Goal: Task Accomplishment & Management: Manage account settings

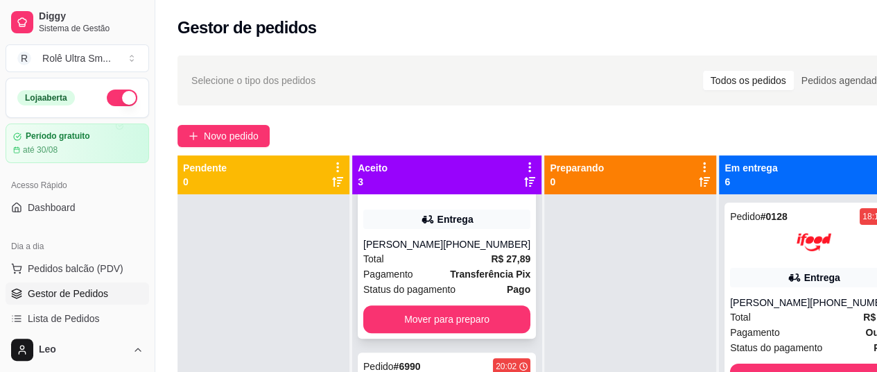
scroll to position [49, 0]
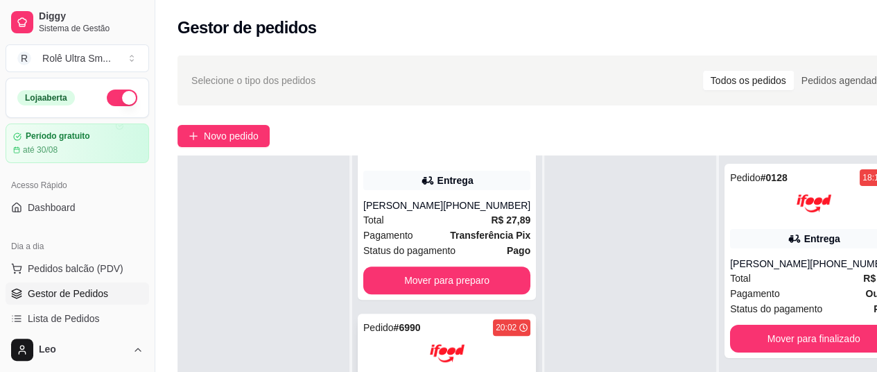
click at [387, 339] on div at bounding box center [446, 353] width 167 height 35
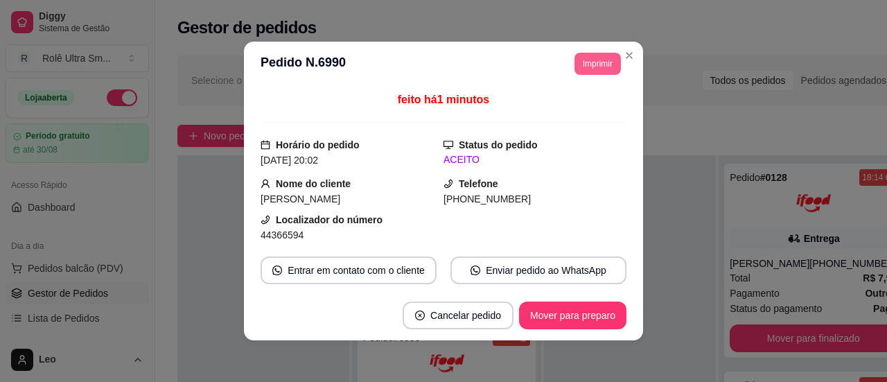
click at [583, 67] on button "Imprimir" at bounding box center [598, 64] width 46 height 22
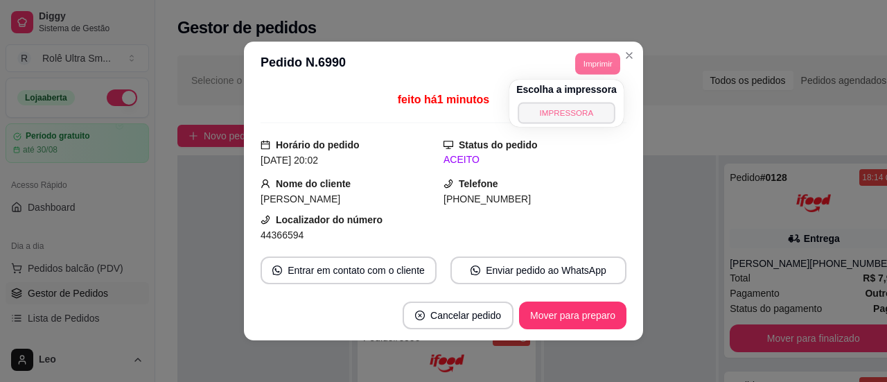
click at [556, 121] on button "IMPRESSORA" at bounding box center [566, 112] width 97 height 21
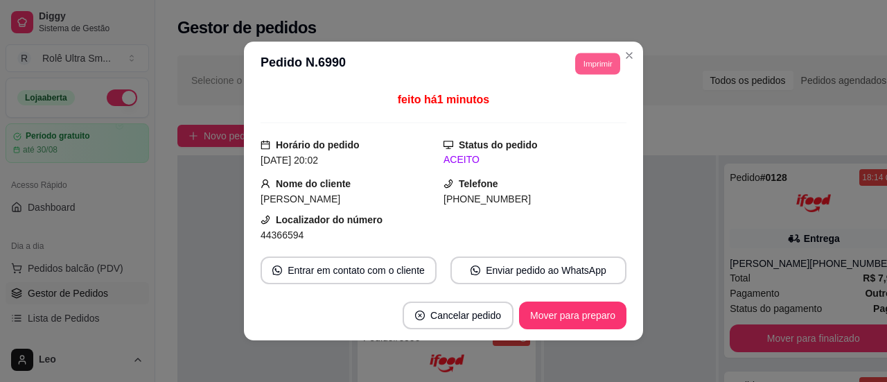
click at [588, 67] on button "Imprimir" at bounding box center [597, 63] width 45 height 21
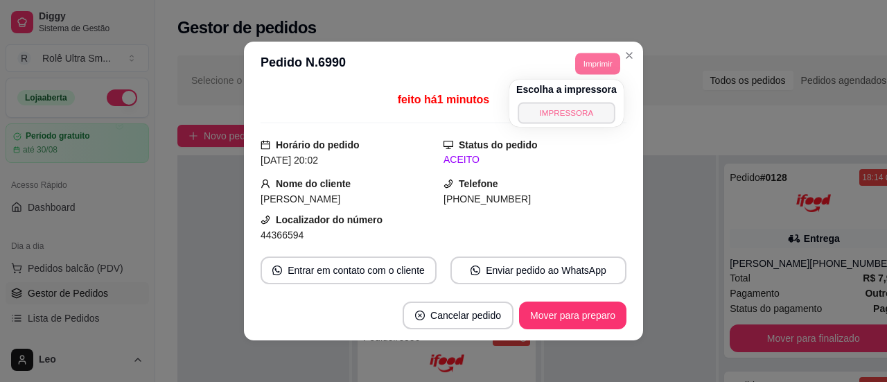
click at [558, 116] on button "IMPRESSORA" at bounding box center [566, 112] width 97 height 21
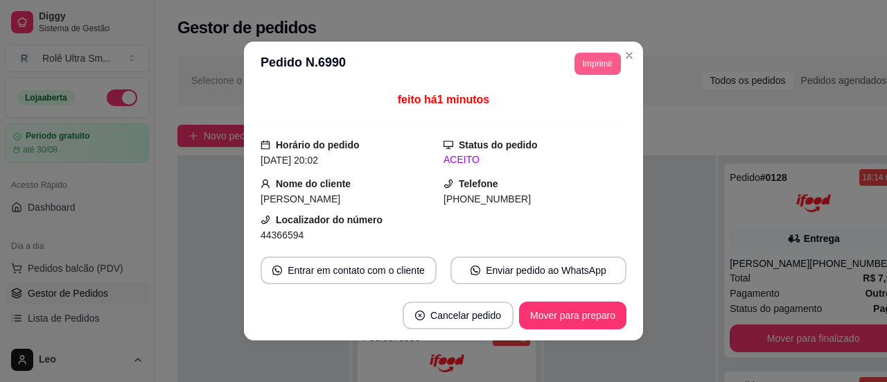
click at [590, 60] on button "Imprimir" at bounding box center [598, 64] width 46 height 22
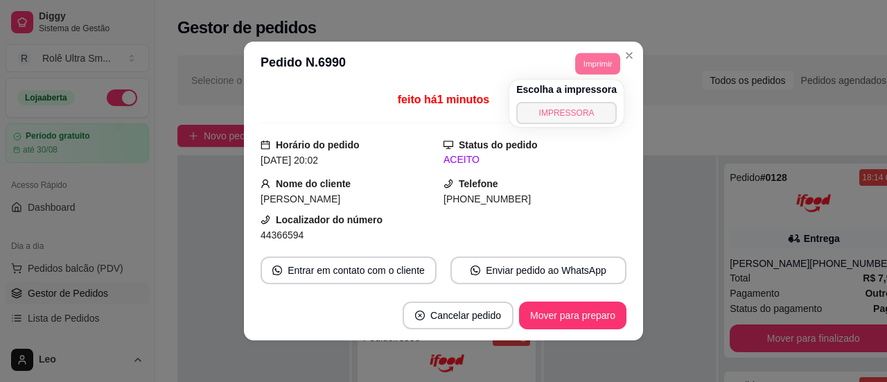
click at [563, 123] on button "IMPRESSORA" at bounding box center [566, 113] width 101 height 22
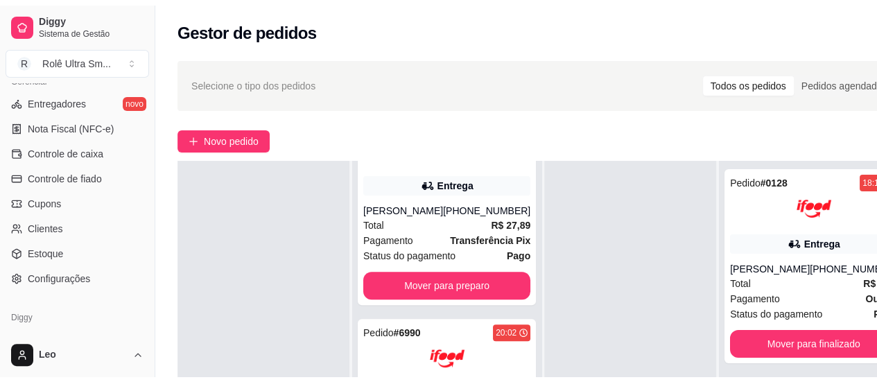
scroll to position [614, 0]
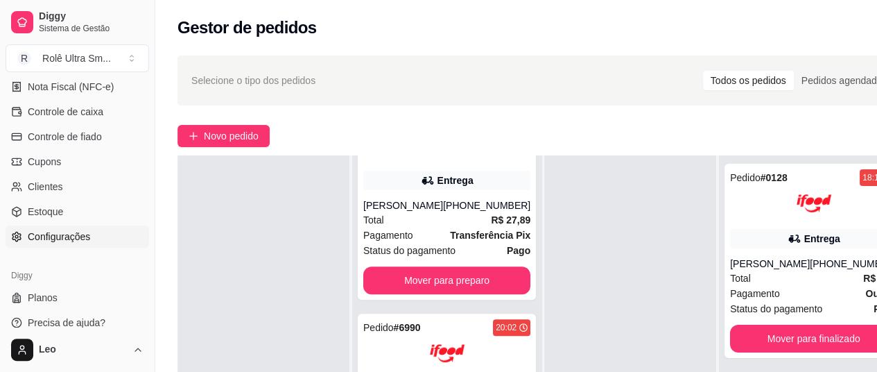
click at [60, 229] on span "Configurações" at bounding box center [59, 236] width 62 height 14
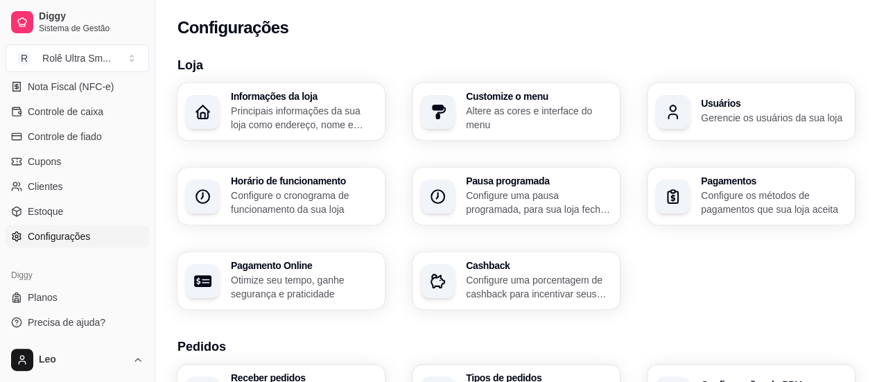
scroll to position [42, 0]
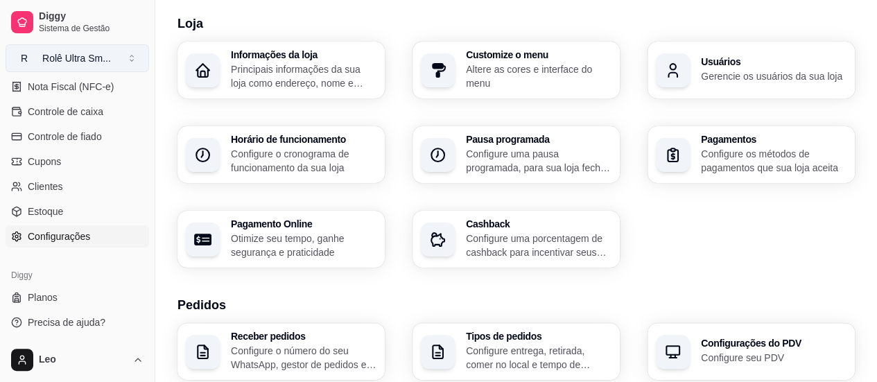
click at [96, 67] on button "R Rolê Ultra Sm ..." at bounding box center [77, 58] width 143 height 28
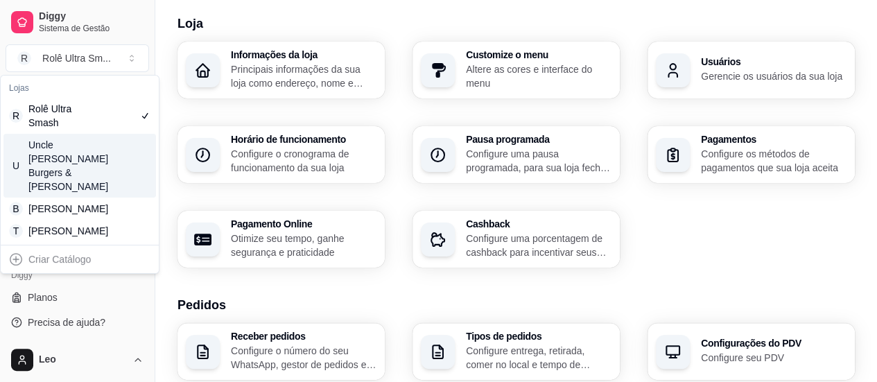
click at [86, 150] on div "Uncle [PERSON_NAME] Burgers & [PERSON_NAME]" at bounding box center [59, 165] width 62 height 55
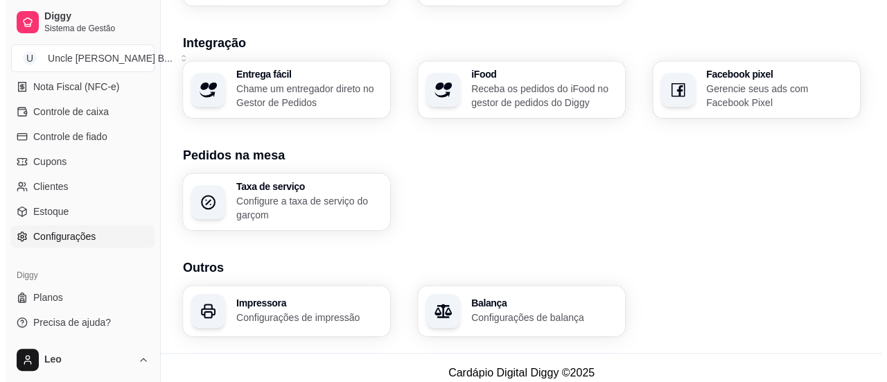
scroll to position [586, 0]
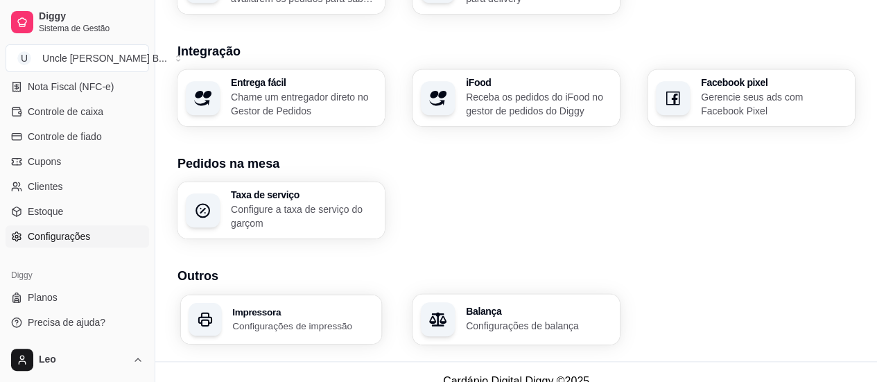
click at [307, 306] on h3 "Impressora" at bounding box center [302, 311] width 141 height 10
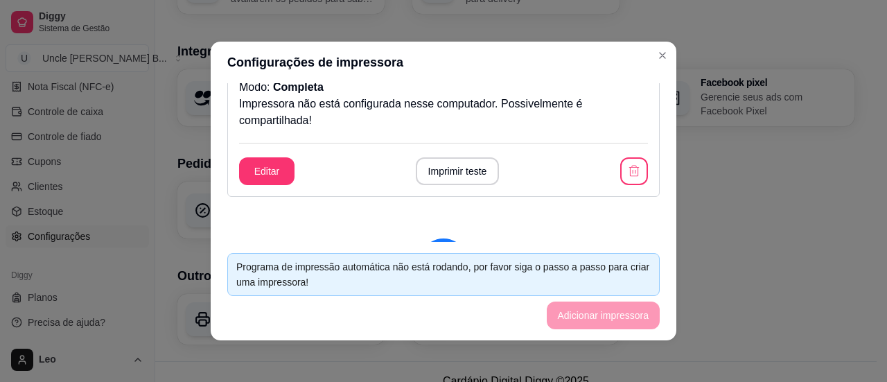
scroll to position [75, 0]
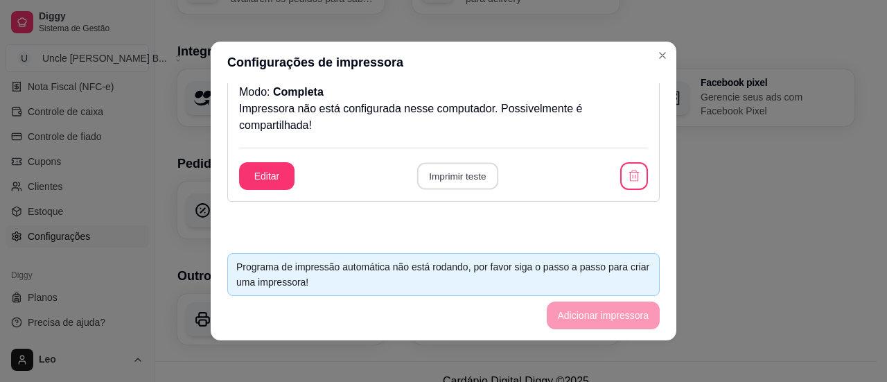
click at [458, 173] on button "Imprimir teste" at bounding box center [457, 176] width 81 height 27
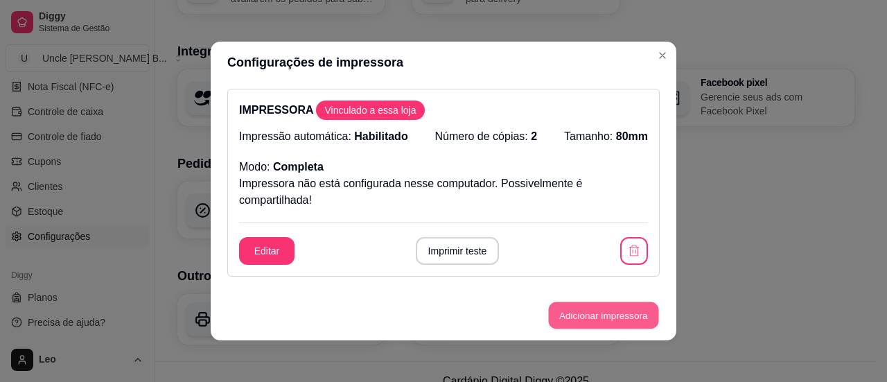
click at [595, 317] on button "Adicionar impressora" at bounding box center [603, 315] width 110 height 27
click at [620, 241] on button "button" at bounding box center [634, 251] width 28 height 28
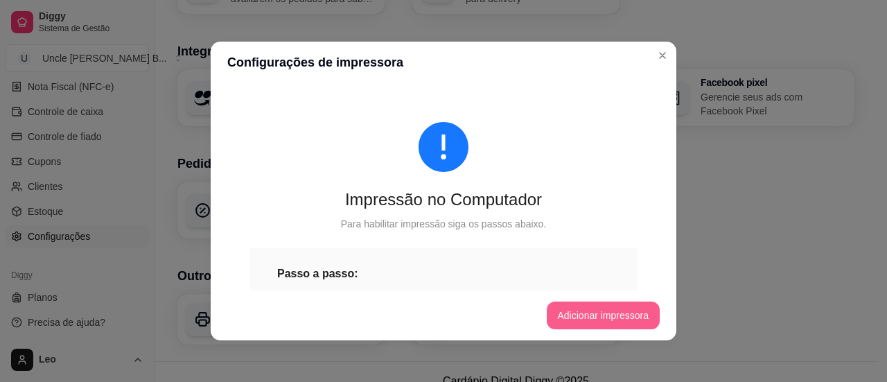
click at [591, 310] on button "Adicionar impressora" at bounding box center [604, 316] width 114 height 28
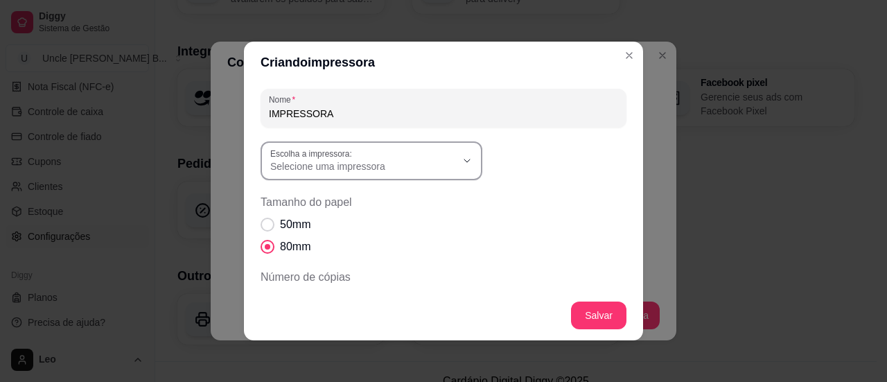
click at [451, 150] on button "Escolha a impressora: Selecione uma impressora" at bounding box center [372, 160] width 222 height 39
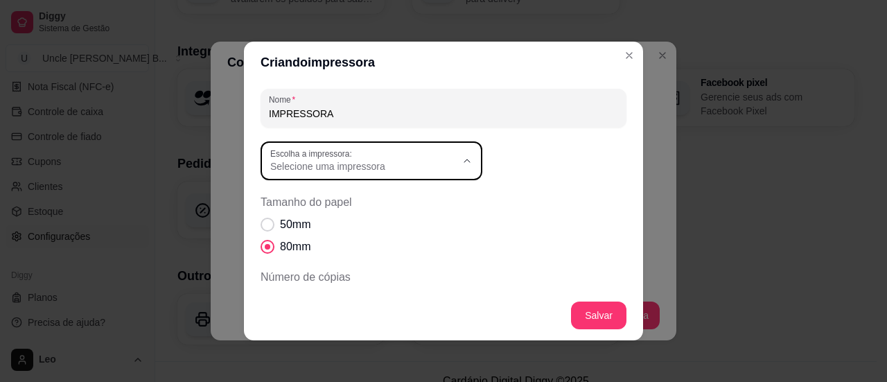
click at [381, 219] on span "POSPrinter POS80" at bounding box center [359, 222] width 178 height 13
type input "POSPrinter POS80"
select select "POSPrinter POS80"
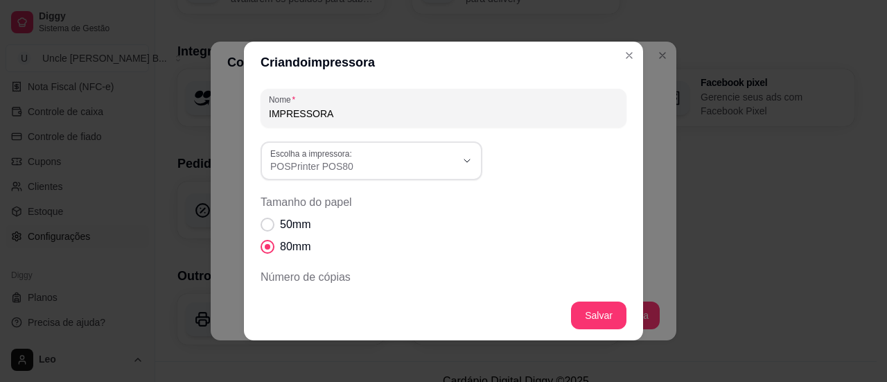
click at [468, 251] on div "50mm 80mm" at bounding box center [444, 235] width 366 height 39
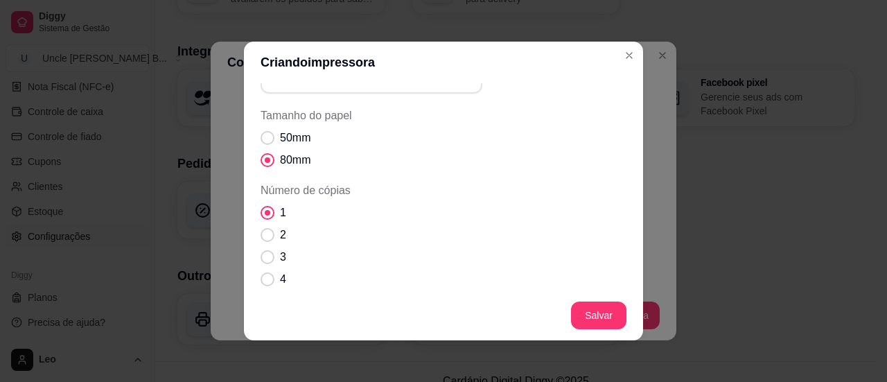
scroll to position [87, 0]
click at [261, 239] on span "Número de cópias" at bounding box center [267, 234] width 13 height 13
click at [261, 239] on input "2" at bounding box center [264, 241] width 9 height 9
radio input "true"
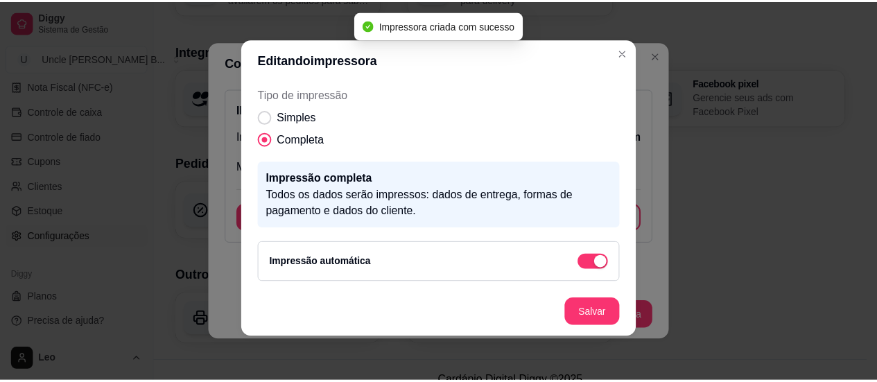
scroll to position [245, 0]
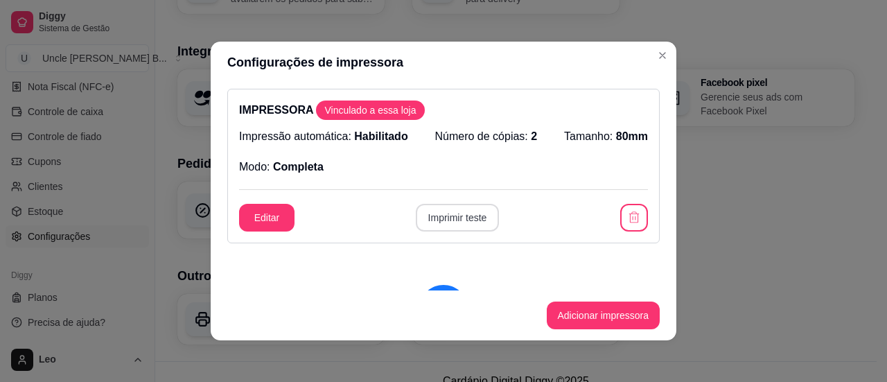
click at [460, 214] on button "Imprimir teste" at bounding box center [458, 218] width 84 height 28
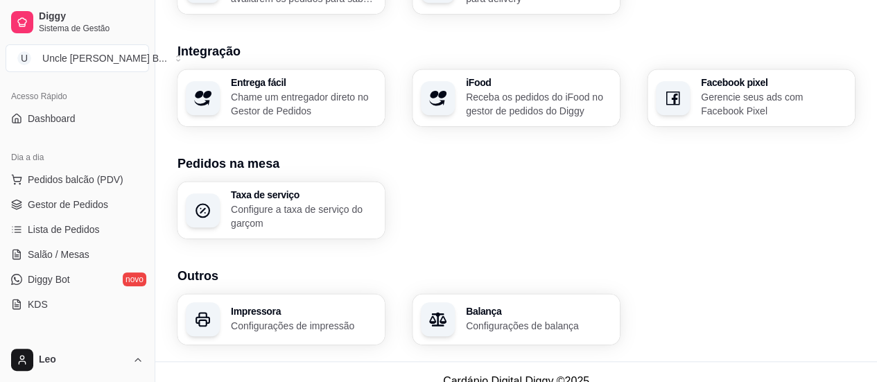
scroll to position [0, 0]
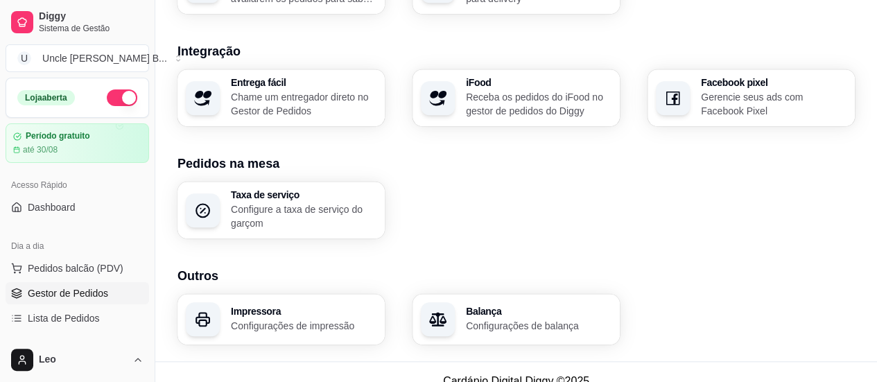
click at [54, 291] on span "Gestor de Pedidos" at bounding box center [68, 293] width 80 height 14
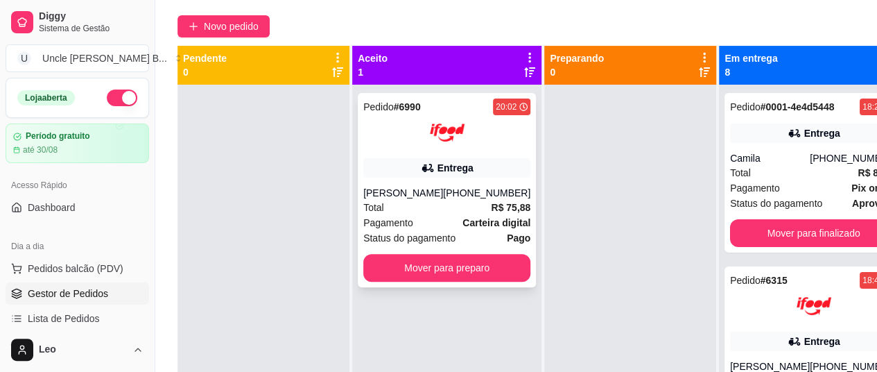
scroll to position [105, 0]
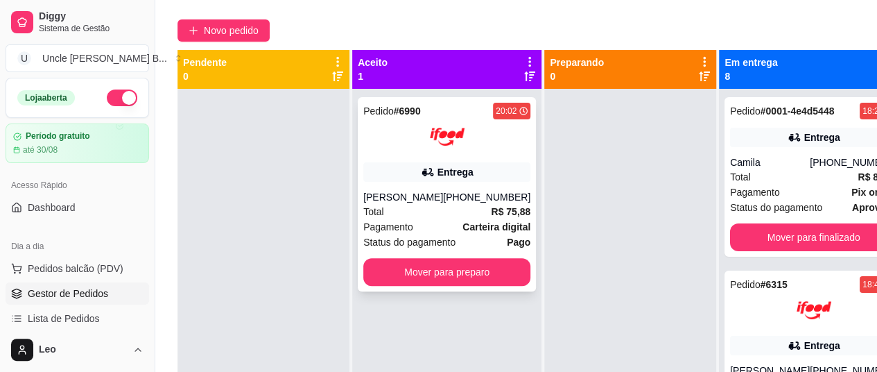
click at [397, 137] on div at bounding box center [446, 136] width 167 height 35
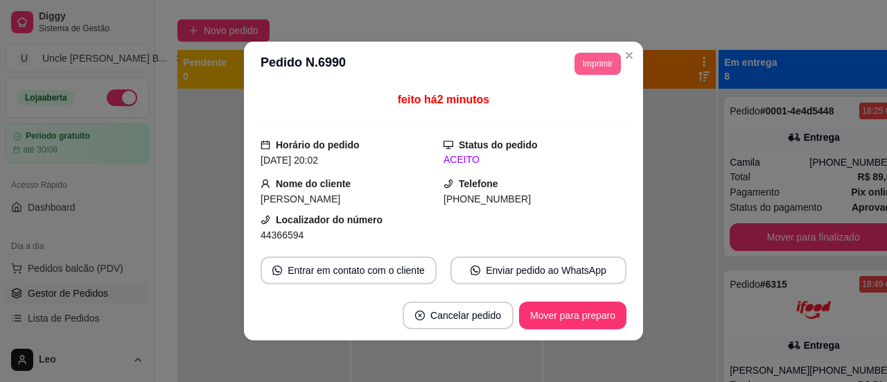
click at [585, 62] on button "Imprimir" at bounding box center [598, 64] width 46 height 22
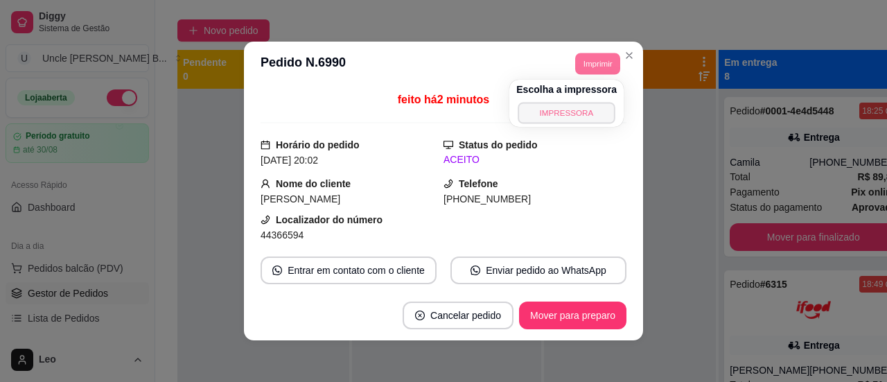
click at [571, 116] on button "IMPRESSORA" at bounding box center [566, 112] width 97 height 21
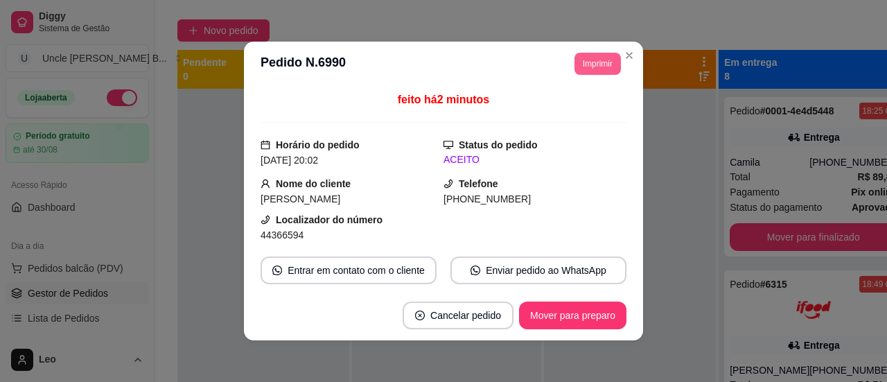
click at [600, 62] on button "Imprimir" at bounding box center [598, 64] width 46 height 22
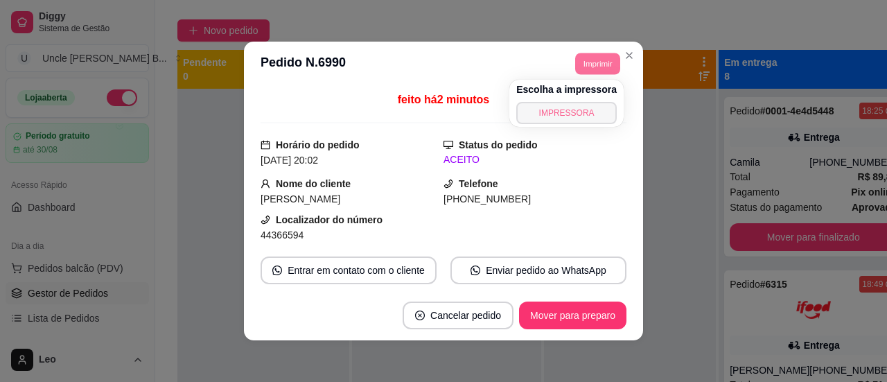
click at [555, 114] on button "IMPRESSORA" at bounding box center [566, 113] width 101 height 22
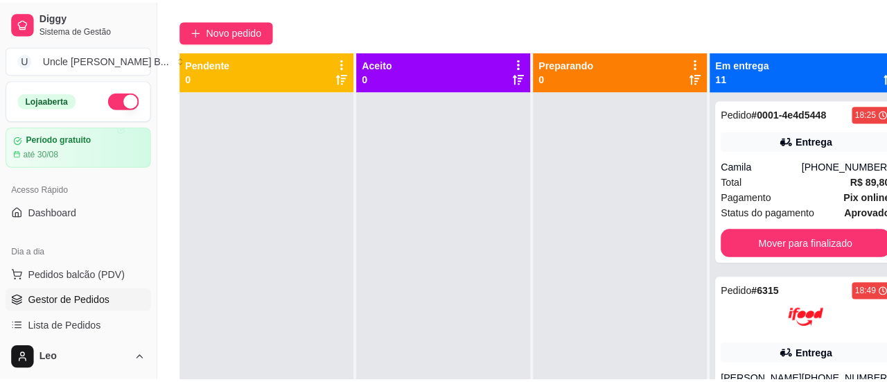
scroll to position [0, 0]
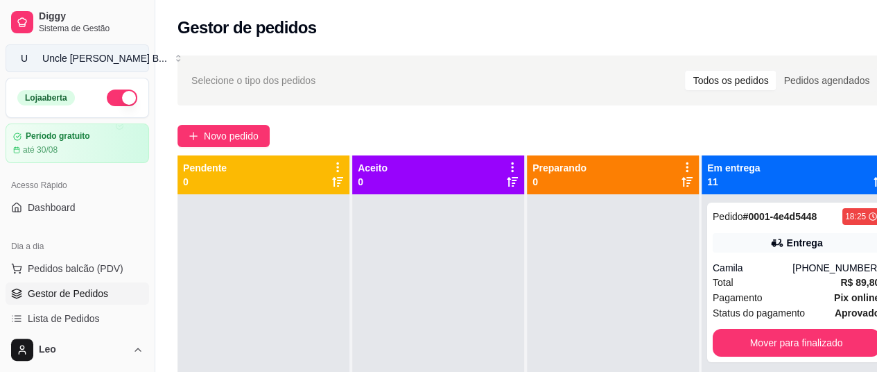
click at [87, 58] on div "Uncle [PERSON_NAME] B ..." at bounding box center [104, 58] width 125 height 14
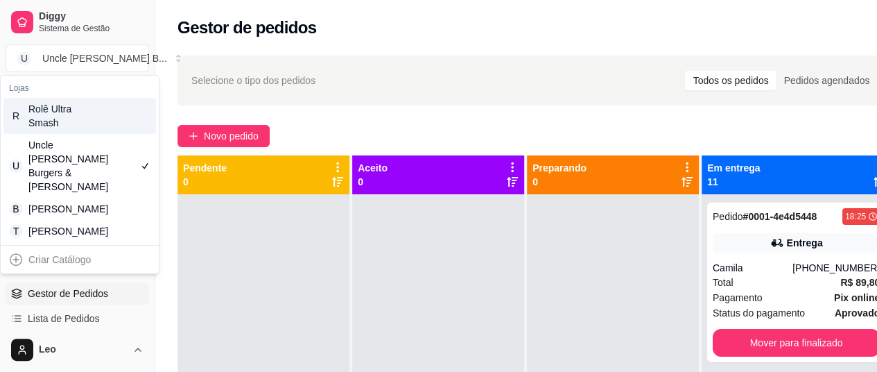
click at [86, 127] on div "Rolê Ultra Smash" at bounding box center [59, 116] width 62 height 28
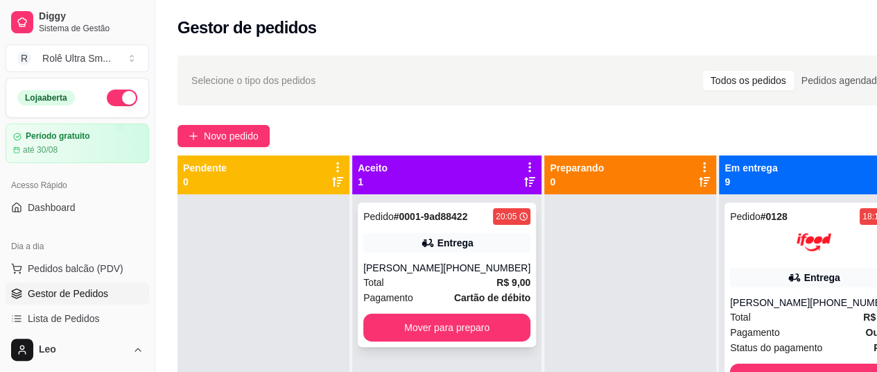
click at [402, 274] on div "[PERSON_NAME]" at bounding box center [403, 268] width 80 height 14
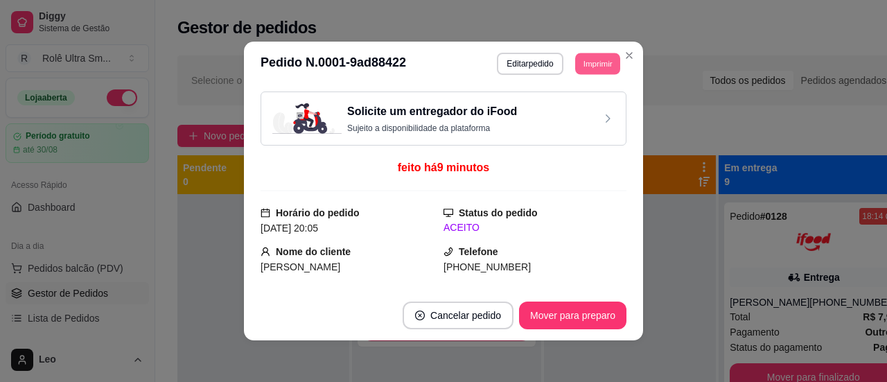
click at [595, 64] on button "Imprimir" at bounding box center [597, 63] width 45 height 21
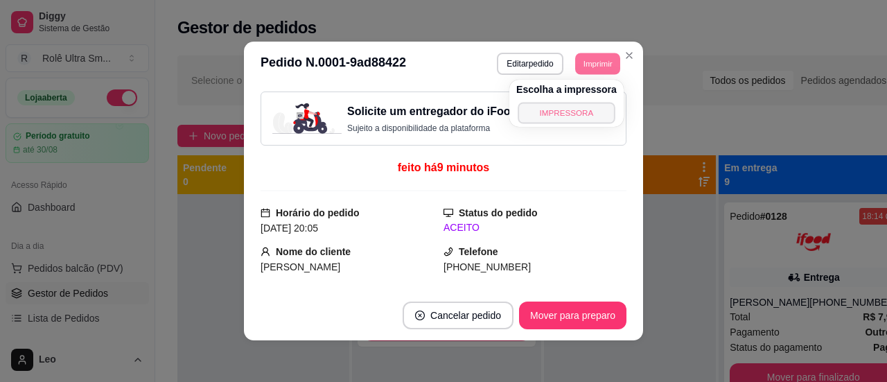
click at [557, 119] on button "IMPRESSORA" at bounding box center [566, 112] width 97 height 21
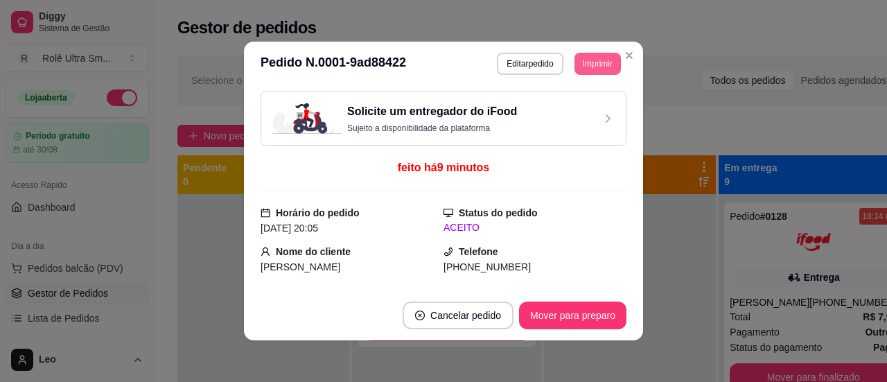
click at [586, 69] on button "Imprimir" at bounding box center [598, 64] width 46 height 22
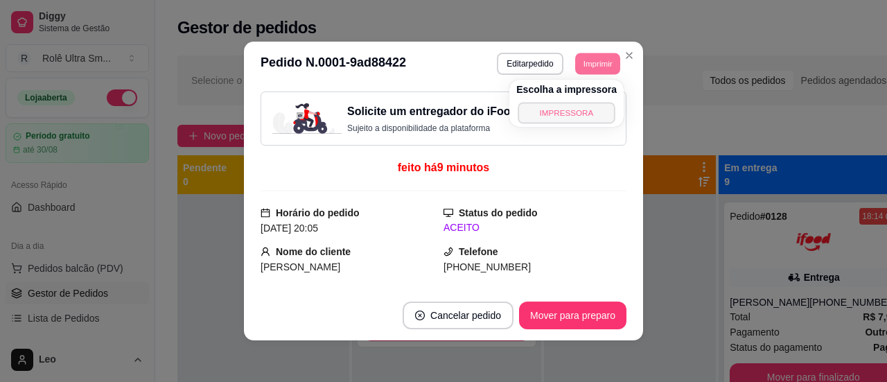
click at [539, 119] on button "IMPRESSORA" at bounding box center [566, 112] width 97 height 21
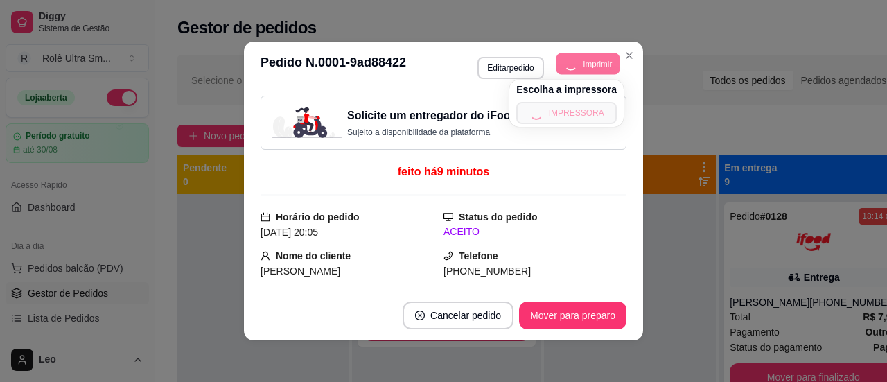
click at [539, 119] on div "Escolha a impressora IMPRESSORA" at bounding box center [566, 103] width 114 height 47
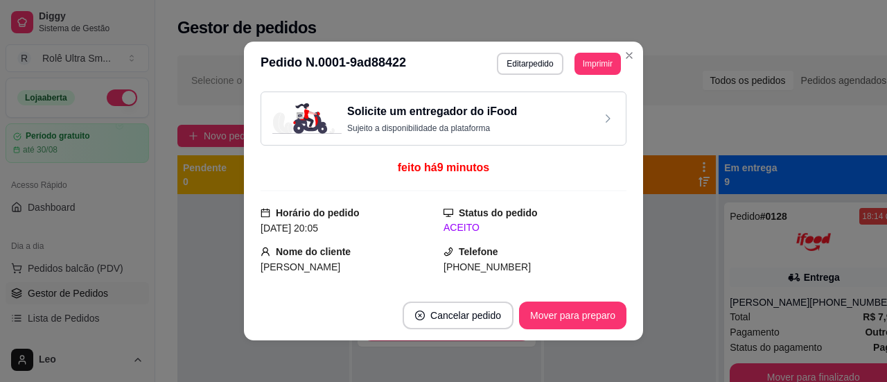
click at [409, 111] on h3 "Solicite um entregador do iFood" at bounding box center [432, 111] width 170 height 17
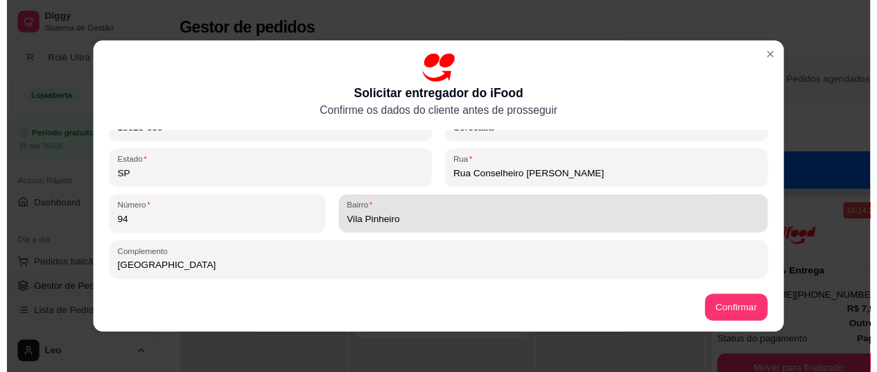
scroll to position [3, 0]
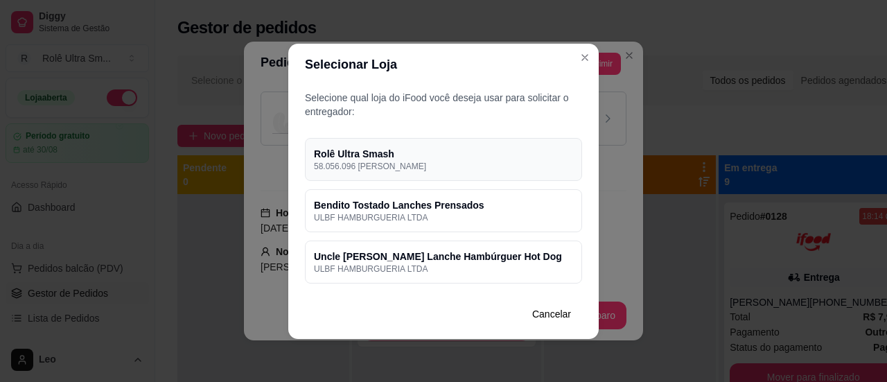
click at [412, 172] on div "Rolê Ultra Smash 58.056.096 [PERSON_NAME]" at bounding box center [443, 159] width 277 height 43
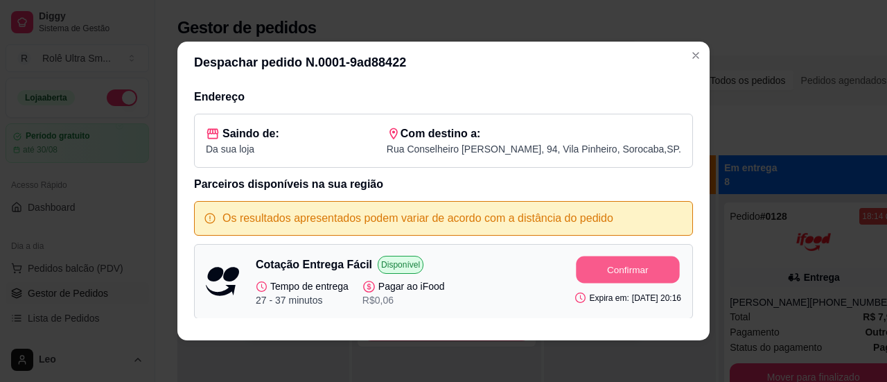
click at [579, 266] on button "Confirmar" at bounding box center [628, 269] width 103 height 27
click at [693, 56] on icon "Close" at bounding box center [695, 55] width 11 height 11
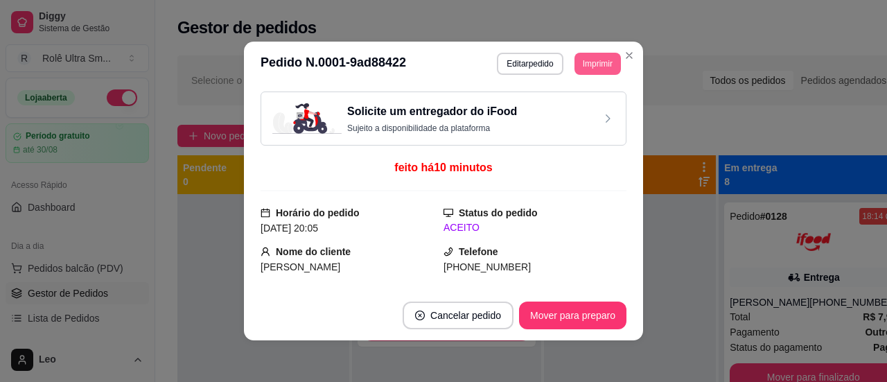
click at [600, 63] on button "Imprimir" at bounding box center [598, 64] width 46 height 22
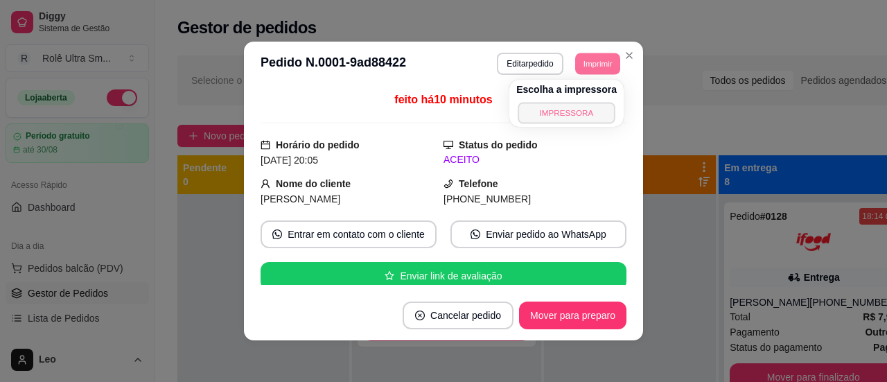
click at [557, 114] on button "IMPRESSORA" at bounding box center [566, 112] width 97 height 21
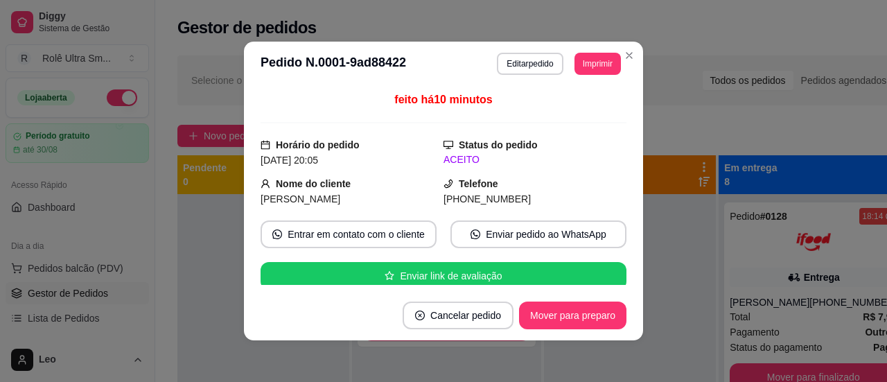
click at [439, 51] on header "**********" at bounding box center [443, 64] width 399 height 44
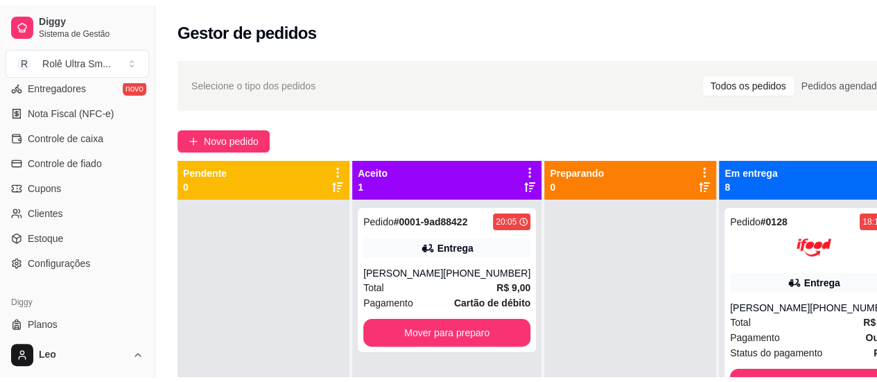
scroll to position [614, 0]
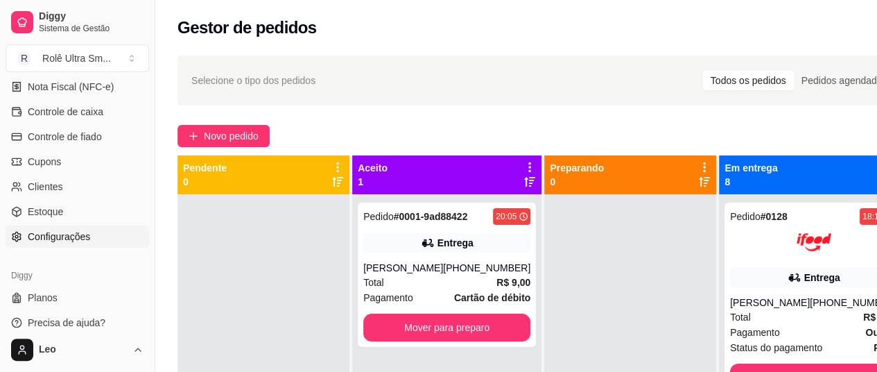
click at [77, 232] on span "Configurações" at bounding box center [59, 236] width 62 height 14
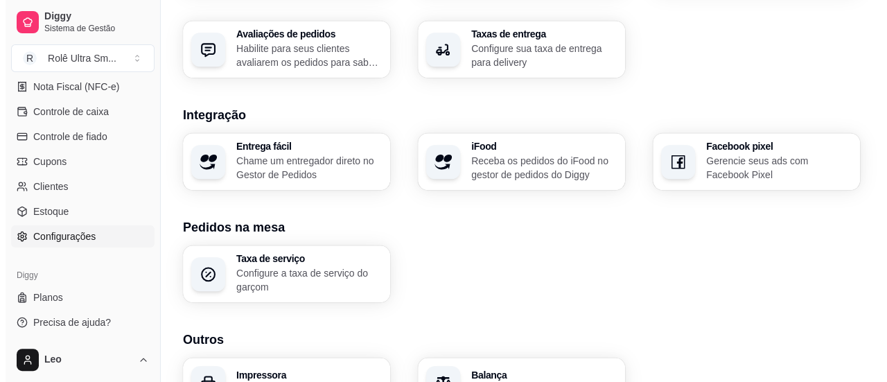
scroll to position [595, 0]
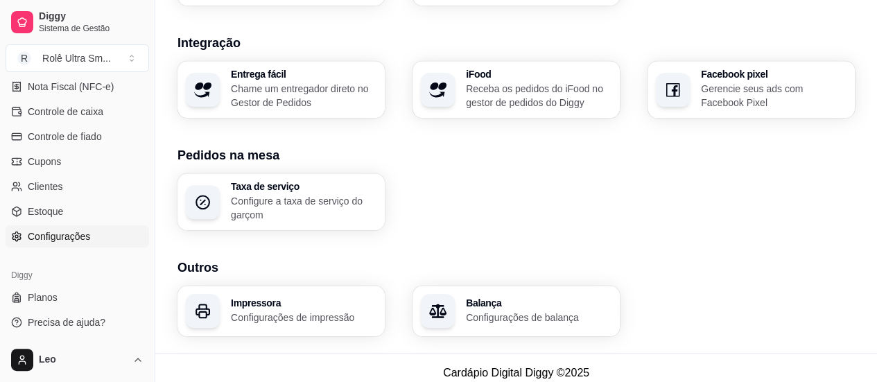
click at [308, 298] on h3 "Impressora" at bounding box center [304, 303] width 146 height 10
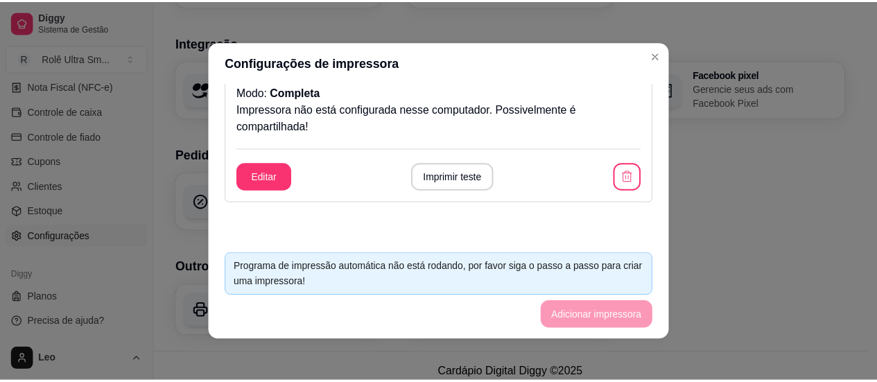
scroll to position [78, 0]
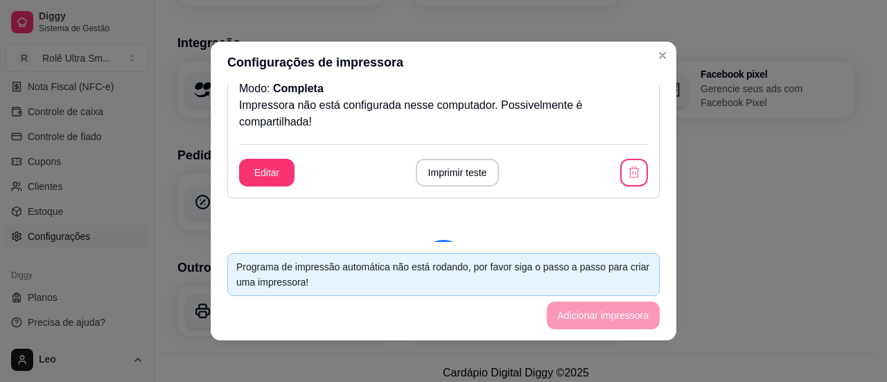
drag, startPoint x: 507, startPoint y: 202, endPoint x: 528, endPoint y: 221, distance: 29.0
click at [528, 221] on div "IMPRESSORA Vinculado a essa loja Impressão automática: Habilitado Número de cóp…" at bounding box center [444, 162] width 466 height 159
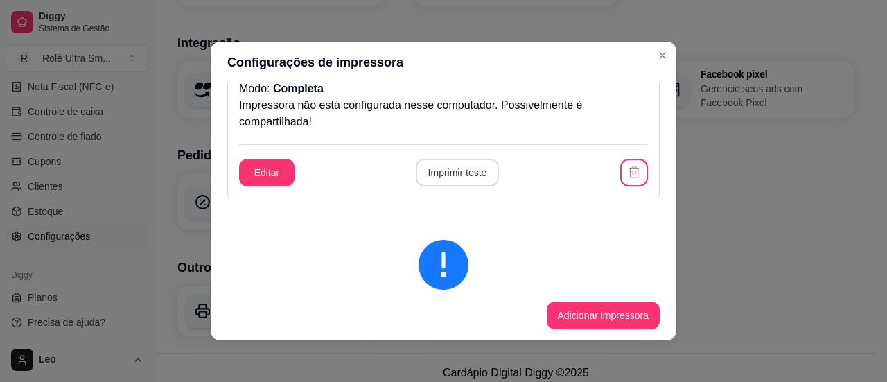
click at [462, 175] on button "Imprimir teste" at bounding box center [458, 173] width 84 height 28
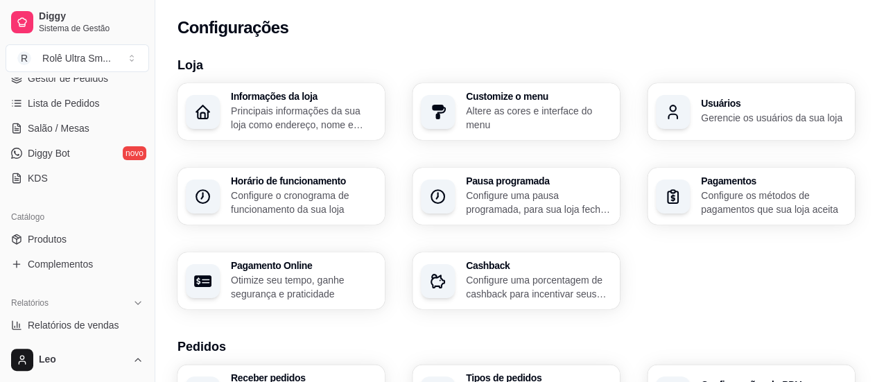
scroll to position [214, 0]
click at [399, 244] on div "Informações da loja Principais informações da sua loja como endereço, nome e ma…" at bounding box center [515, 196] width 677 height 226
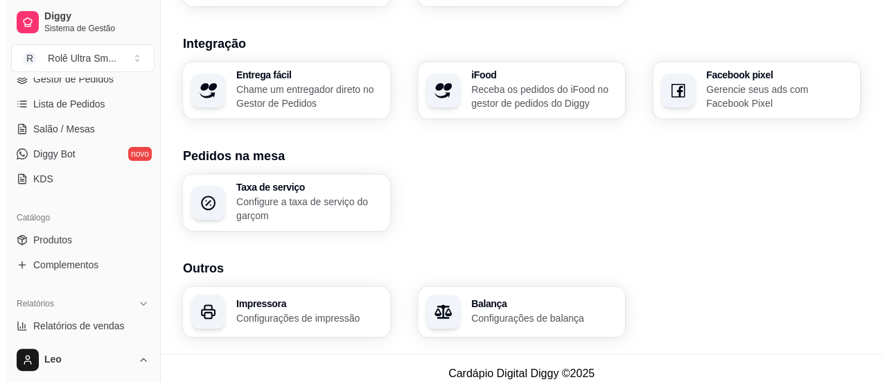
scroll to position [595, 0]
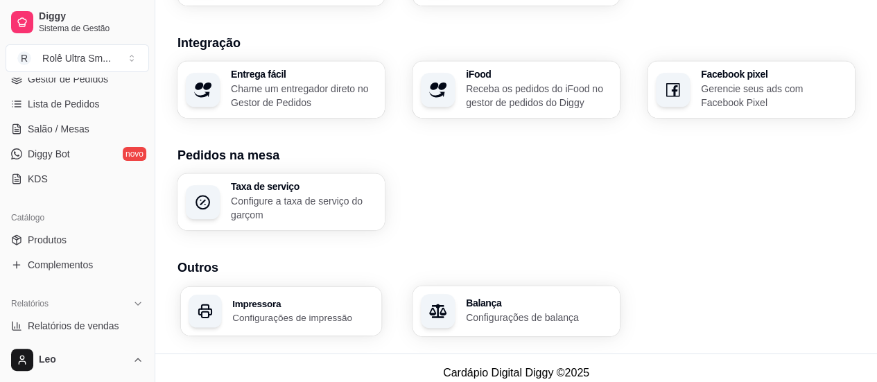
click at [340, 286] on div "Impressora Configurações de impressão" at bounding box center [280, 310] width 201 height 49
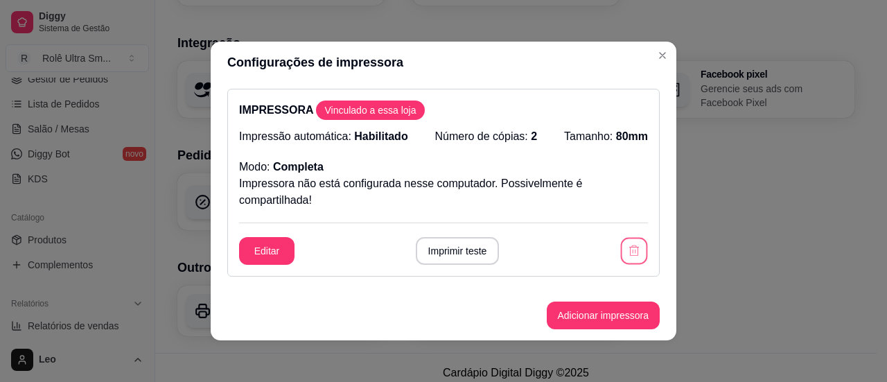
click at [627, 246] on icon "button" at bounding box center [633, 250] width 13 height 13
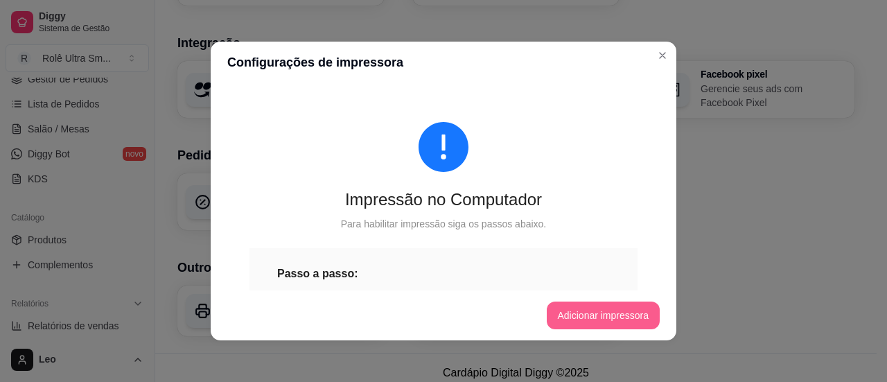
click at [574, 308] on button "Adicionar impressora" at bounding box center [604, 316] width 114 height 28
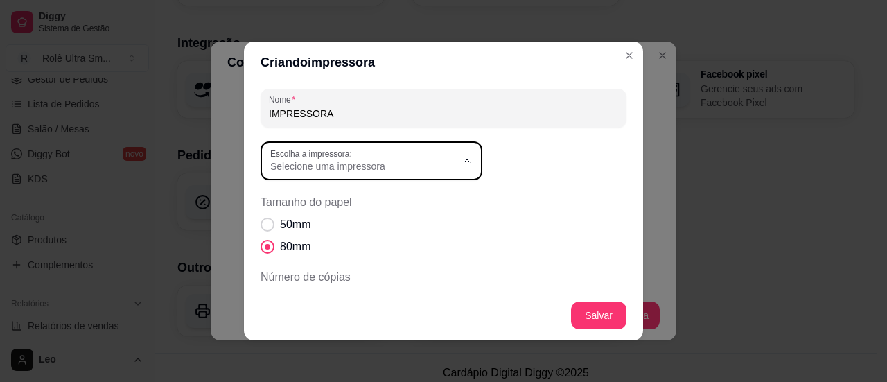
click at [450, 162] on span "Selecione uma impressora" at bounding box center [363, 166] width 186 height 14
click at [360, 221] on span "POSPrinter POS80" at bounding box center [359, 222] width 178 height 13
type input "POSPrinter POS80"
select select "POSPrinter POS80"
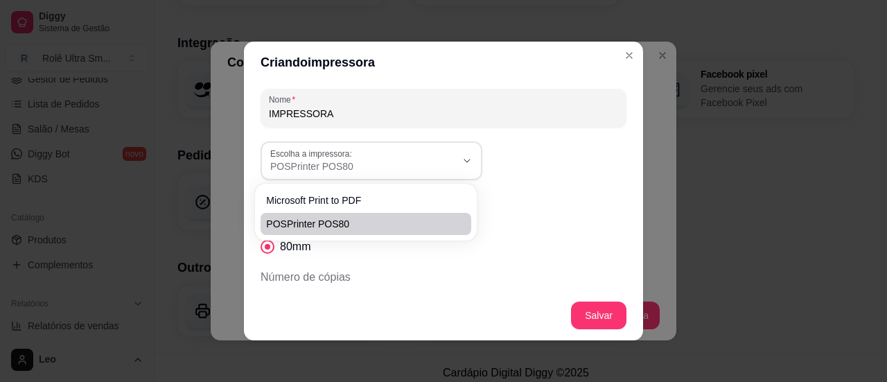
scroll to position [13, 0]
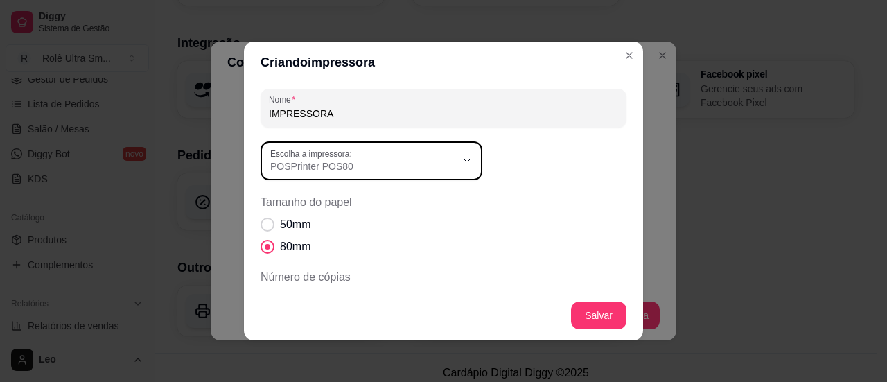
click at [464, 209] on span "Tamanho do papel" at bounding box center [444, 202] width 366 height 17
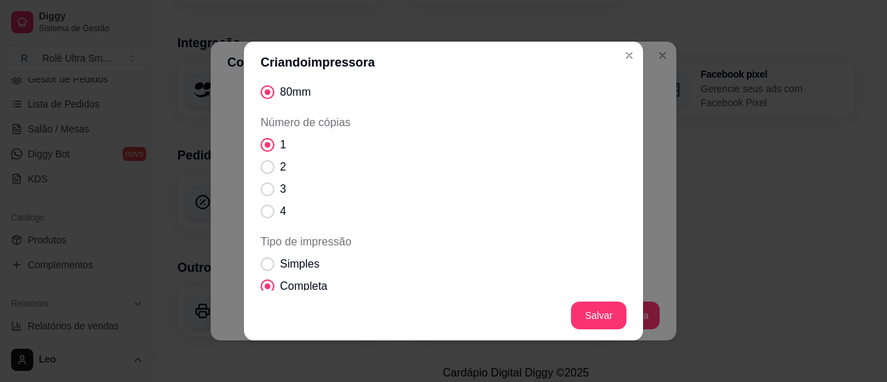
scroll to position [162, 0]
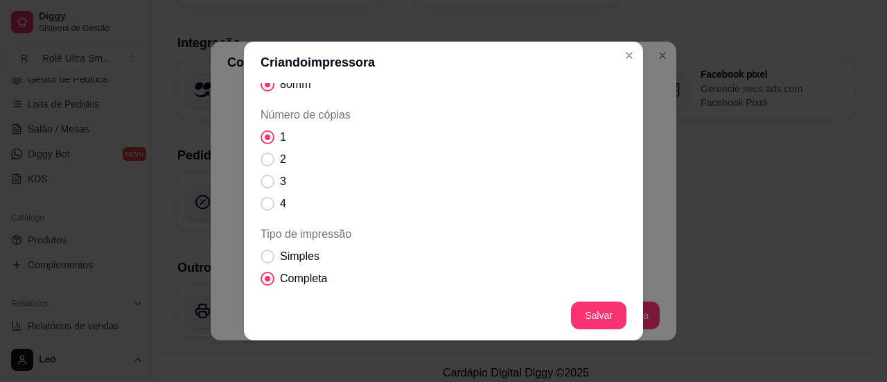
click at [263, 162] on span "Número de cópias" at bounding box center [268, 160] width 14 height 14
click at [263, 162] on input "2" at bounding box center [264, 166] width 9 height 9
radio input "true"
click at [265, 160] on span "Número de cópias" at bounding box center [268, 160] width 6 height 6
click at [262, 162] on input "2" at bounding box center [264, 166] width 9 height 9
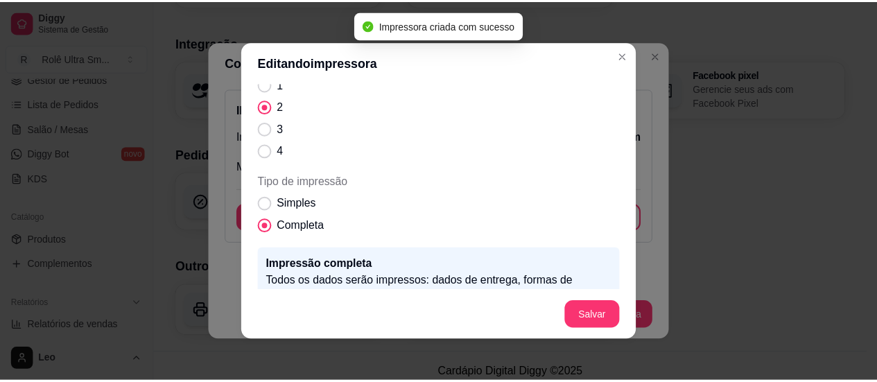
scroll to position [110, 0]
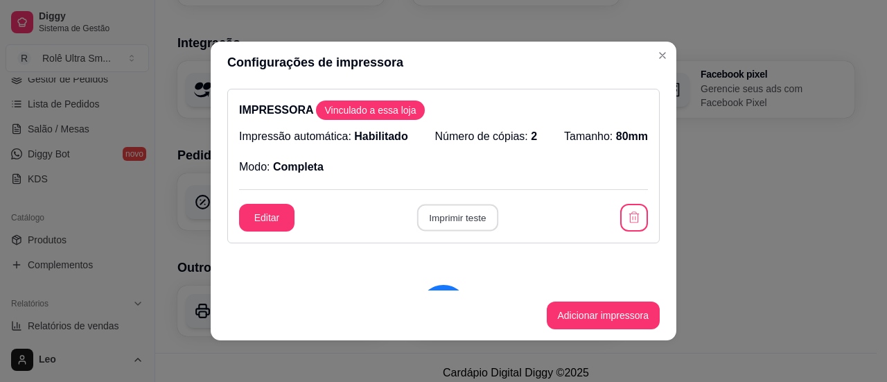
click at [455, 223] on button "Imprimir teste" at bounding box center [457, 217] width 81 height 27
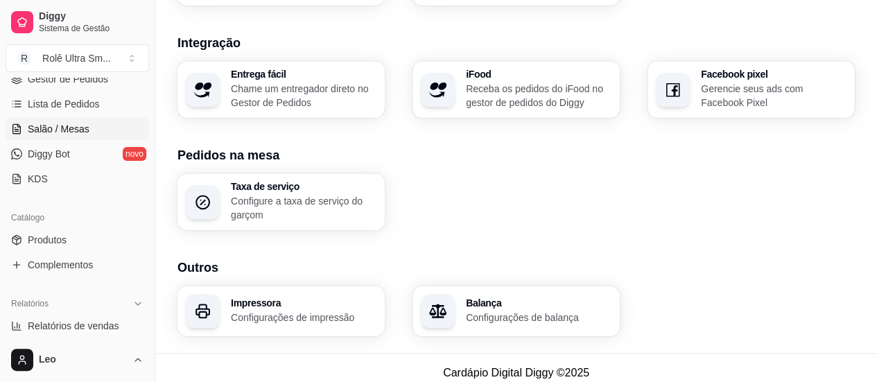
scroll to position [0, 0]
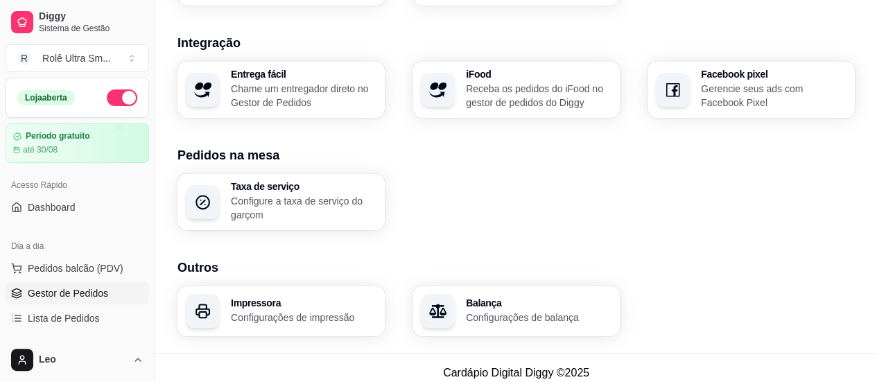
click at [51, 292] on span "Gestor de Pedidos" at bounding box center [68, 293] width 80 height 14
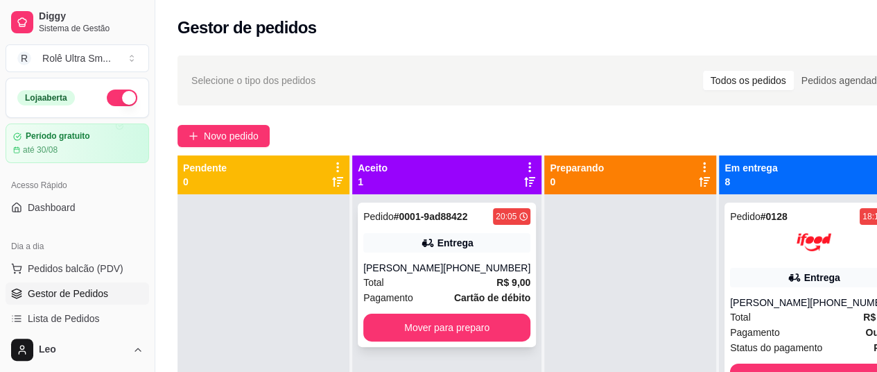
click at [429, 281] on div "Total R$ 9,00" at bounding box center [446, 282] width 167 height 15
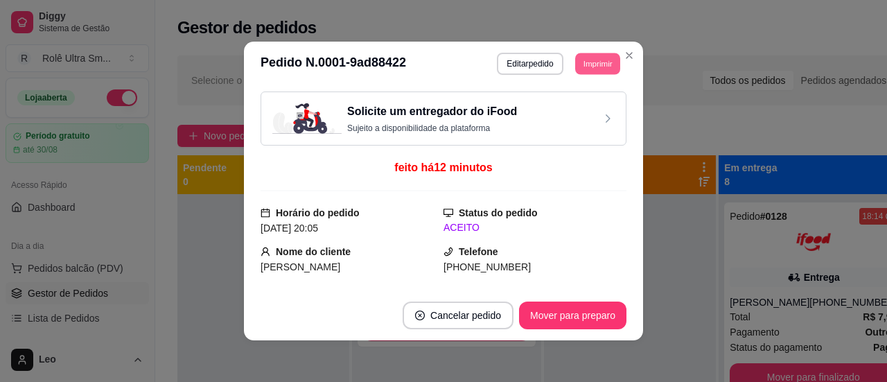
click at [582, 64] on button "Imprimir" at bounding box center [597, 63] width 45 height 21
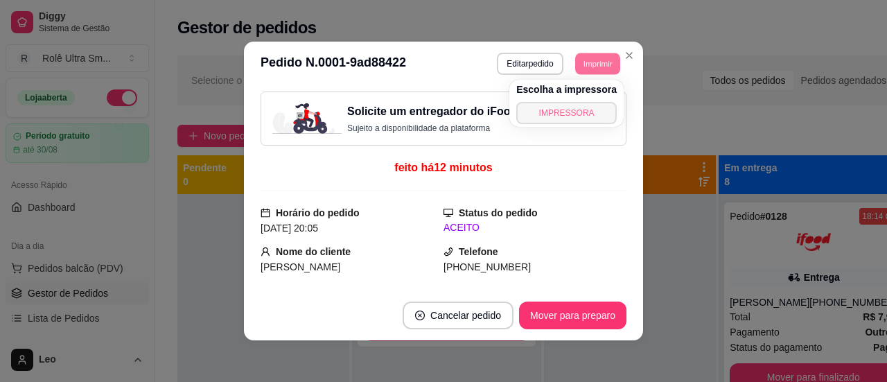
click at [546, 107] on button "IMPRESSORA" at bounding box center [566, 113] width 101 height 22
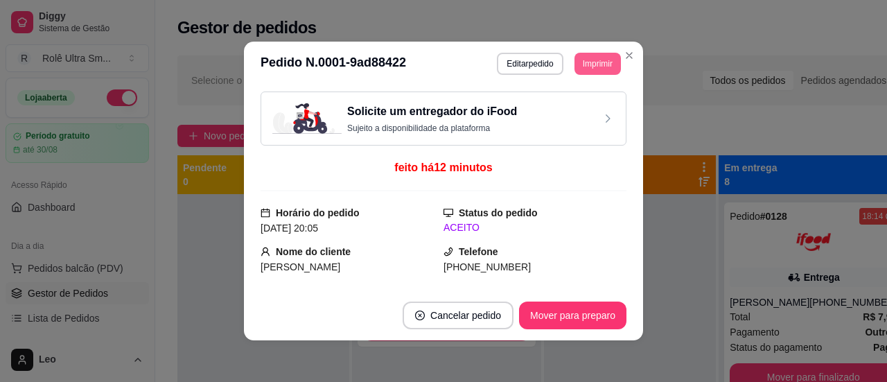
click at [586, 62] on button "Imprimir" at bounding box center [598, 64] width 46 height 22
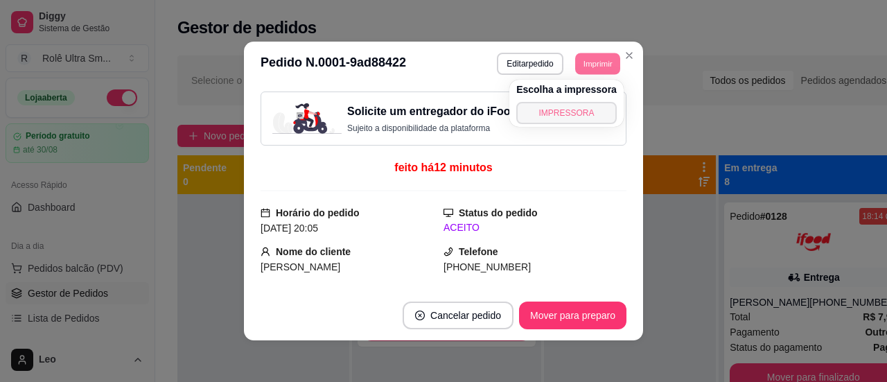
click at [557, 114] on button "IMPRESSORA" at bounding box center [566, 113] width 101 height 22
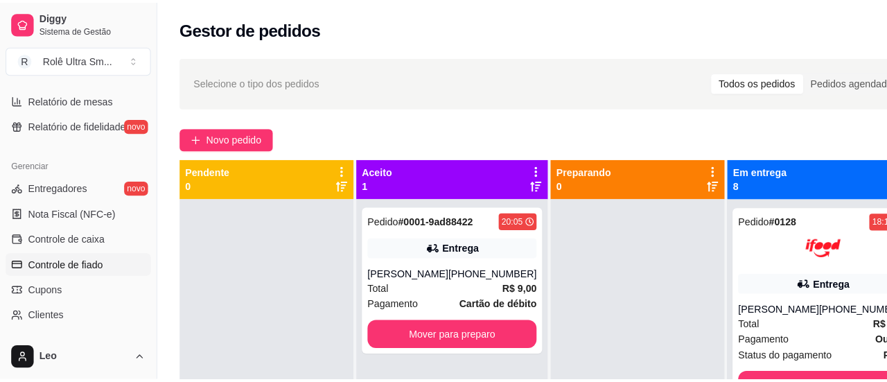
scroll to position [614, 0]
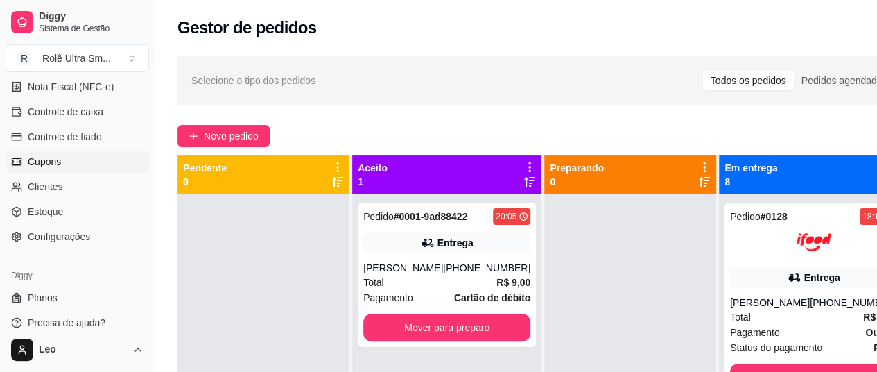
click at [59, 159] on span "Cupons" at bounding box center [44, 162] width 33 height 14
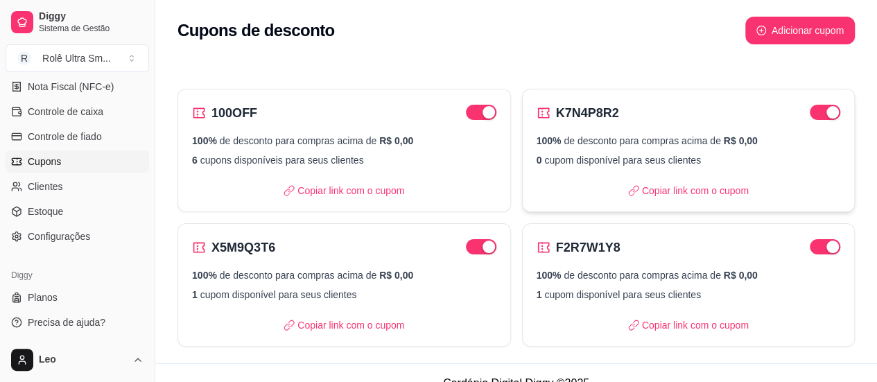
click at [537, 148] on p "100% de desconto para compras acima de R$ 0,00" at bounding box center [689, 141] width 304 height 14
select select "PERCENTAGE"
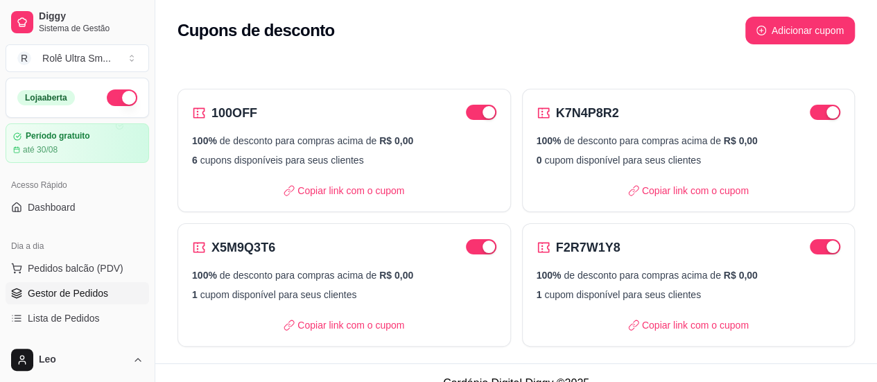
click at [64, 302] on link "Gestor de Pedidos" at bounding box center [77, 293] width 143 height 22
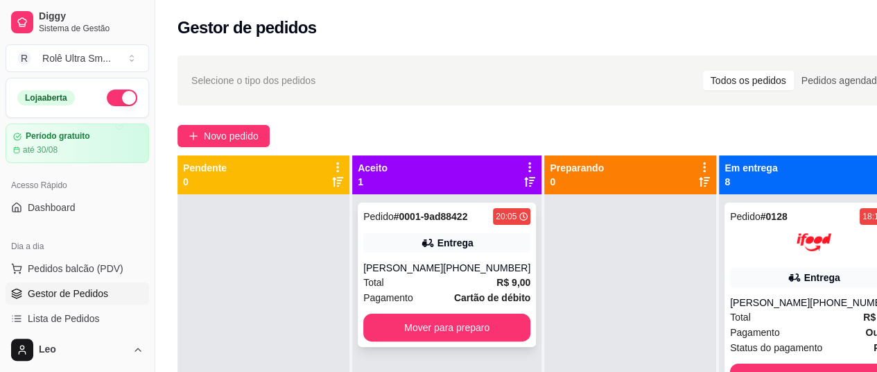
click at [403, 268] on div "[PERSON_NAME]" at bounding box center [403, 268] width 80 height 14
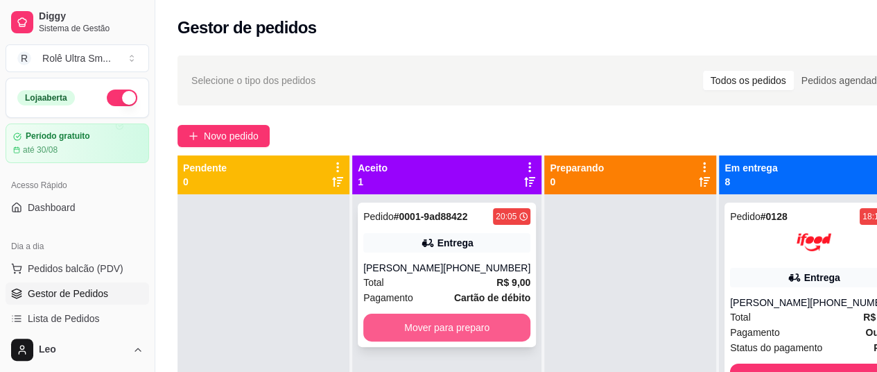
click at [464, 317] on button "Mover para preparo" at bounding box center [446, 327] width 167 height 28
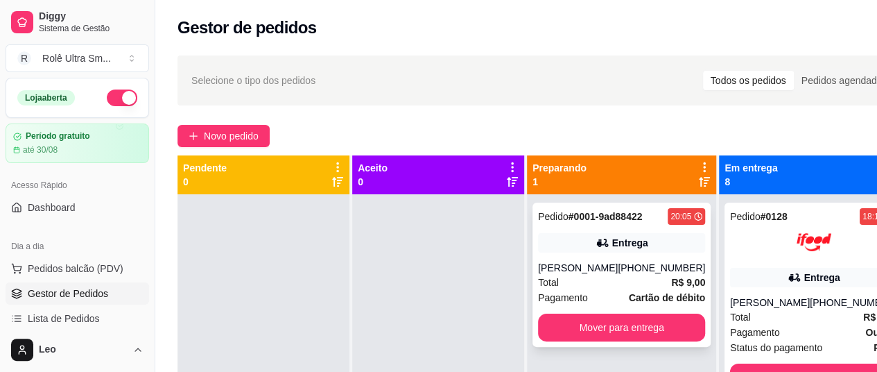
click at [578, 277] on div "Total R$ 9,00" at bounding box center [621, 282] width 167 height 15
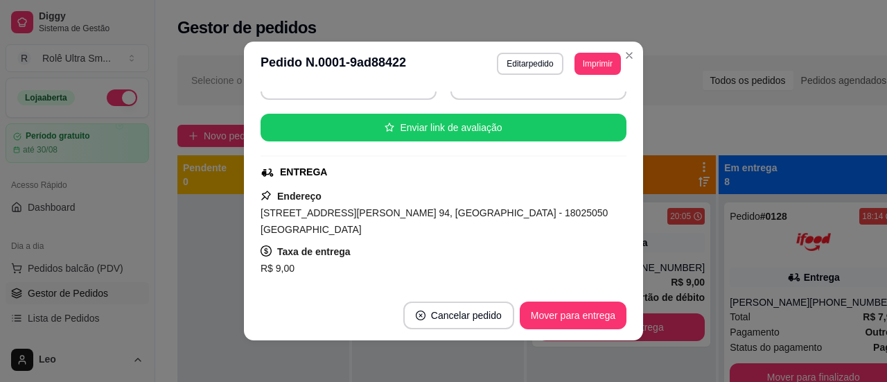
scroll to position [229, 0]
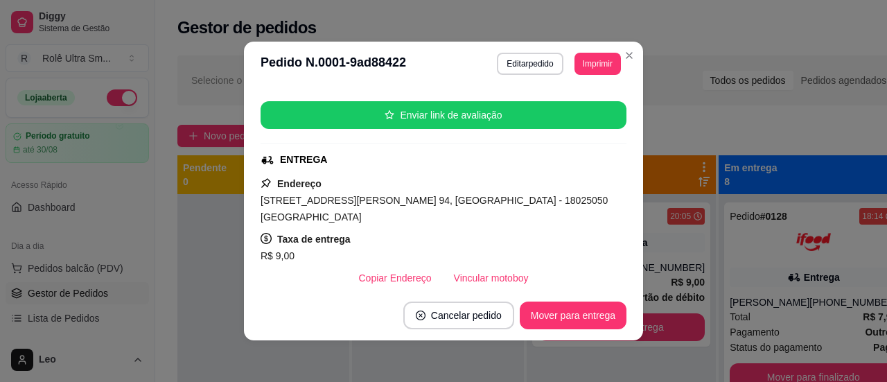
click at [261, 202] on span "[STREET_ADDRESS][PERSON_NAME] 94, [GEOGRAPHIC_DATA] - 18025050 [GEOGRAPHIC_DATA]" at bounding box center [434, 209] width 347 height 28
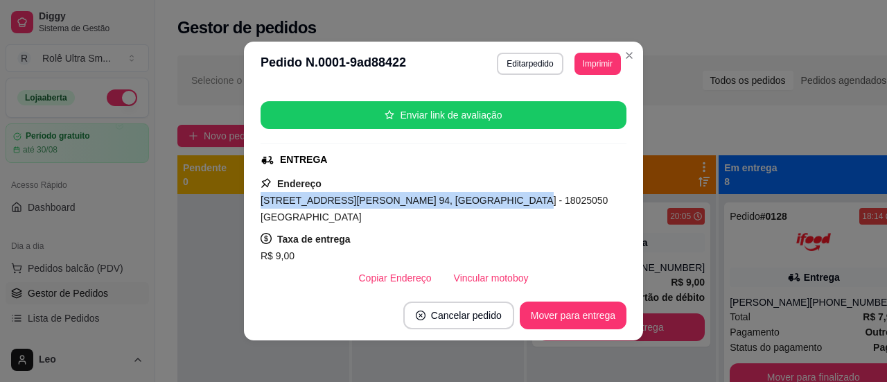
drag, startPoint x: 259, startPoint y: 202, endPoint x: 438, endPoint y: 198, distance: 178.9
click at [438, 198] on span "[STREET_ADDRESS][PERSON_NAME] 94, [GEOGRAPHIC_DATA] - 18025050 [GEOGRAPHIC_DATA]" at bounding box center [434, 209] width 347 height 28
copy span "[STREET_ADDRESS][PERSON_NAME] 94, [GEOGRAPHIC_DATA]"
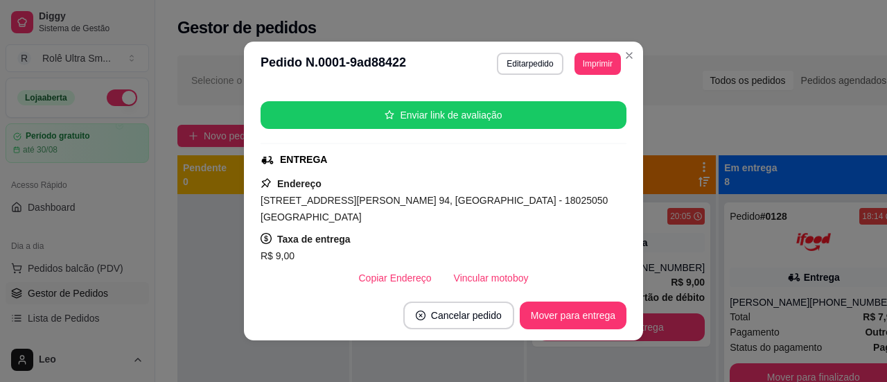
click at [514, 231] on div "Taxa de entrega R$ 9,00" at bounding box center [444, 247] width 366 height 33
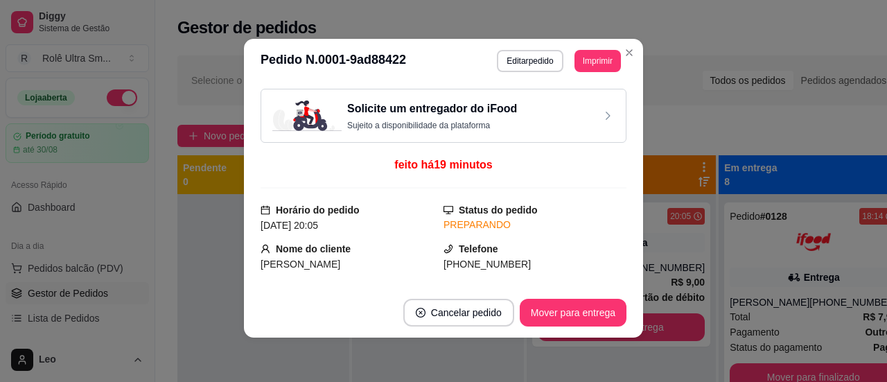
scroll to position [3, 0]
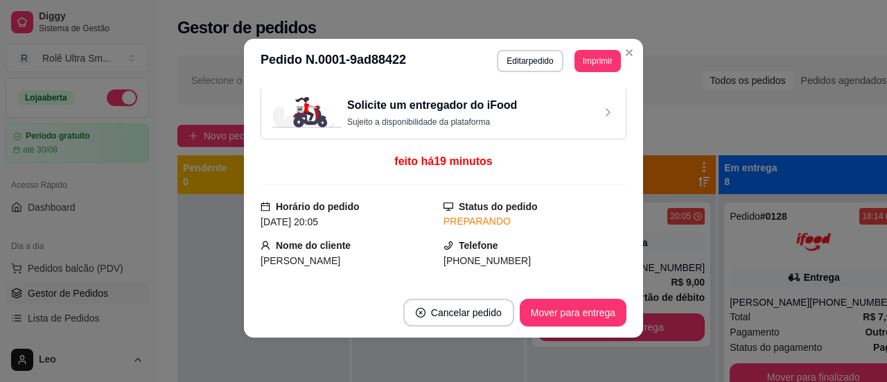
click at [397, 219] on div "[DATE] 20:05" at bounding box center [352, 221] width 183 height 15
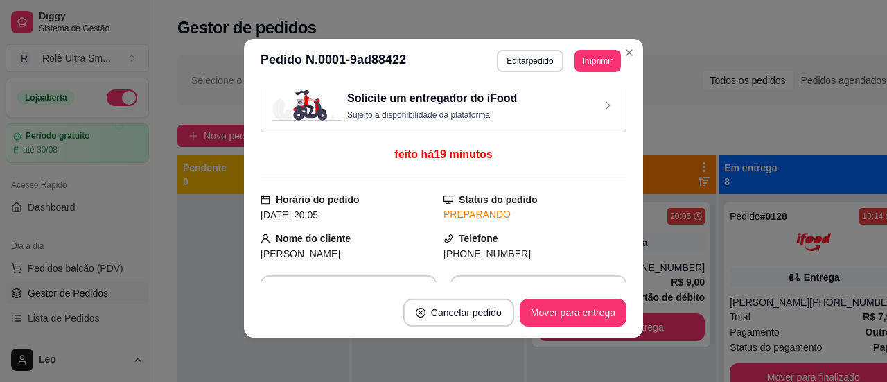
scroll to position [0, 0]
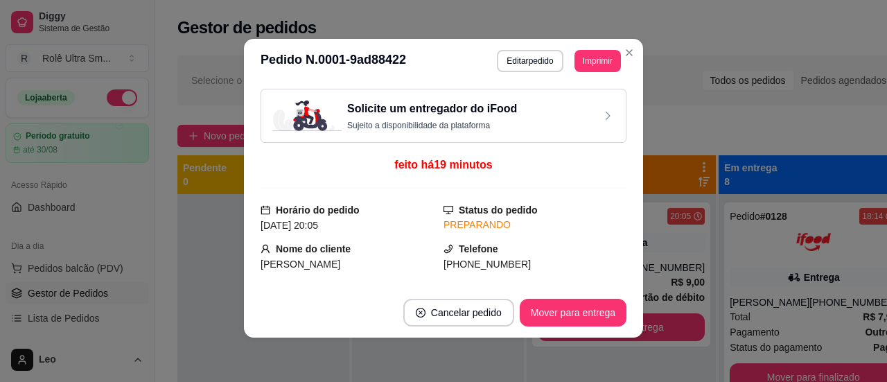
click at [433, 110] on h3 "Solicite um entregador do iFood" at bounding box center [432, 109] width 170 height 17
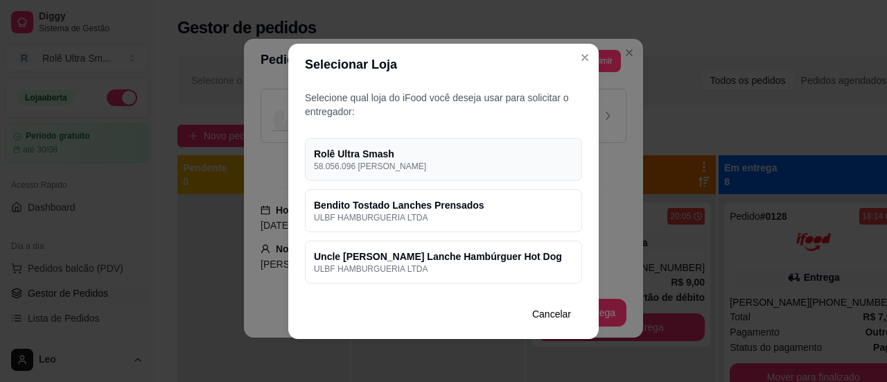
click at [496, 166] on p "58.056.096 [PERSON_NAME]" at bounding box center [443, 166] width 259 height 11
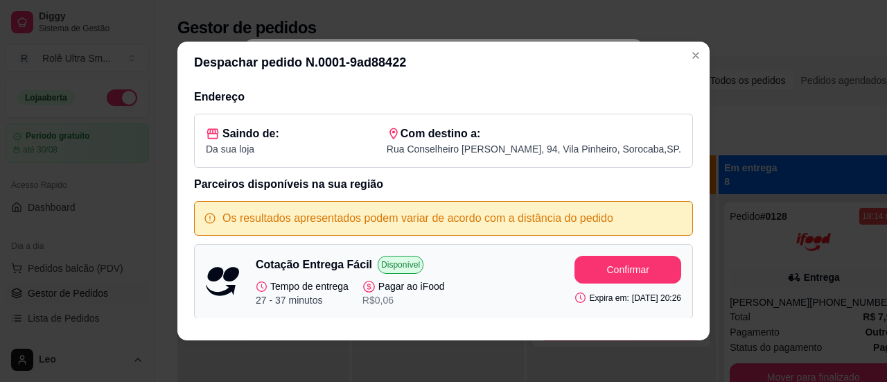
scroll to position [4, 0]
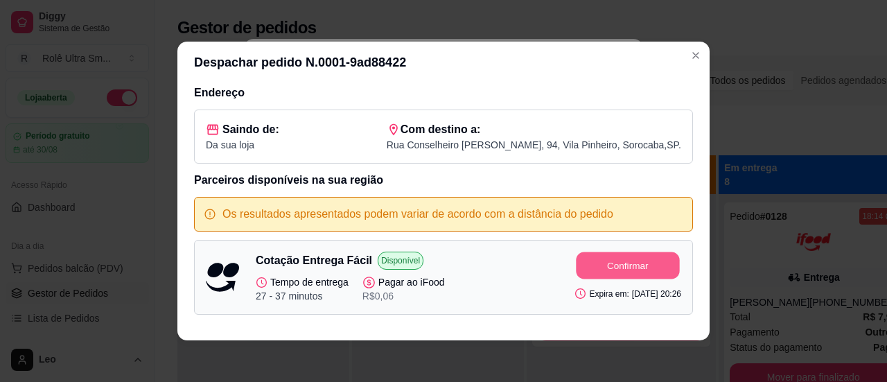
click at [593, 274] on button "Confirmar" at bounding box center [628, 265] width 103 height 27
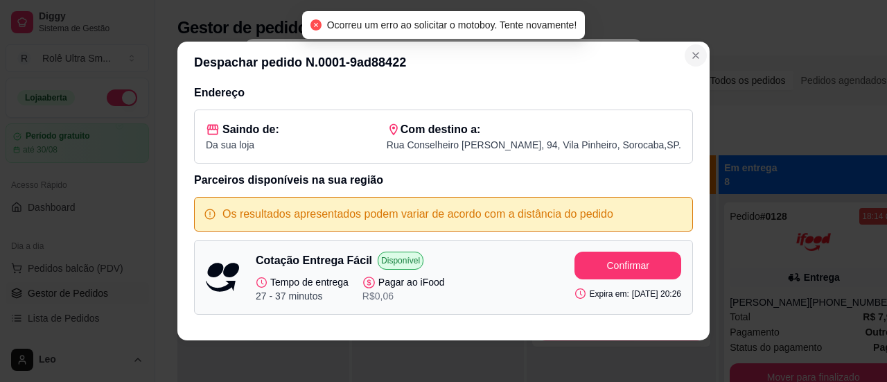
click at [693, 58] on icon "Close" at bounding box center [696, 56] width 6 height 6
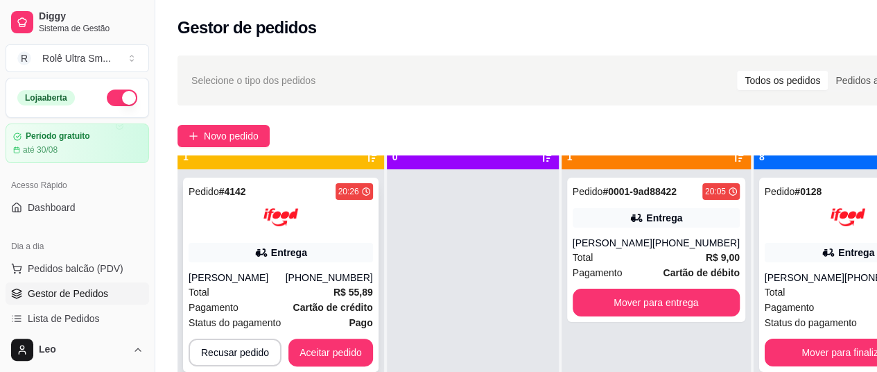
scroll to position [34, 0]
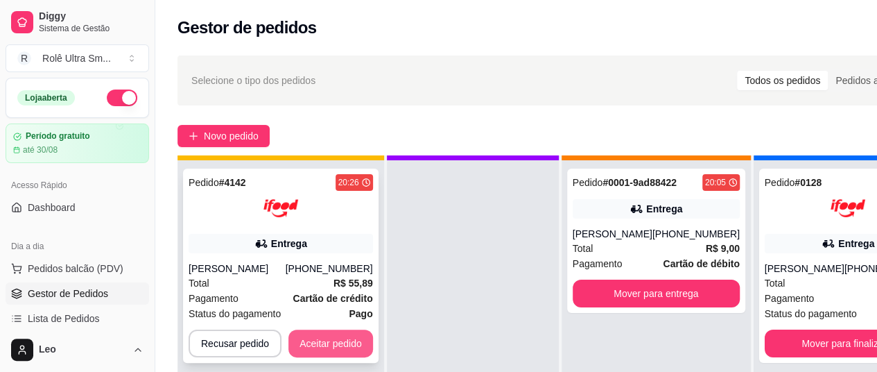
click at [323, 340] on button "Aceitar pedido" at bounding box center [330, 343] width 85 height 28
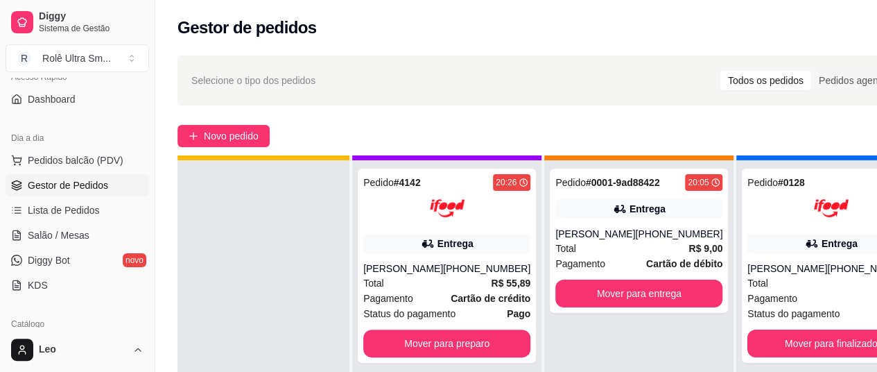
scroll to position [0, 0]
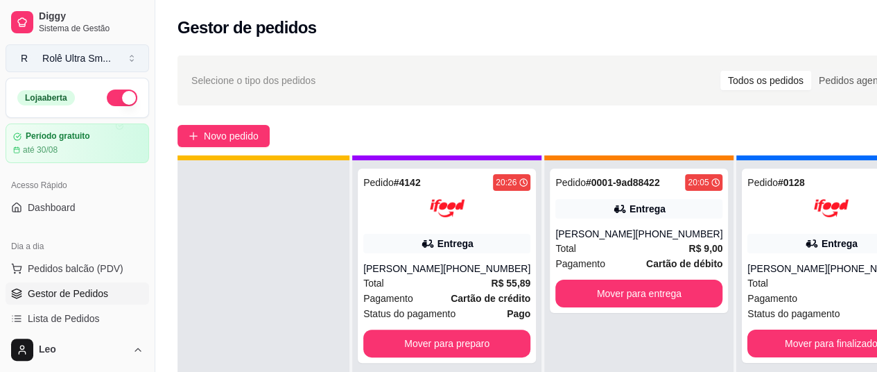
click at [73, 54] on div "Rolê Ultra Sm ..." at bounding box center [76, 58] width 69 height 14
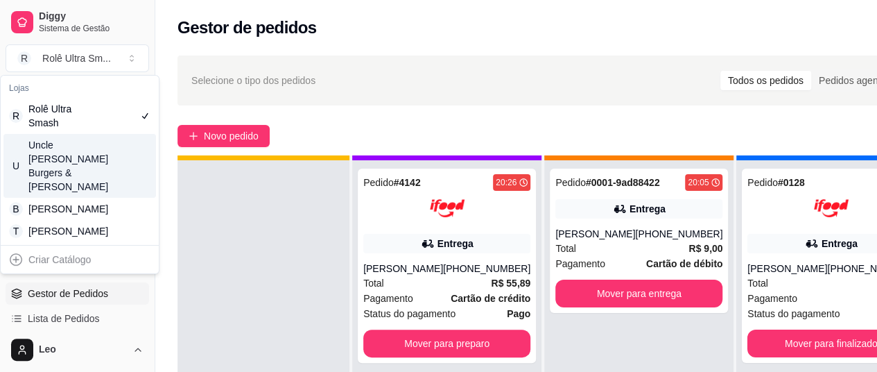
click at [89, 153] on div "Uncle [PERSON_NAME] Burgers & [PERSON_NAME]" at bounding box center [59, 165] width 62 height 55
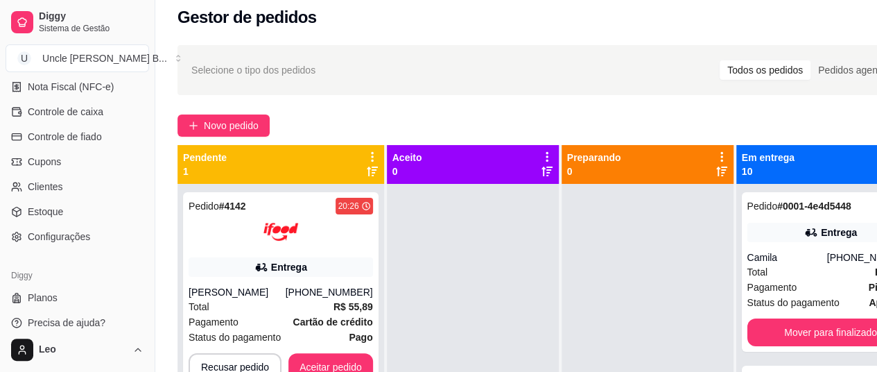
scroll to position [11, 0]
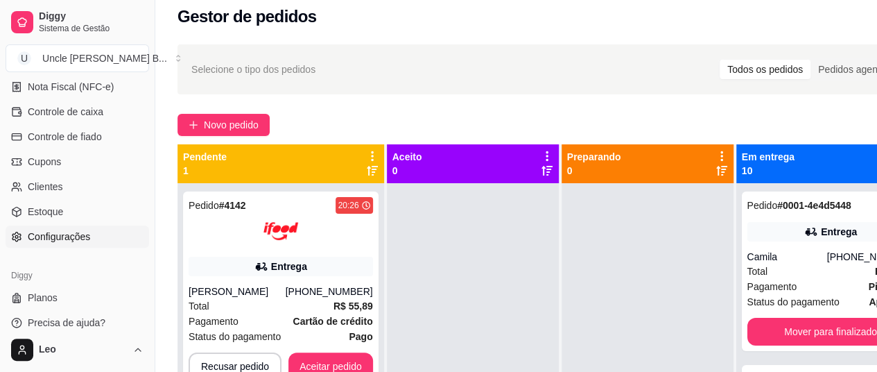
click at [83, 236] on span "Configurações" at bounding box center [59, 236] width 62 height 14
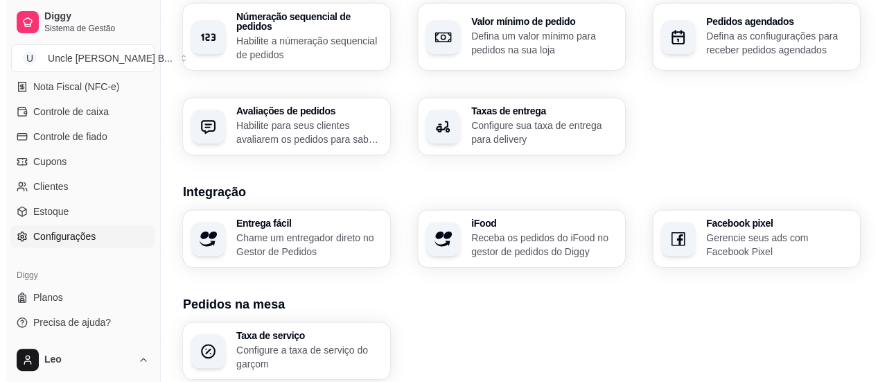
scroll to position [448, 0]
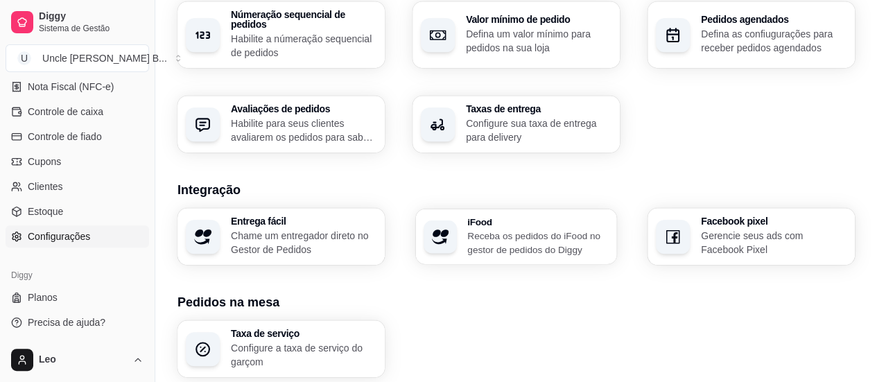
click at [514, 235] on p "Receba os pedidos do iFood no gestor de pedidos do Diggy" at bounding box center [537, 242] width 141 height 27
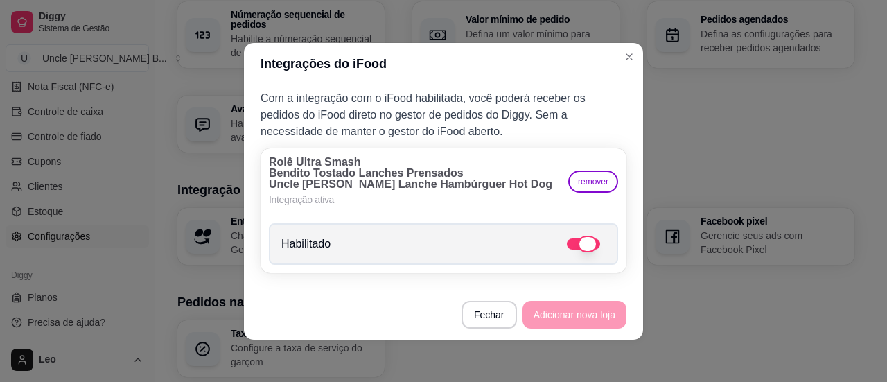
click at [580, 245] on span at bounding box center [587, 244] width 19 height 17
click at [606, 246] on input "Habilitado" at bounding box center [610, 250] width 9 height 9
checkbox input "false"
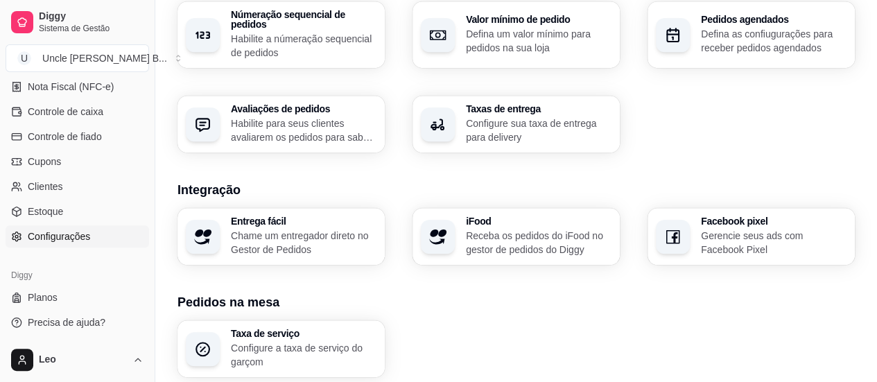
click at [345, 229] on p "Chame um entregador direto no Gestor de Pedidos" at bounding box center [304, 243] width 146 height 28
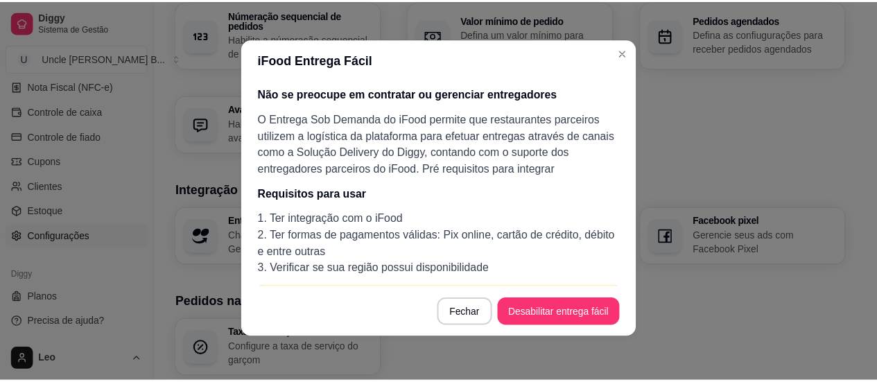
scroll to position [0, 0]
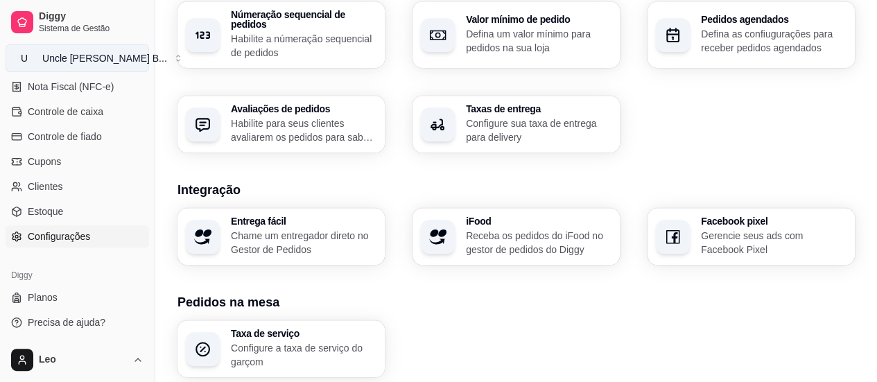
click at [71, 62] on div "Uncle [PERSON_NAME] B ..." at bounding box center [104, 58] width 125 height 14
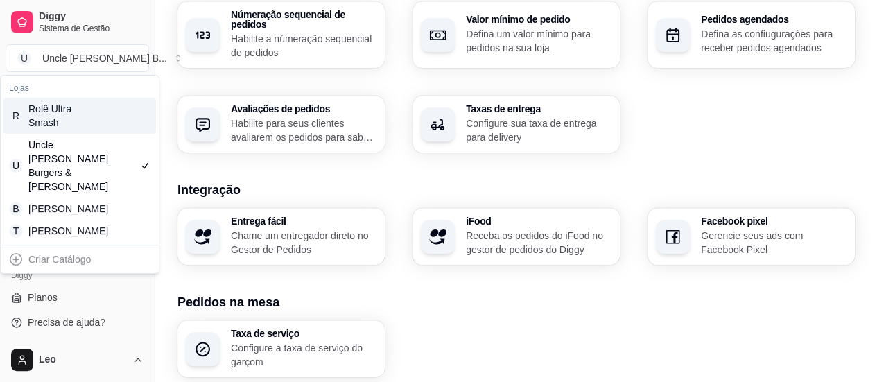
click at [95, 123] on div "R Rolê Ultra Smash" at bounding box center [79, 116] width 153 height 36
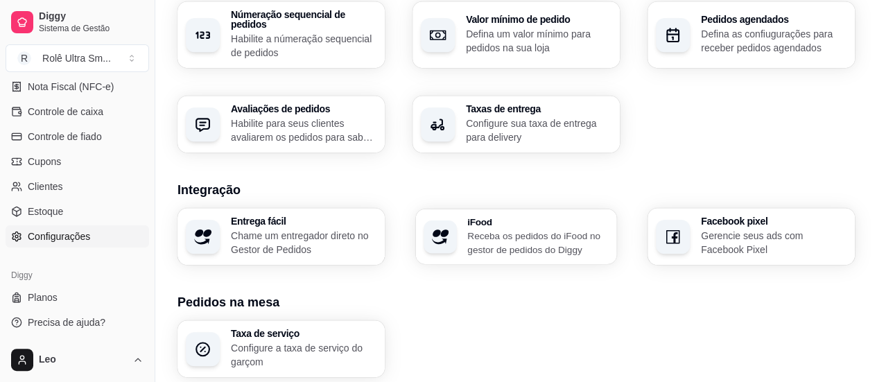
click at [531, 238] on p "Receba os pedidos do iFood no gestor de pedidos do Diggy" at bounding box center [537, 242] width 141 height 27
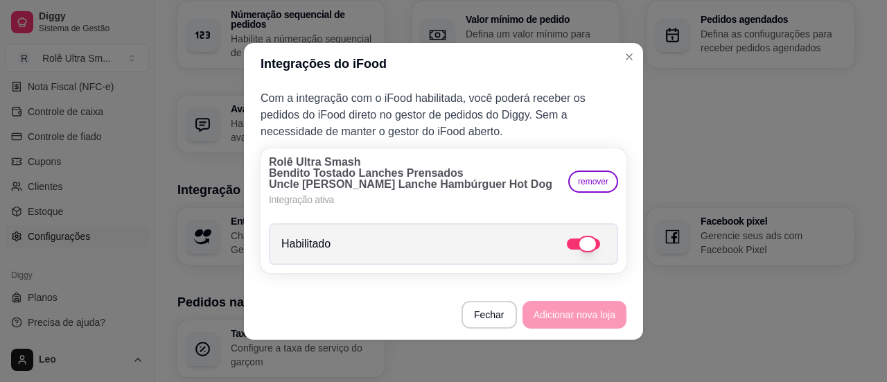
click at [568, 247] on span at bounding box center [583, 243] width 33 height 11
click at [606, 247] on input "Habilitado" at bounding box center [610, 250] width 9 height 9
checkbox input "false"
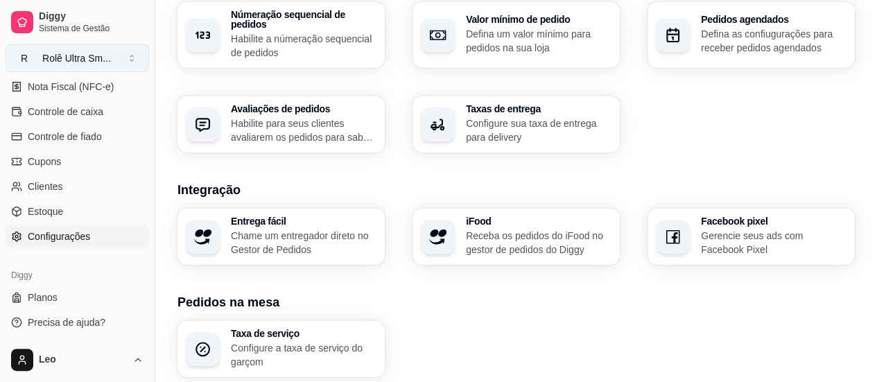
click at [94, 62] on div "Rolê Ultra Sm ..." at bounding box center [76, 58] width 69 height 14
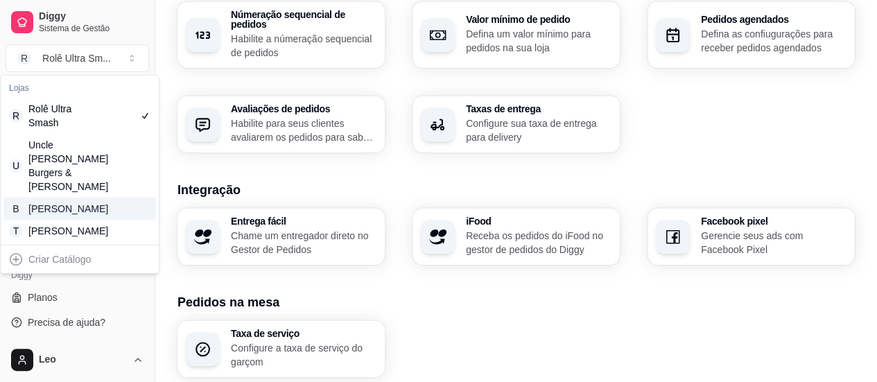
click at [86, 202] on div "[PERSON_NAME]" at bounding box center [59, 209] width 62 height 14
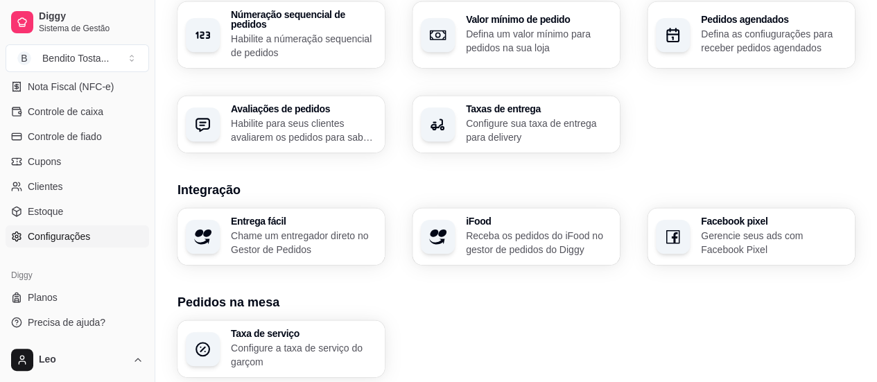
click at [546, 230] on p "Receba os pedidos do iFood no gestor de pedidos do Diggy" at bounding box center [539, 243] width 146 height 28
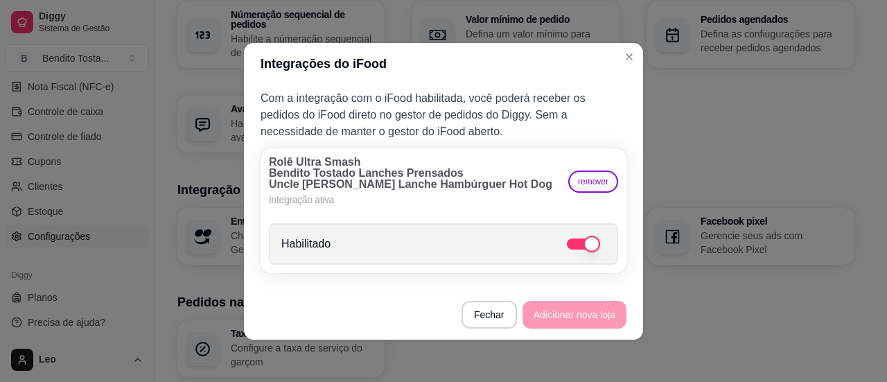
click at [567, 242] on span at bounding box center [583, 243] width 33 height 11
click at [606, 246] on input "Habilitado" at bounding box center [610, 250] width 9 height 9
checkbox input "false"
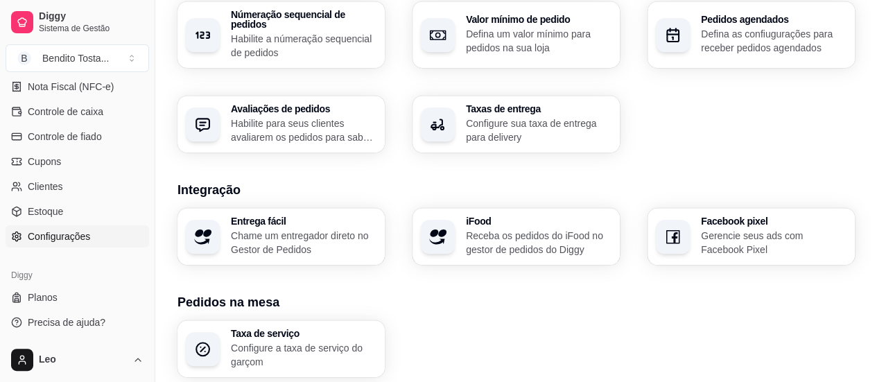
click at [399, 238] on div "Entrega fácil Chame um entregador direto no Gestor de Pedidos iFood Receba os p…" at bounding box center [515, 236] width 677 height 57
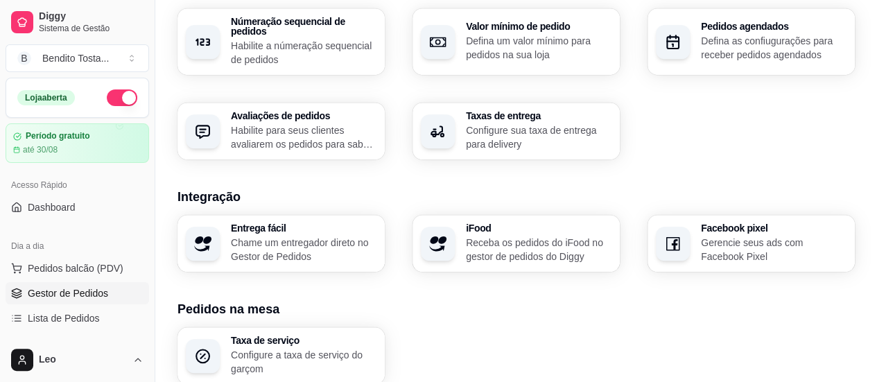
click at [81, 296] on span "Gestor de Pedidos" at bounding box center [68, 293] width 80 height 14
click at [87, 292] on span "Gestor de Pedidos" at bounding box center [68, 293] width 80 height 14
click at [69, 208] on span "Dashboard" at bounding box center [52, 207] width 48 height 14
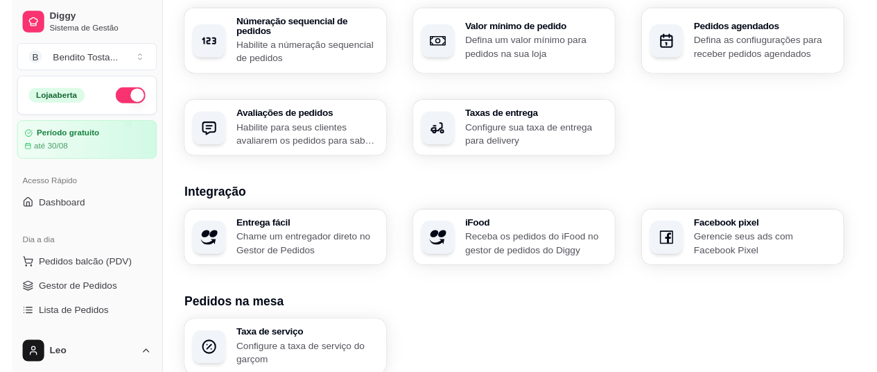
scroll to position [605, 0]
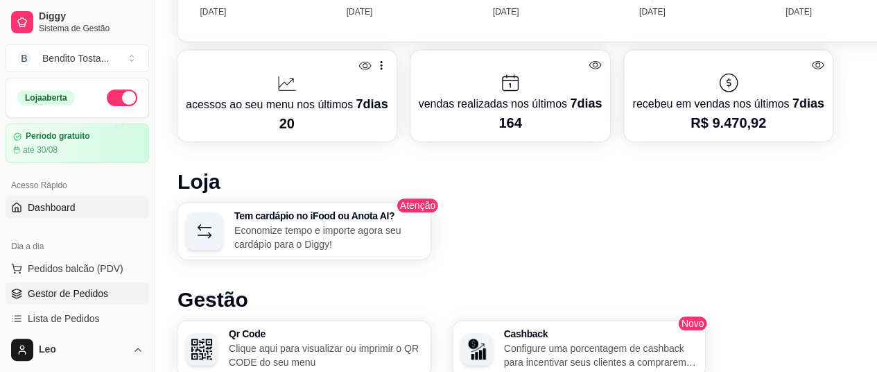
click at [56, 299] on link "Gestor de Pedidos" at bounding box center [77, 293] width 143 height 22
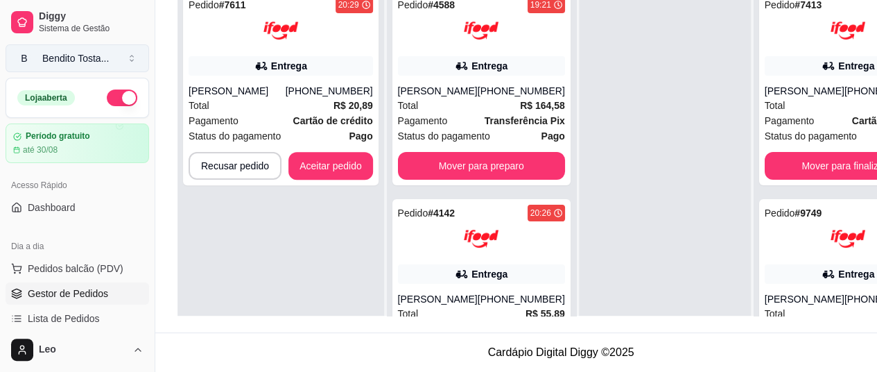
click at [78, 58] on div "Bendito Tosta ..." at bounding box center [75, 58] width 67 height 14
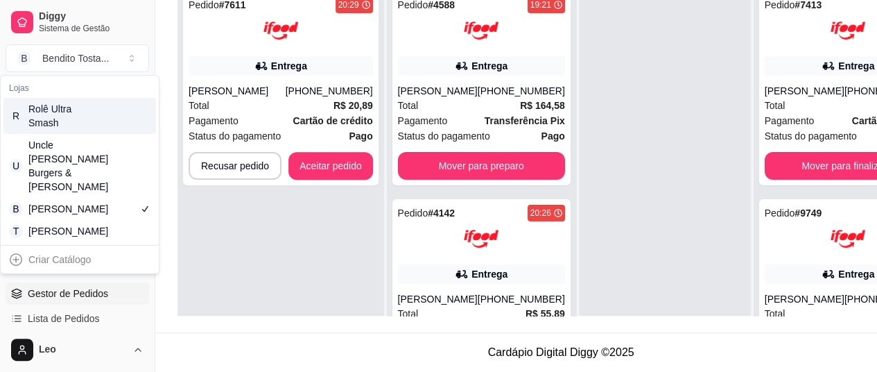
click at [92, 115] on div "R Rolê Ultra Smash" at bounding box center [79, 116] width 153 height 36
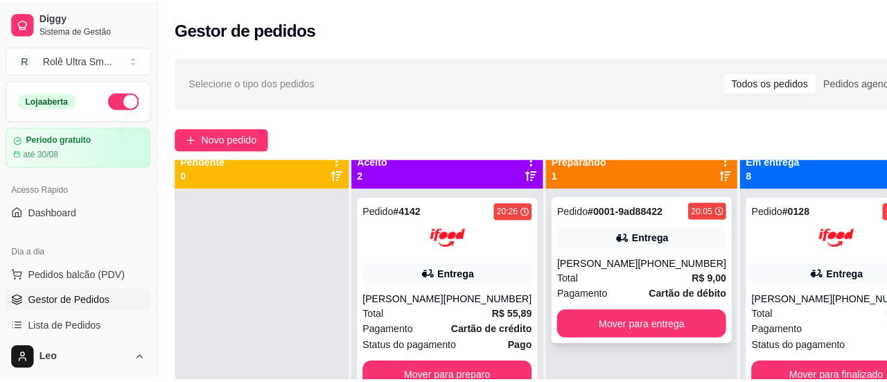
scroll to position [11, 0]
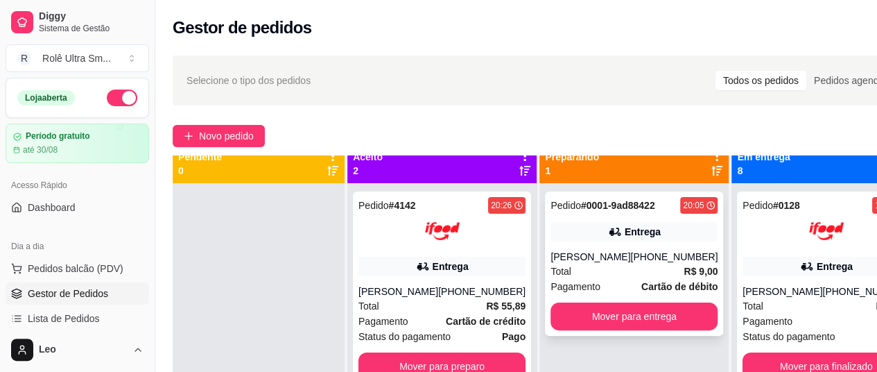
click at [589, 257] on div "[PERSON_NAME]" at bounding box center [590, 257] width 80 height 14
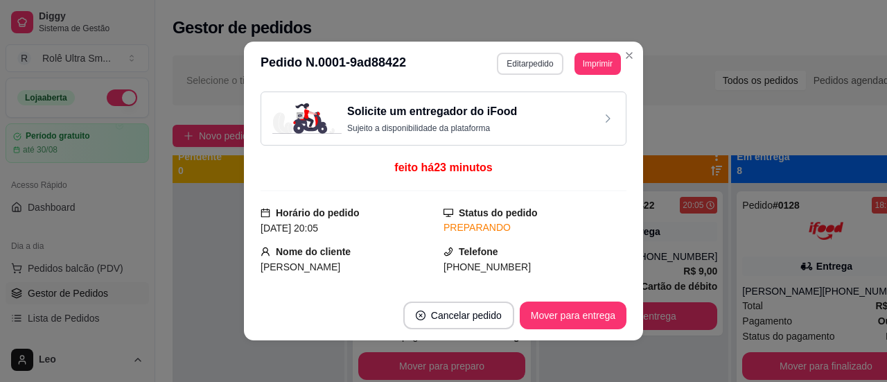
click at [533, 69] on button "Editar pedido" at bounding box center [530, 64] width 66 height 22
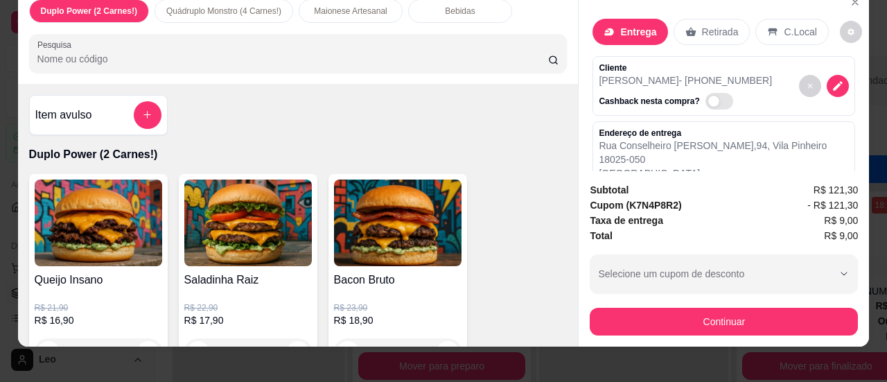
scroll to position [27, 0]
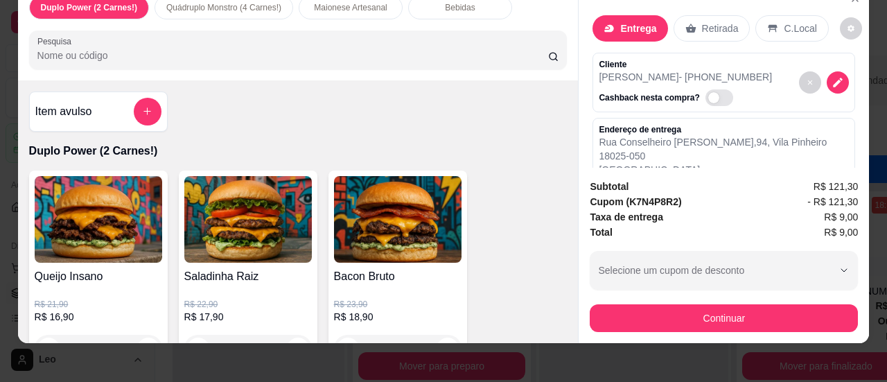
click at [839, 209] on span "R$ 9,00" at bounding box center [841, 216] width 34 height 15
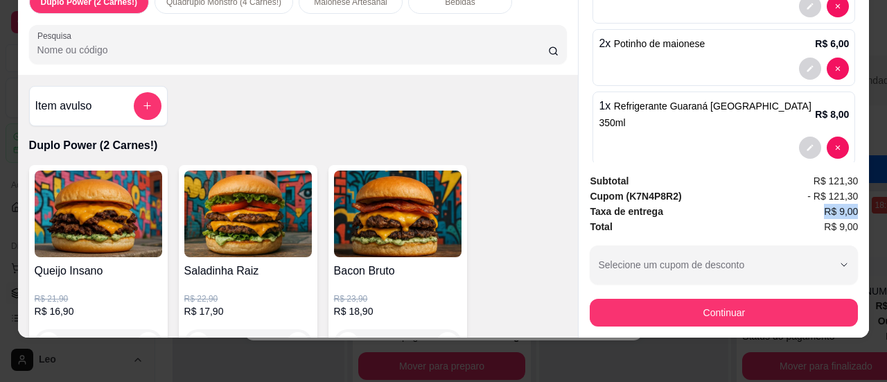
scroll to position [0, 0]
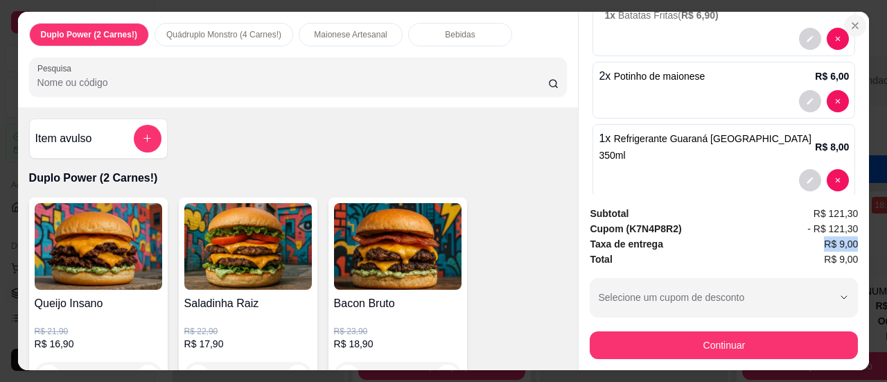
click at [852, 21] on icon "Close" at bounding box center [855, 25] width 11 height 11
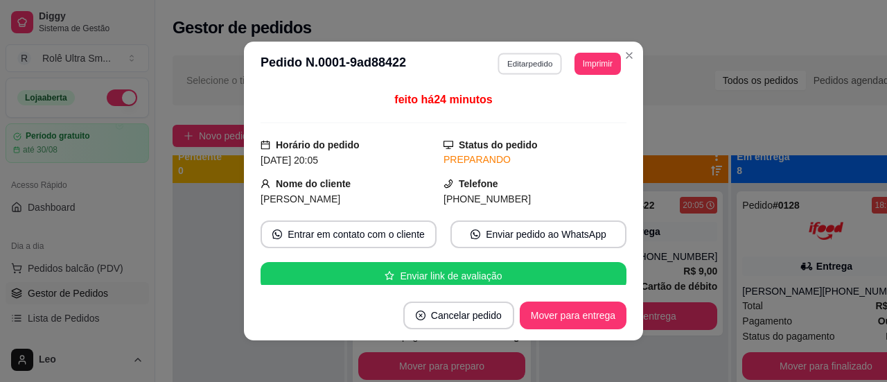
click at [538, 71] on button "Editar pedido" at bounding box center [530, 63] width 64 height 21
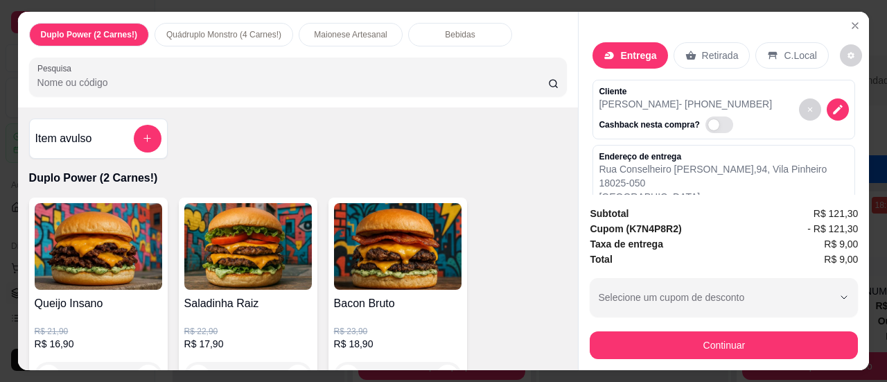
click at [706, 42] on div "Retirada" at bounding box center [712, 55] width 77 height 26
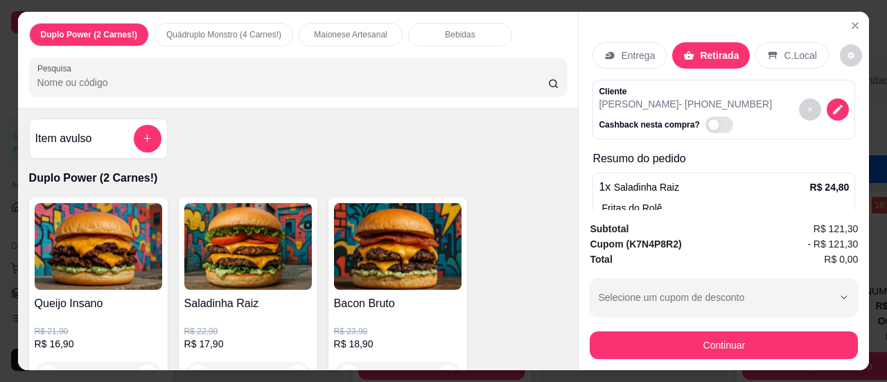
click at [635, 63] on div "Entrega Retirada C.Local" at bounding box center [724, 55] width 263 height 49
click at [629, 49] on p "Entrega" at bounding box center [638, 56] width 34 height 14
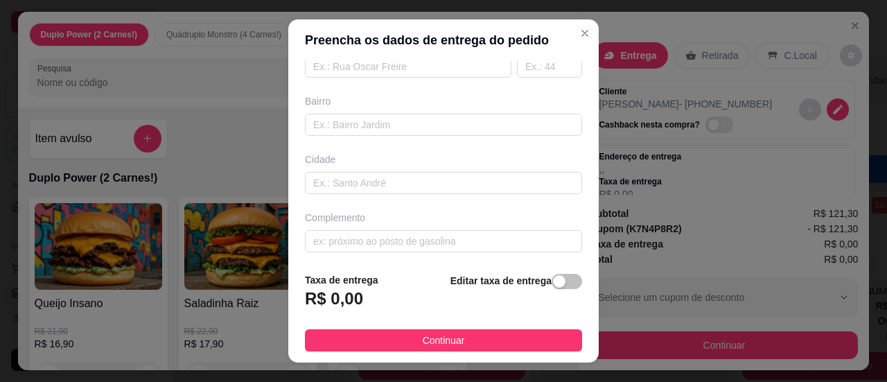
scroll to position [25, 0]
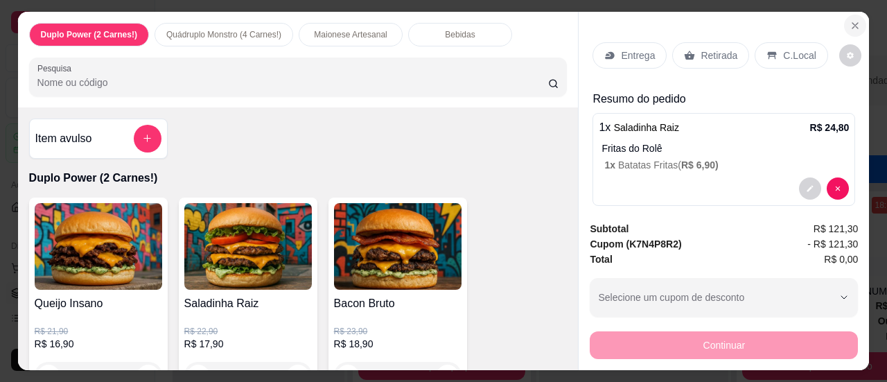
click at [850, 21] on icon "Close" at bounding box center [855, 25] width 11 height 11
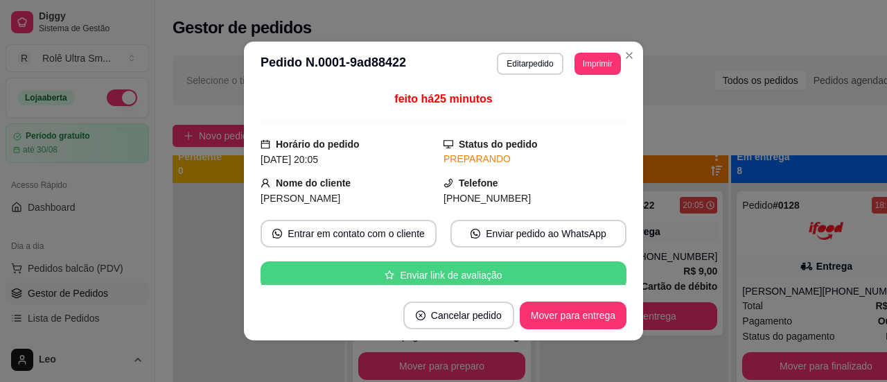
scroll to position [1, 0]
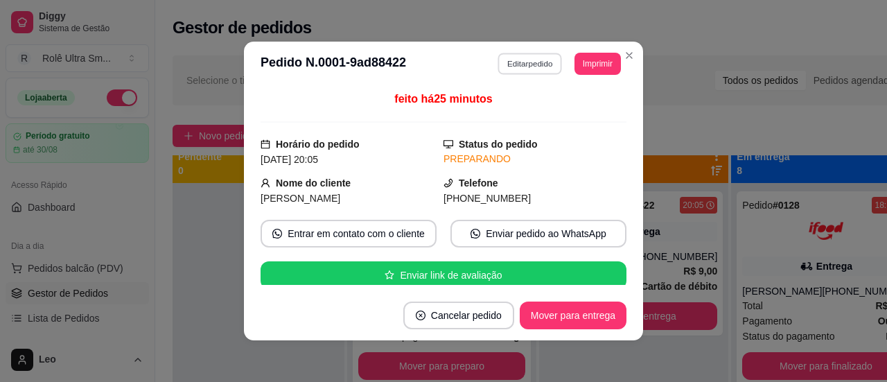
click at [528, 62] on button "Editar pedido" at bounding box center [530, 63] width 64 height 21
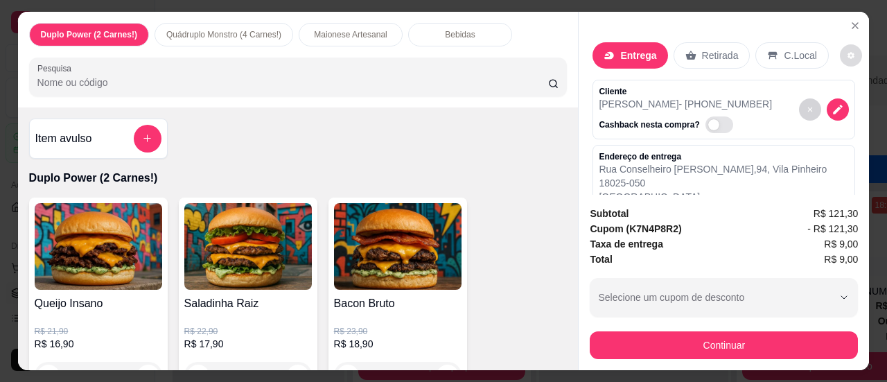
click at [846, 53] on button "decrease-product-quantity" at bounding box center [851, 55] width 22 height 22
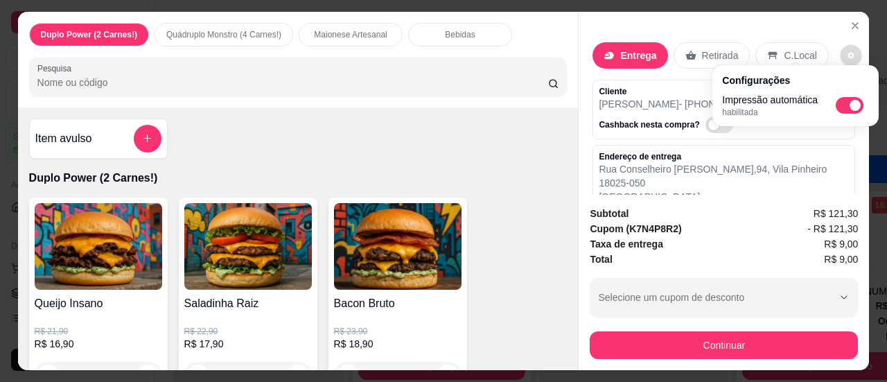
click at [842, 55] on button "decrease-product-quantity" at bounding box center [850, 54] width 21 height 21
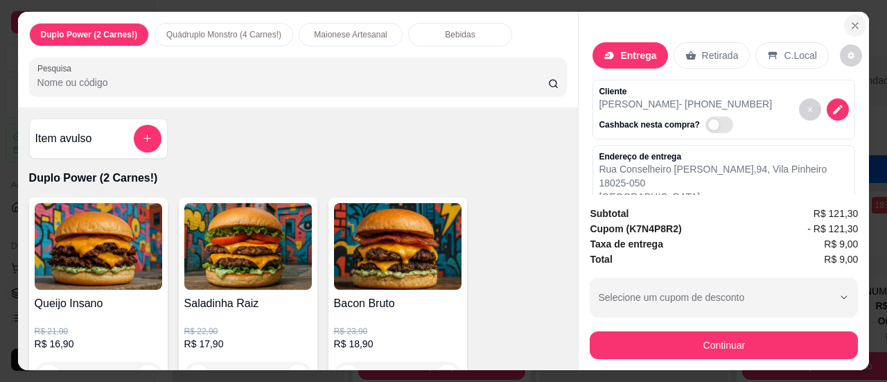
click at [851, 20] on icon "Close" at bounding box center [855, 25] width 11 height 11
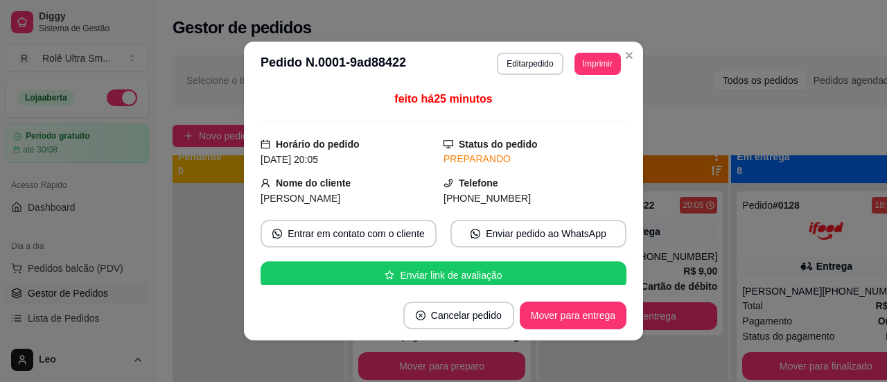
click at [433, 236] on div "Entrar em contato com o cliente Enviar pedido ao WhatsApp" at bounding box center [444, 234] width 366 height 28
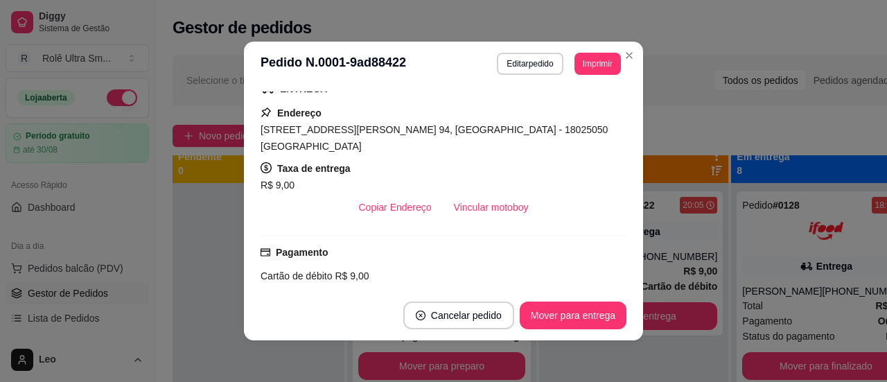
scroll to position [231, 0]
click at [361, 130] on span "[STREET_ADDRESS][PERSON_NAME] 94, [GEOGRAPHIC_DATA] - 18025050 [GEOGRAPHIC_DATA]" at bounding box center [434, 139] width 347 height 28
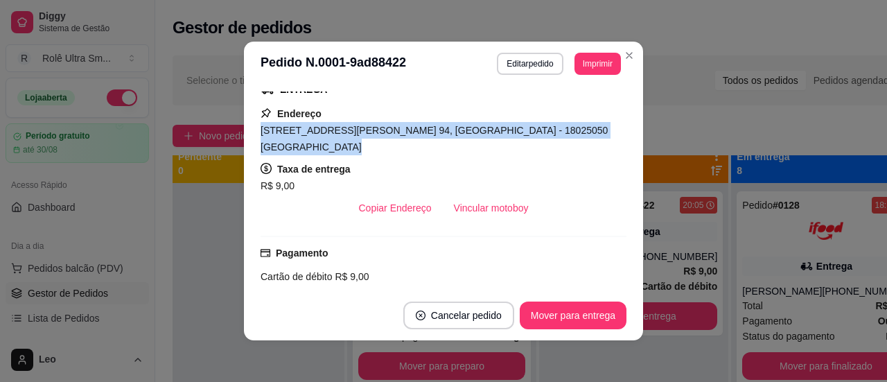
click at [361, 130] on span "[STREET_ADDRESS][PERSON_NAME] 94, [GEOGRAPHIC_DATA] - 18025050 [GEOGRAPHIC_DATA]" at bounding box center [434, 139] width 347 height 28
copy span "[STREET_ADDRESS][PERSON_NAME] 94, [GEOGRAPHIC_DATA] - 18025050 [GEOGRAPHIC_DATA]"
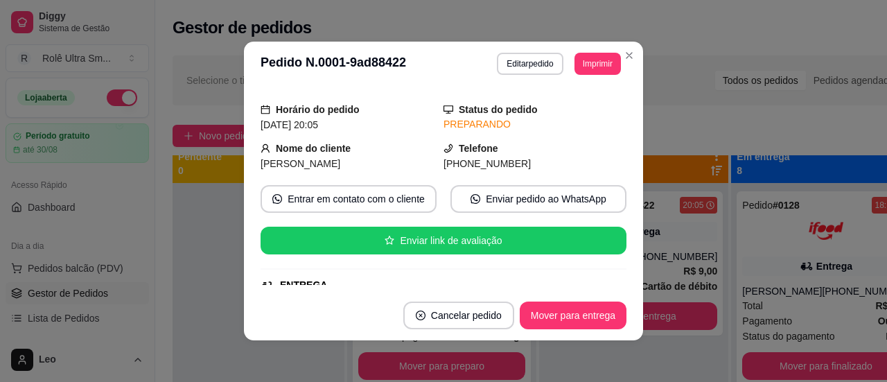
scroll to position [0, 0]
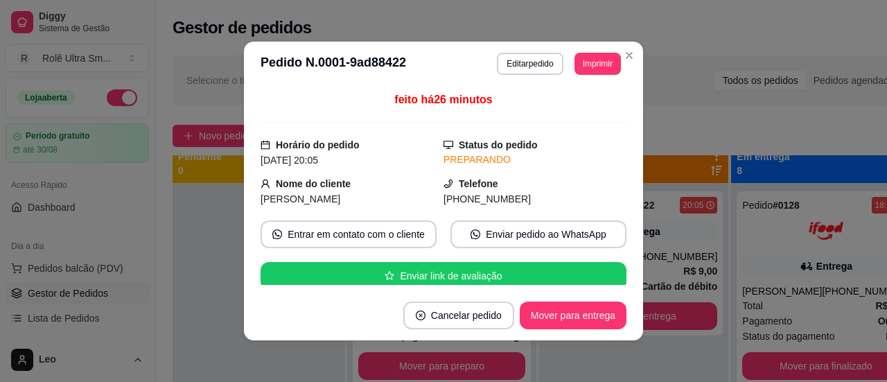
click at [468, 195] on span "[PHONE_NUMBER]" at bounding box center [487, 198] width 87 height 11
copy div "[PHONE_NUMBER] Entrar em contato com o cliente Enviar pedido ao WhatsApp Enviar…"
click at [263, 203] on span "[PERSON_NAME]" at bounding box center [301, 198] width 80 height 11
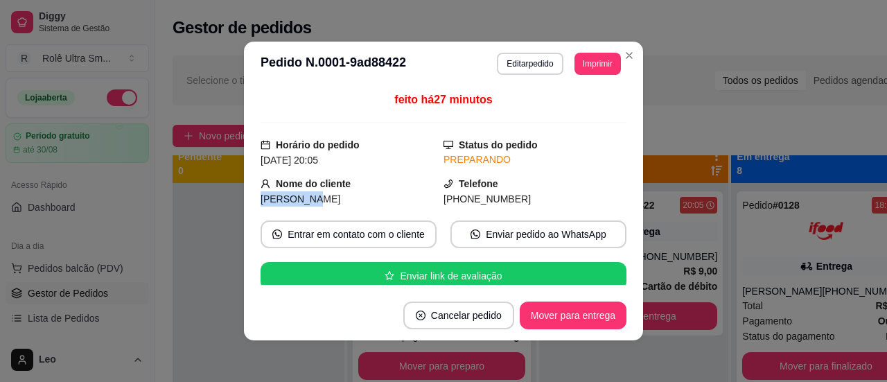
click at [263, 203] on span "[PERSON_NAME]" at bounding box center [301, 198] width 80 height 11
copy span "[PERSON_NAME]"
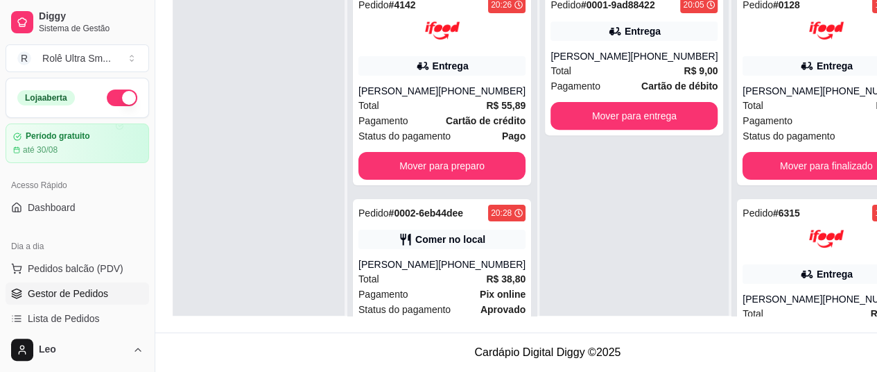
click at [419, 210] on div "Pedido # 0002-6eb44dee" at bounding box center [410, 212] width 105 height 17
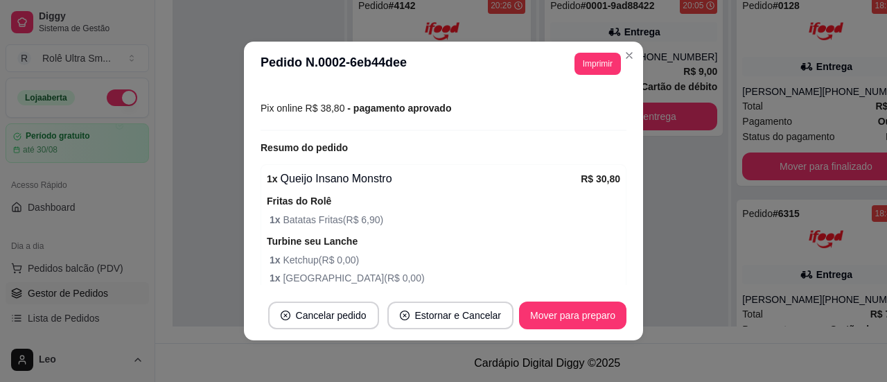
scroll to position [349, 0]
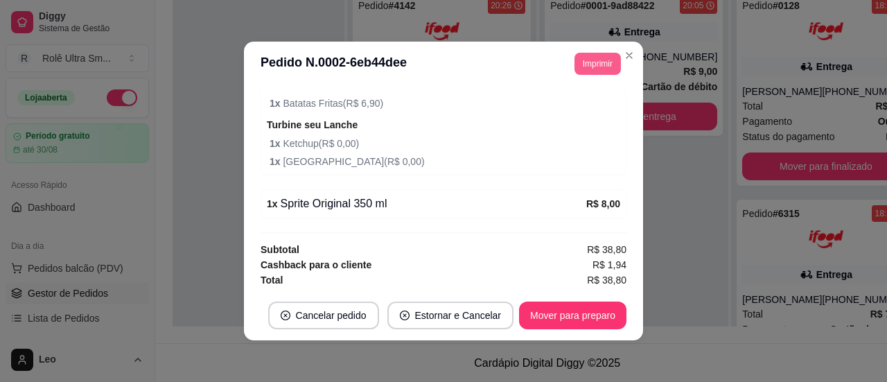
click at [593, 55] on button "Imprimir" at bounding box center [598, 64] width 46 height 22
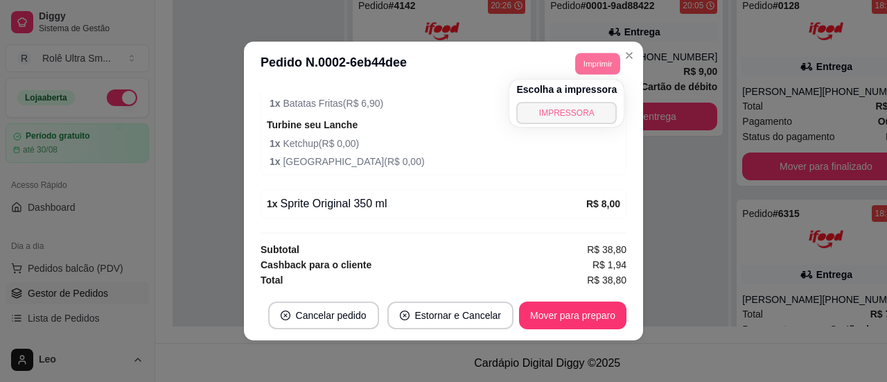
click at [548, 107] on button "IMPRESSORA" at bounding box center [566, 113] width 101 height 22
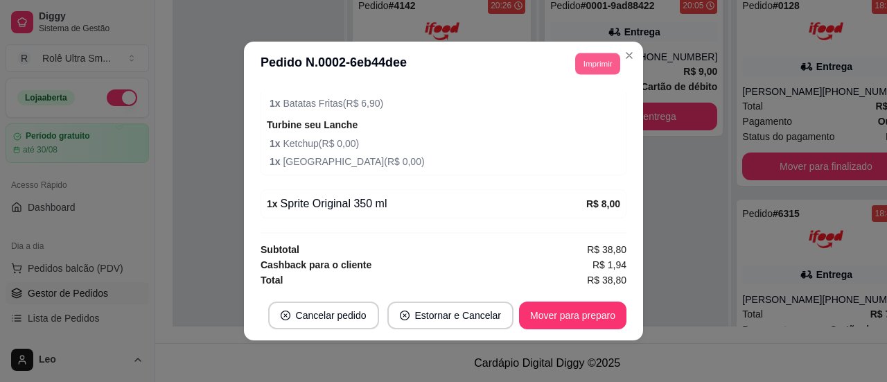
click at [589, 71] on button "Imprimir" at bounding box center [597, 63] width 45 height 21
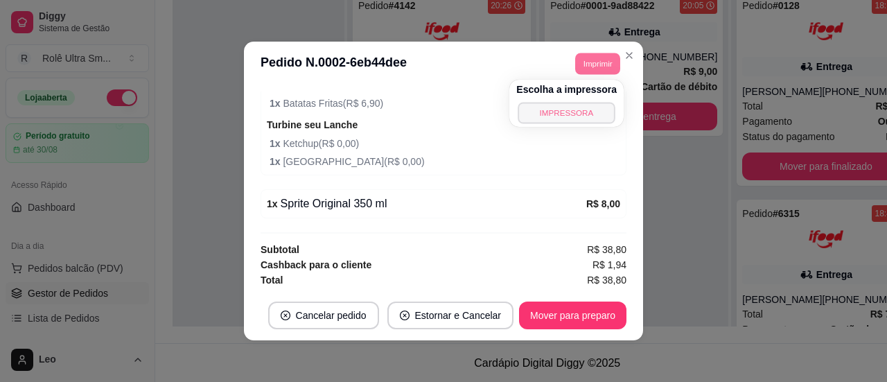
click at [552, 119] on button "IMPRESSORA" at bounding box center [567, 112] width 97 height 21
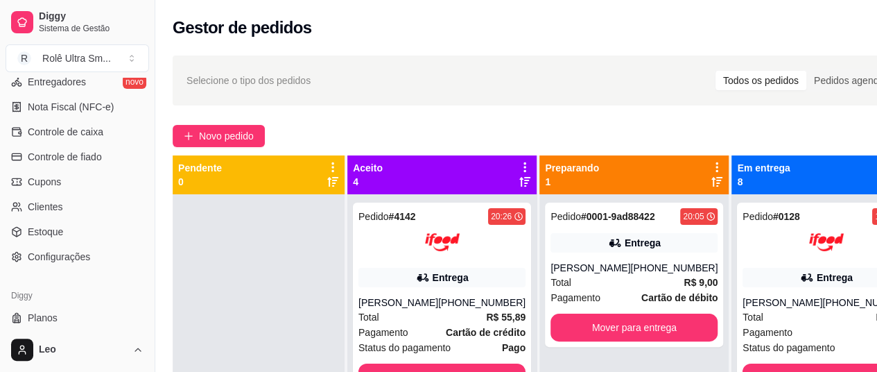
scroll to position [614, 0]
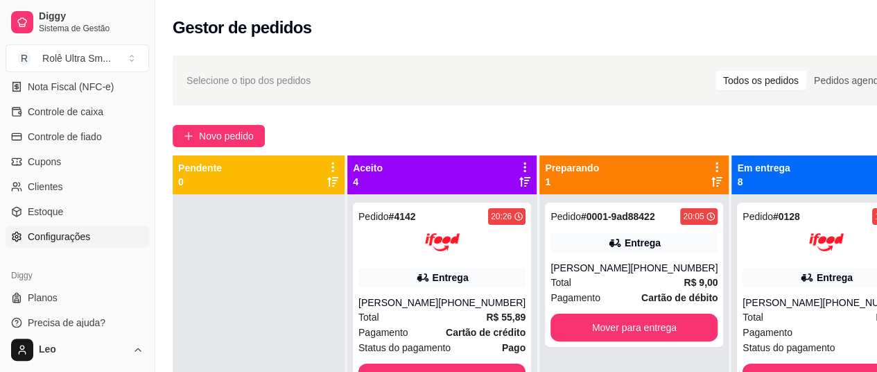
click at [85, 235] on span "Configurações" at bounding box center [59, 236] width 62 height 14
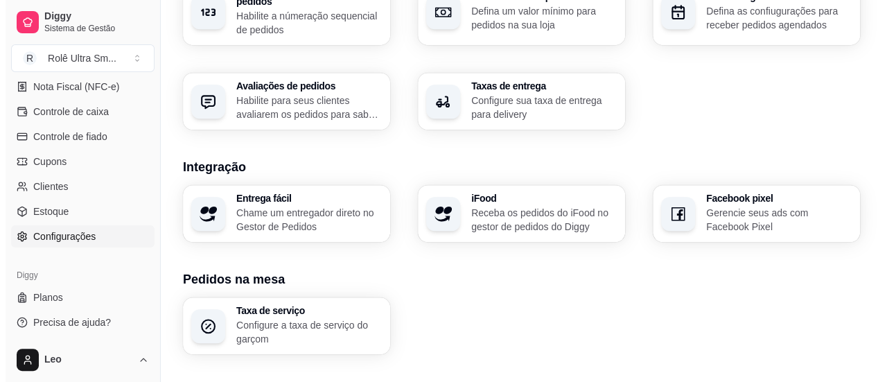
scroll to position [595, 0]
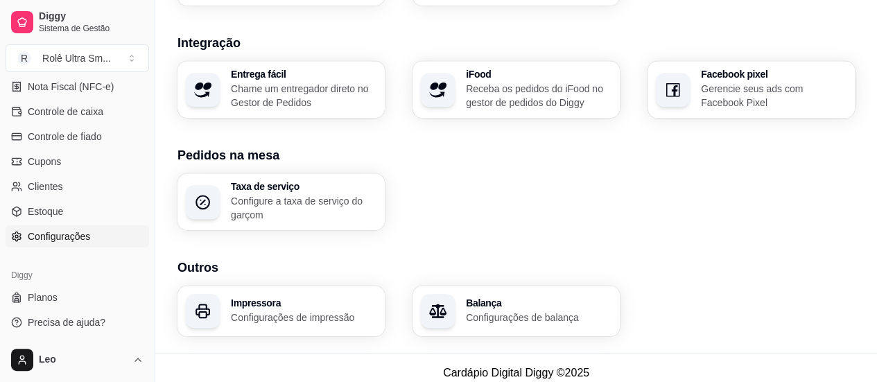
click at [317, 311] on p "Configurações de impressão" at bounding box center [304, 318] width 146 height 14
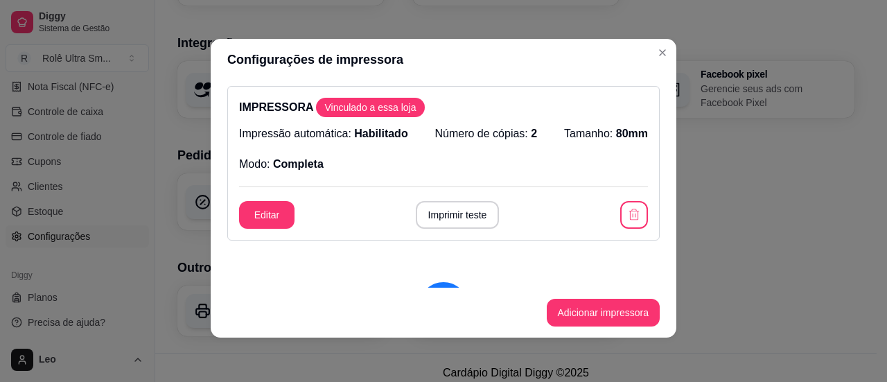
scroll to position [0, 0]
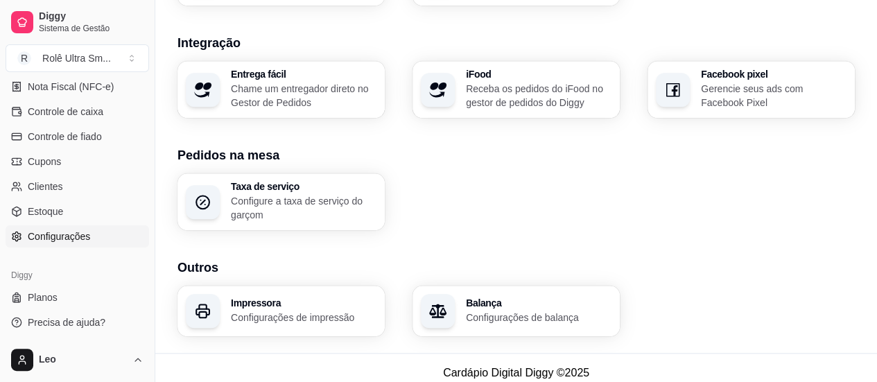
click at [321, 298] on h3 "Impressora" at bounding box center [304, 303] width 146 height 10
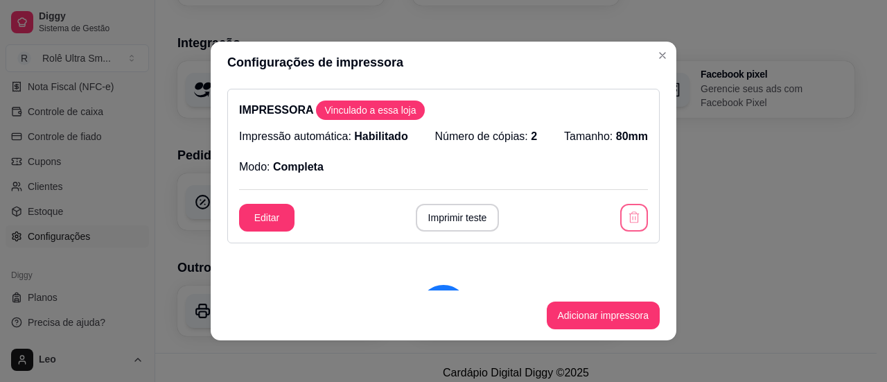
click at [620, 223] on button "button" at bounding box center [634, 218] width 28 height 28
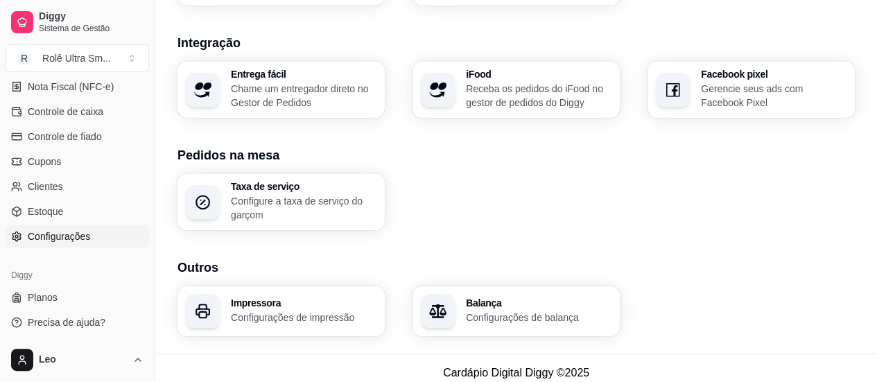
click at [495, 82] on p "Receba os pedidos do iFood no gestor de pedidos do Diggy" at bounding box center [539, 96] width 146 height 28
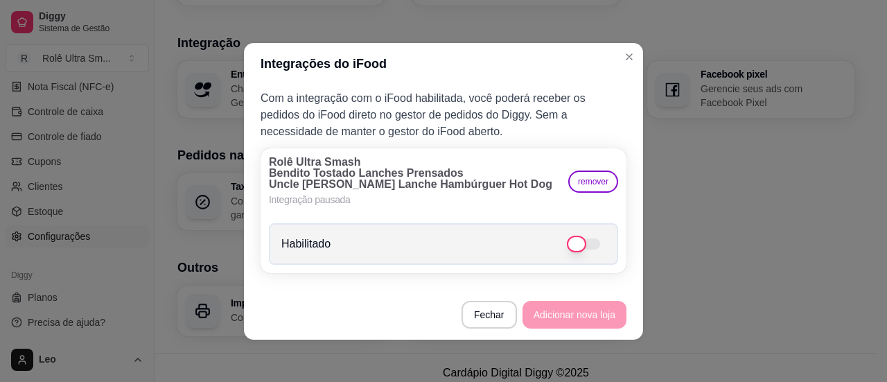
click at [589, 250] on label "Habilitado" at bounding box center [443, 244] width 349 height 42
click at [606, 250] on input "Habilitado" at bounding box center [610, 250] width 9 height 9
checkbox input "true"
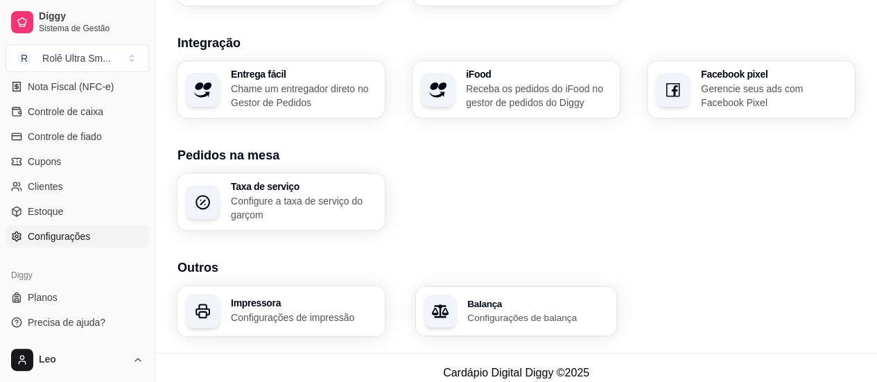
click at [484, 315] on div "Balança Configurações de balança" at bounding box center [515, 310] width 201 height 49
click at [98, 49] on button "R Rolê Ultra Sm ..." at bounding box center [77, 58] width 143 height 28
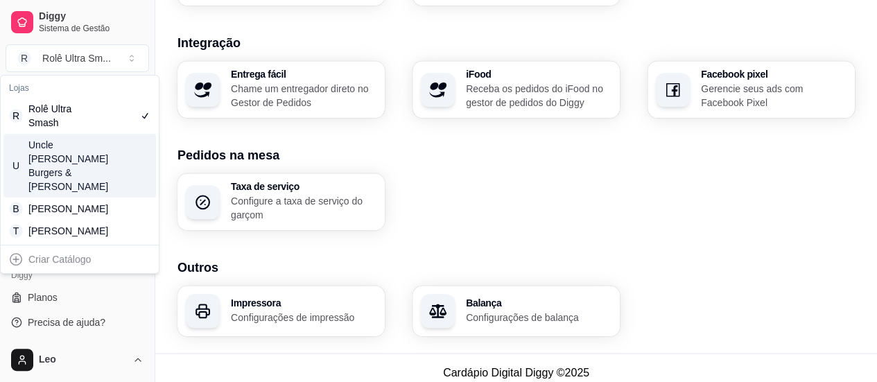
click at [71, 148] on div "Uncle [PERSON_NAME] Burgers & [PERSON_NAME]" at bounding box center [59, 165] width 62 height 55
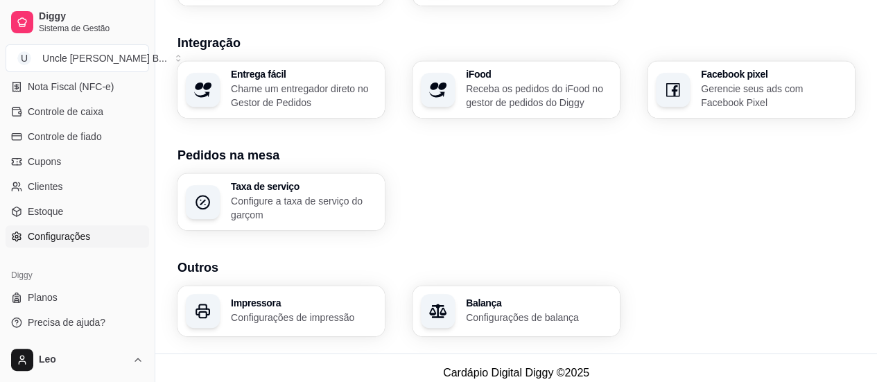
click at [534, 82] on p "Receba os pedidos do iFood no gestor de pedidos do Diggy" at bounding box center [539, 96] width 146 height 28
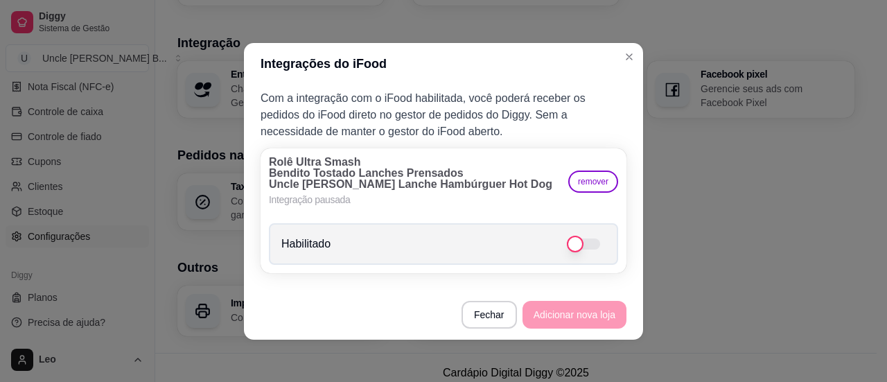
click at [584, 241] on span at bounding box center [583, 243] width 33 height 11
click at [606, 246] on input "Habilitado" at bounding box center [610, 250] width 9 height 9
checkbox input "true"
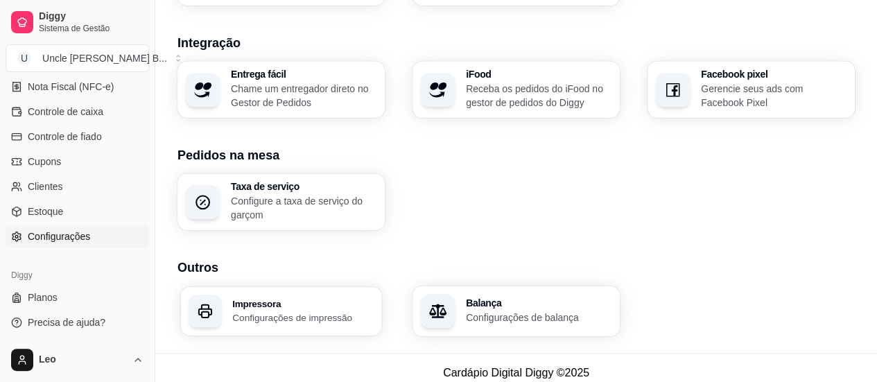
click at [326, 311] on p "Configurações de impressão" at bounding box center [302, 317] width 141 height 13
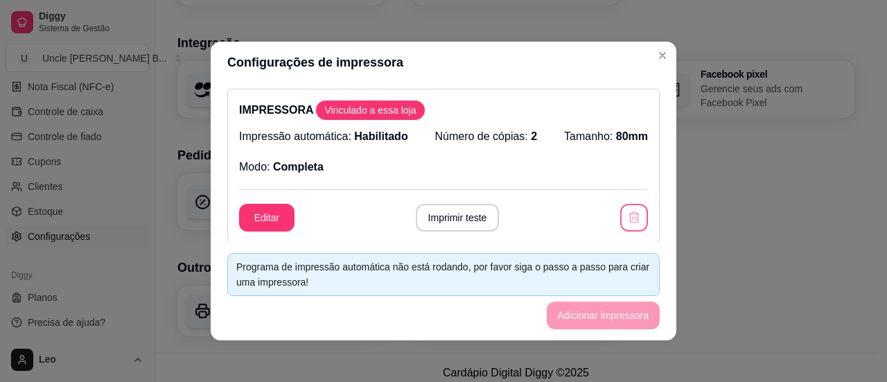
click at [627, 219] on icon "button" at bounding box center [634, 218] width 14 height 14
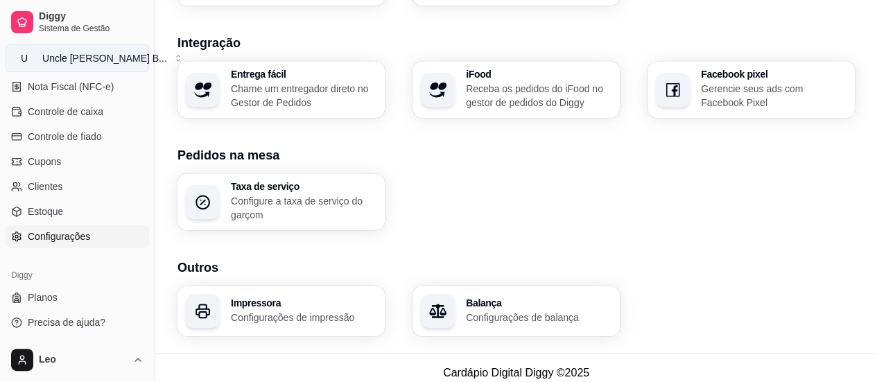
click at [92, 59] on div "Uncle [PERSON_NAME] B ..." at bounding box center [104, 58] width 125 height 14
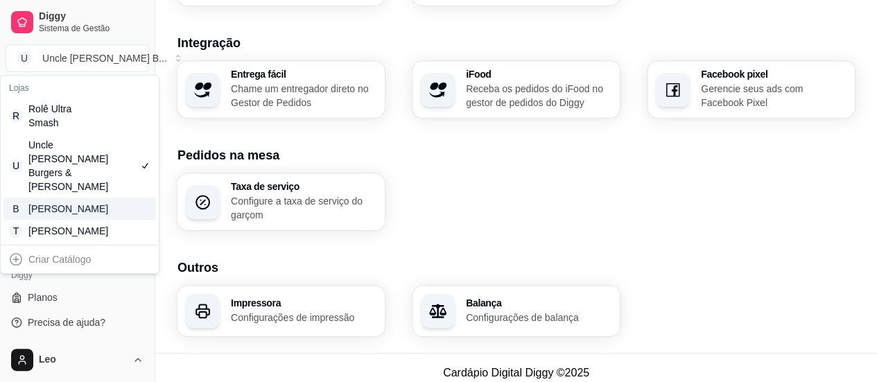
click at [66, 202] on div "[PERSON_NAME]" at bounding box center [59, 209] width 62 height 14
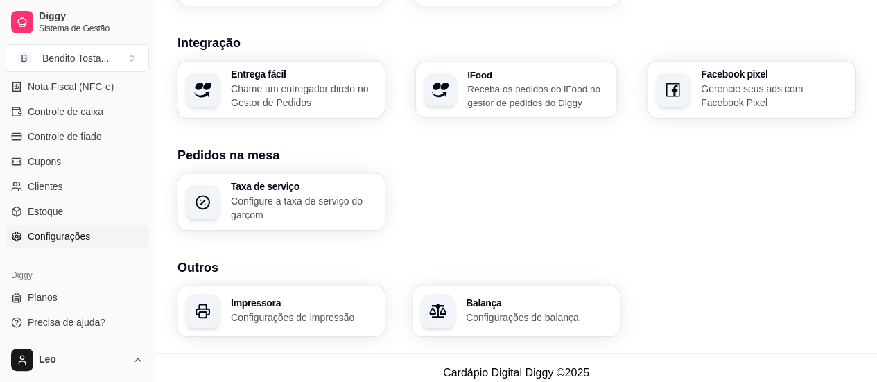
click at [536, 91] on p "Receba os pedidos do iFood no gestor de pedidos do Diggy" at bounding box center [537, 95] width 141 height 27
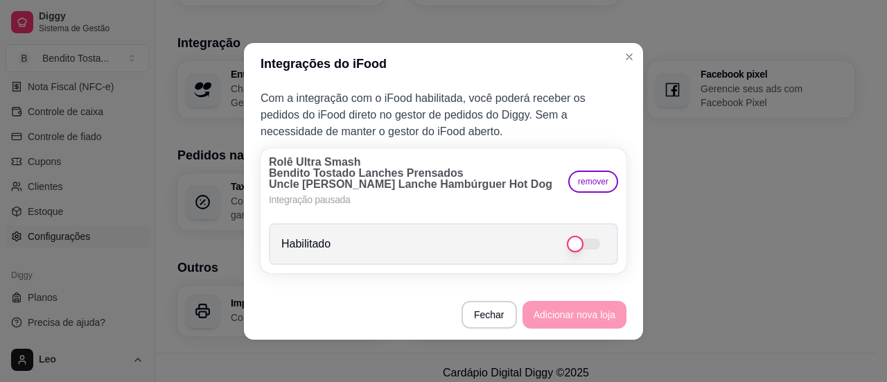
click at [582, 235] on label "Habilitado" at bounding box center [443, 244] width 349 height 42
click at [606, 246] on input "Habilitado" at bounding box center [610, 250] width 9 height 9
checkbox input "true"
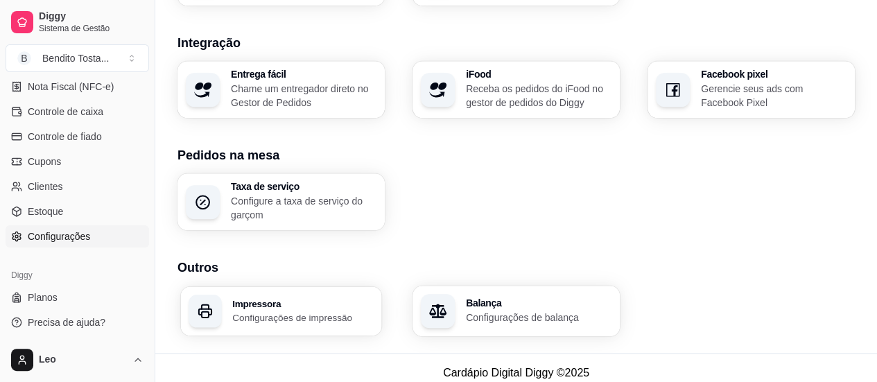
click at [297, 311] on p "Configurações de impressão" at bounding box center [302, 317] width 141 height 13
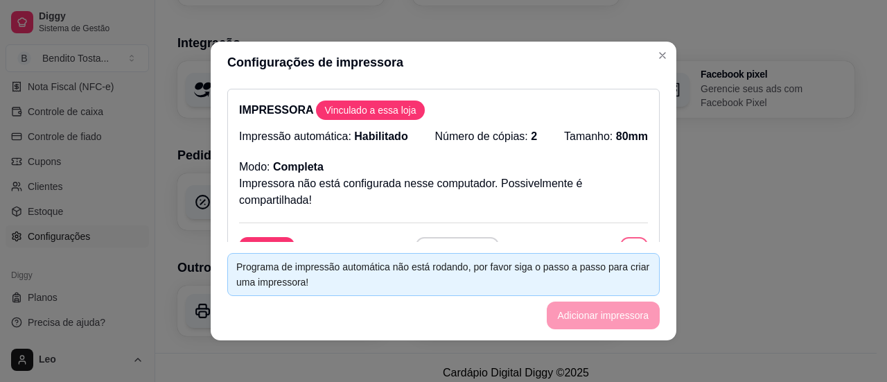
click at [620, 241] on button "button" at bounding box center [634, 251] width 28 height 28
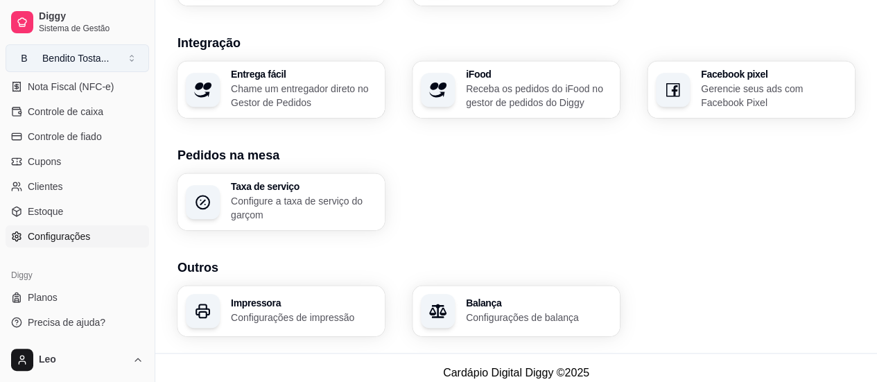
click at [103, 58] on div "Bendito Tosta ..." at bounding box center [75, 58] width 67 height 14
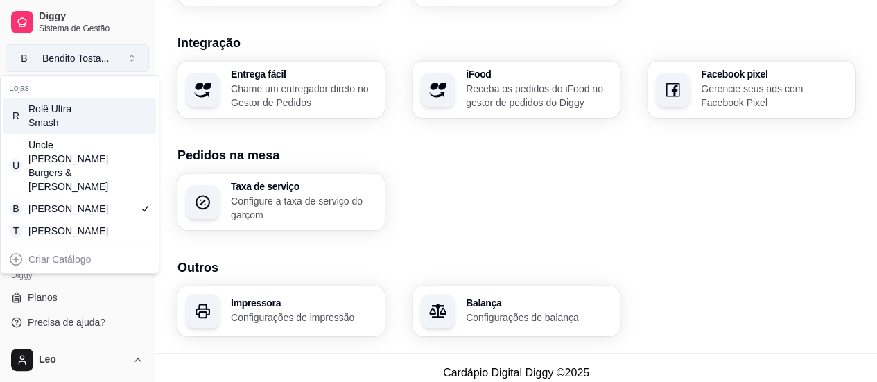
click at [103, 58] on div "Bendito Tosta ..." at bounding box center [75, 58] width 67 height 14
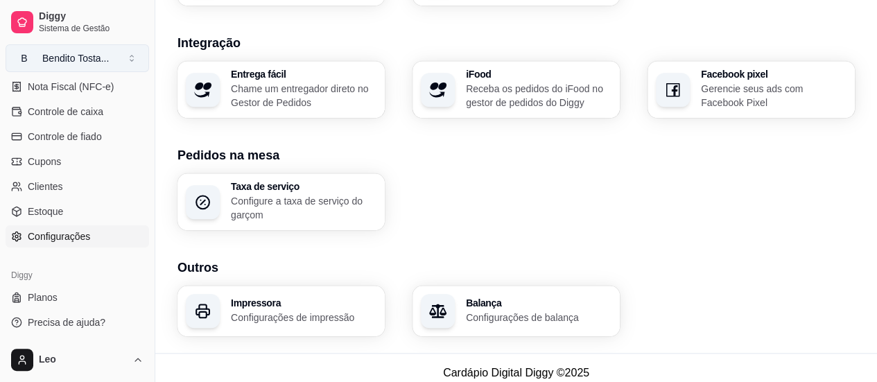
click at [101, 60] on div "Bendito Tosta ..." at bounding box center [75, 58] width 67 height 14
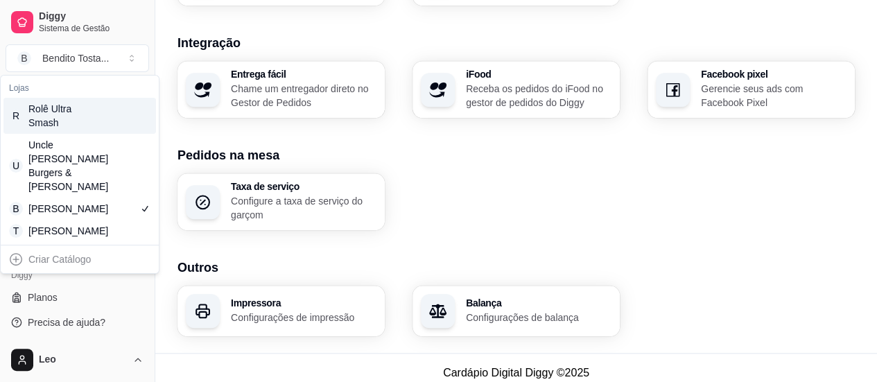
click at [64, 113] on div "Rolê Ultra Smash" at bounding box center [59, 116] width 62 height 28
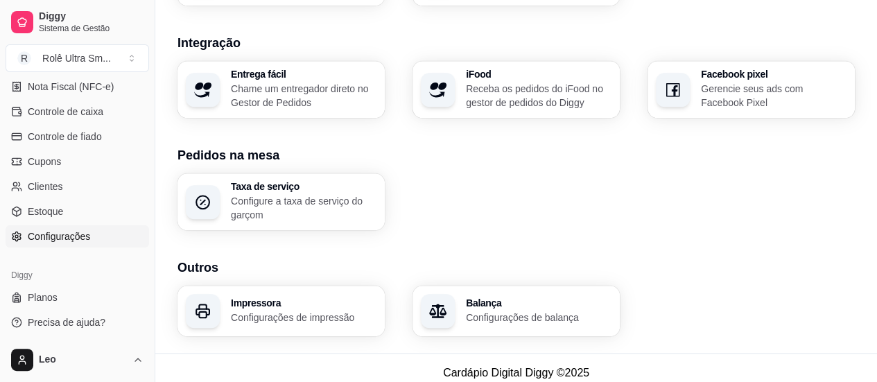
click at [545, 193] on div "Taxa de serviço Configure a taxa de serviço do garçom" at bounding box center [515, 201] width 677 height 57
click at [303, 311] on p "Configurações de impressão" at bounding box center [304, 318] width 146 height 14
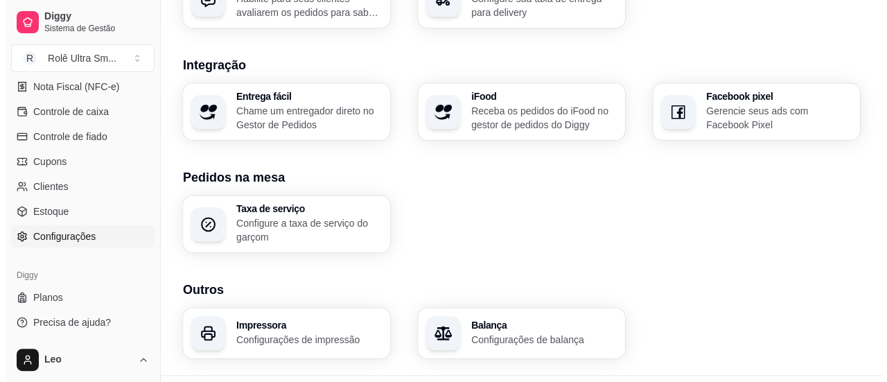
scroll to position [573, 0]
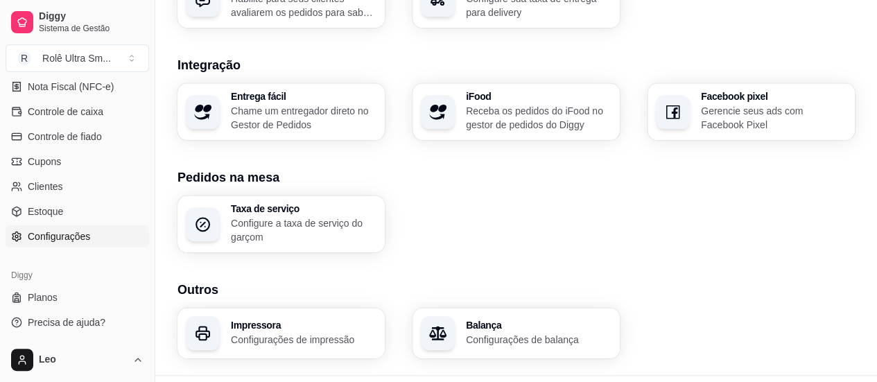
click at [266, 345] on div "Impressora Configurações de impressão" at bounding box center [280, 333] width 207 height 51
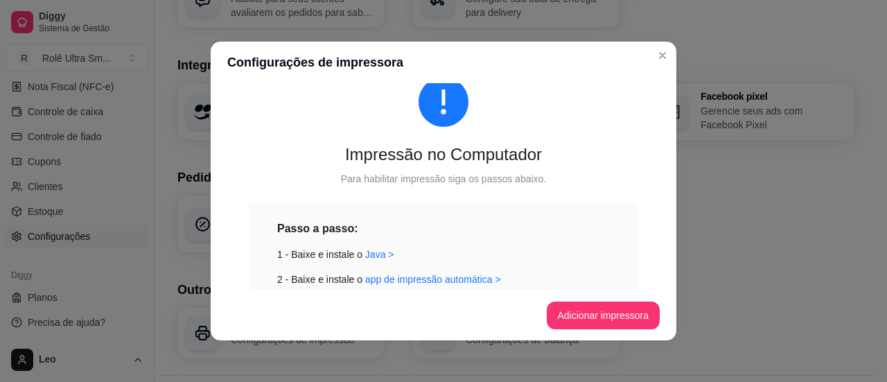
scroll to position [48, 0]
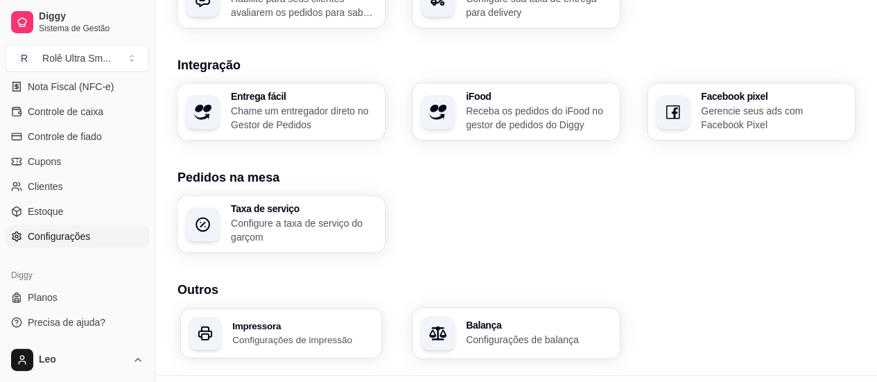
click at [279, 333] on p "Configurações de impressão" at bounding box center [302, 339] width 141 height 13
click at [351, 320] on div "Impressora Configurações de impressão" at bounding box center [304, 333] width 146 height 26
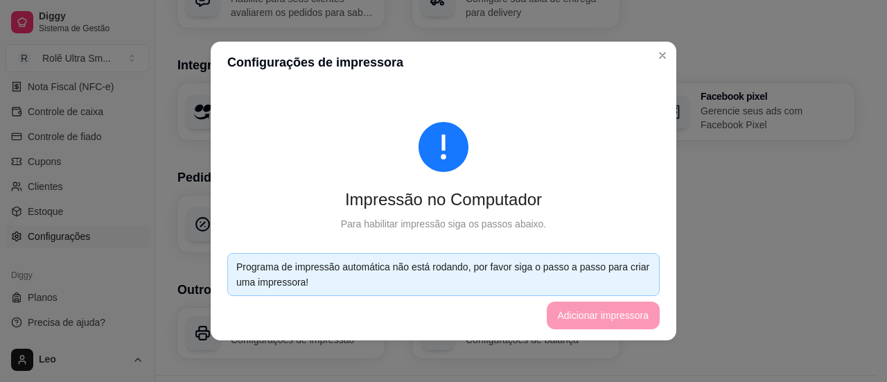
click at [561, 103] on div "Impressão no Computador Para habilitar impressão siga os passos abaixo. Passo a…" at bounding box center [443, 364] width 433 height 550
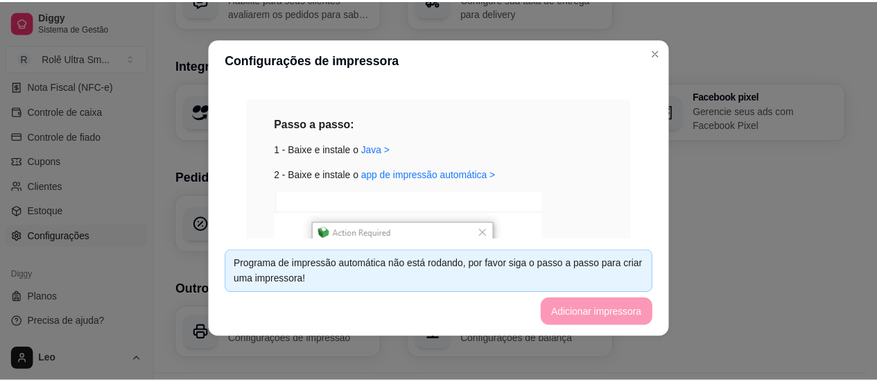
scroll to position [146, 0]
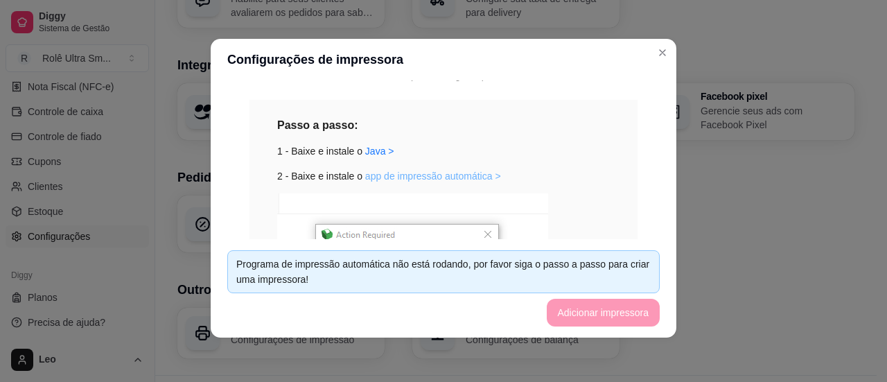
click at [385, 178] on link "app de impressão automática >" at bounding box center [433, 176] width 136 height 11
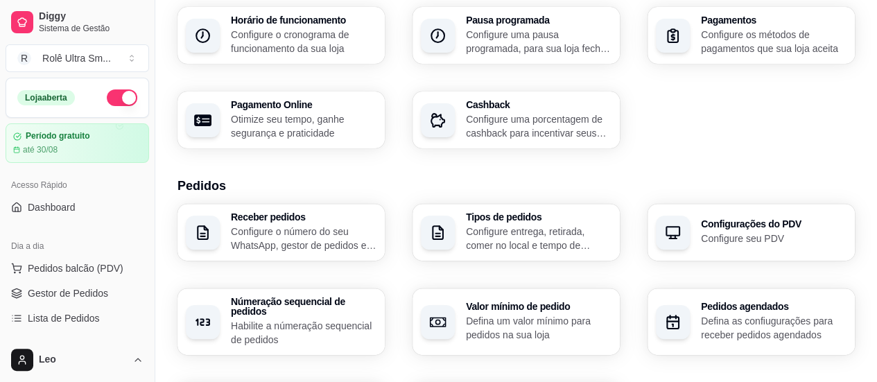
scroll to position [136, 0]
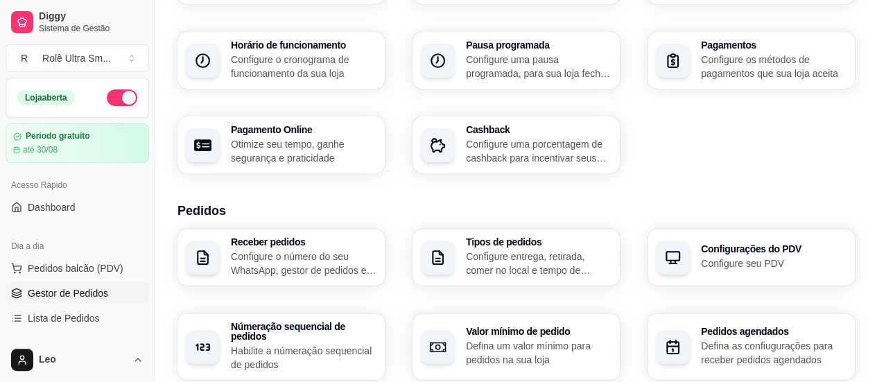
click at [82, 293] on span "Gestor de Pedidos" at bounding box center [68, 293] width 80 height 14
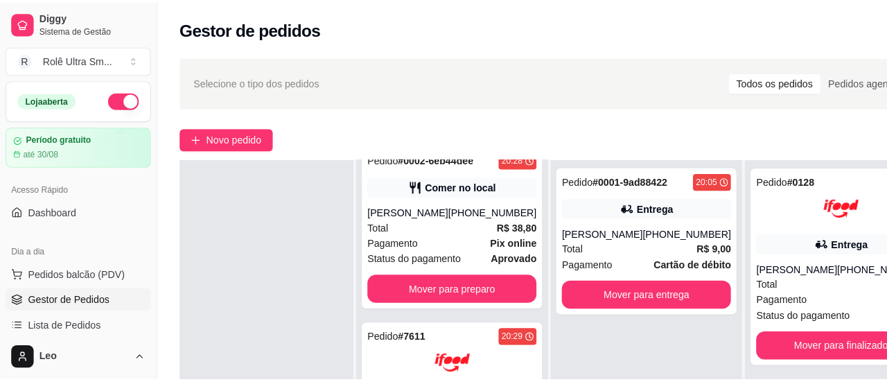
scroll to position [20, 0]
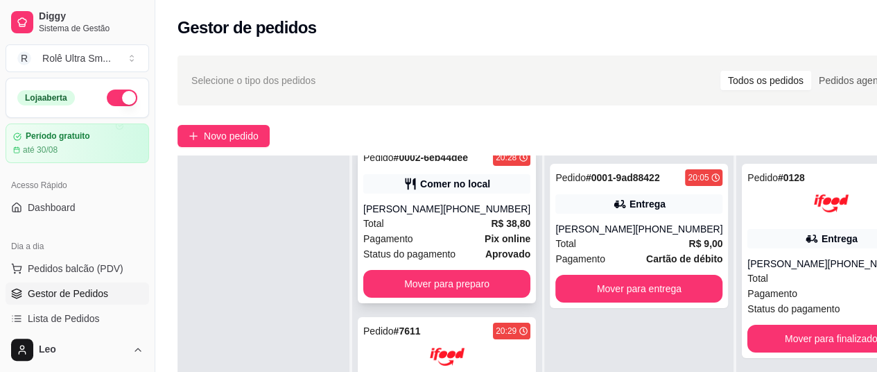
click at [433, 211] on div "Pedido # 0002-6eb44dee 20:28 Comer no local [PERSON_NAME] [PHONE_NUMBER] Total …" at bounding box center [447, 222] width 178 height 159
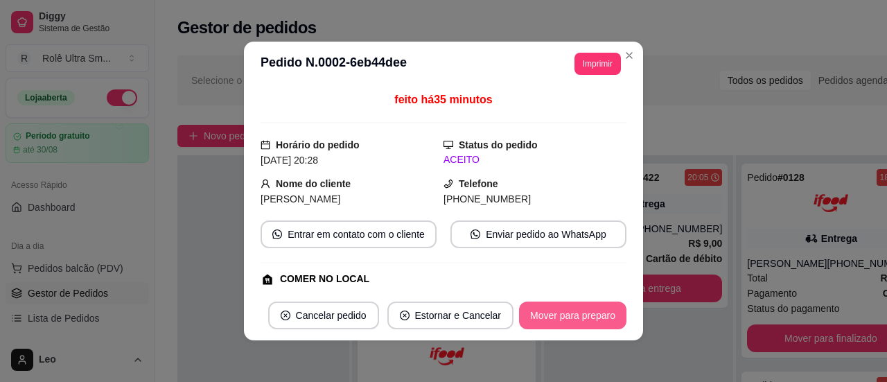
click at [551, 318] on button "Mover para preparo" at bounding box center [572, 316] width 107 height 28
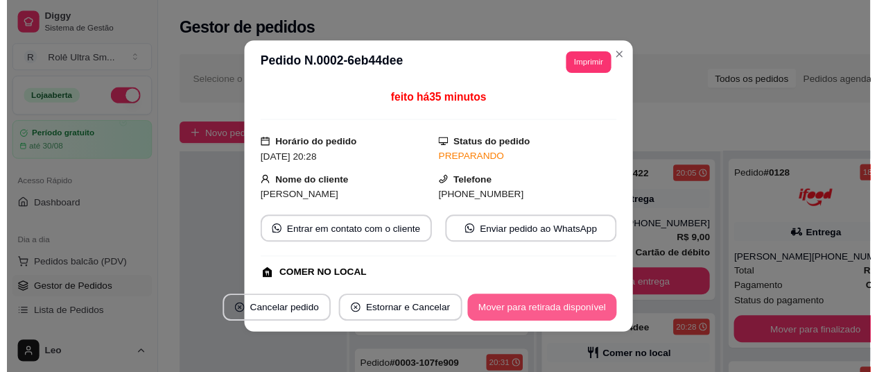
scroll to position [0, 0]
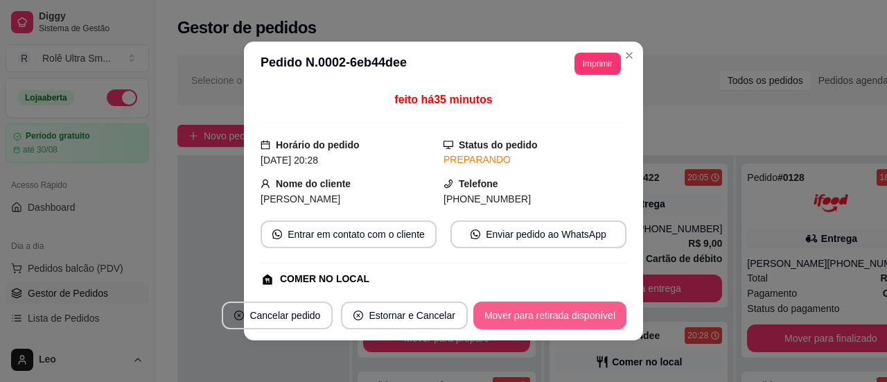
click at [588, 317] on button "Mover para retirada disponível" at bounding box center [549, 316] width 153 height 28
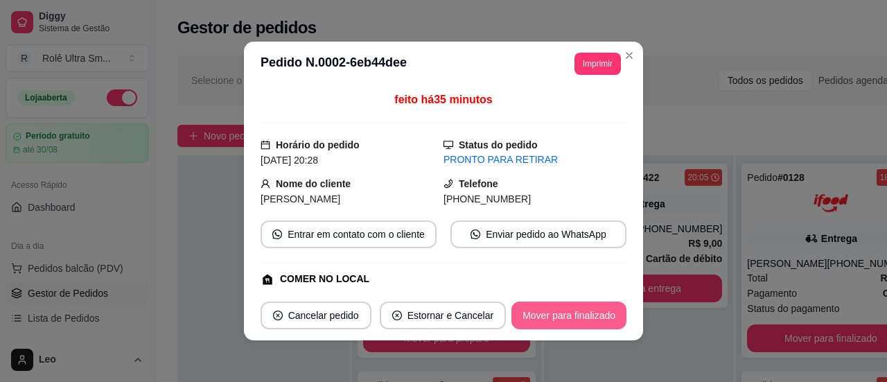
click at [600, 310] on button "Mover para finalizado" at bounding box center [569, 316] width 115 height 28
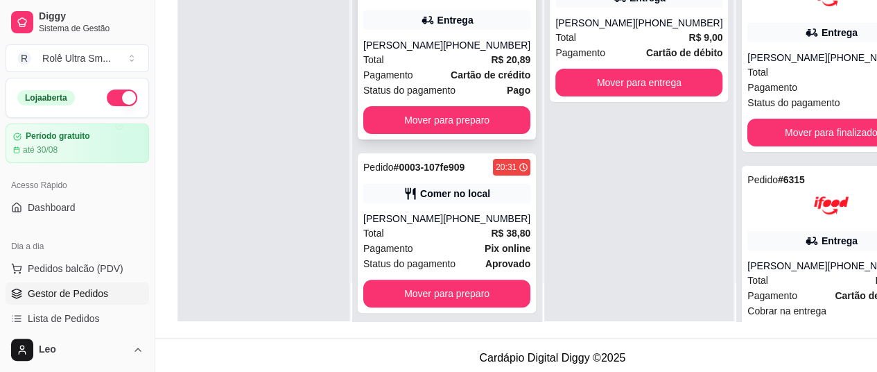
scroll to position [222, 0]
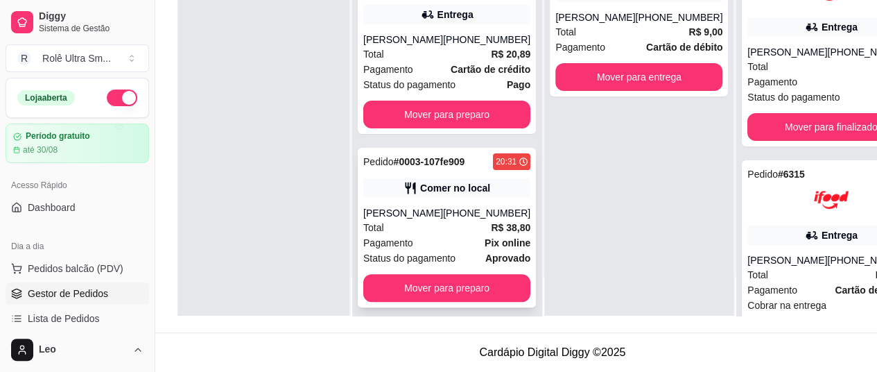
click at [417, 235] on div "Pagamento Pix online" at bounding box center [446, 242] width 167 height 15
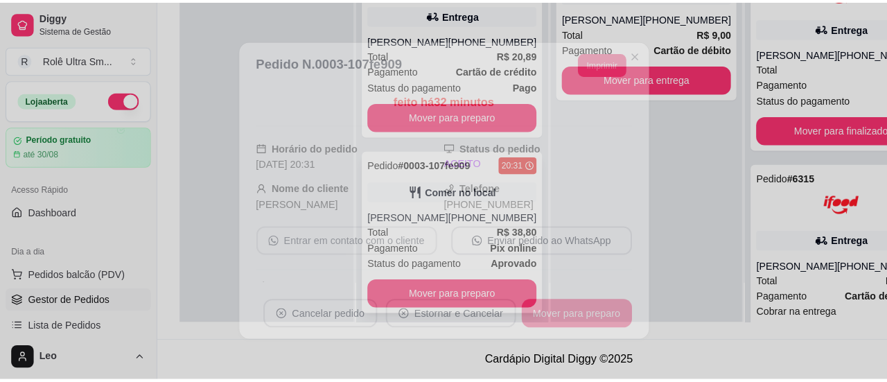
scroll to position [211, 0]
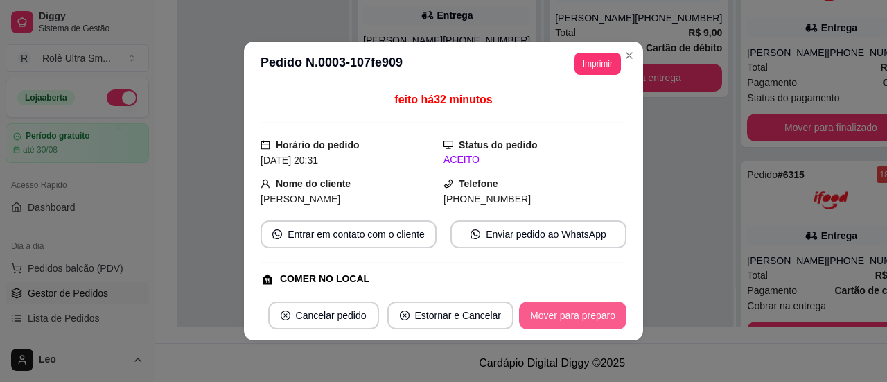
click at [577, 319] on button "Mover para preparo" at bounding box center [572, 316] width 107 height 28
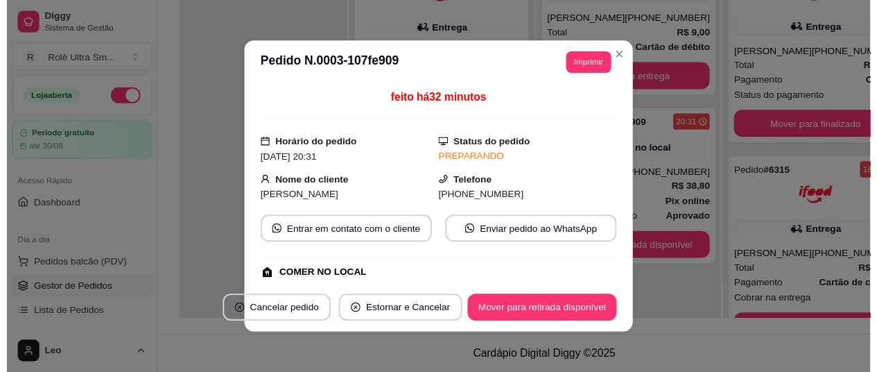
scroll to position [0, 0]
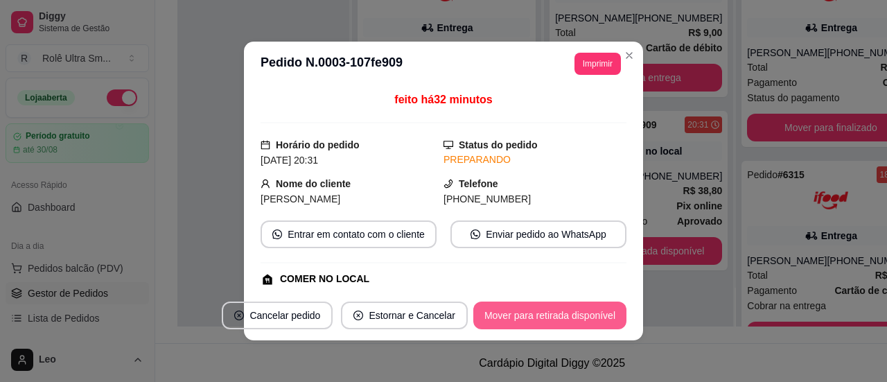
click at [593, 317] on button "Mover para retirada disponível" at bounding box center [549, 316] width 153 height 28
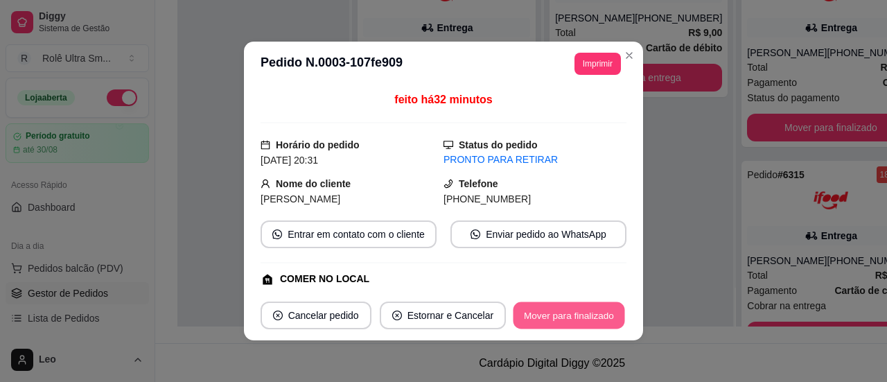
click at [578, 310] on button "Mover para finalizado" at bounding box center [570, 315] width 112 height 27
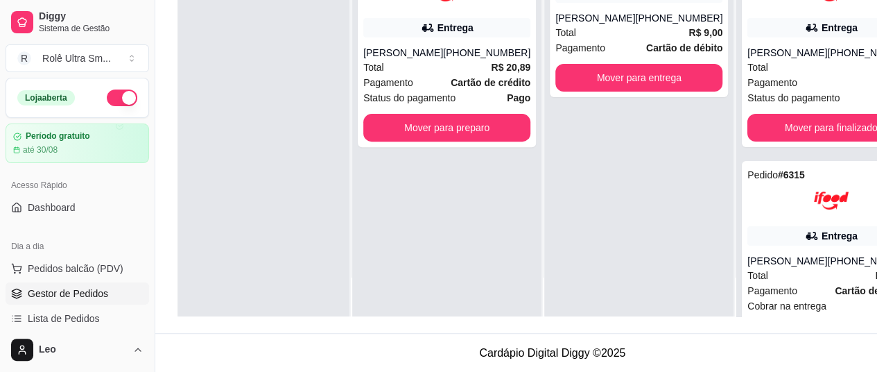
click at [94, 52] on div "Rolê Ultra Sm ..." at bounding box center [76, 58] width 69 height 14
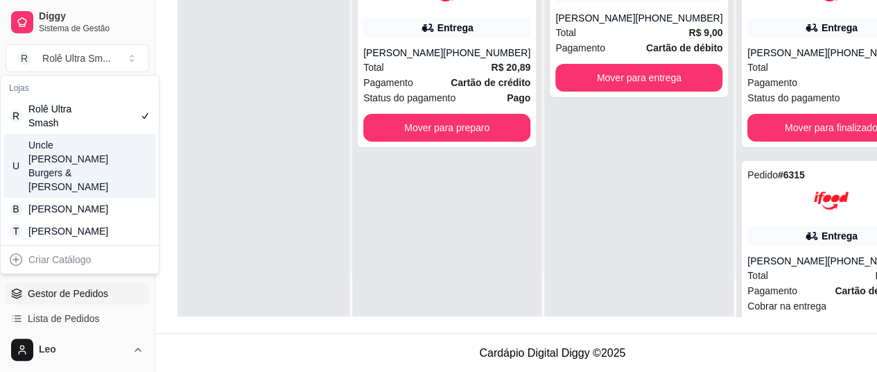
click at [89, 149] on div "Uncle [PERSON_NAME] Burgers & [PERSON_NAME]" at bounding box center [59, 165] width 62 height 55
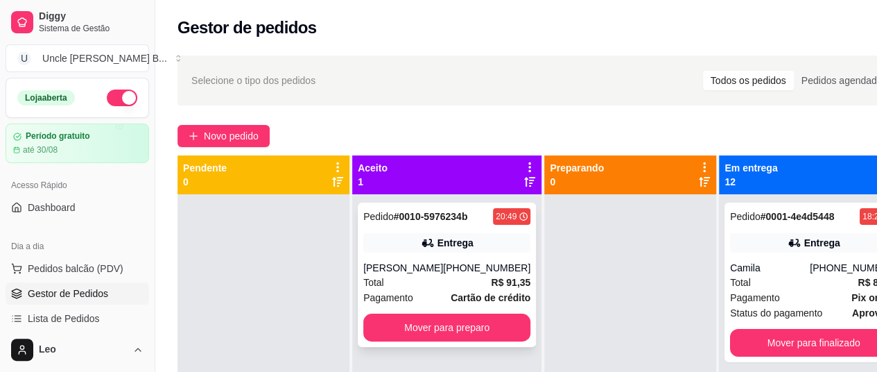
click at [405, 275] on div "[PERSON_NAME]" at bounding box center [403, 268] width 80 height 14
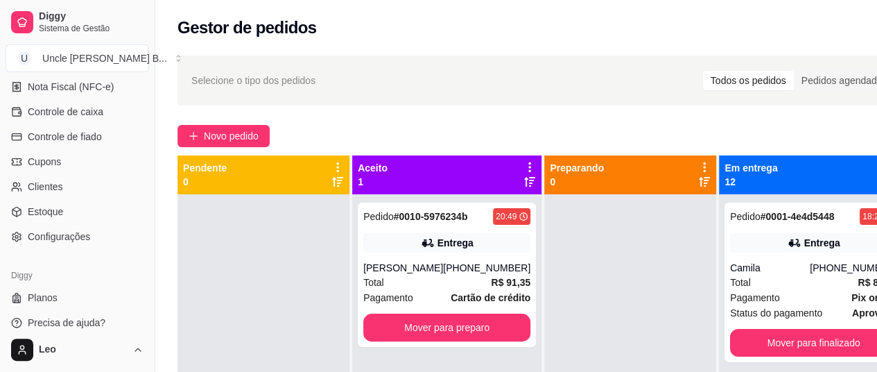
scroll to position [222, 0]
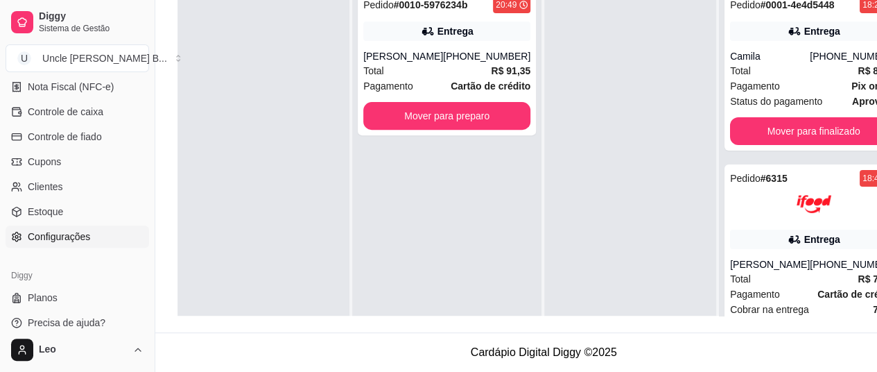
click at [90, 232] on link "Configurações" at bounding box center [77, 236] width 143 height 22
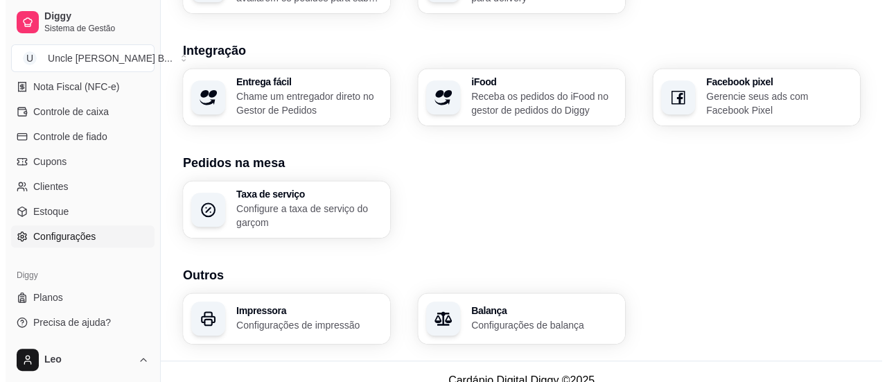
scroll to position [595, 0]
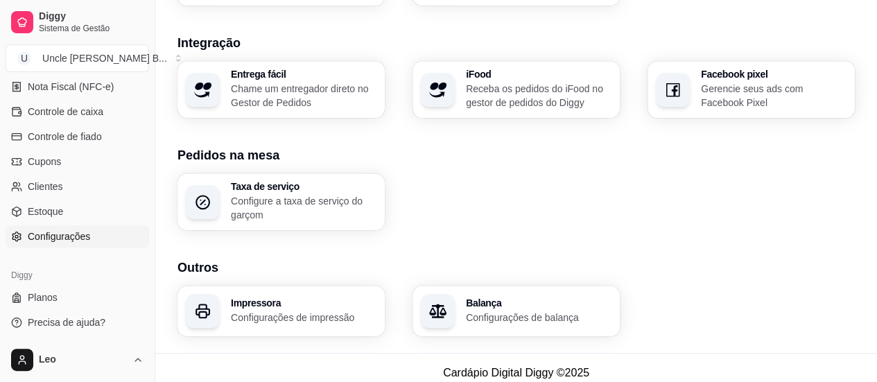
click at [334, 311] on p "Configurações de impressão" at bounding box center [304, 318] width 146 height 14
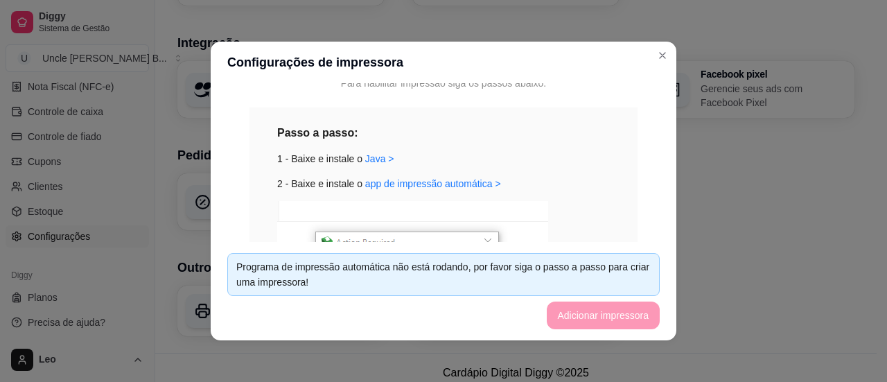
scroll to position [141, 0]
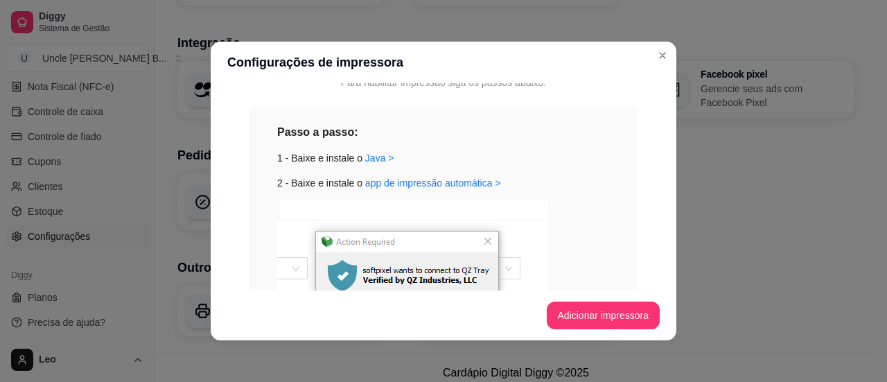
click at [571, 203] on div "3 - Pressione allow e remember this decision" at bounding box center [443, 306] width 333 height 213
click at [588, 302] on button "Adicionar impressora" at bounding box center [603, 315] width 110 height 27
click at [564, 317] on button "Adicionar impressora" at bounding box center [603, 315] width 110 height 27
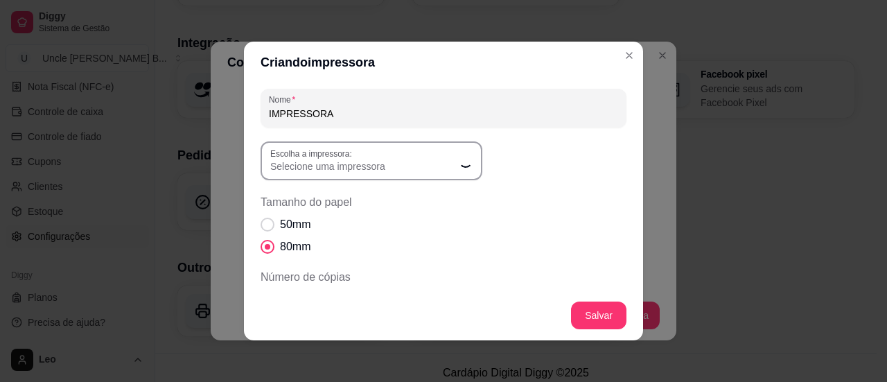
click at [419, 151] on div "Selecione uma impressora" at bounding box center [363, 160] width 186 height 25
click at [442, 155] on div "Selecione uma impressora" at bounding box center [363, 160] width 186 height 25
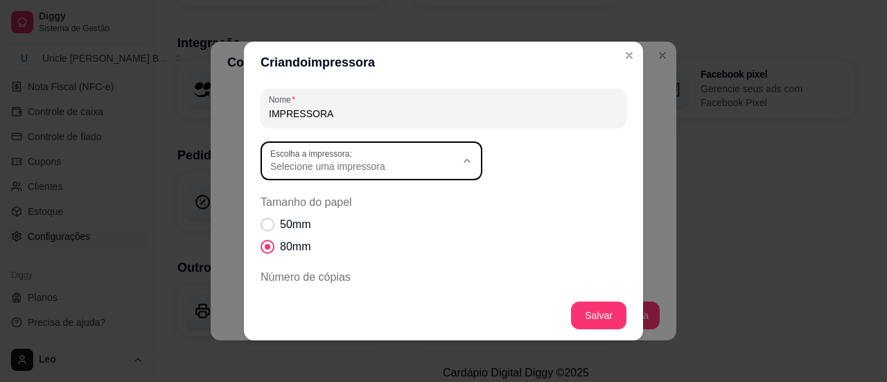
click at [349, 220] on span "POSPrinter POS80" at bounding box center [359, 222] width 178 height 13
type input "POSPrinter POS80"
select select "POSPrinter POS80"
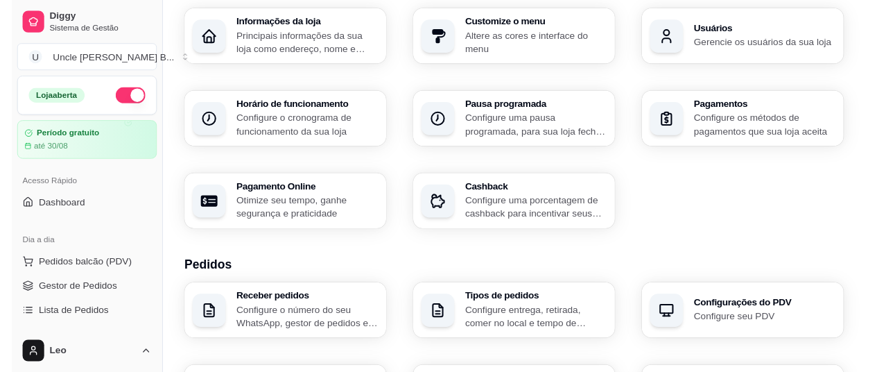
scroll to position [0, 0]
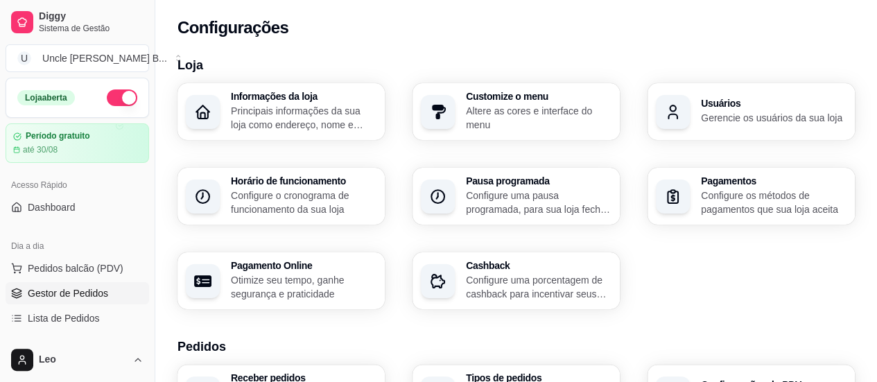
click at [73, 293] on span "Gestor de Pedidos" at bounding box center [68, 293] width 80 height 14
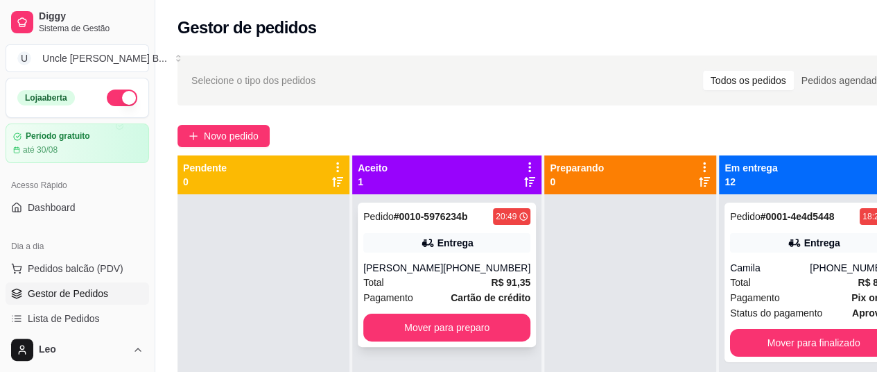
click at [429, 275] on div "[PERSON_NAME]" at bounding box center [403, 268] width 80 height 14
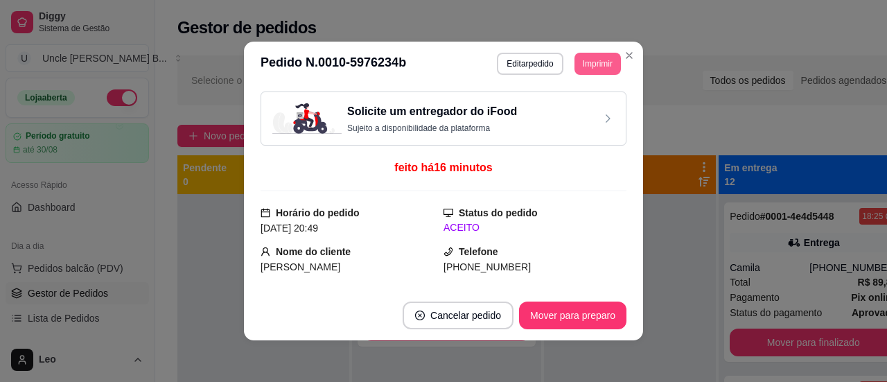
click at [593, 64] on button "Imprimir" at bounding box center [598, 64] width 46 height 22
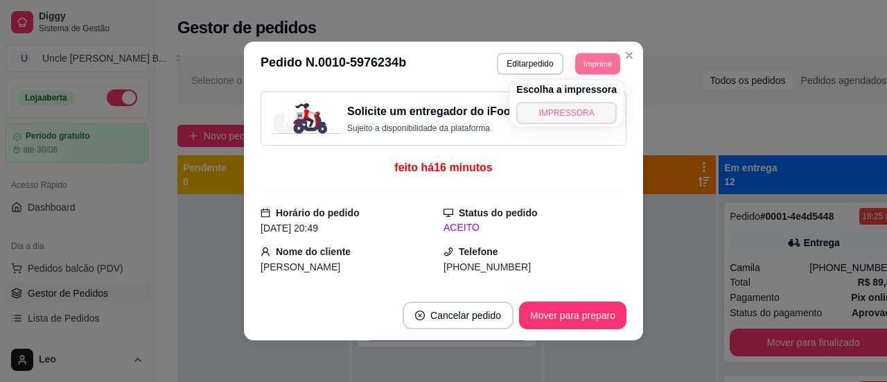
click at [566, 114] on button "IMPRESSORA" at bounding box center [566, 113] width 101 height 22
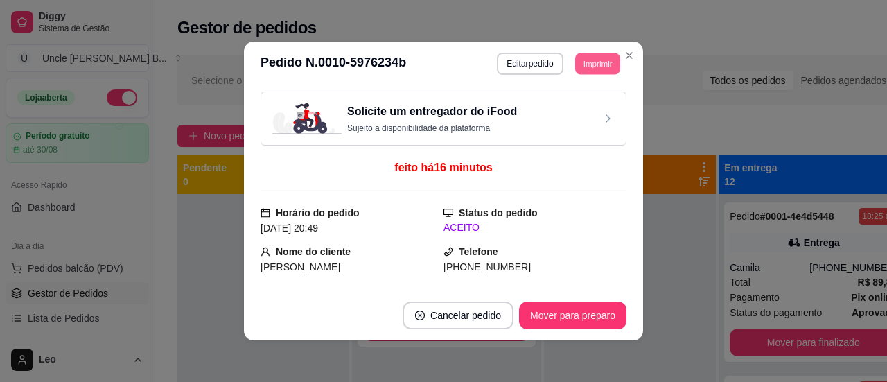
click at [591, 58] on button "Imprimir" at bounding box center [597, 63] width 45 height 21
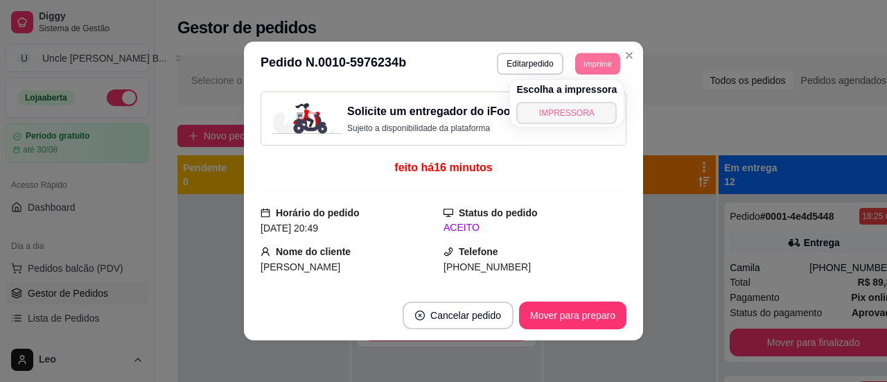
click at [559, 123] on button "IMPRESSORA" at bounding box center [566, 113] width 101 height 22
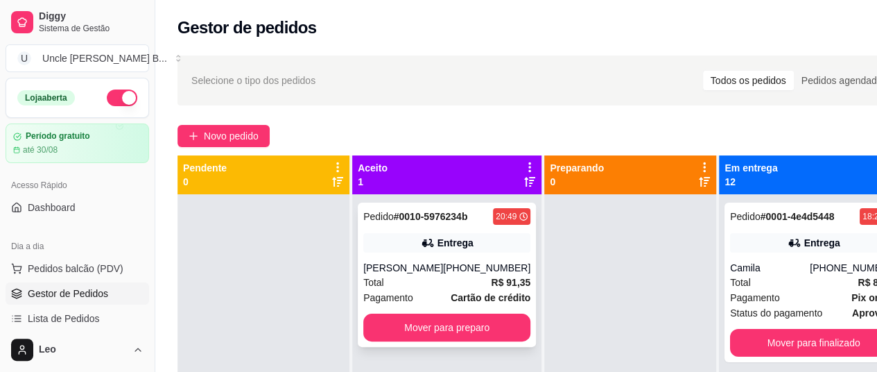
click at [437, 288] on div "Total R$ 91,35" at bounding box center [446, 282] width 167 height 15
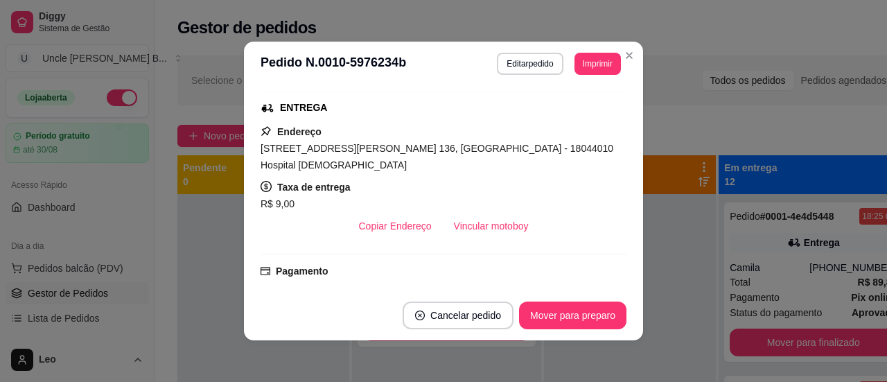
scroll to position [281, 0]
click at [262, 149] on span "[STREET_ADDRESS][PERSON_NAME] 136, [GEOGRAPHIC_DATA] - 18044010 Hospital [DEMOG…" at bounding box center [437, 156] width 353 height 28
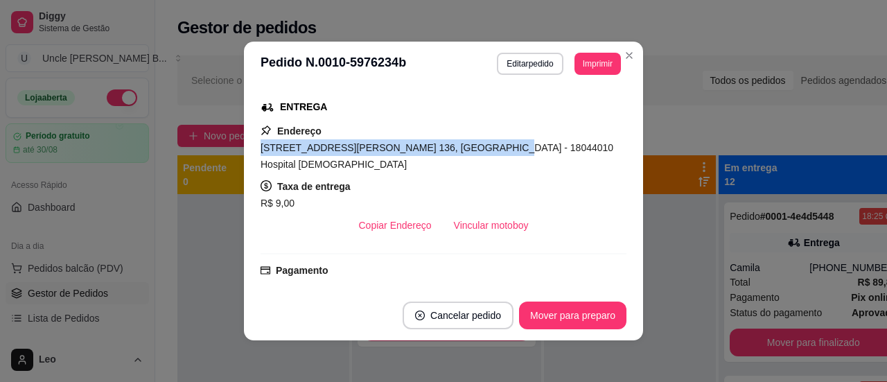
drag, startPoint x: 262, startPoint y: 149, endPoint x: 427, endPoint y: 148, distance: 165.0
click at [427, 148] on span "[STREET_ADDRESS][PERSON_NAME] 136, [GEOGRAPHIC_DATA] - 18044010 Hospital [DEMOG…" at bounding box center [437, 156] width 353 height 28
copy span "[STREET_ADDRESS][PERSON_NAME] [STREET_ADDRESS]"
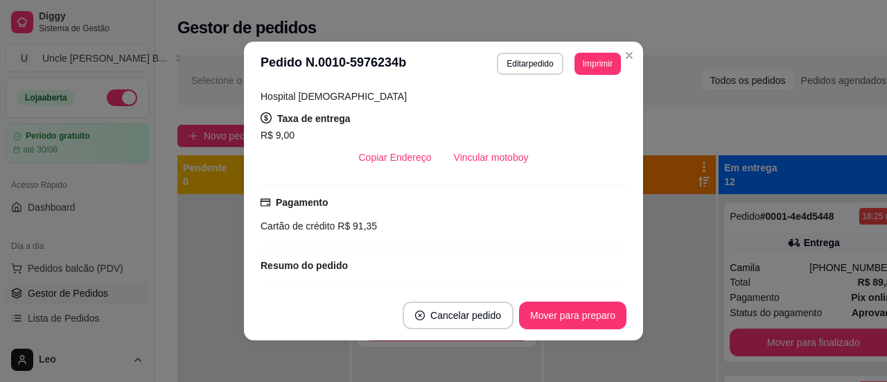
scroll to position [214, 0]
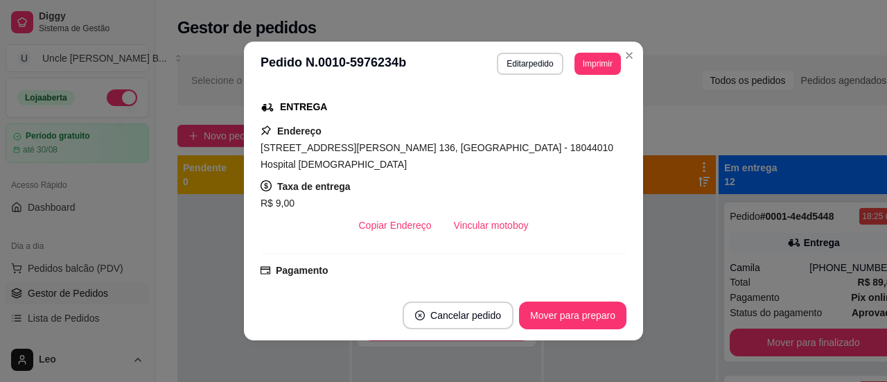
click at [532, 151] on span "[STREET_ADDRESS][PERSON_NAME] 136, [GEOGRAPHIC_DATA] - 18044010 Hospital [DEMOG…" at bounding box center [437, 156] width 353 height 28
drag, startPoint x: 532, startPoint y: 151, endPoint x: 549, endPoint y: 151, distance: 17.3
click at [549, 151] on span "[STREET_ADDRESS][PERSON_NAME] 136, [GEOGRAPHIC_DATA] - 18044010 Hospital [DEMOG…" at bounding box center [437, 156] width 353 height 28
copy span "Hospital [DEMOGRAPHIC_DATA]"
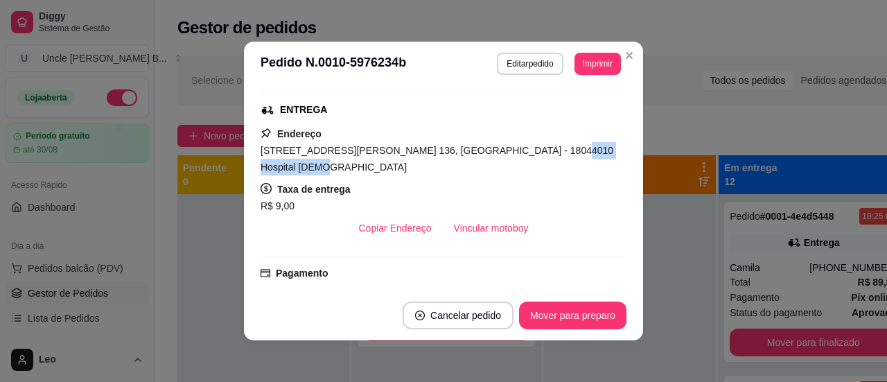
scroll to position [0, 0]
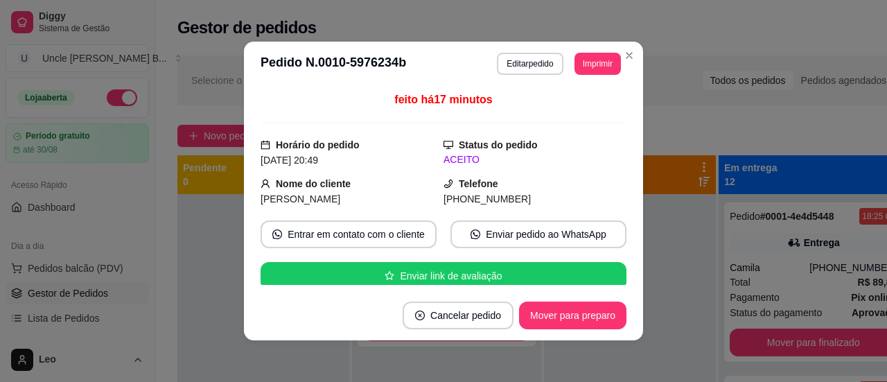
click at [468, 195] on span "[PHONE_NUMBER]" at bounding box center [487, 198] width 87 height 11
copy div "[PHONE_NUMBER] Entrar em contato com o cliente Enviar pedido ao WhatsApp Enviar…"
click at [315, 199] on span "[PERSON_NAME]" at bounding box center [301, 198] width 80 height 11
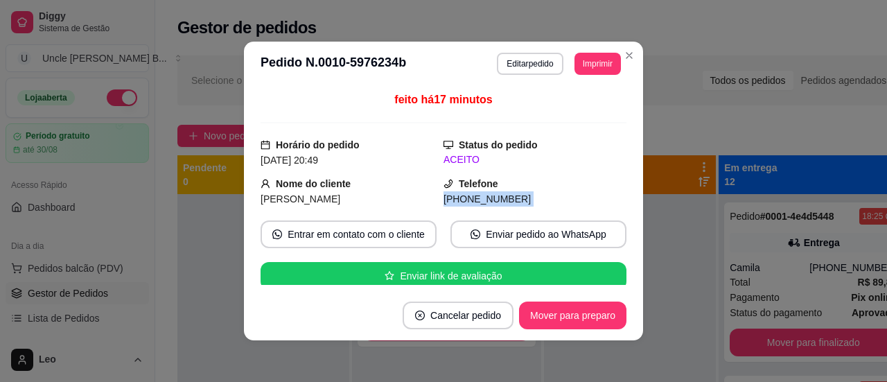
click at [315, 199] on span "[PERSON_NAME]" at bounding box center [301, 198] width 80 height 11
copy span "[PERSON_NAME]"
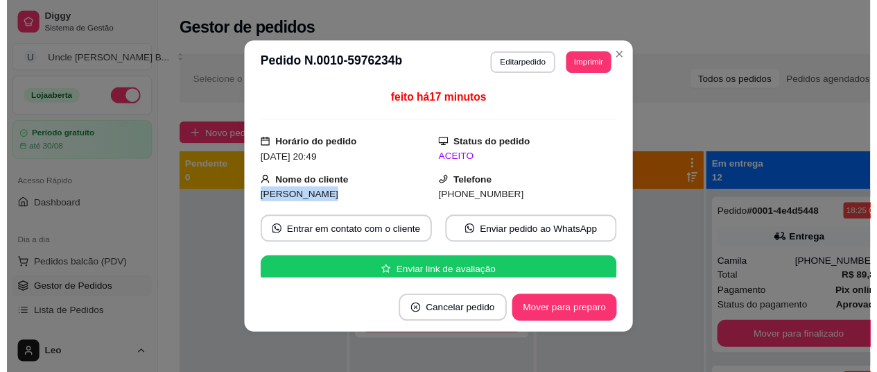
scroll to position [894, 0]
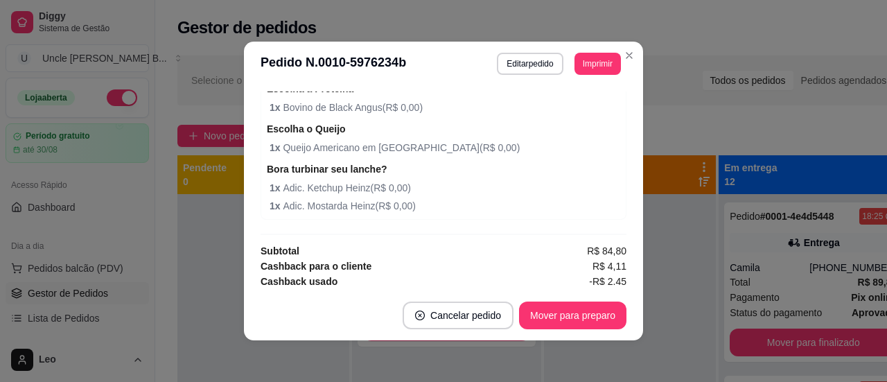
click at [591, 289] on span "R$ 91,35" at bounding box center [607, 296] width 40 height 15
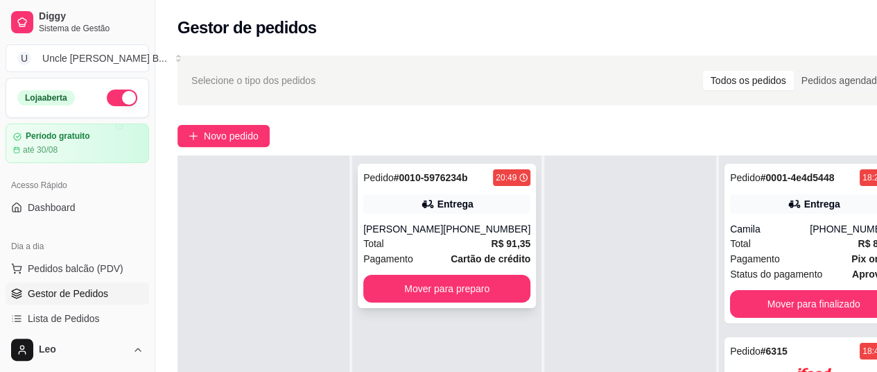
scroll to position [0, 0]
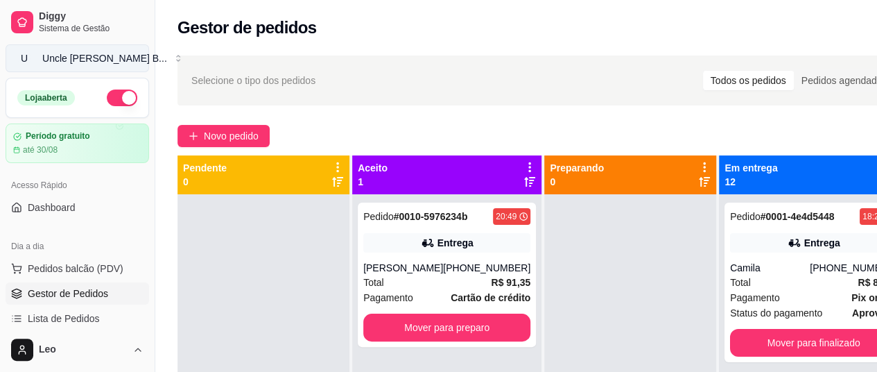
click at [90, 53] on div "Uncle [PERSON_NAME] B ..." at bounding box center [104, 58] width 125 height 14
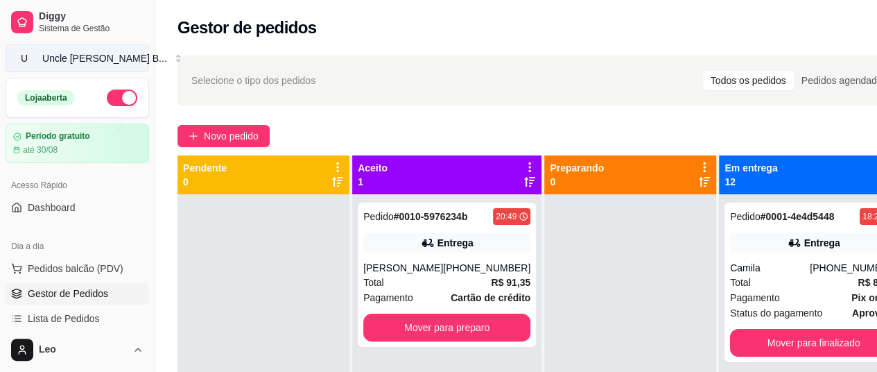
click at [89, 63] on div "Uncle [PERSON_NAME] B ..." at bounding box center [104, 58] width 125 height 14
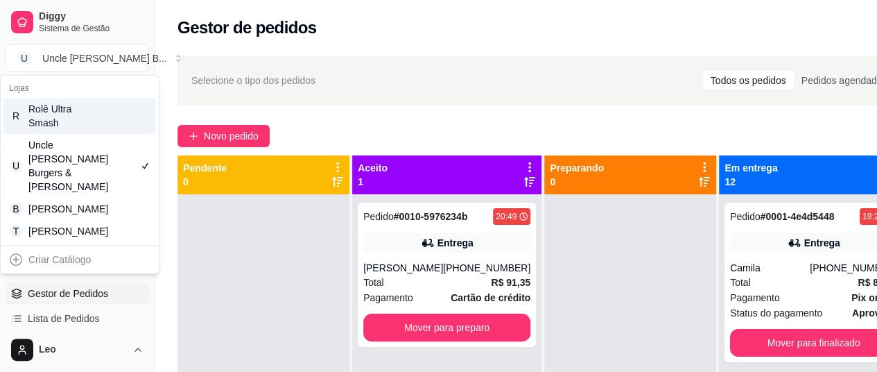
click at [69, 123] on div "Rolê Ultra Smash" at bounding box center [59, 116] width 62 height 28
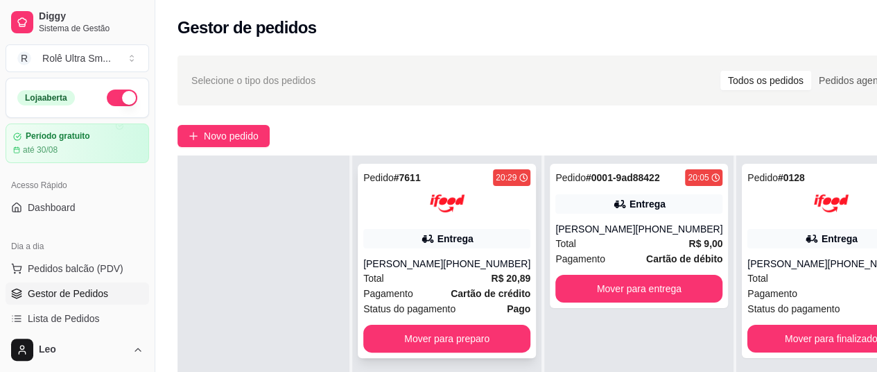
scroll to position [46, 0]
click at [429, 333] on button "Mover para preparo" at bounding box center [446, 338] width 167 height 28
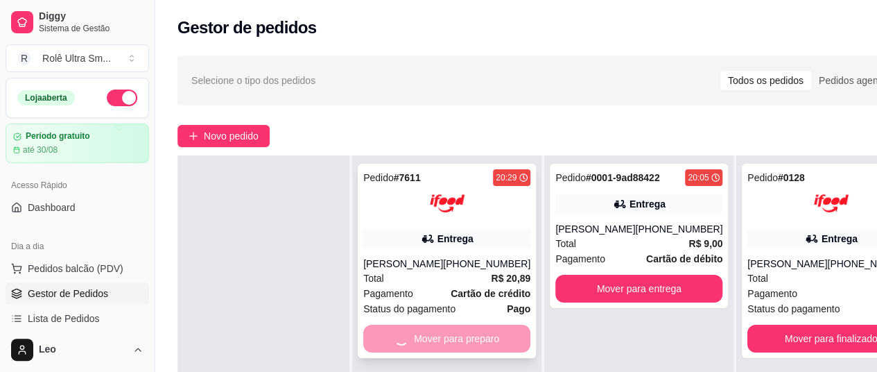
scroll to position [39, 0]
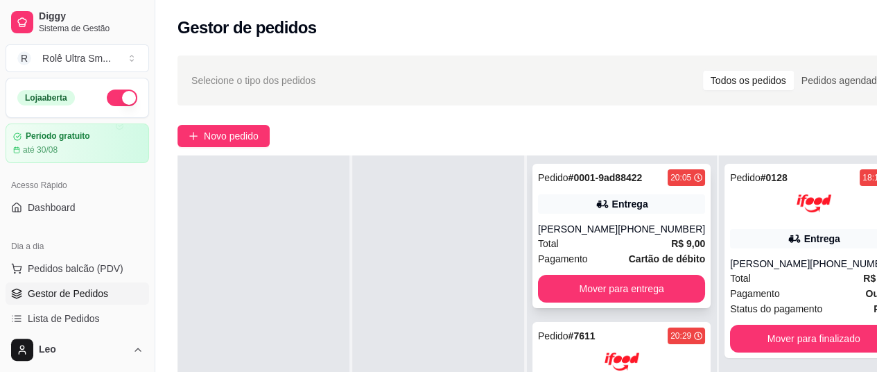
click at [593, 236] on div "Total R$ 9,00" at bounding box center [621, 243] width 167 height 15
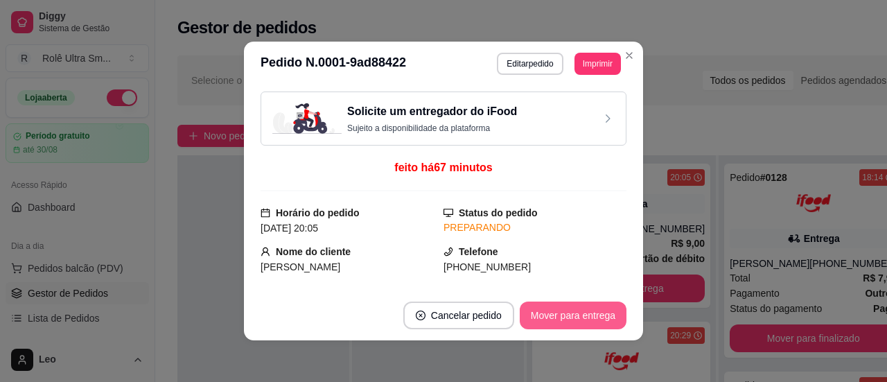
click at [561, 318] on button "Mover para entrega" at bounding box center [573, 316] width 107 height 28
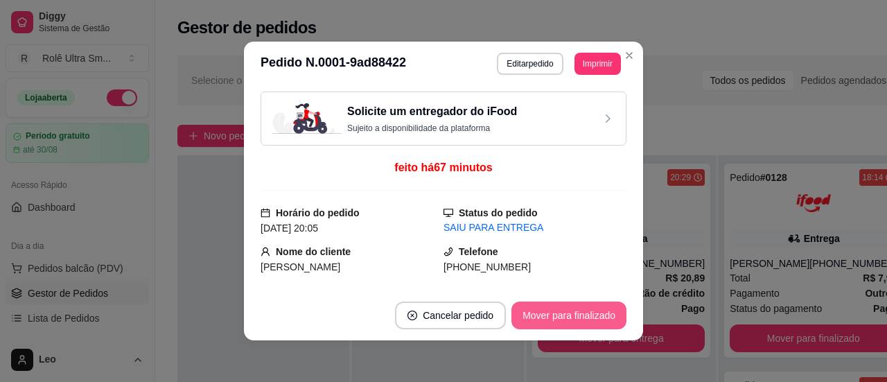
click at [571, 317] on button "Mover para finalizado" at bounding box center [569, 316] width 115 height 28
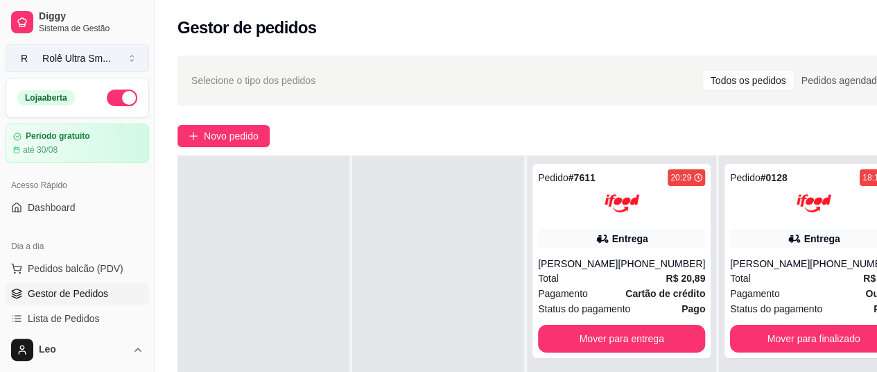
click at [85, 58] on div "Rolê Ultra Sm ..." at bounding box center [76, 58] width 69 height 14
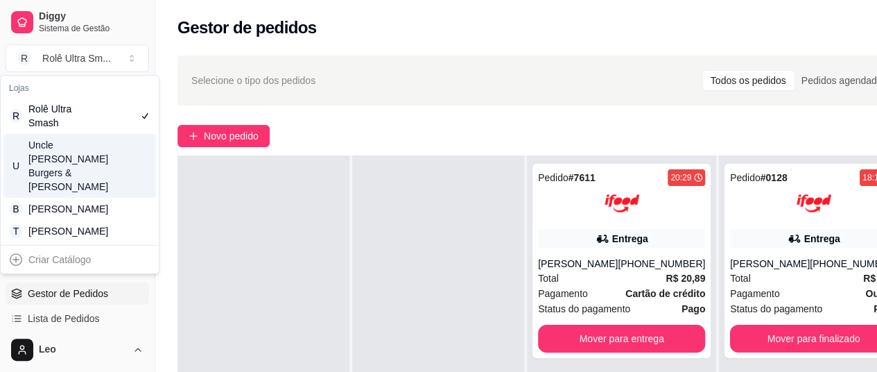
click at [80, 148] on div "Uncle [PERSON_NAME] Burgers & [PERSON_NAME]" at bounding box center [59, 165] width 62 height 55
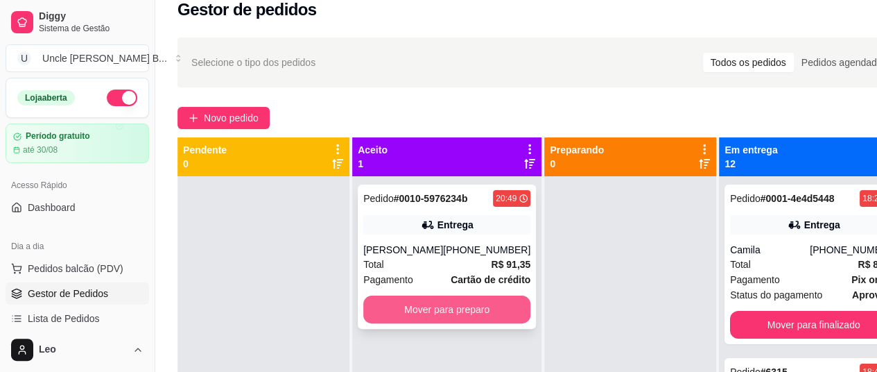
scroll to position [0, 0]
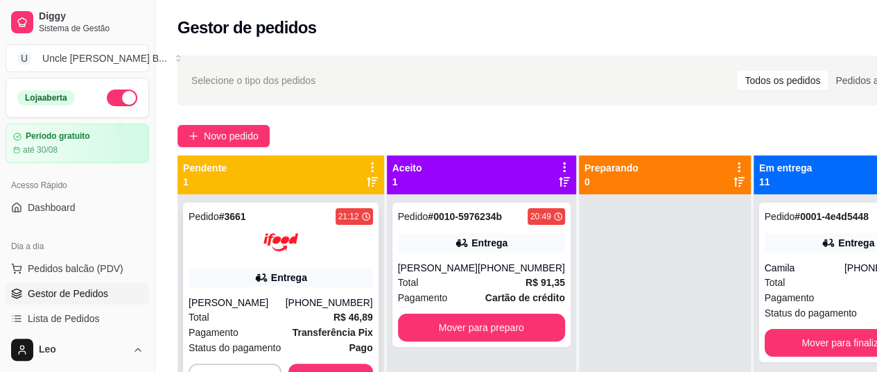
click at [324, 262] on div "Pedido # 3661 21:12 Entrega Alice Fernandes (08) 00711-8080 Total R$ 46,89 Paga…" at bounding box center [280, 299] width 195 height 194
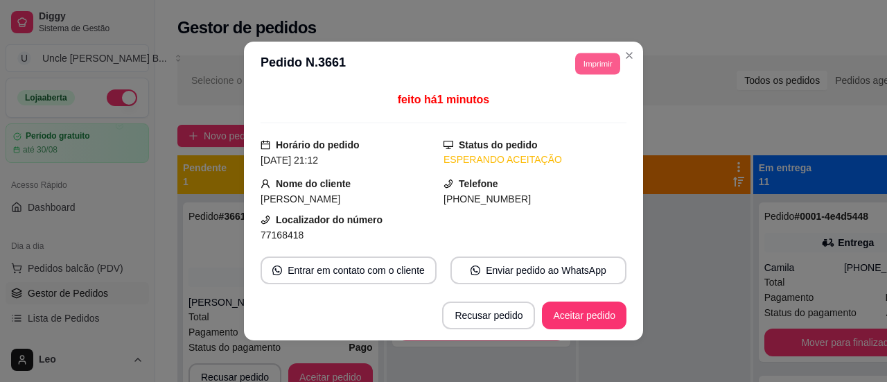
click at [583, 56] on button "Imprimir" at bounding box center [597, 63] width 45 height 21
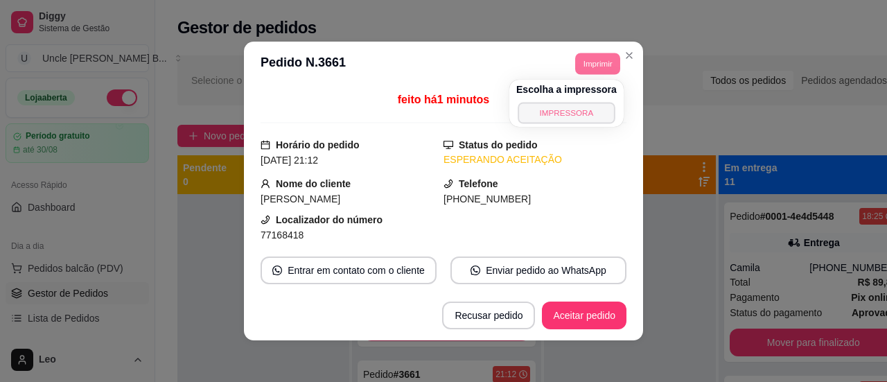
click at [555, 114] on button "IMPRESSORA" at bounding box center [566, 112] width 97 height 21
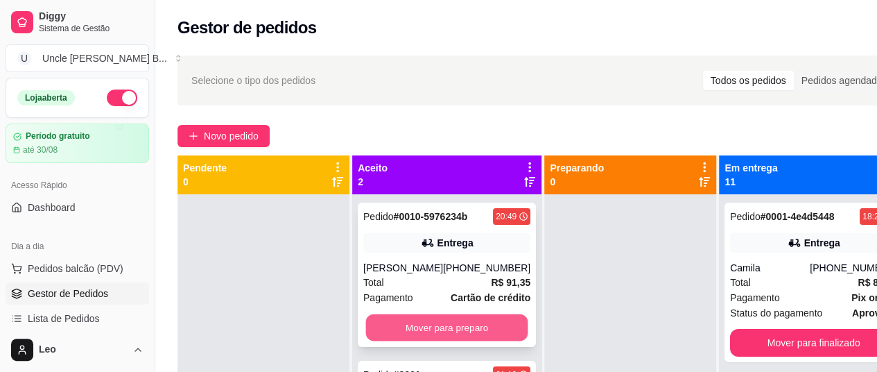
click at [449, 341] on button "Mover para preparo" at bounding box center [447, 327] width 162 height 27
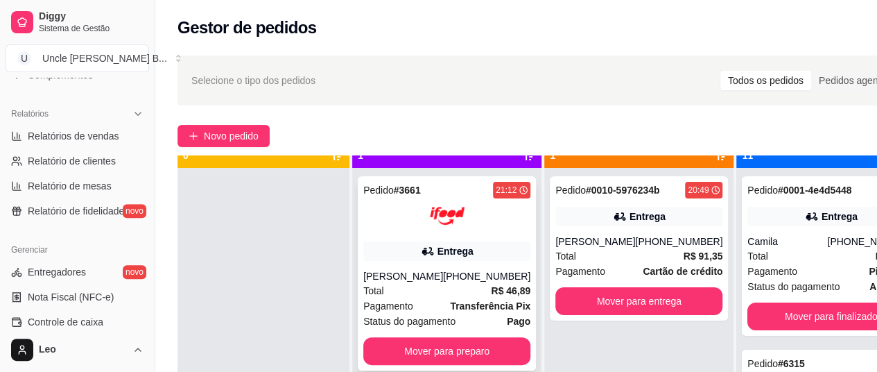
scroll to position [39, 0]
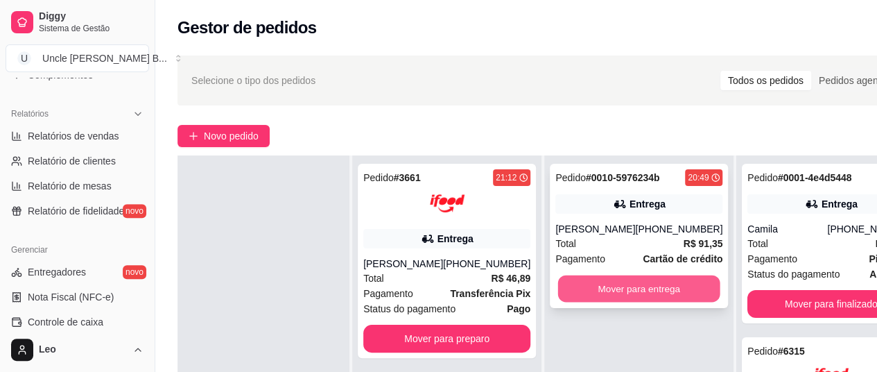
click at [587, 302] on button "Mover para entrega" at bounding box center [639, 288] width 162 height 27
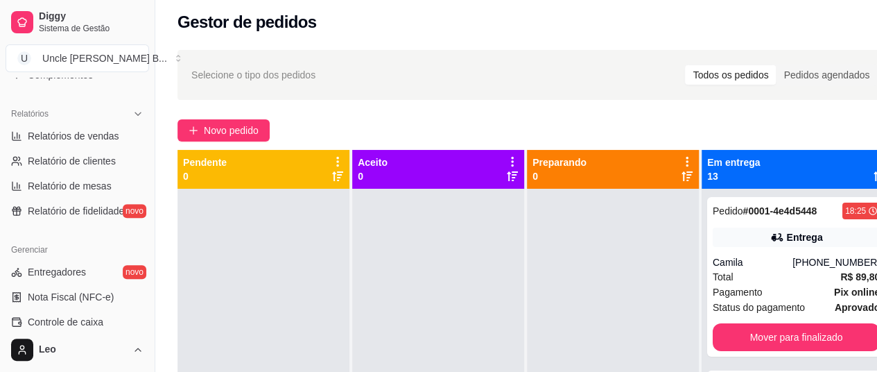
scroll to position [0, 0]
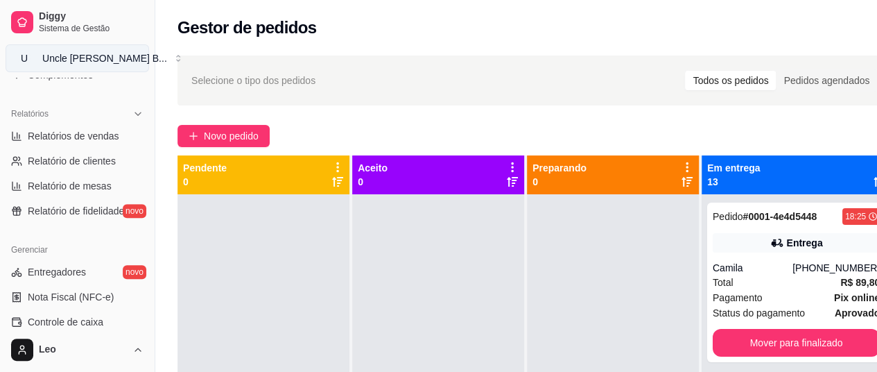
click at [87, 53] on div "Uncle [PERSON_NAME] B ..." at bounding box center [104, 58] width 125 height 14
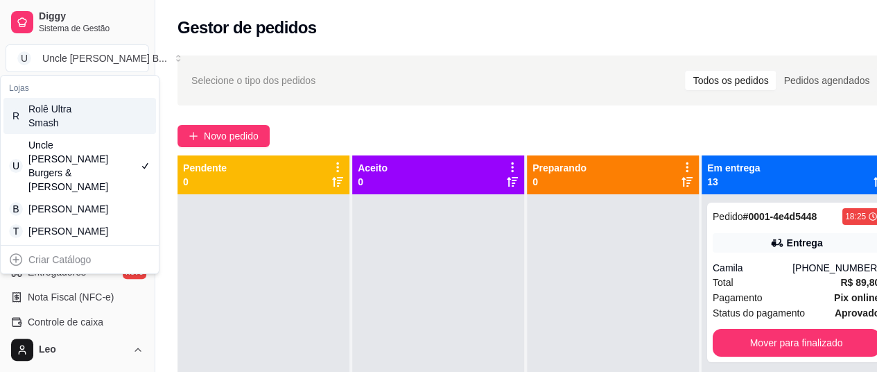
click at [80, 125] on div "Rolê Ultra Smash" at bounding box center [59, 116] width 62 height 28
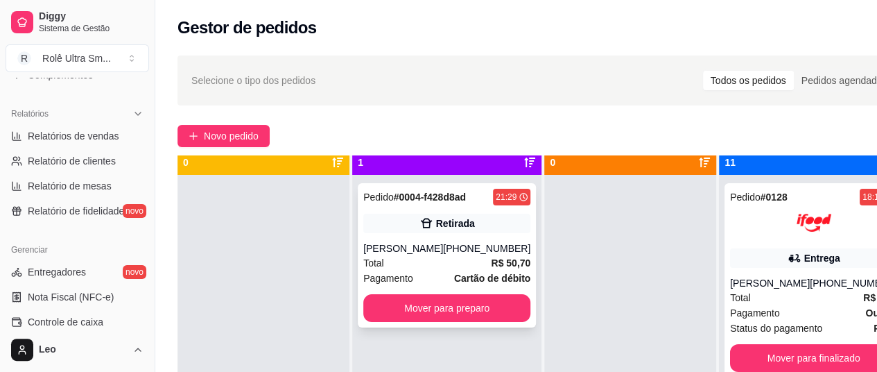
scroll to position [21, 0]
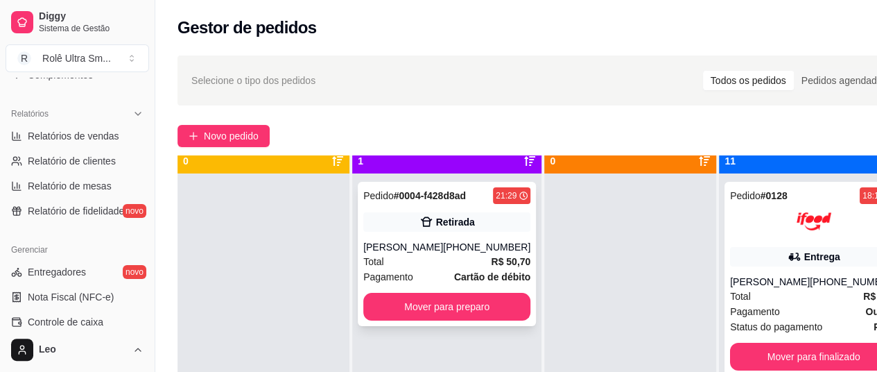
click at [434, 254] on div "João Pedro Duarte dos Santos" at bounding box center [403, 247] width 80 height 14
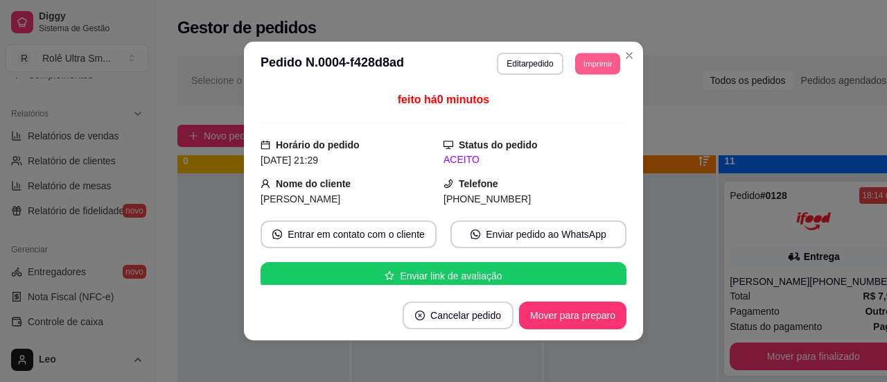
click at [598, 60] on button "Imprimir" at bounding box center [597, 63] width 45 height 21
click at [624, 58] on icon "Close" at bounding box center [629, 55] width 11 height 11
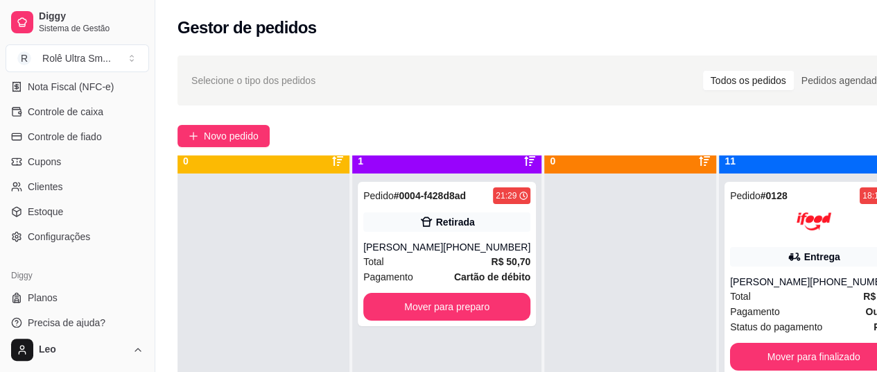
scroll to position [222, 0]
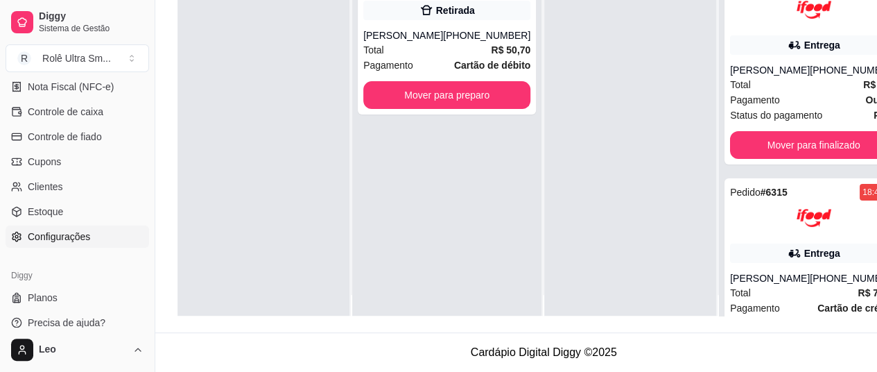
click at [68, 236] on span "Configurações" at bounding box center [59, 236] width 62 height 14
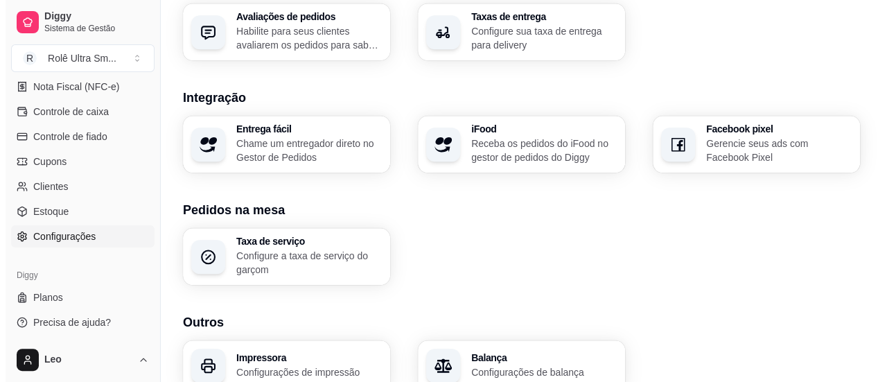
scroll to position [595, 0]
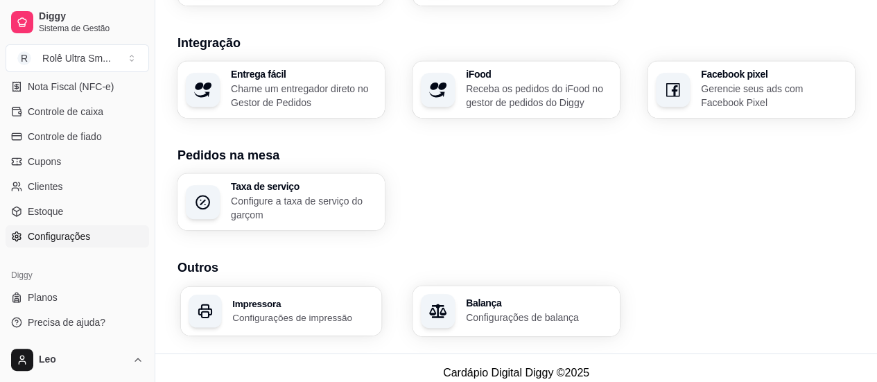
click at [288, 311] on p "Configurações de impressão" at bounding box center [302, 317] width 141 height 13
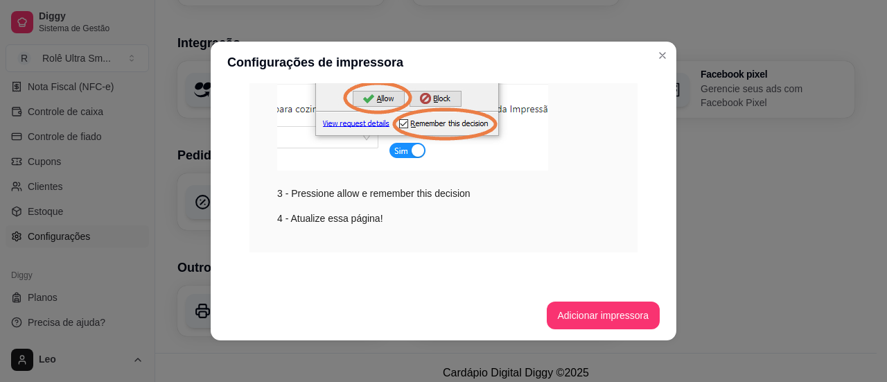
scroll to position [3, 0]
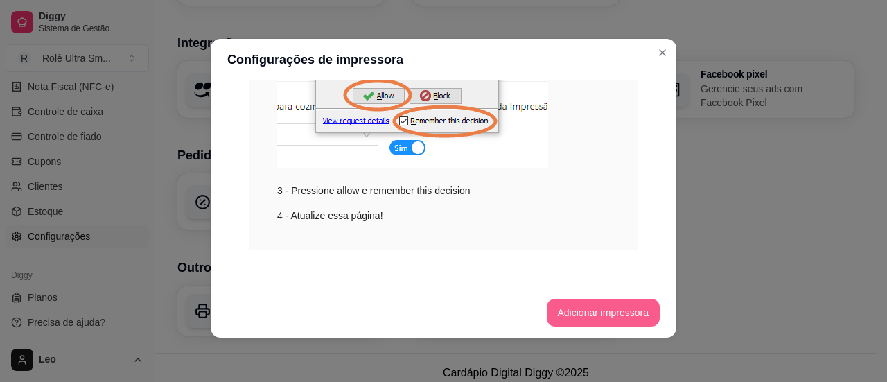
click at [590, 317] on button "Adicionar impressora" at bounding box center [604, 313] width 114 height 28
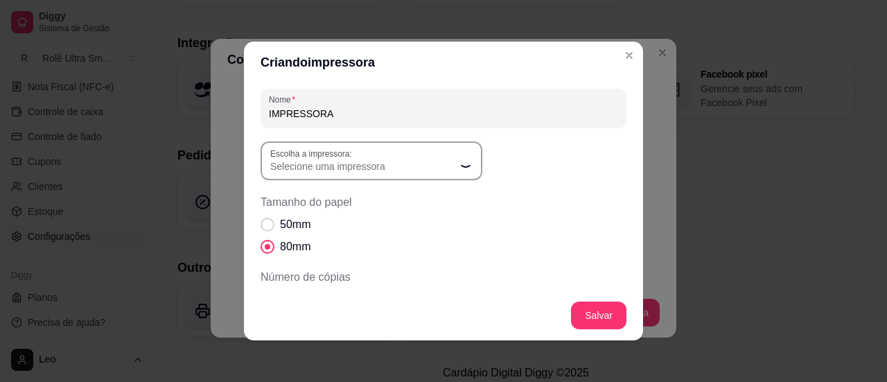
click at [405, 159] on div "Selecione uma impressora" at bounding box center [363, 160] width 186 height 25
click at [462, 164] on icon "button" at bounding box center [467, 160] width 11 height 11
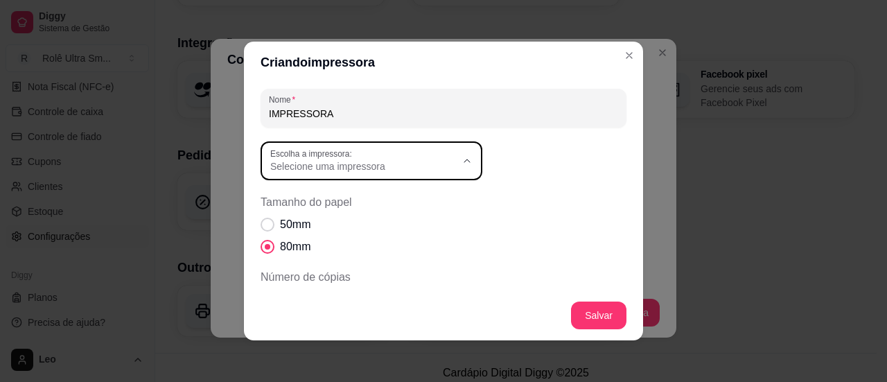
click at [356, 220] on span "POSPrinter POS80" at bounding box center [359, 222] width 178 height 13
type input "POSPrinter POS80"
select select "POSPrinter POS80"
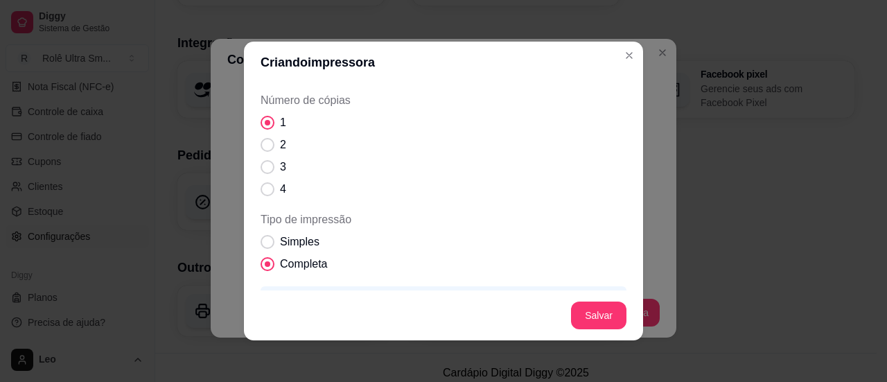
scroll to position [183, 0]
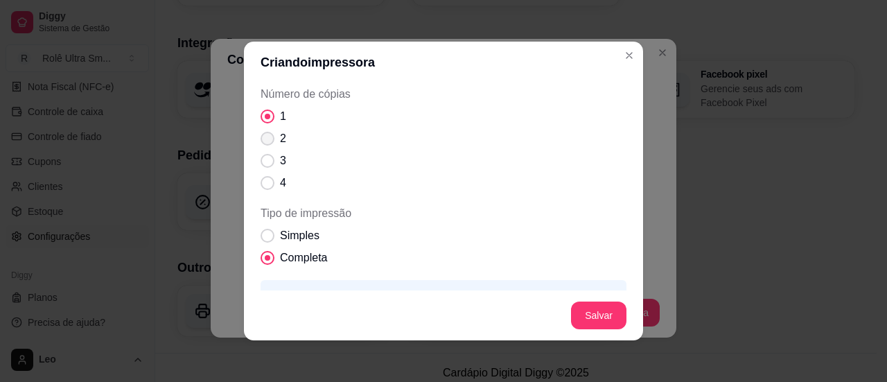
click at [261, 141] on span "Número de cópias" at bounding box center [268, 139] width 14 height 14
click at [260, 141] on input "2" at bounding box center [264, 145] width 9 height 9
radio input "true"
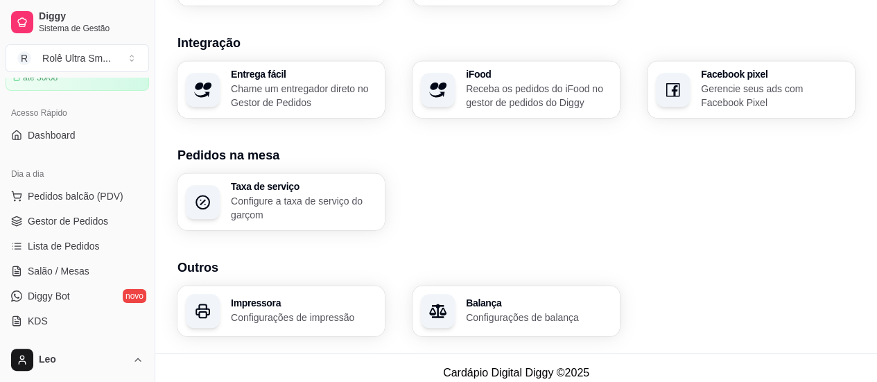
scroll to position [0, 0]
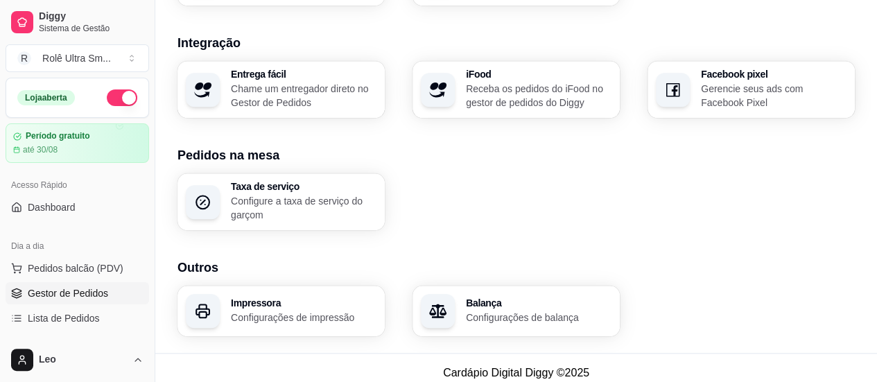
click at [71, 296] on span "Gestor de Pedidos" at bounding box center [68, 293] width 80 height 14
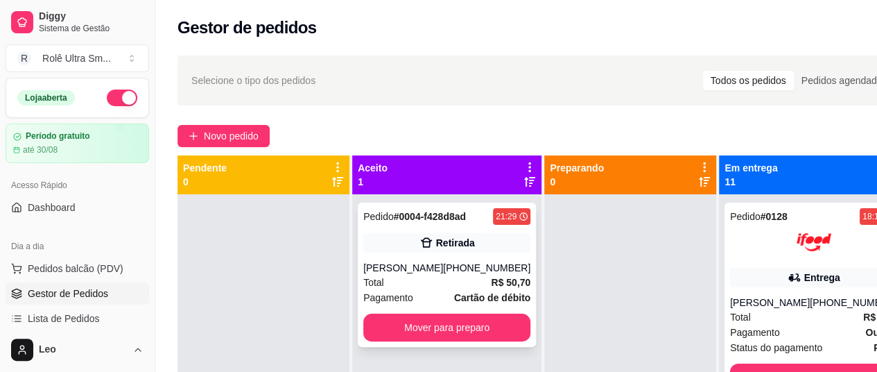
click at [426, 275] on div "João Pedro Duarte dos Santos" at bounding box center [403, 268] width 80 height 14
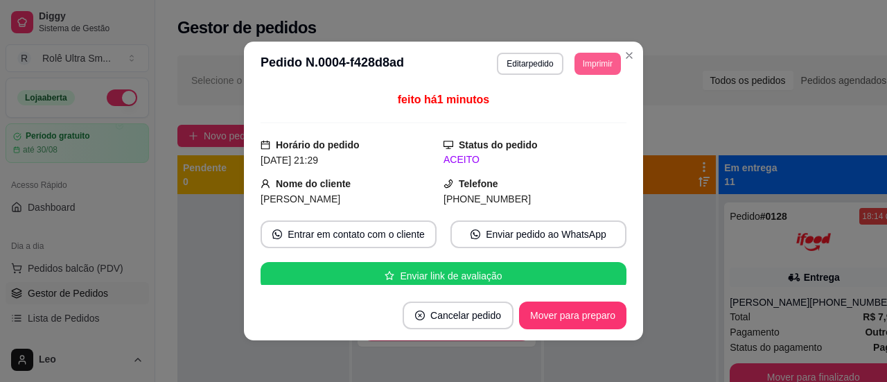
click at [598, 66] on button "Imprimir" at bounding box center [598, 64] width 46 height 22
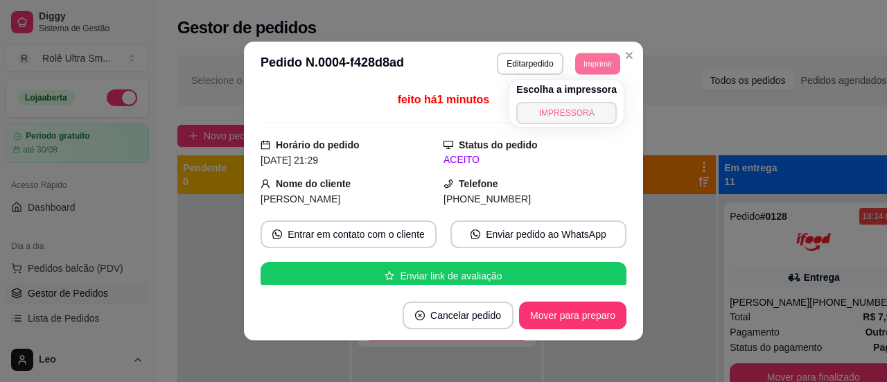
click at [552, 110] on button "IMPRESSORA" at bounding box center [566, 113] width 101 height 22
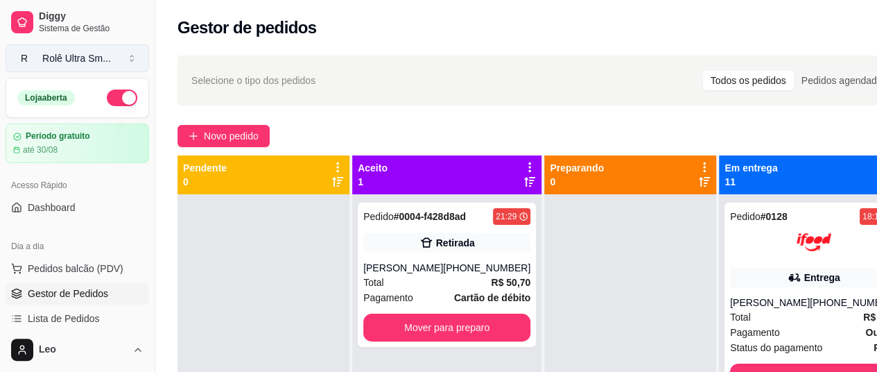
click at [96, 60] on div "Rolê Ultra Sm ..." at bounding box center [76, 58] width 69 height 14
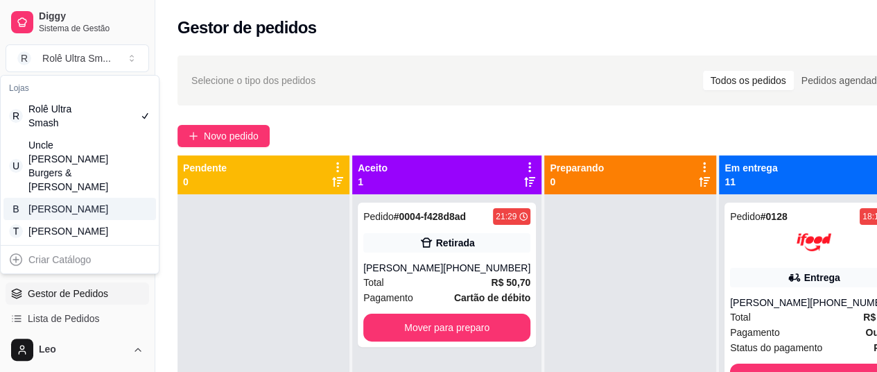
click at [62, 204] on div "[PERSON_NAME]" at bounding box center [59, 209] width 62 height 14
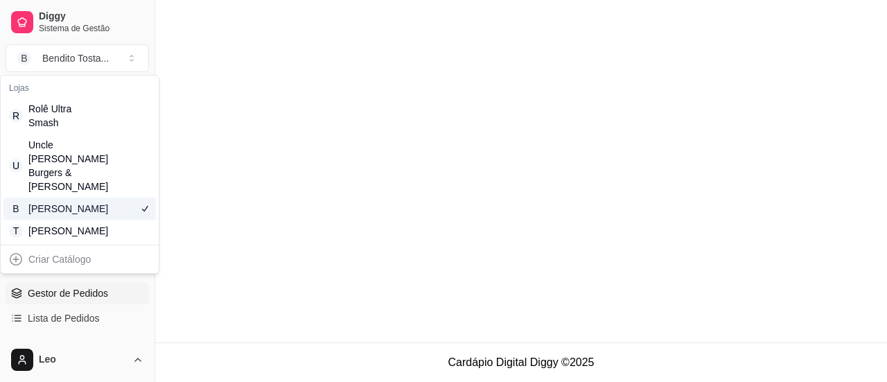
click at [62, 204] on div "[PERSON_NAME]" at bounding box center [59, 209] width 62 height 14
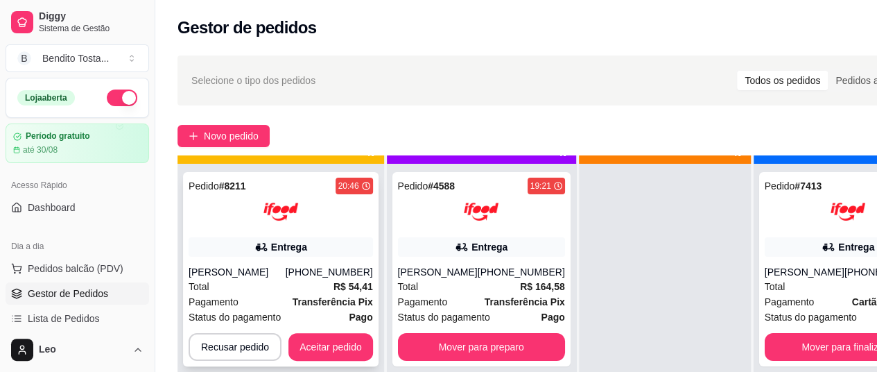
scroll to position [32, 0]
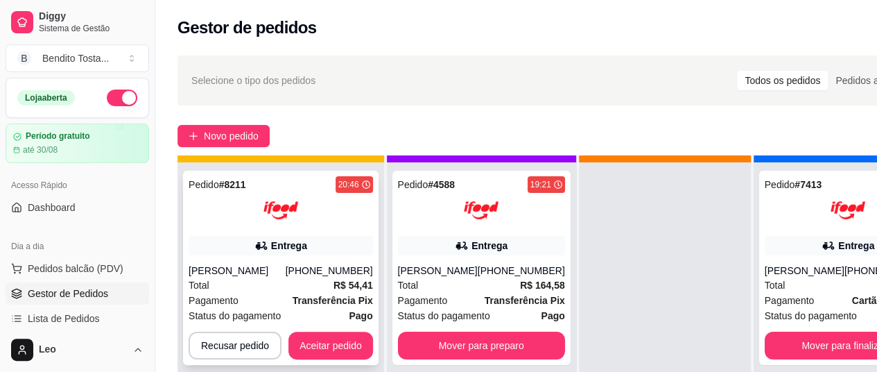
click at [349, 238] on div "Entrega" at bounding box center [281, 245] width 184 height 19
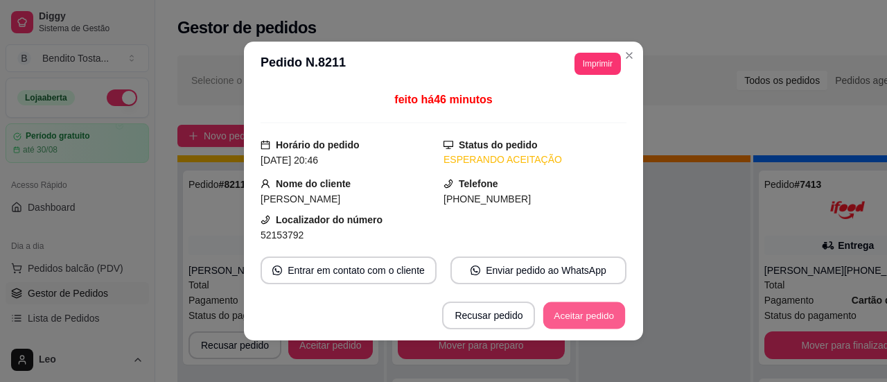
click at [586, 315] on button "Aceitar pedido" at bounding box center [584, 315] width 82 height 27
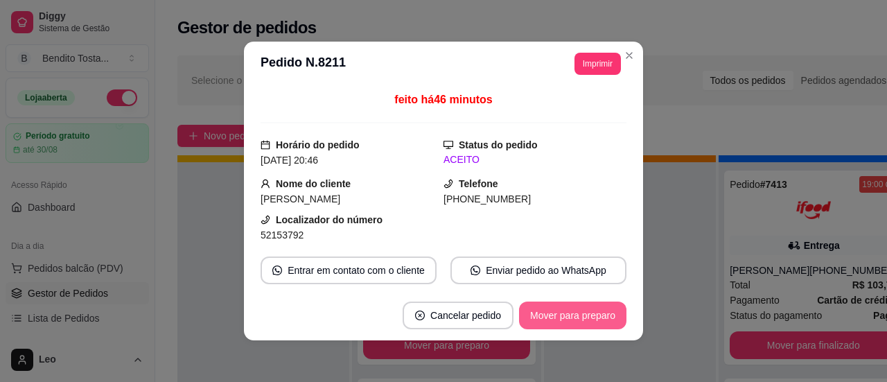
click at [557, 324] on button "Mover para preparo" at bounding box center [572, 316] width 107 height 28
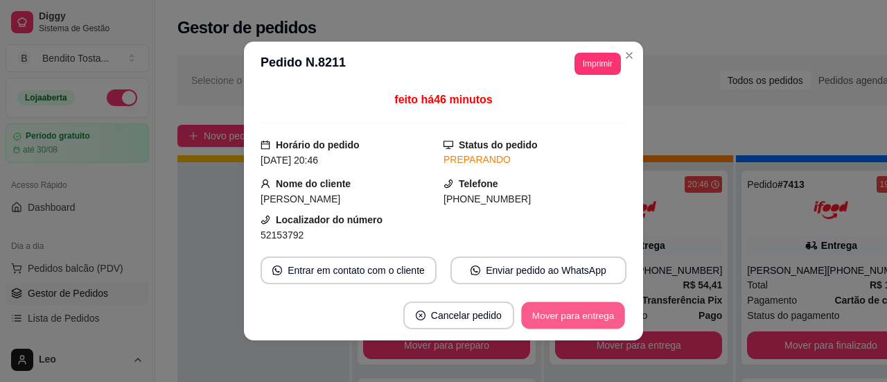
click at [593, 318] on button "Mover para entrega" at bounding box center [573, 315] width 104 height 27
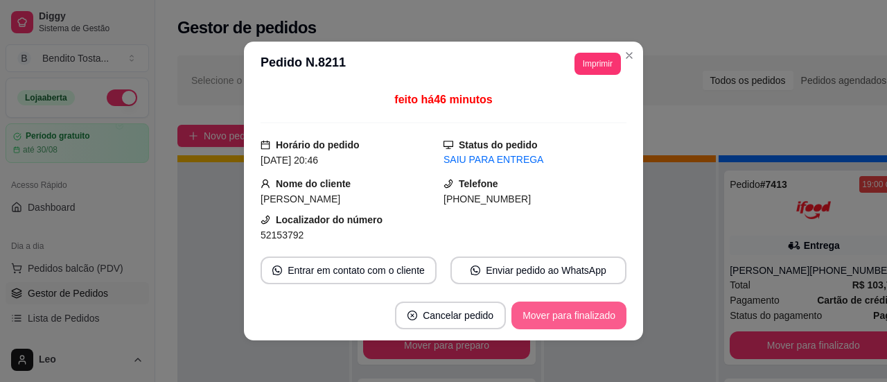
click at [559, 322] on button "Mover para finalizado" at bounding box center [569, 316] width 115 height 28
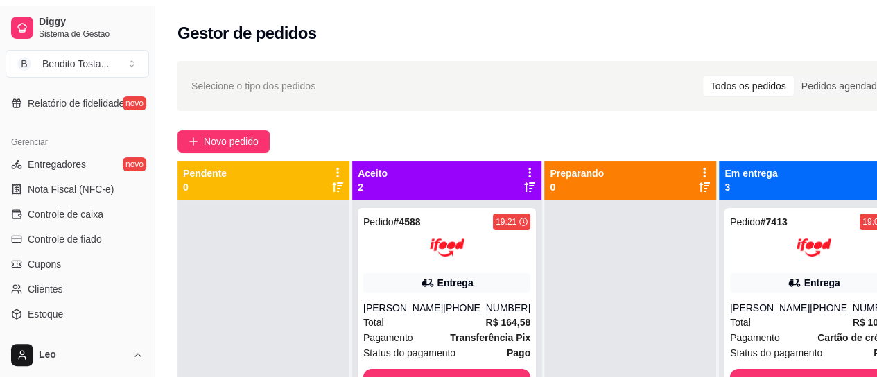
scroll to position [614, 0]
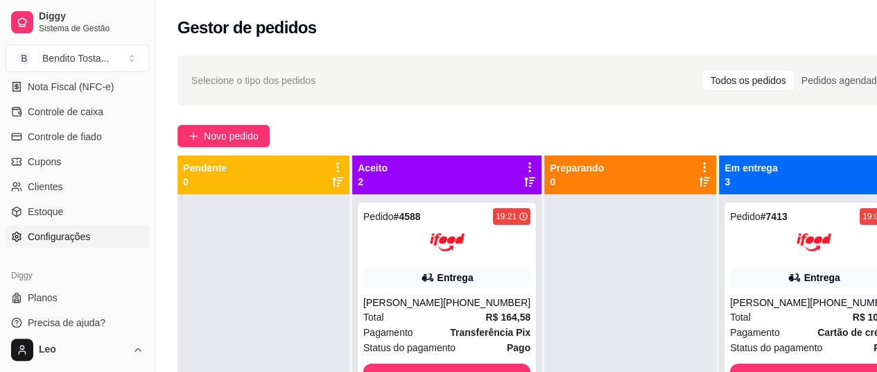
click at [71, 225] on link "Configurações" at bounding box center [77, 236] width 143 height 22
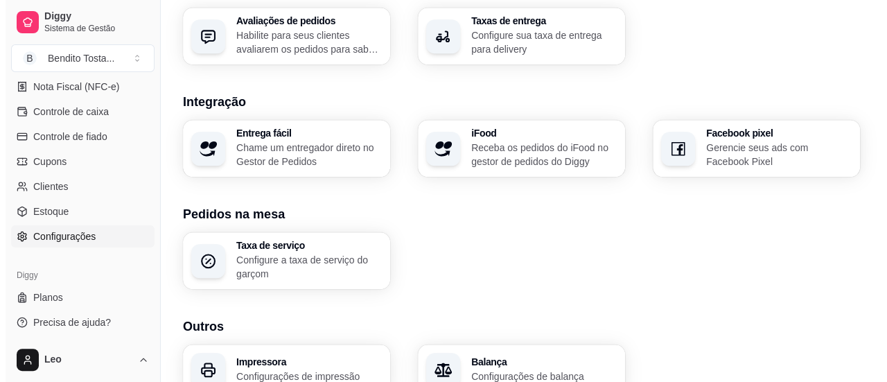
scroll to position [595, 0]
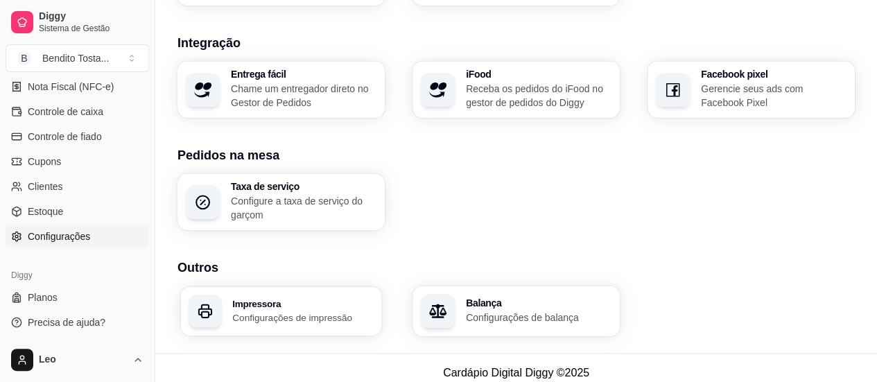
click at [342, 311] on p "Configurações de impressão" at bounding box center [302, 317] width 141 height 13
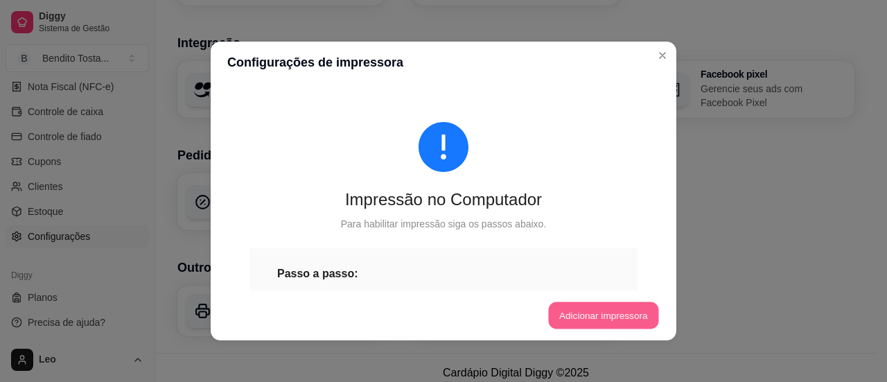
click at [591, 324] on button "Adicionar impressora" at bounding box center [603, 315] width 110 height 27
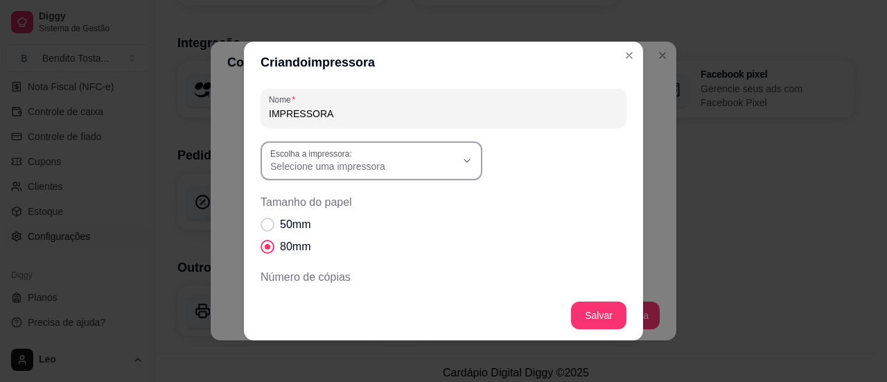
click at [439, 168] on span "Selecione uma impressora" at bounding box center [363, 166] width 186 height 14
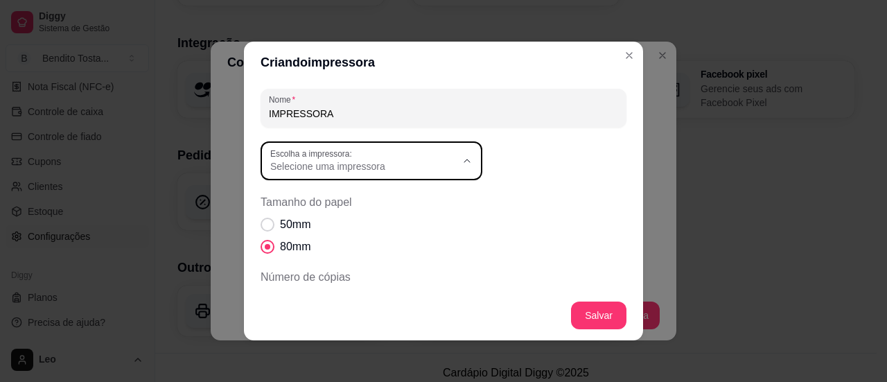
click at [367, 218] on span "POSPrinter POS80" at bounding box center [359, 222] width 178 height 13
type input "POSPrinter POS80"
select select "POSPrinter POS80"
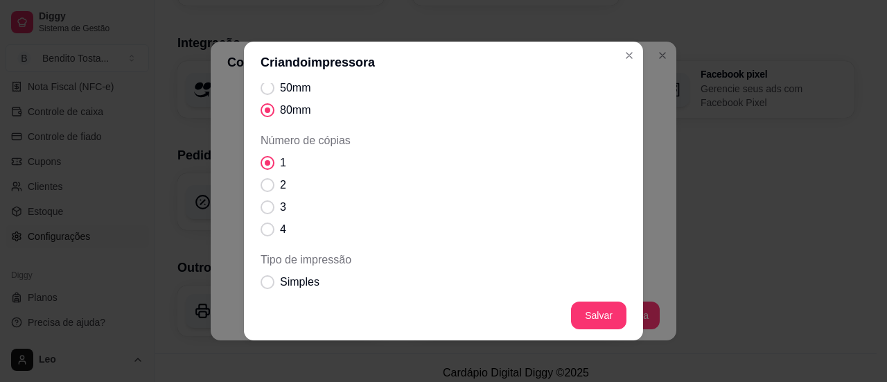
scroll to position [150, 0]
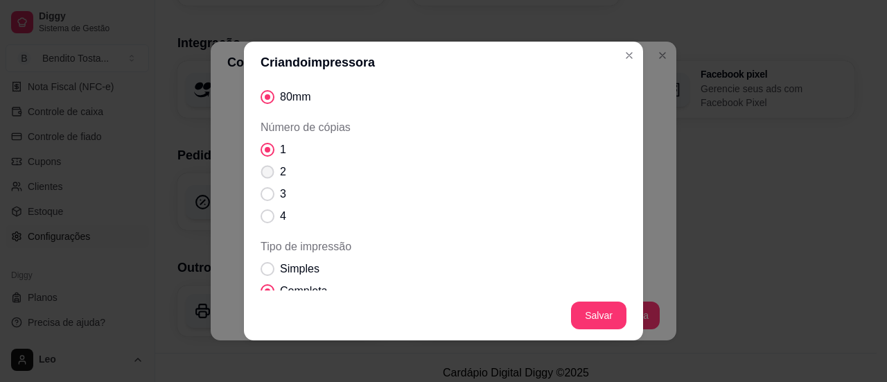
click at [268, 167] on span "Número de cópias" at bounding box center [267, 172] width 13 height 13
click at [268, 175] on input "2" at bounding box center [264, 179] width 9 height 9
radio input "true"
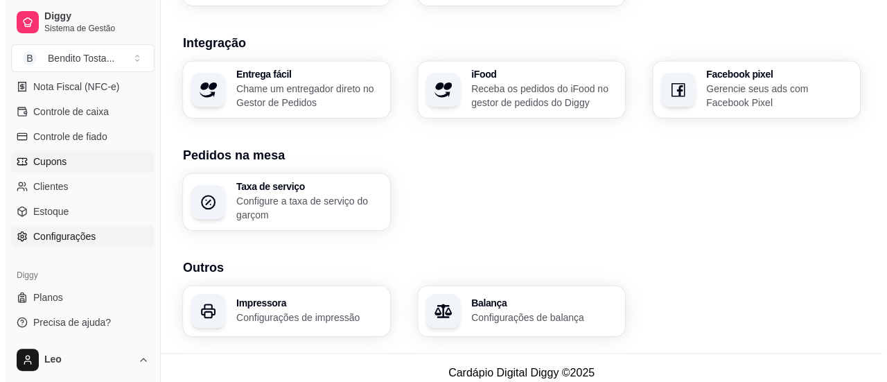
scroll to position [0, 0]
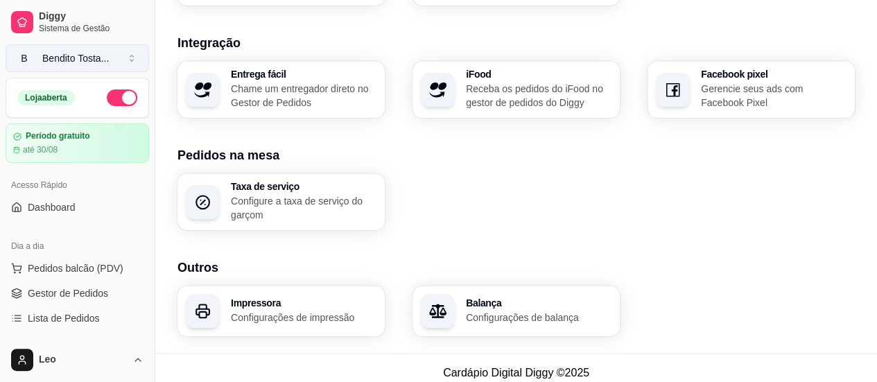
click at [101, 51] on div "Bendito Tosta ..." at bounding box center [75, 58] width 67 height 14
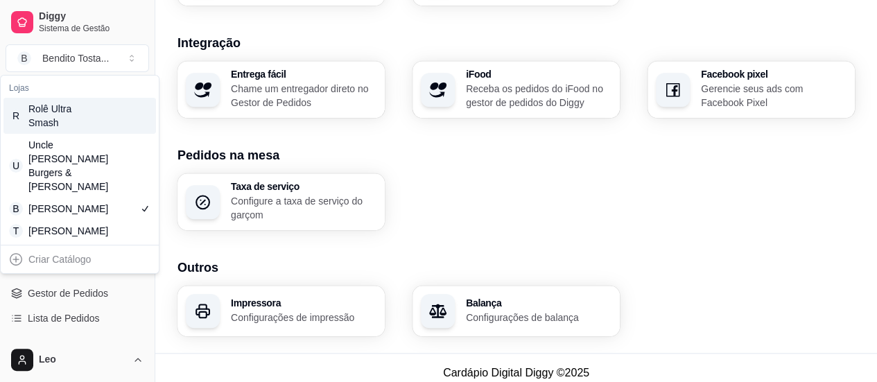
click at [82, 108] on div "Rolê Ultra Smash" at bounding box center [59, 116] width 62 height 28
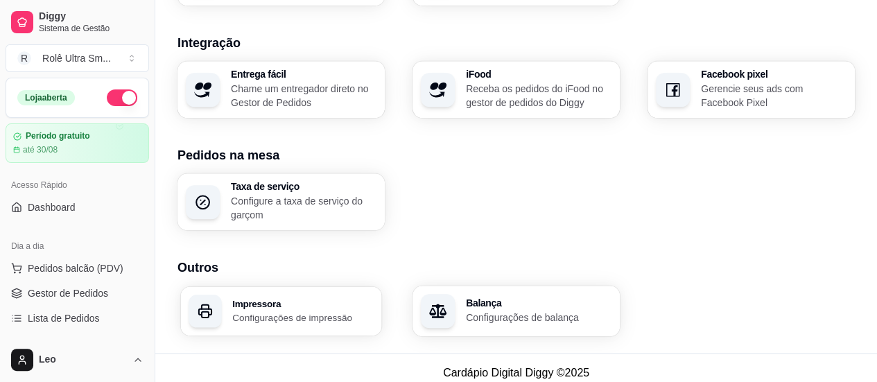
click at [337, 286] on div "Impressora Configurações de impressão" at bounding box center [280, 310] width 201 height 49
click at [88, 55] on div "Rolê Ultra Sm ..." at bounding box center [76, 58] width 69 height 14
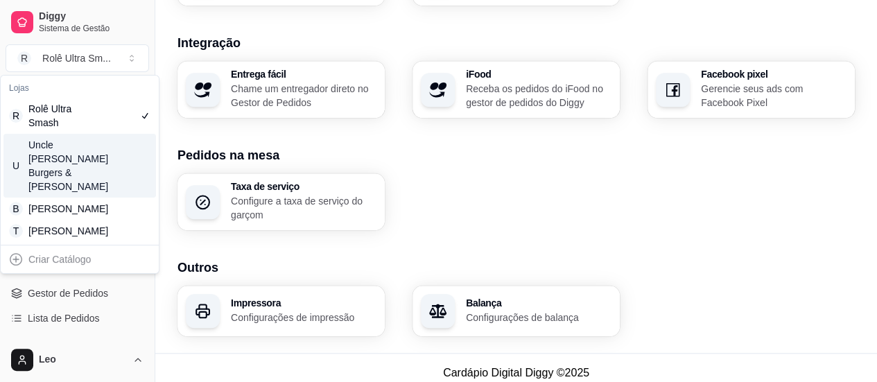
click at [64, 153] on div "Uncle [PERSON_NAME] Burgers & [PERSON_NAME]" at bounding box center [59, 165] width 62 height 55
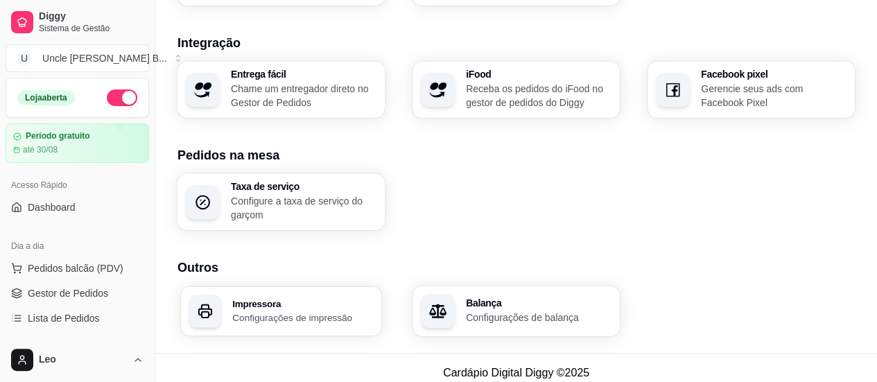
click at [345, 298] on h3 "Impressora" at bounding box center [302, 303] width 141 height 10
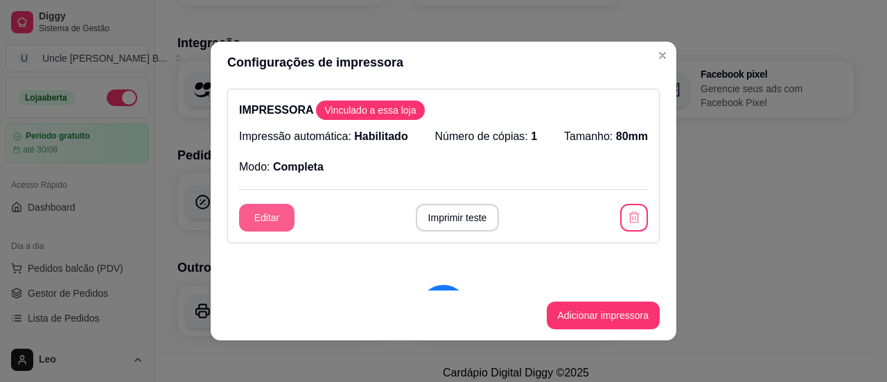
click at [262, 218] on button "Editar" at bounding box center [266, 218] width 55 height 28
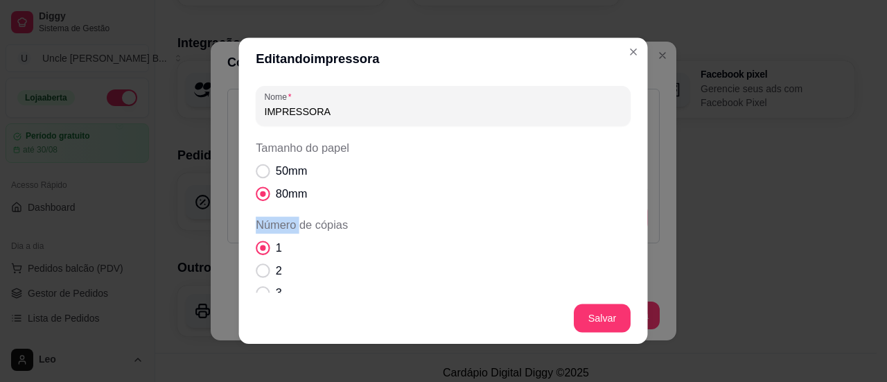
click at [262, 218] on span "Número de cópias" at bounding box center [443, 225] width 375 height 17
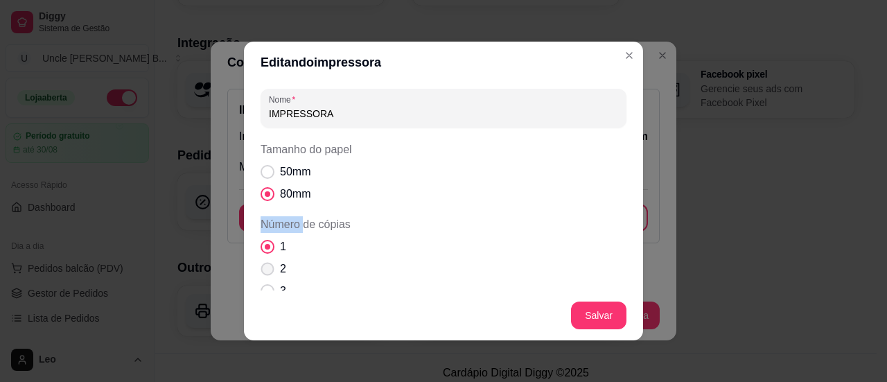
click at [265, 269] on span "Número de cópias" at bounding box center [267, 269] width 13 height 13
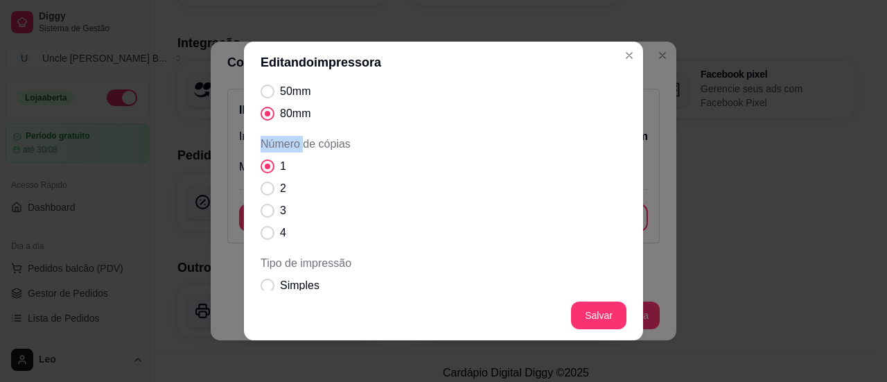
scroll to position [82, 0]
click at [261, 188] on span "Número de cópias" at bounding box center [268, 187] width 14 height 14
click at [261, 188] on span "Número de cópias" at bounding box center [267, 187] width 13 height 13
click at [261, 188] on span "Número de cópias" at bounding box center [268, 187] width 14 height 14
click at [260, 190] on input "2" at bounding box center [264, 194] width 9 height 9
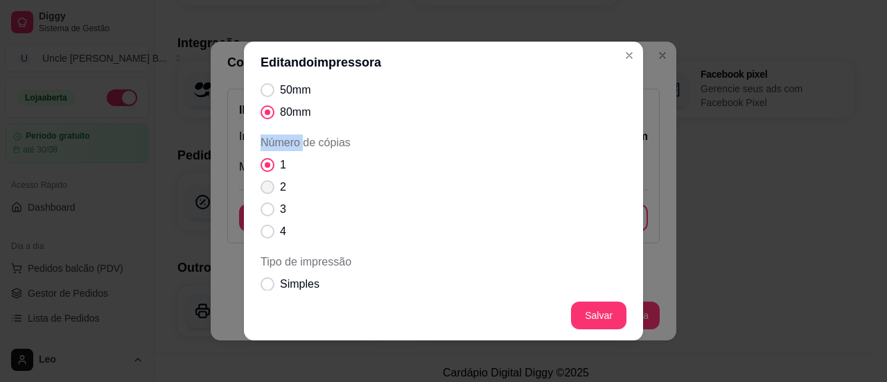
radio input "true"
click at [261, 188] on span "Número de cópias" at bounding box center [268, 187] width 14 height 14
click at [260, 190] on input "2" at bounding box center [264, 194] width 9 height 9
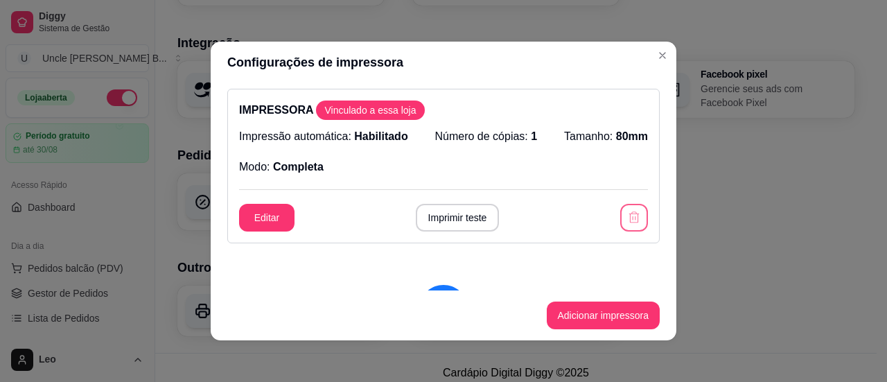
click at [620, 210] on button "button" at bounding box center [634, 218] width 28 height 28
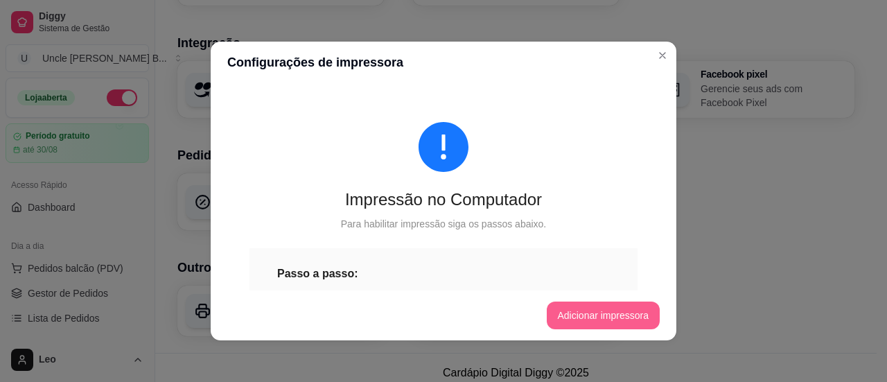
click at [582, 314] on button "Adicionar impressora" at bounding box center [604, 316] width 114 height 28
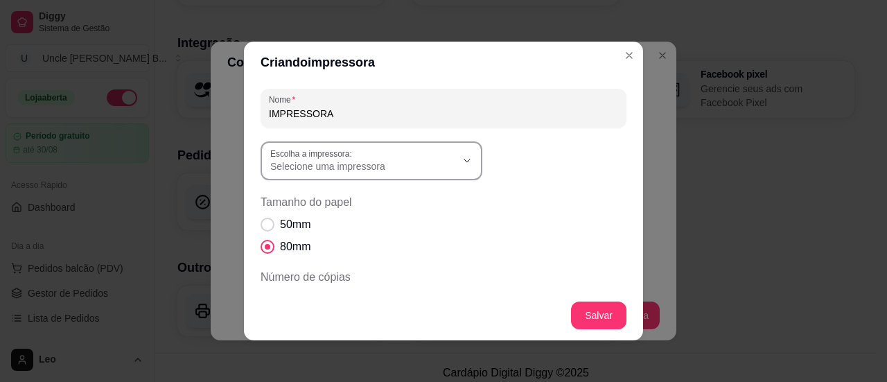
click at [418, 167] on span "Selecione uma impressora" at bounding box center [363, 166] width 186 height 14
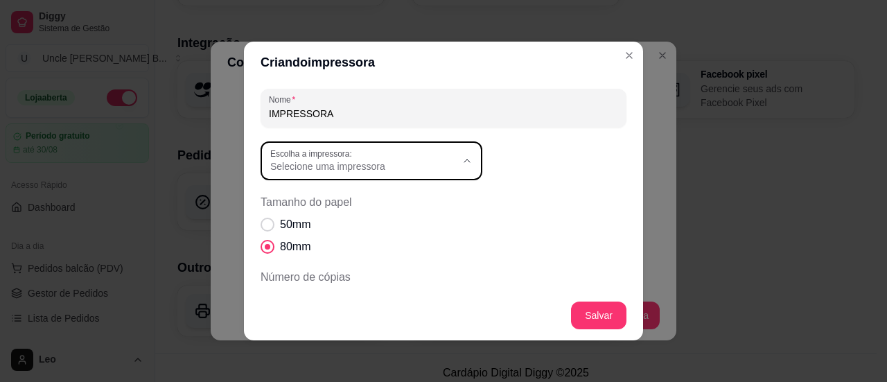
click at [360, 218] on span "POSPrinter POS80" at bounding box center [359, 222] width 178 height 13
type input "POSPrinter POS80"
select select "POSPrinter POS80"
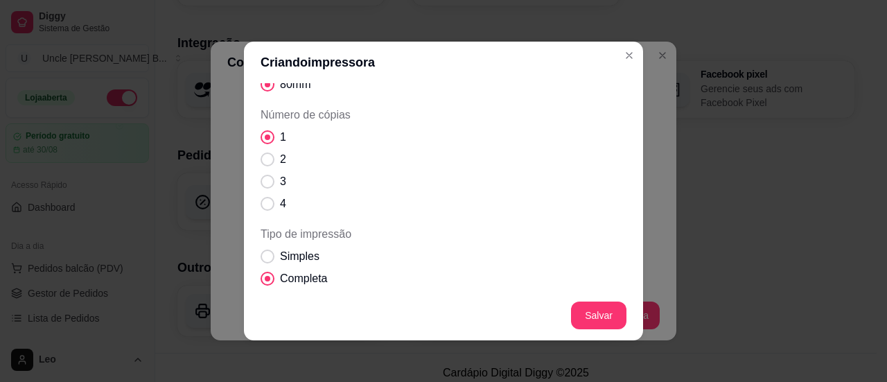
scroll to position [163, 0]
click at [269, 165] on label "2" at bounding box center [273, 159] width 37 height 28
click at [269, 165] on input "2" at bounding box center [264, 166] width 9 height 9
radio input "true"
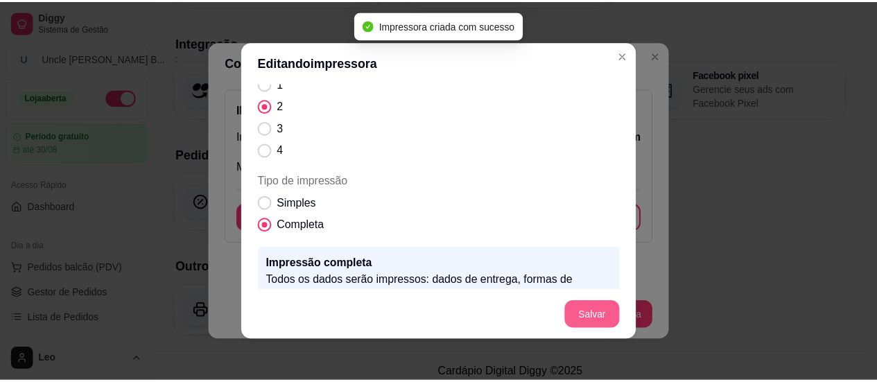
scroll to position [110, 0]
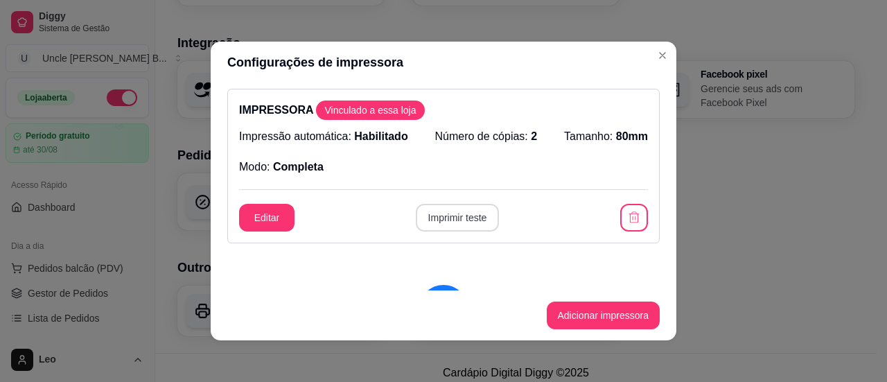
click at [460, 225] on button "Imprimir teste" at bounding box center [458, 218] width 84 height 28
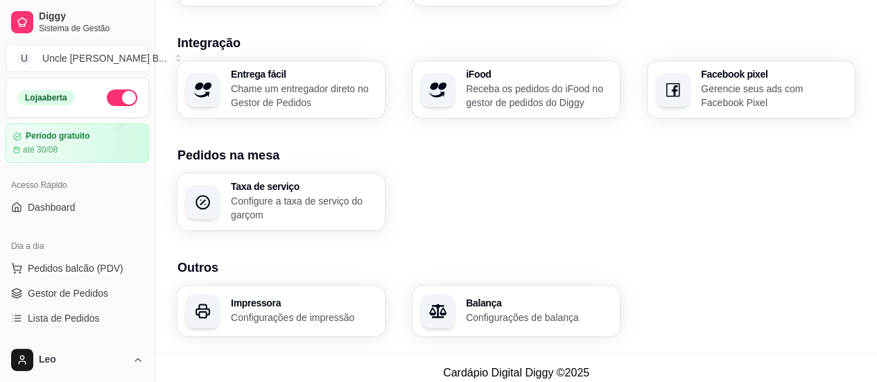
scroll to position [42, 0]
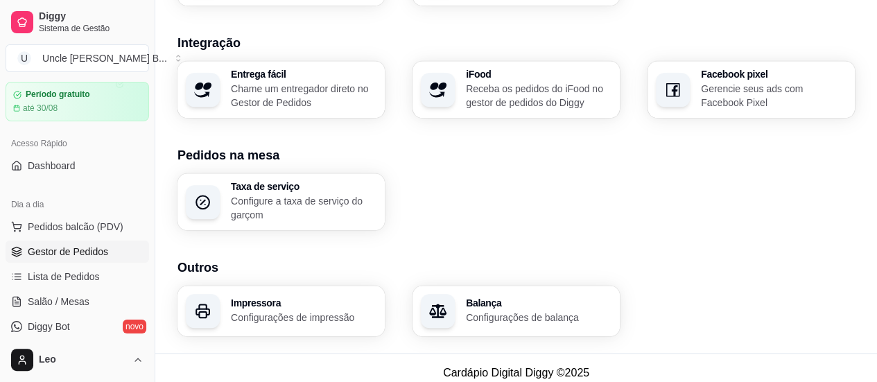
click at [85, 245] on span "Gestor de Pedidos" at bounding box center [68, 252] width 80 height 14
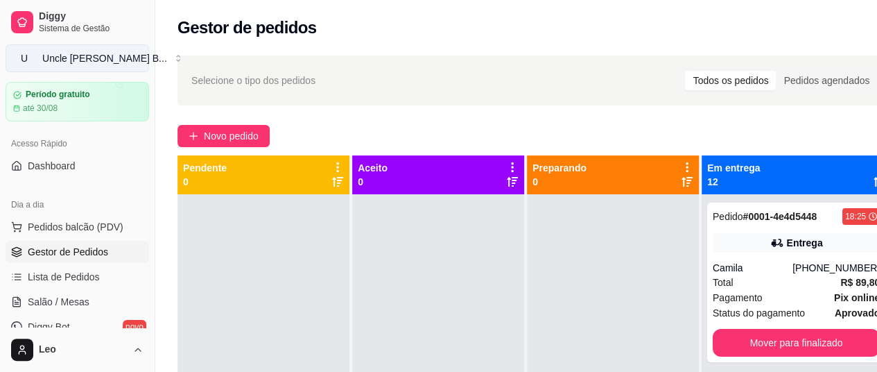
click at [99, 60] on div "Uncle [PERSON_NAME] B ..." at bounding box center [104, 58] width 125 height 14
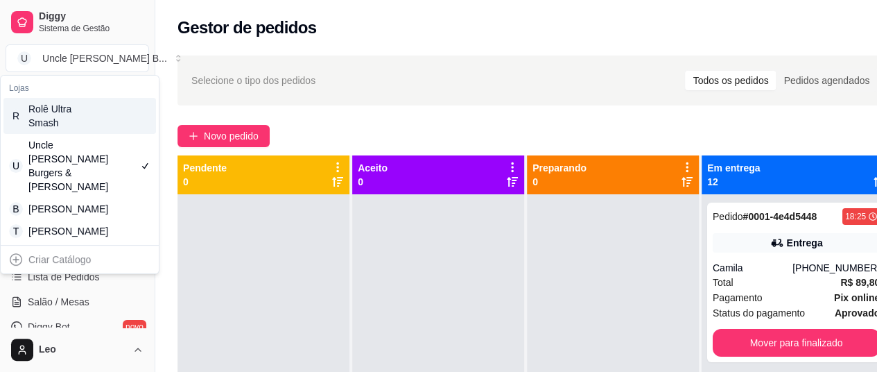
click at [86, 122] on div "Rolê Ultra Smash" at bounding box center [59, 116] width 62 height 28
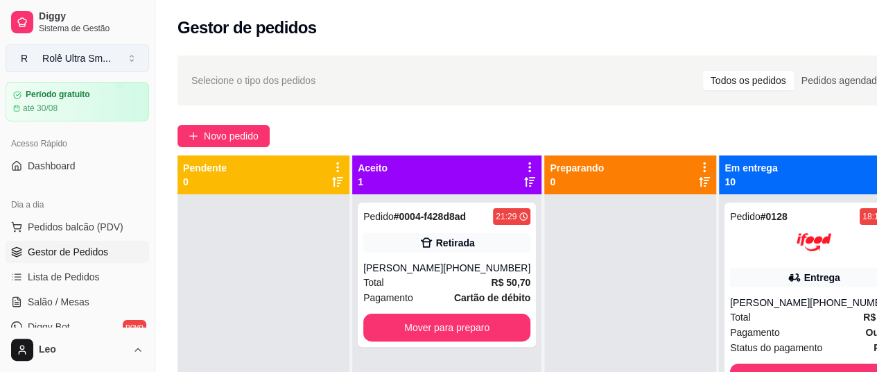
click at [75, 63] on div "Rolê Ultra Sm ..." at bounding box center [76, 58] width 69 height 14
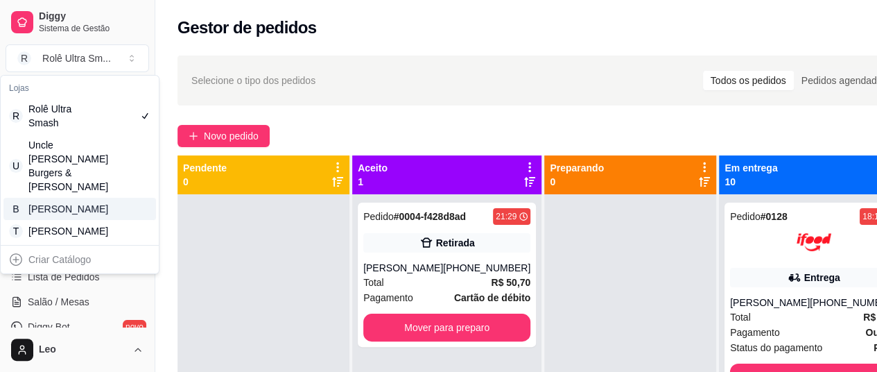
click at [76, 202] on div "[PERSON_NAME]" at bounding box center [59, 209] width 62 height 14
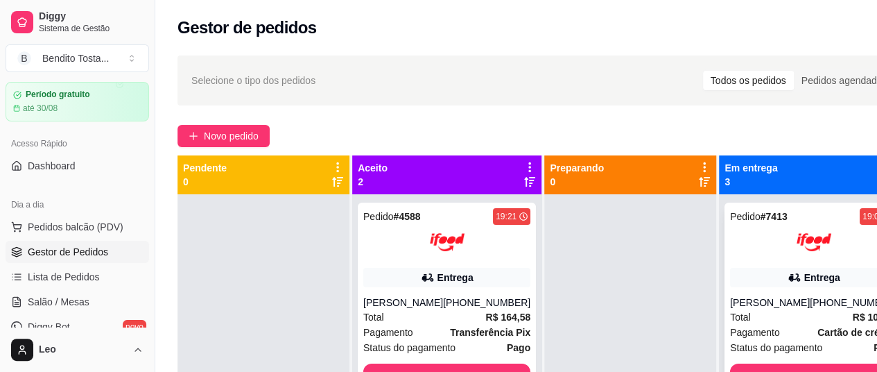
click at [740, 247] on div at bounding box center [813, 242] width 167 height 35
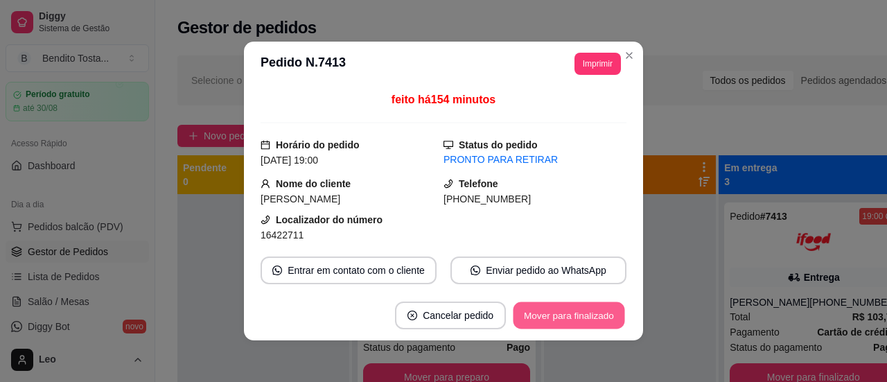
click at [559, 315] on button "Mover para finalizado" at bounding box center [570, 315] width 112 height 27
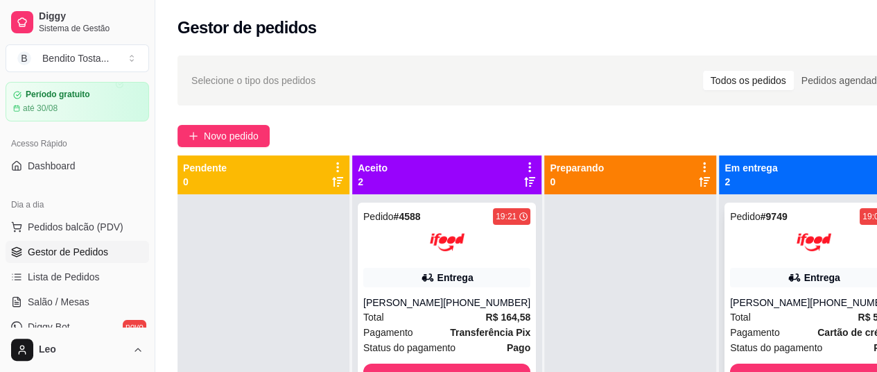
click at [733, 249] on div at bounding box center [813, 242] width 167 height 35
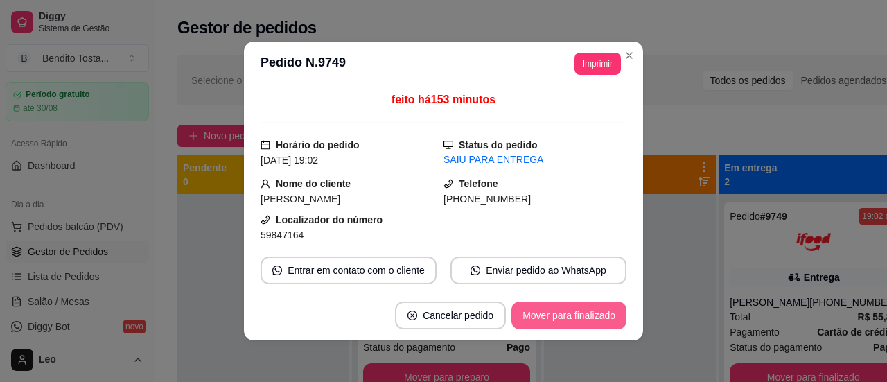
click at [567, 317] on button "Mover para finalizado" at bounding box center [569, 316] width 115 height 28
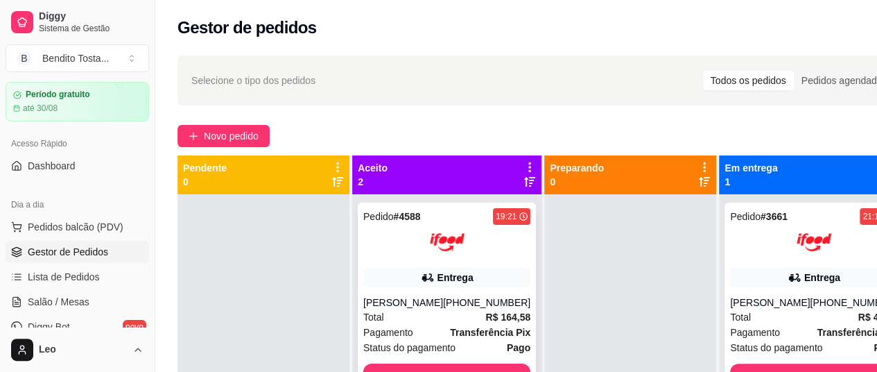
click at [386, 261] on div "Pedido # 4588 19:21 Entrega FABIANA D CARDOSO (08) 00711-8080 Total R$ 164,58 P…" at bounding box center [447, 299] width 178 height 194
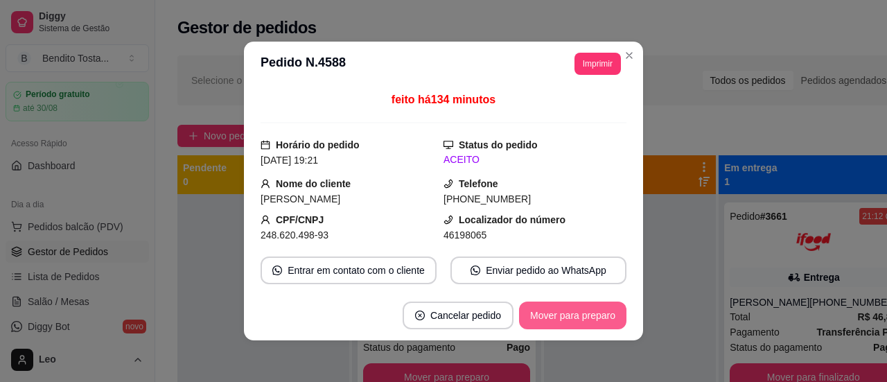
click at [570, 308] on button "Mover para preparo" at bounding box center [572, 316] width 107 height 28
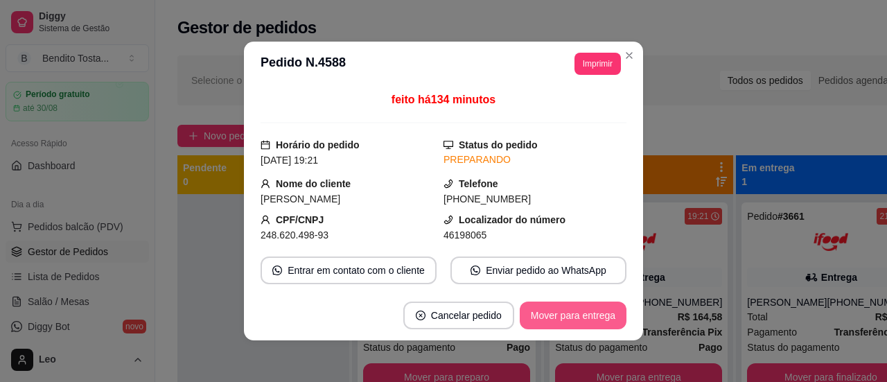
click at [582, 307] on button "Mover para entrega" at bounding box center [573, 316] width 107 height 28
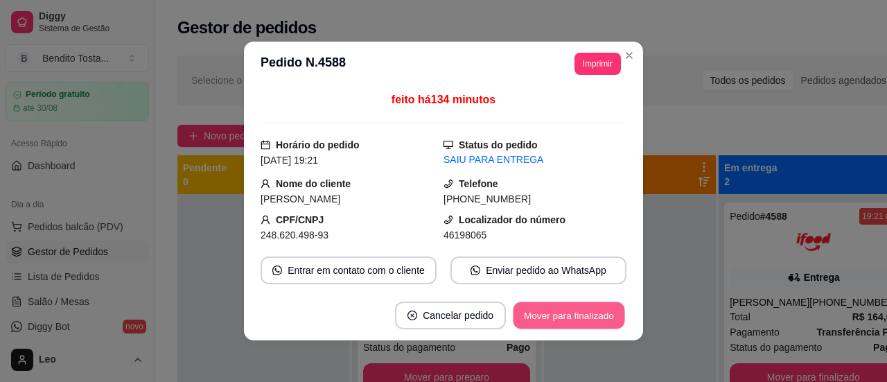
click at [586, 313] on button "Mover para finalizado" at bounding box center [570, 315] width 112 height 27
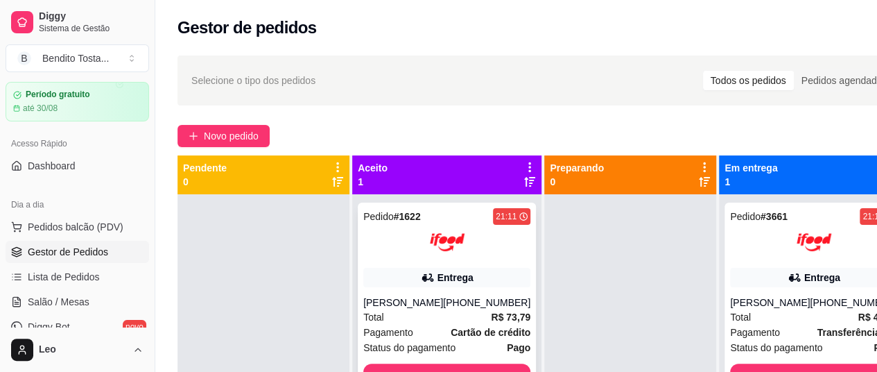
click at [390, 221] on span "Pedido" at bounding box center [378, 216] width 31 height 11
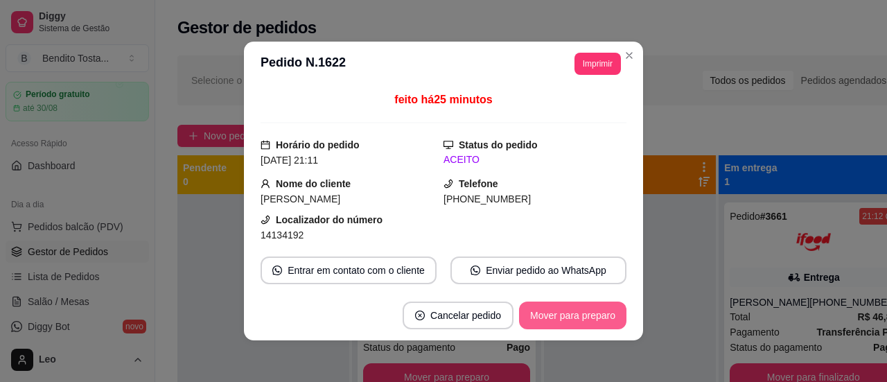
click at [532, 315] on button "Mover para preparo" at bounding box center [572, 316] width 107 height 28
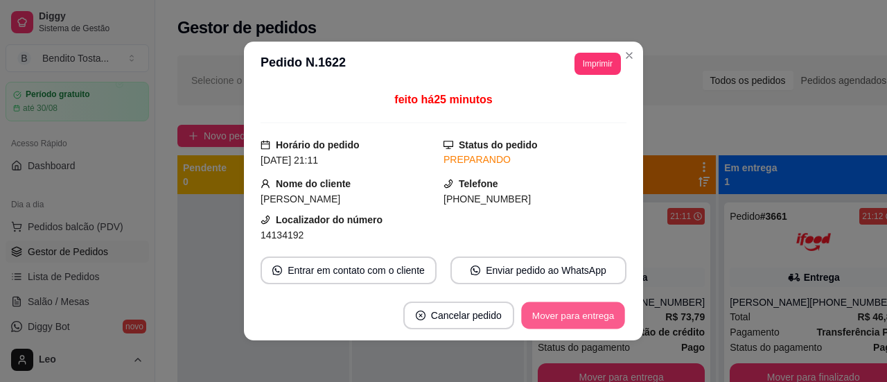
click at [561, 318] on button "Mover para entrega" at bounding box center [573, 315] width 104 height 27
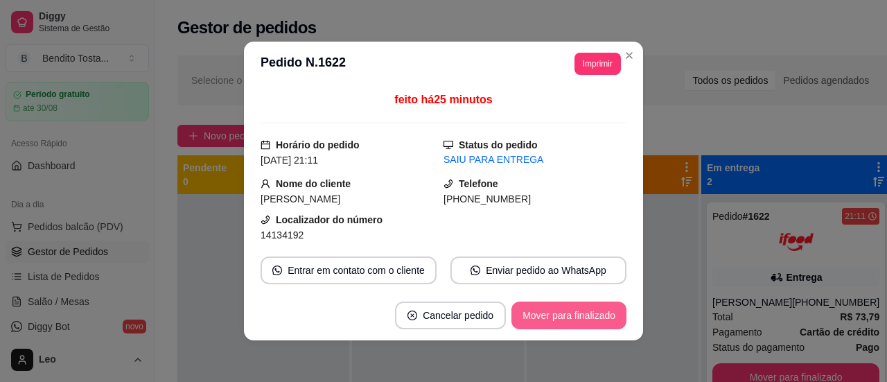
click at [570, 311] on button "Mover para finalizado" at bounding box center [569, 316] width 115 height 28
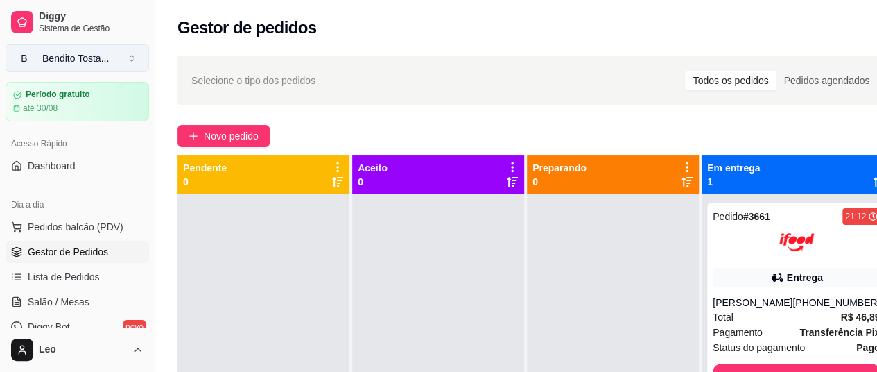
click at [81, 49] on button "B Bendito Tosta ..." at bounding box center [77, 58] width 143 height 28
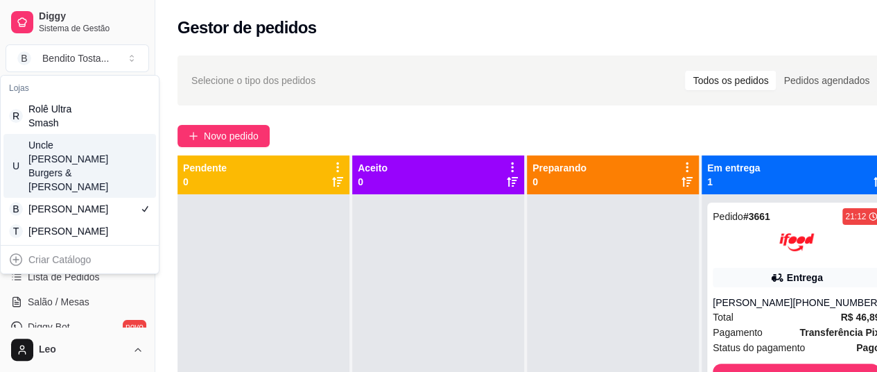
click at [85, 165] on div "Uncle [PERSON_NAME] Burgers & [PERSON_NAME]" at bounding box center [59, 165] width 62 height 55
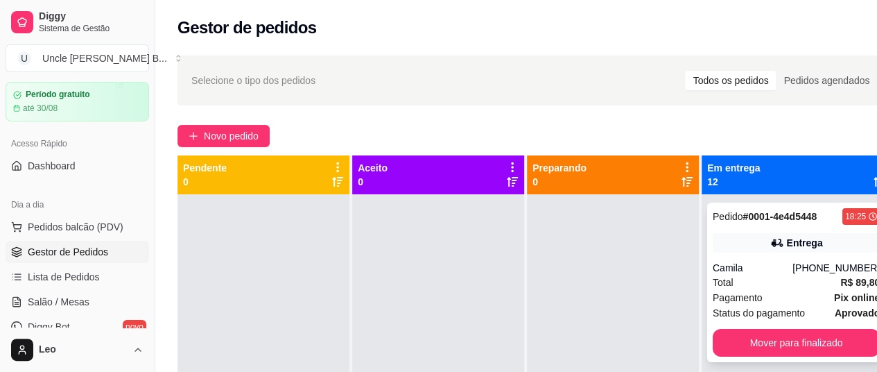
click at [743, 222] on strong "# 0001-4e4d5448" at bounding box center [780, 216] width 74 height 11
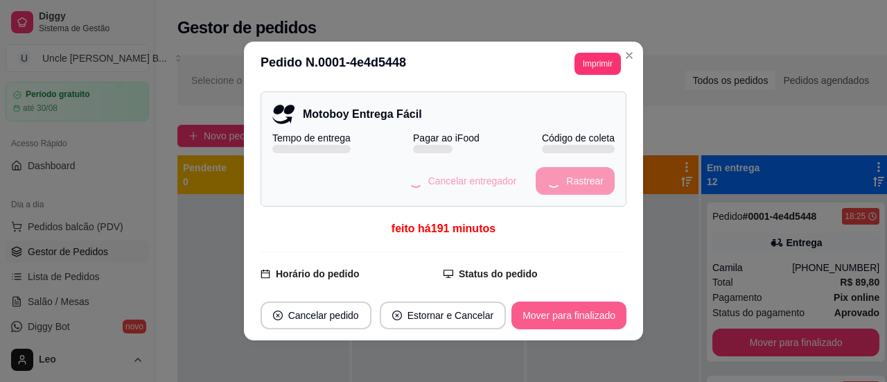
click at [563, 316] on button "Mover para finalizado" at bounding box center [569, 316] width 115 height 28
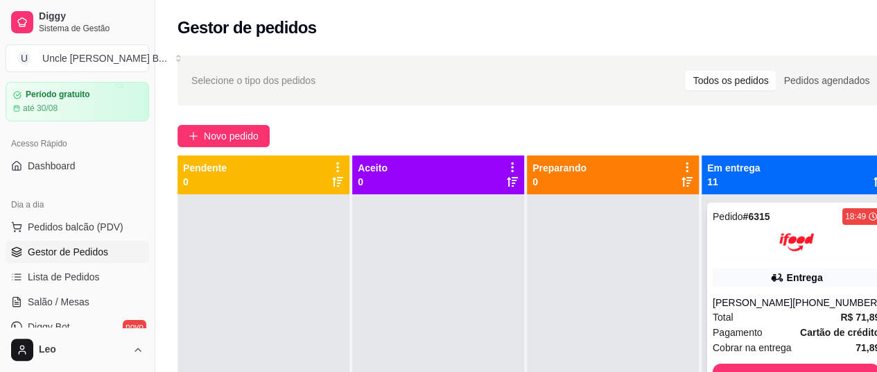
click at [744, 237] on div at bounding box center [796, 242] width 167 height 35
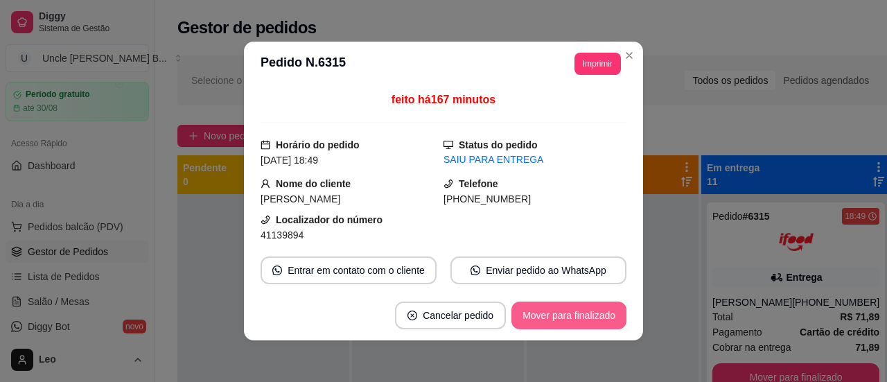
click at [533, 311] on button "Mover para finalizado" at bounding box center [569, 316] width 115 height 28
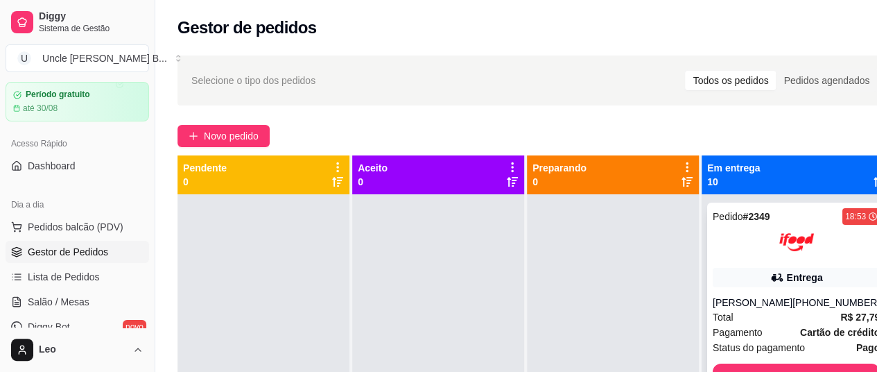
click at [750, 249] on div at bounding box center [796, 242] width 167 height 35
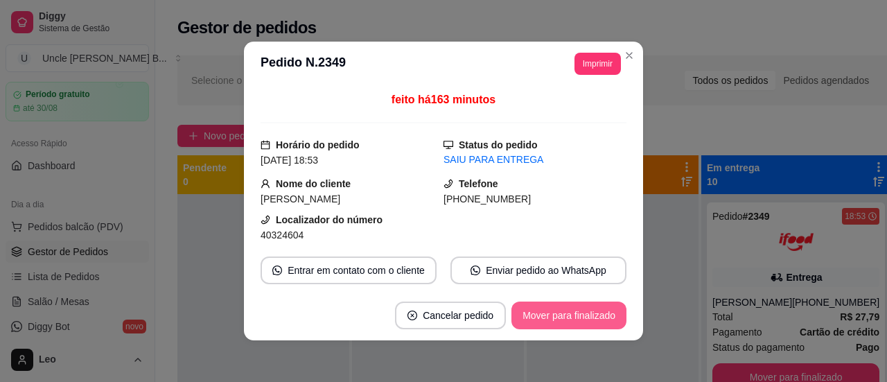
click at [589, 322] on button "Mover para finalizado" at bounding box center [569, 316] width 115 height 28
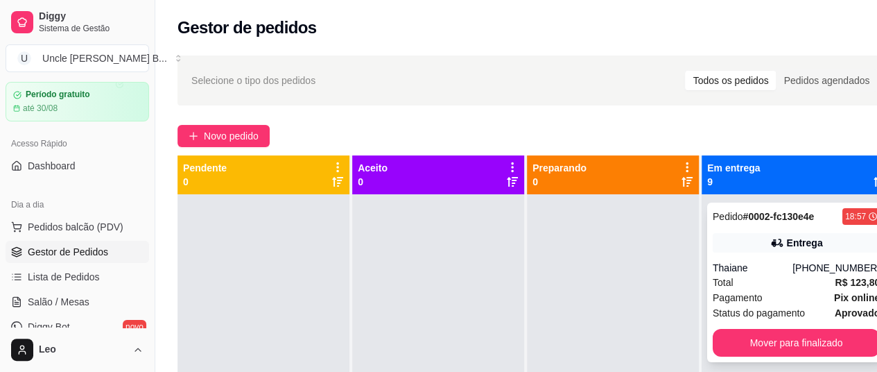
click at [725, 221] on span "Pedido" at bounding box center [728, 216] width 31 height 11
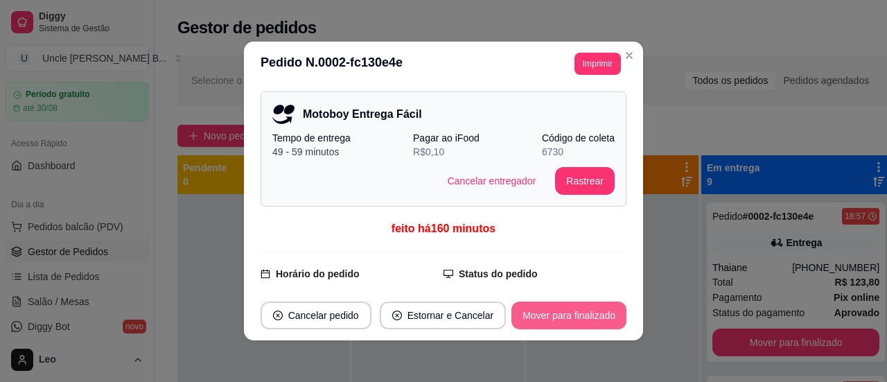
click at [534, 313] on button "Mover para finalizado" at bounding box center [569, 316] width 115 height 28
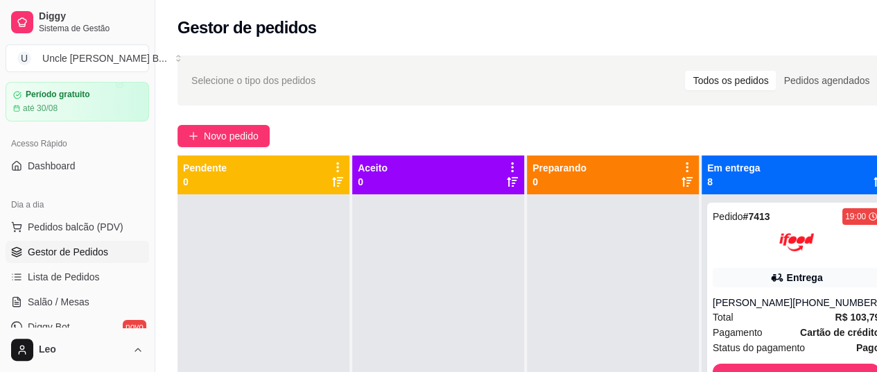
click at [733, 238] on div at bounding box center [796, 242] width 167 height 35
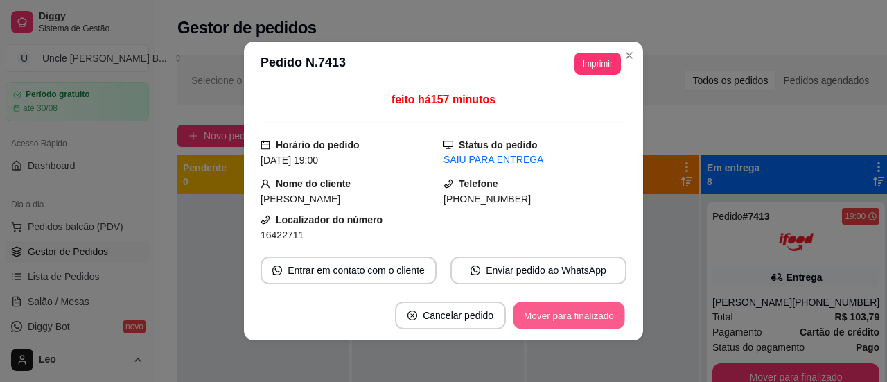
click at [565, 314] on button "Mover para finalizado" at bounding box center [570, 315] width 112 height 27
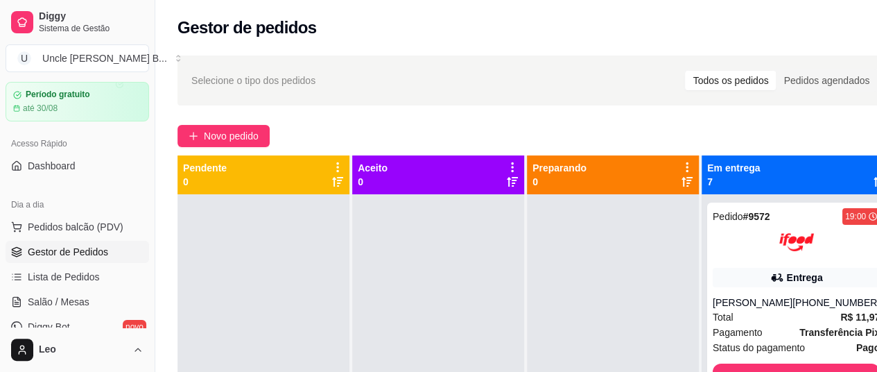
click at [735, 245] on div at bounding box center [796, 242] width 167 height 35
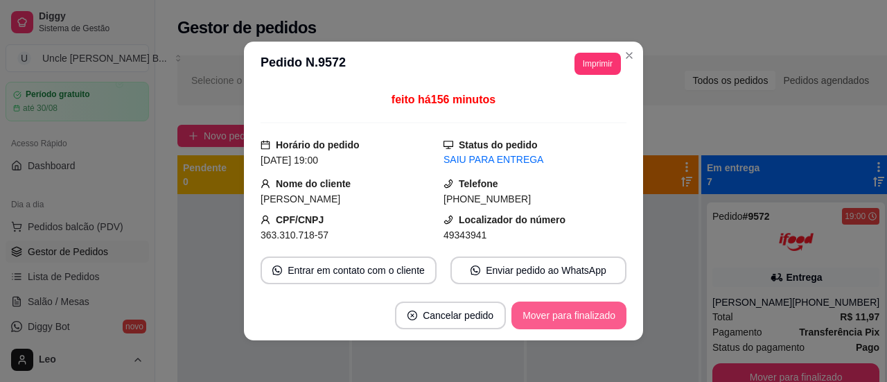
click at [577, 314] on button "Mover para finalizado" at bounding box center [569, 316] width 115 height 28
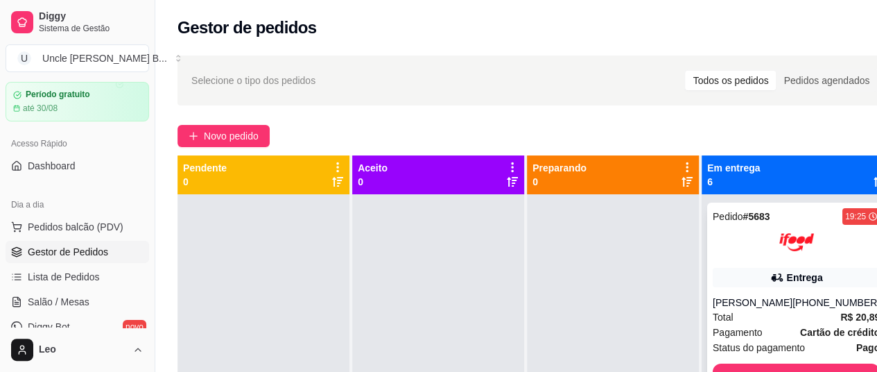
click at [749, 241] on div at bounding box center [796, 242] width 167 height 35
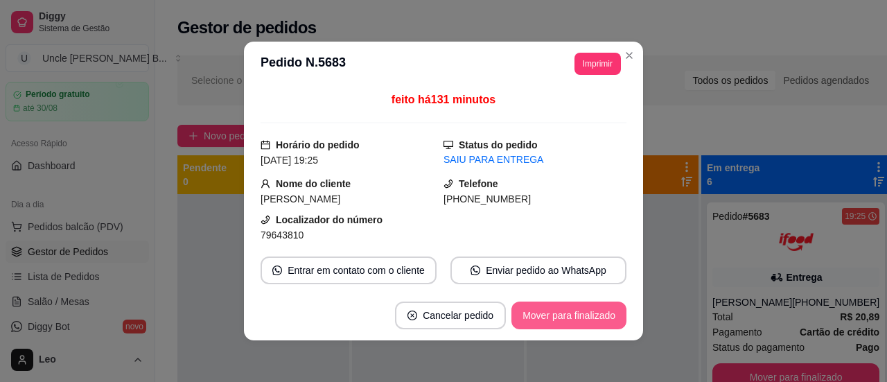
click at [591, 322] on button "Mover para finalizado" at bounding box center [569, 316] width 115 height 28
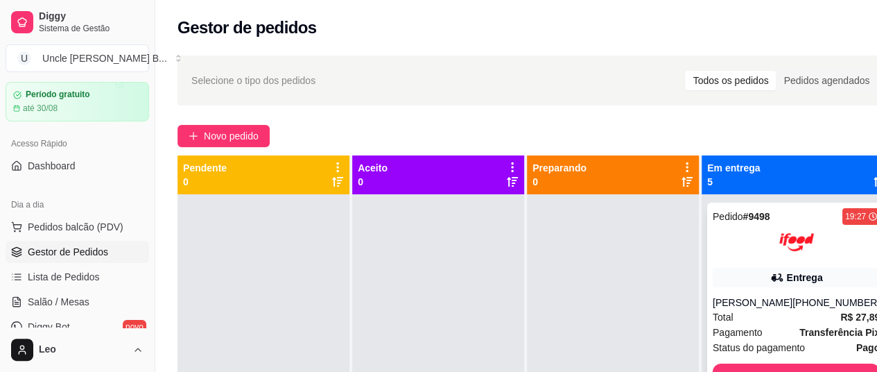
click at [733, 245] on div at bounding box center [796, 242] width 167 height 35
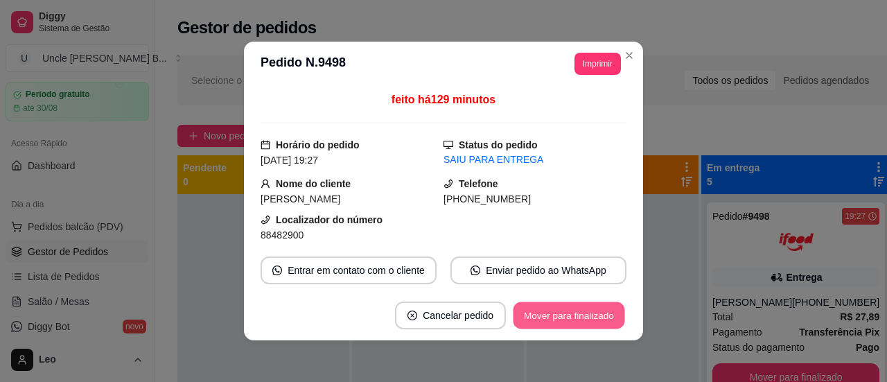
click at [563, 320] on button "Mover para finalizado" at bounding box center [570, 315] width 112 height 27
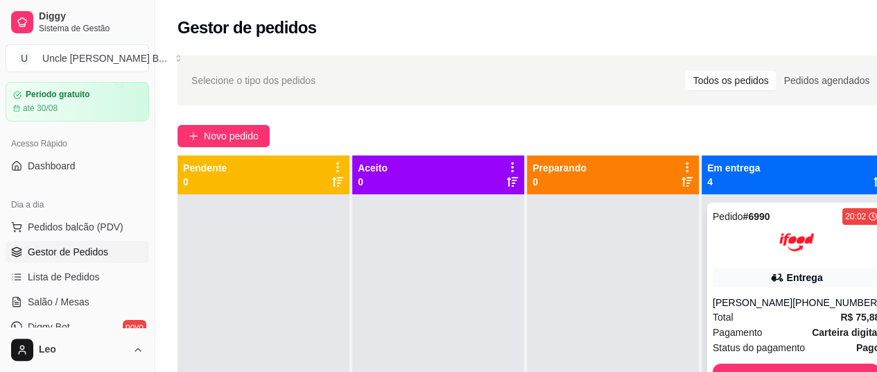
click at [735, 243] on div at bounding box center [796, 242] width 167 height 35
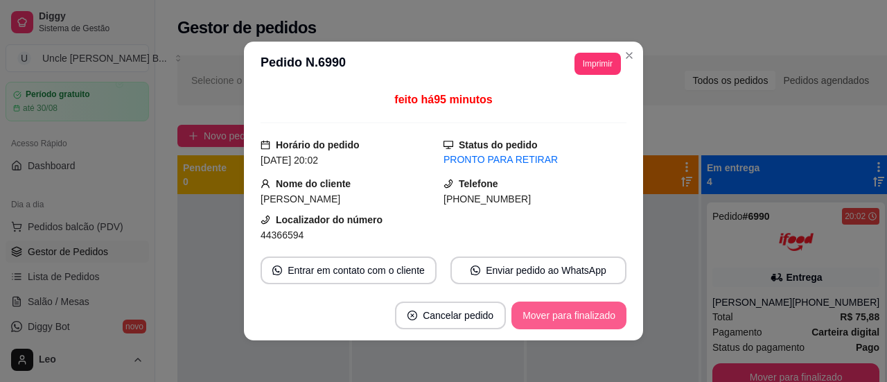
click at [553, 315] on button "Mover para finalizado" at bounding box center [569, 316] width 115 height 28
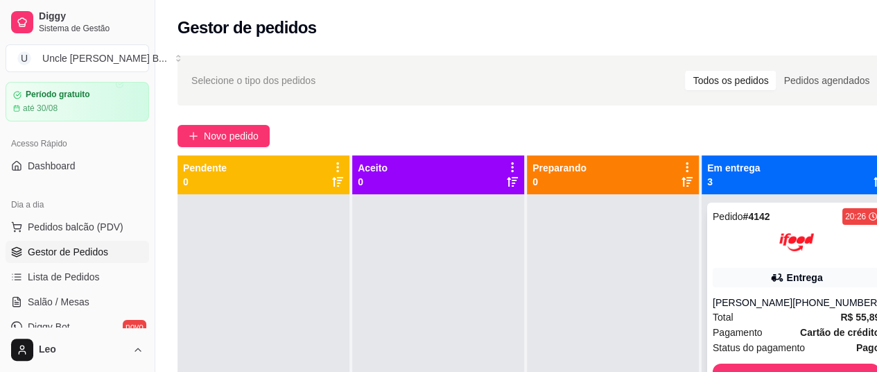
click at [743, 236] on div at bounding box center [796, 242] width 167 height 35
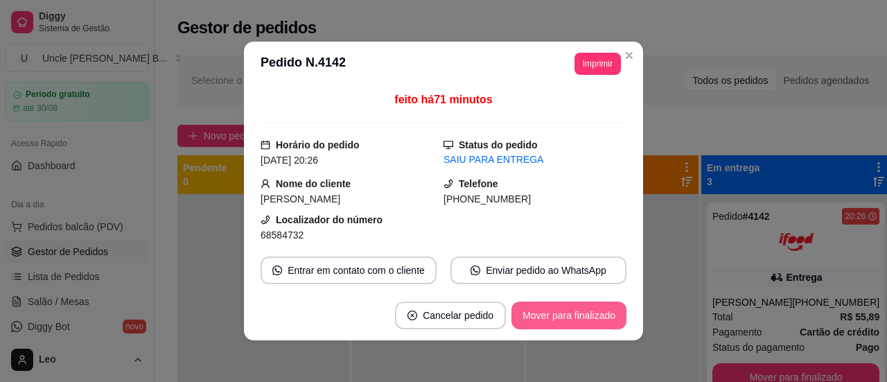
click at [574, 310] on button "Mover para finalizado" at bounding box center [569, 316] width 115 height 28
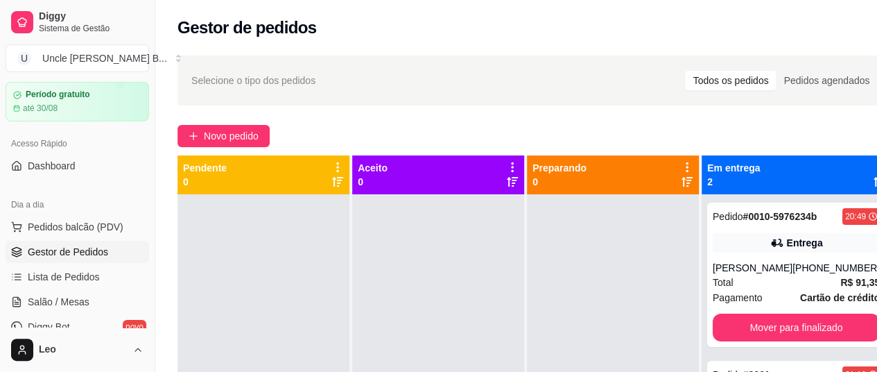
click at [778, 223] on div "Pedido # 0010-5976234b" at bounding box center [765, 216] width 104 height 17
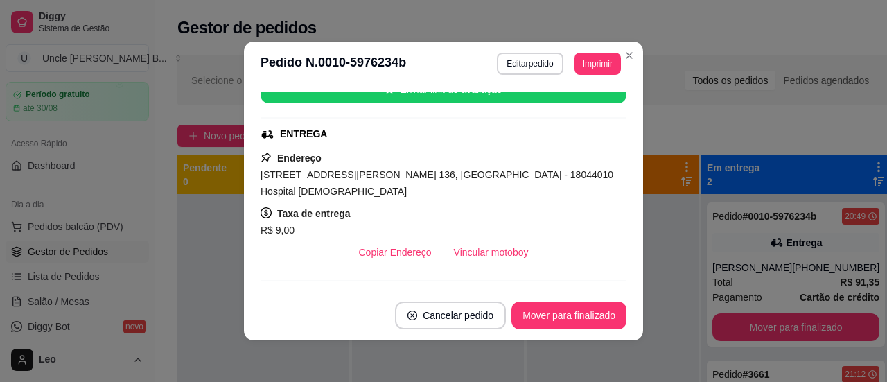
scroll to position [256, 0]
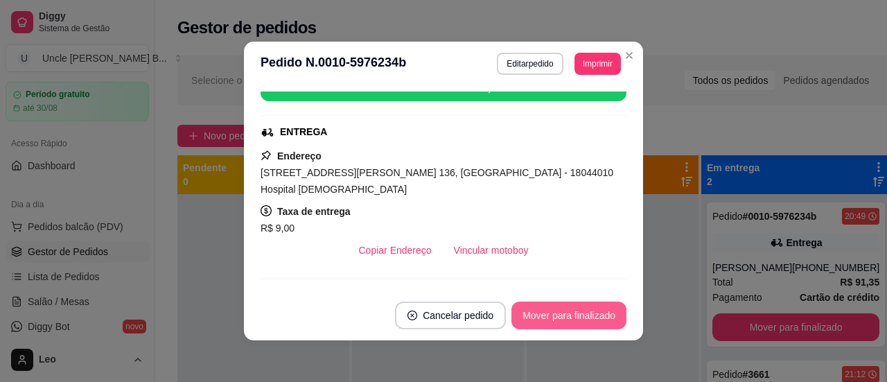
click at [550, 320] on button "Mover para finalizado" at bounding box center [569, 316] width 115 height 28
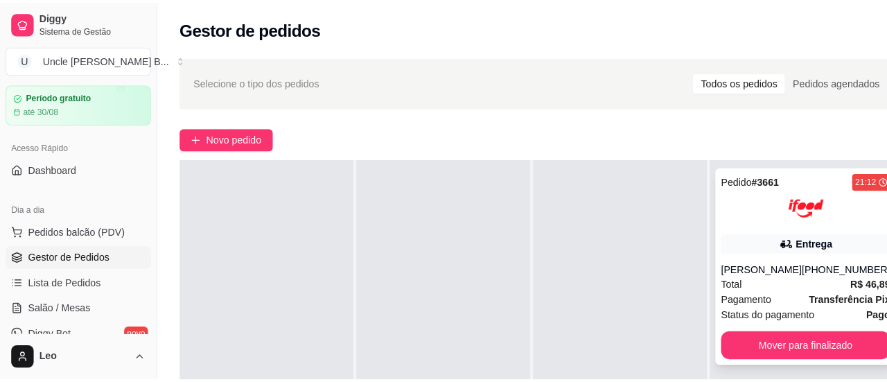
scroll to position [0, 0]
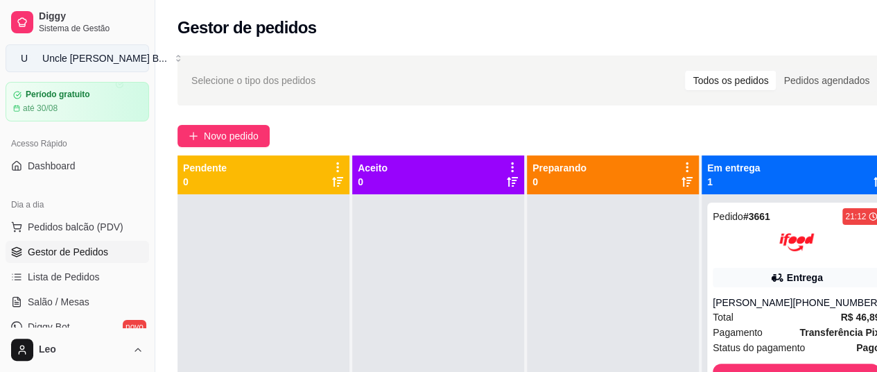
click at [94, 58] on div "Uncle [PERSON_NAME] B ..." at bounding box center [104, 58] width 125 height 14
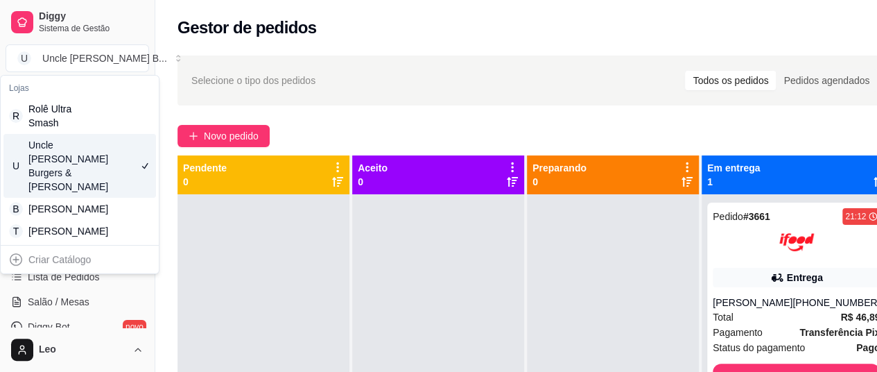
click at [80, 135] on div "U Uncle Leo’s Burgers & Fries" at bounding box center [79, 166] width 153 height 64
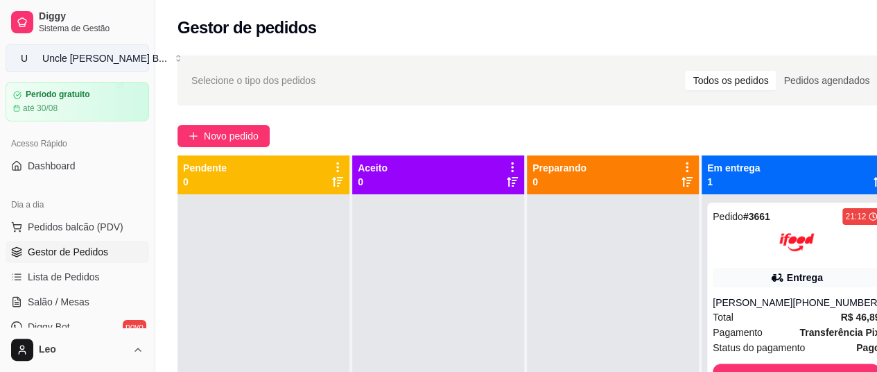
click at [98, 56] on div "Uncle [PERSON_NAME] B ..." at bounding box center [104, 58] width 125 height 14
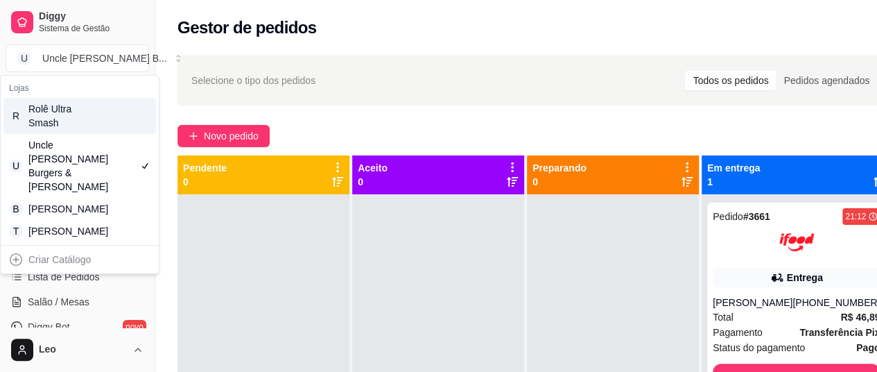
click at [77, 110] on div "Rolê Ultra Smash" at bounding box center [59, 116] width 62 height 28
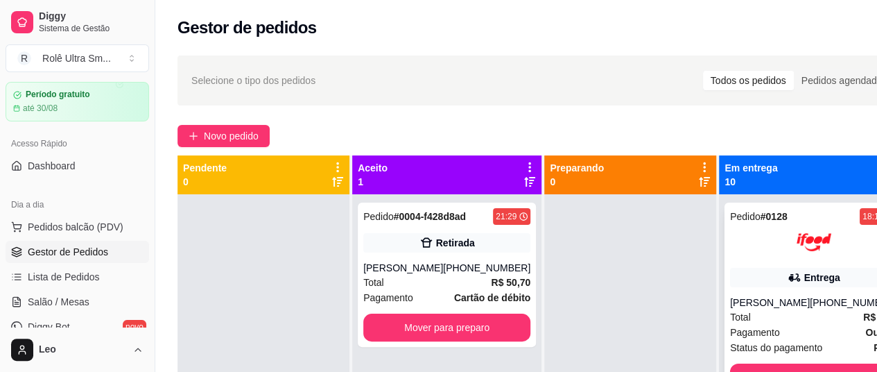
click at [731, 239] on div at bounding box center [813, 242] width 167 height 35
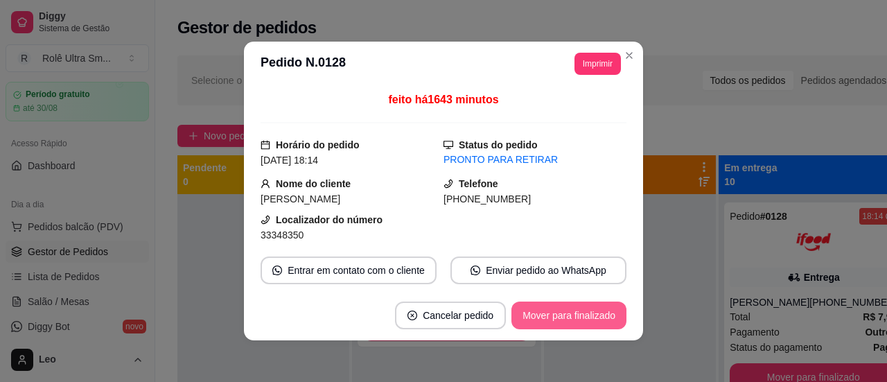
click at [546, 313] on button "Mover para finalizado" at bounding box center [569, 316] width 115 height 28
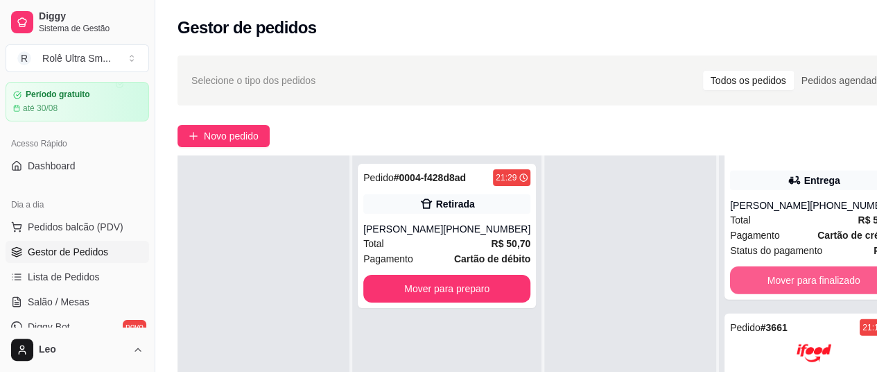
scroll to position [222, 0]
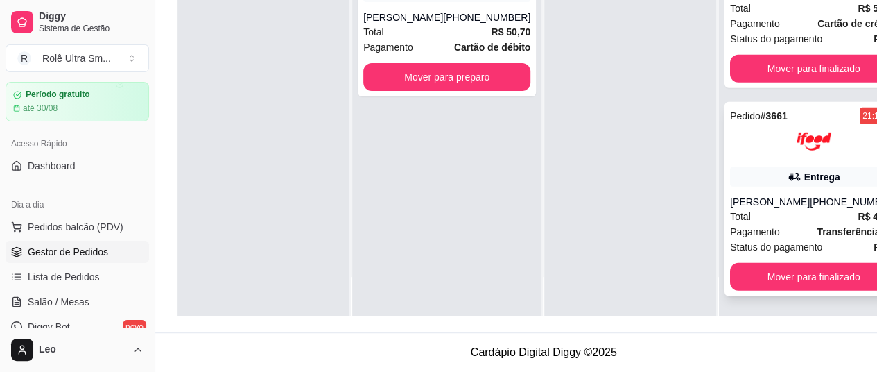
click at [756, 157] on div at bounding box center [813, 141] width 167 height 35
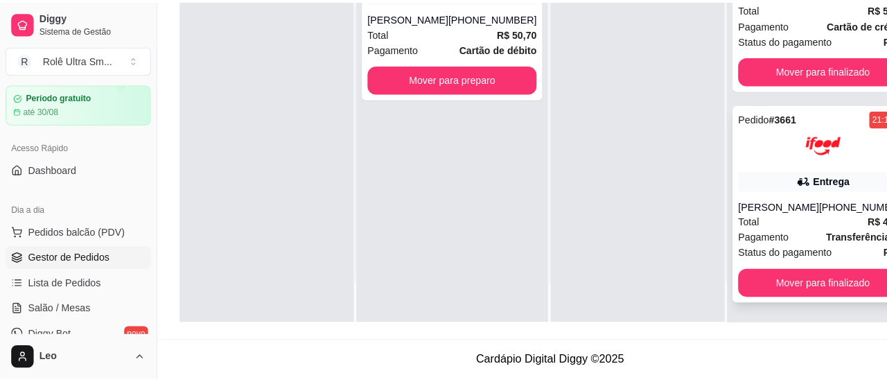
scroll to position [211, 0]
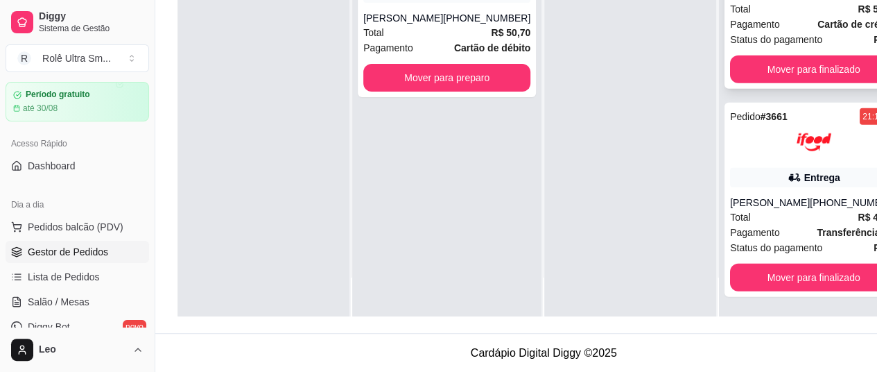
click at [764, 28] on div "Pagamento Cartão de crédito" at bounding box center [813, 24] width 167 height 15
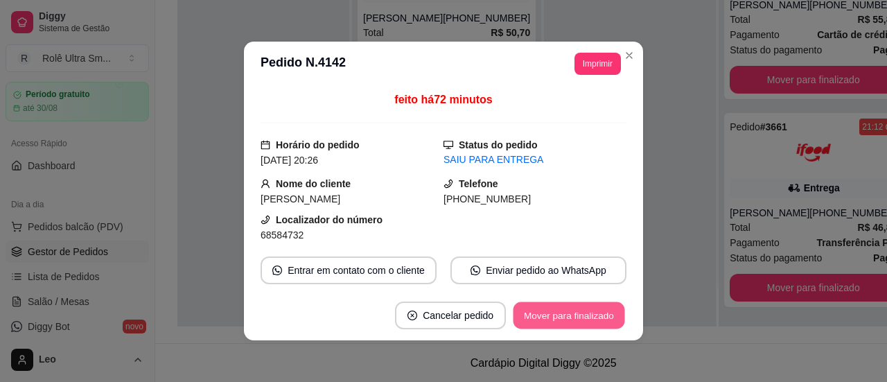
click at [545, 320] on button "Mover para finalizado" at bounding box center [570, 315] width 112 height 27
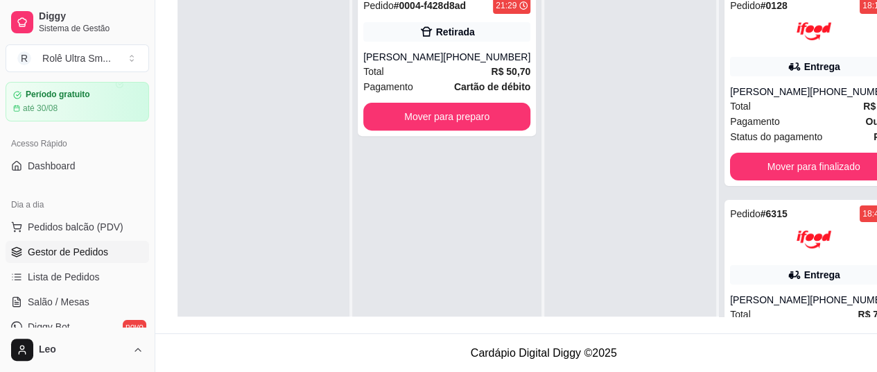
scroll to position [0, 0]
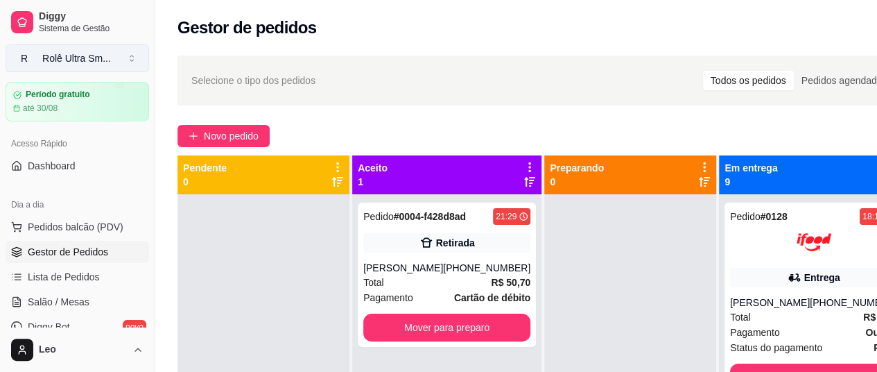
click at [74, 62] on div "Rolê Ultra Sm ..." at bounding box center [76, 58] width 69 height 14
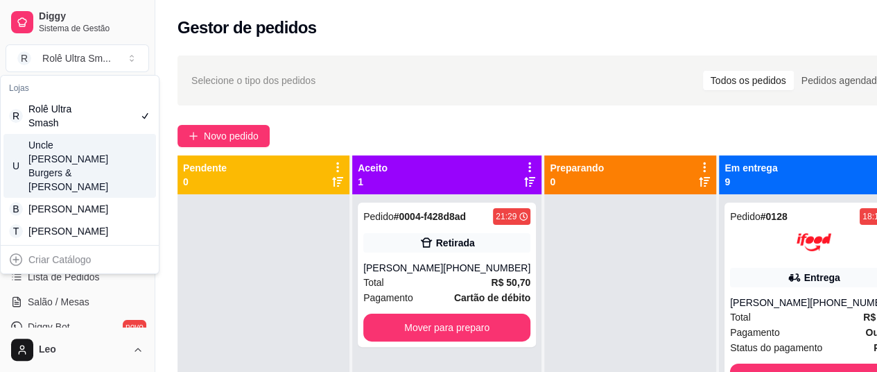
click at [75, 155] on div "Uncle [PERSON_NAME] Burgers & [PERSON_NAME]" at bounding box center [59, 165] width 62 height 55
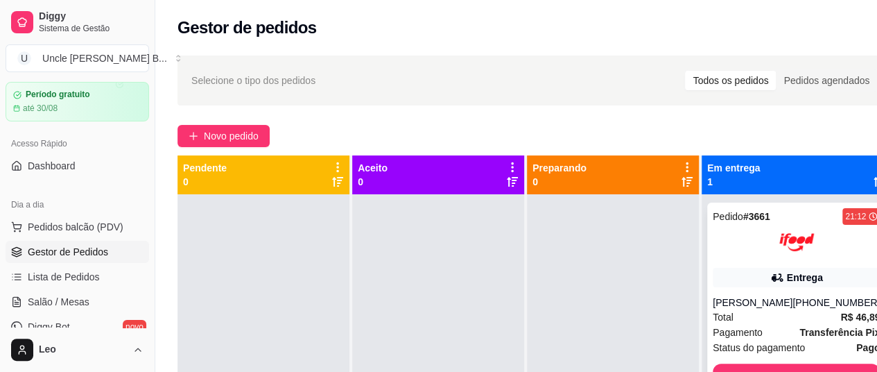
scroll to position [39, 0]
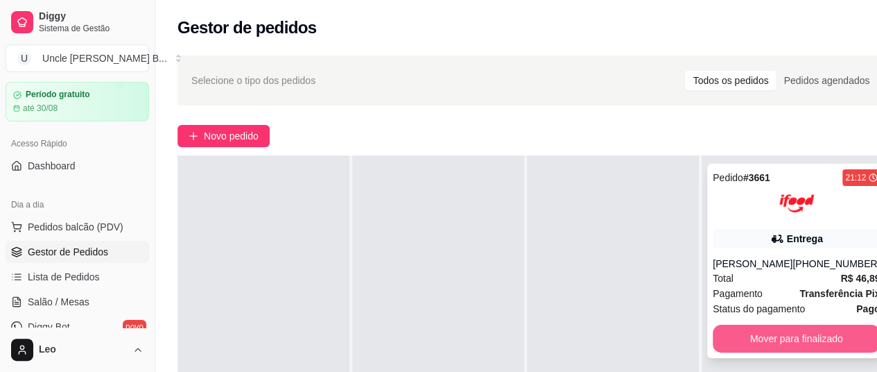
click at [753, 339] on button "Mover para finalizado" at bounding box center [796, 338] width 167 height 28
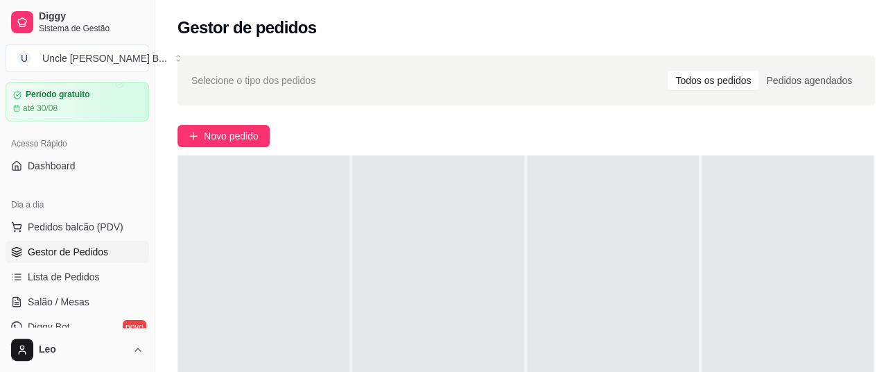
scroll to position [0, 0]
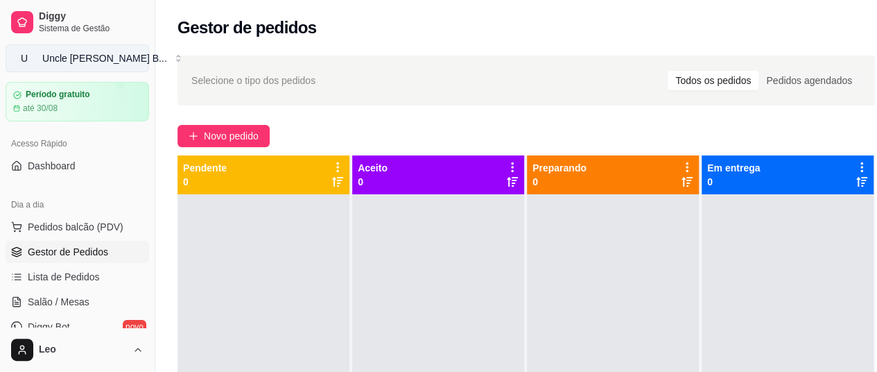
click at [94, 55] on div "Uncle [PERSON_NAME] B ..." at bounding box center [104, 58] width 125 height 14
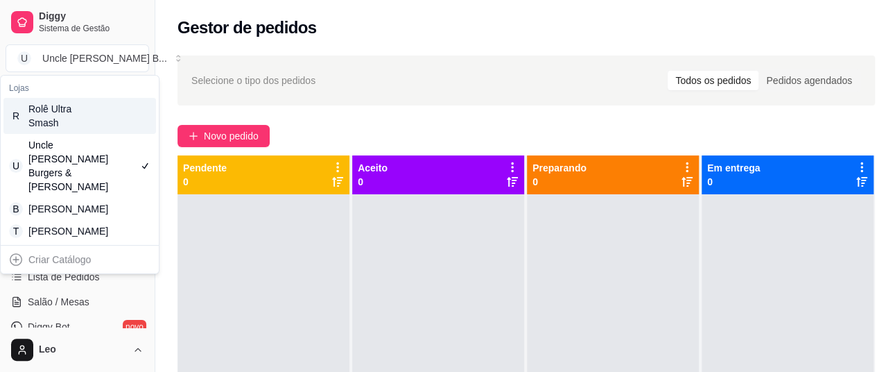
click at [82, 118] on div "Rolê Ultra Smash" at bounding box center [59, 116] width 62 height 28
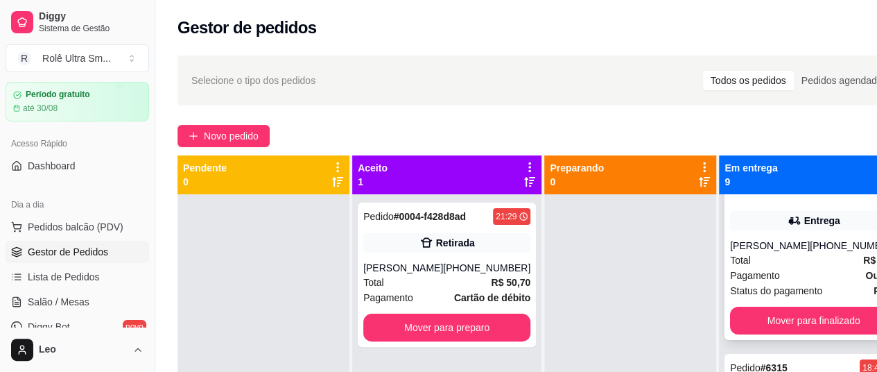
scroll to position [67, 0]
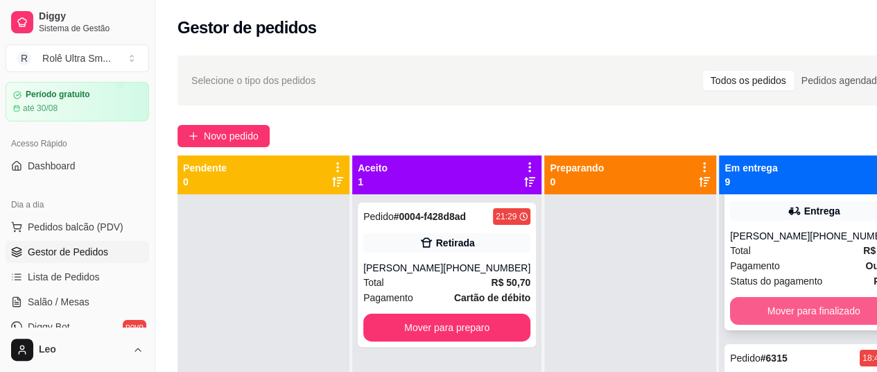
click at [767, 320] on button "Mover para finalizado" at bounding box center [813, 311] width 167 height 28
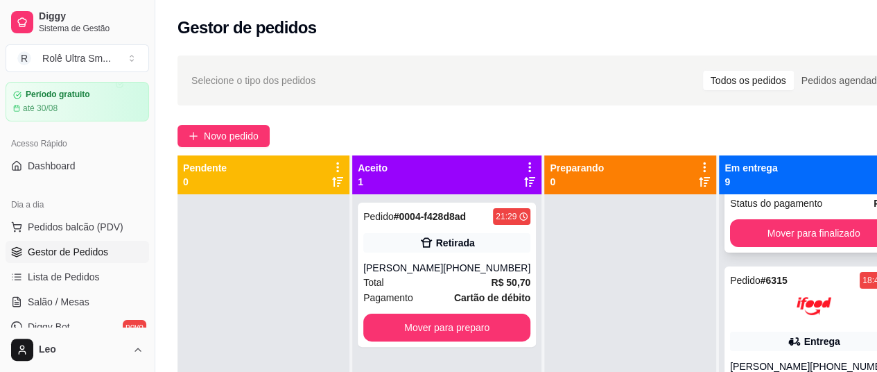
scroll to position [0, 0]
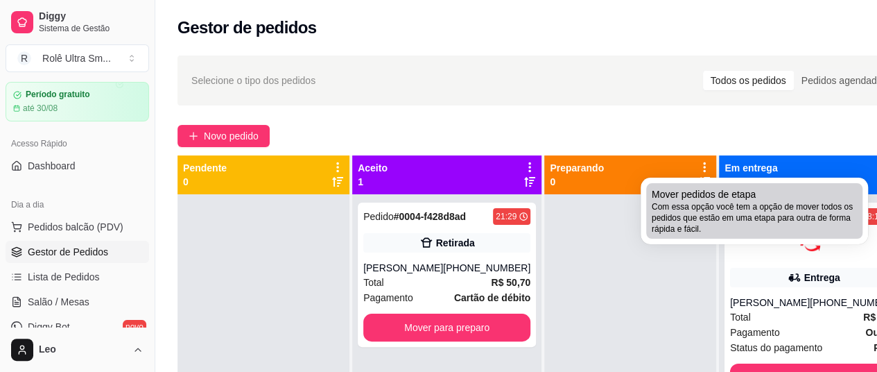
click at [767, 207] on span "Com essa opção você tem a opção de mover todos os pedidos que estão em uma etap…" at bounding box center [754, 217] width 205 height 33
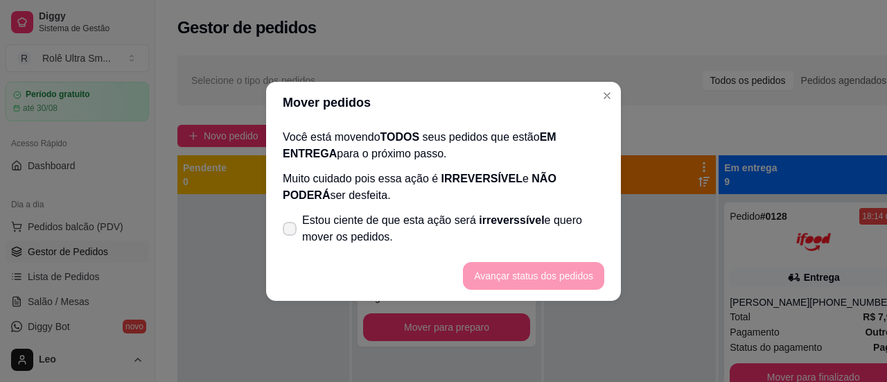
click at [292, 232] on span at bounding box center [290, 229] width 14 height 14
click at [291, 232] on input "Estou ciente de que esta ação será irreverssível e quero mover os pedidos." at bounding box center [286, 235] width 9 height 9
checkbox input "true"
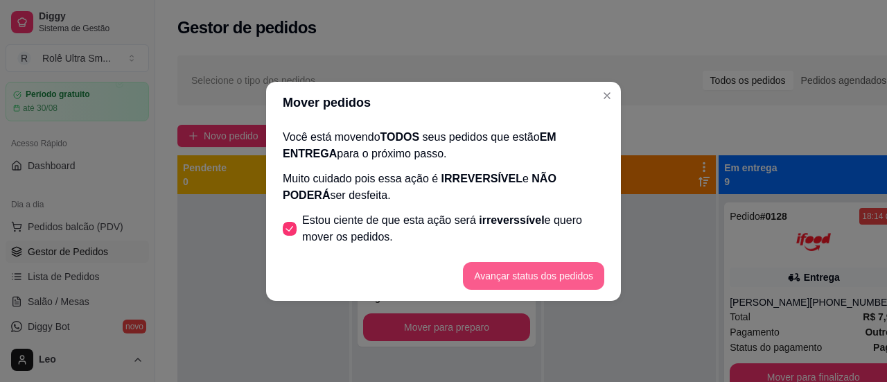
click at [547, 280] on button "Avançar status dos pedidos" at bounding box center [533, 276] width 141 height 28
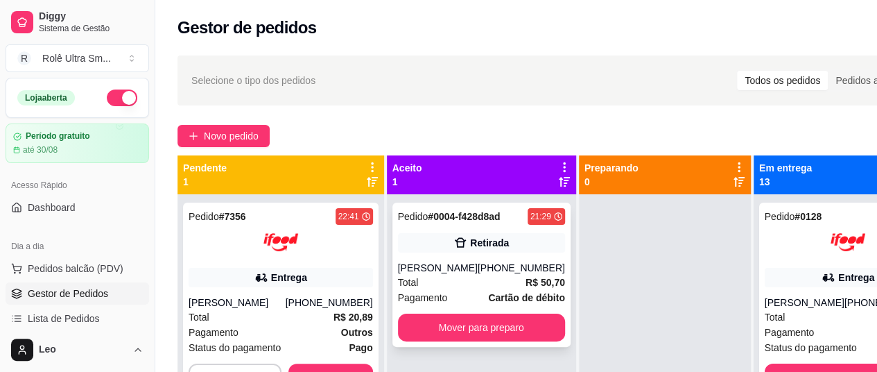
click at [489, 275] on div "[PHONE_NUMBER]" at bounding box center [521, 268] width 87 height 14
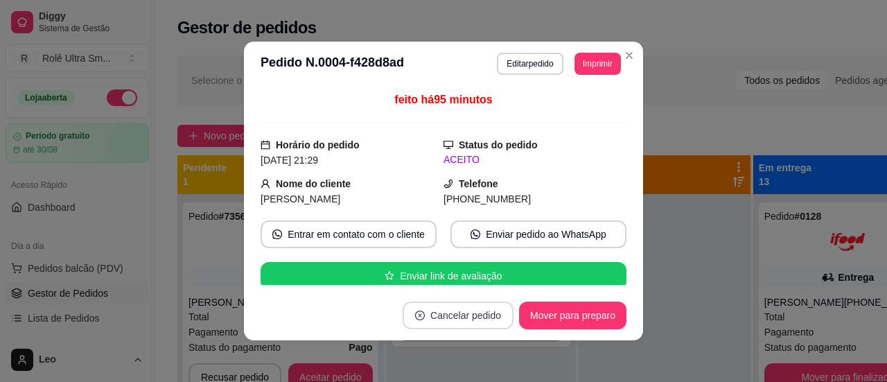
click at [453, 321] on button "Cancelar pedido" at bounding box center [458, 316] width 111 height 28
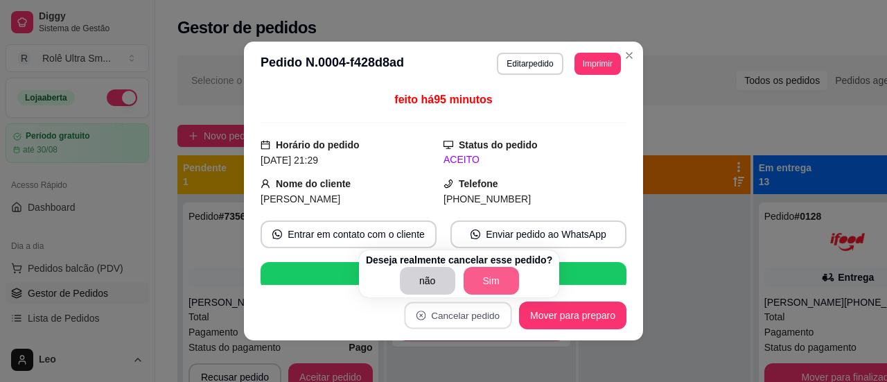
click at [491, 289] on button "Sim" at bounding box center [491, 281] width 55 height 28
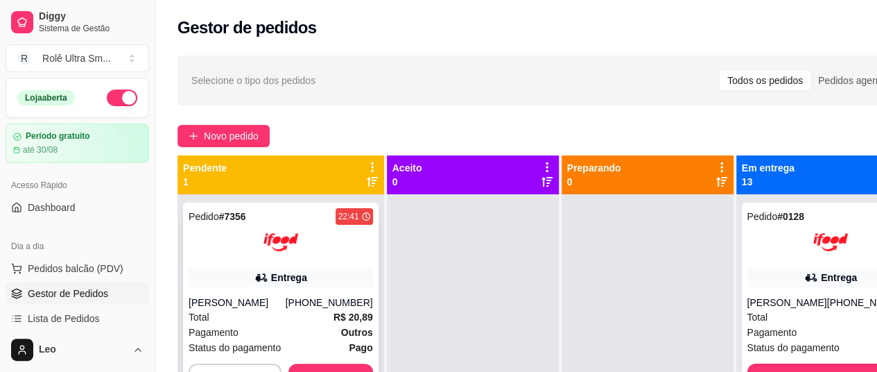
scroll to position [39, 0]
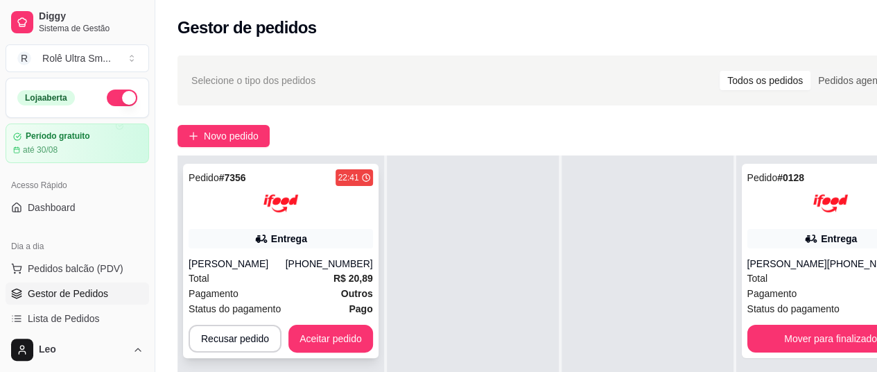
click at [317, 293] on div "Pagamento Outros" at bounding box center [281, 293] width 184 height 15
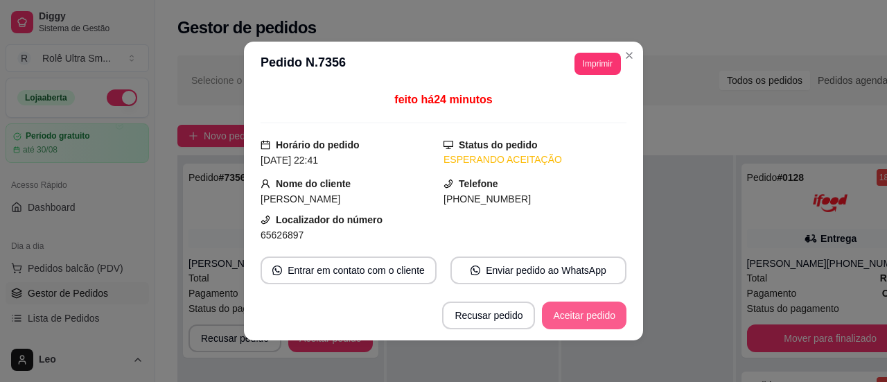
click at [586, 321] on button "Aceitar pedido" at bounding box center [584, 316] width 85 height 28
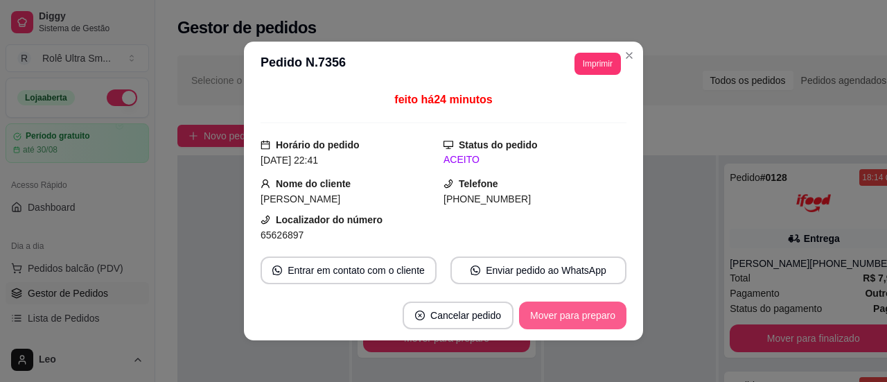
click at [552, 315] on button "Mover para preparo" at bounding box center [572, 316] width 107 height 28
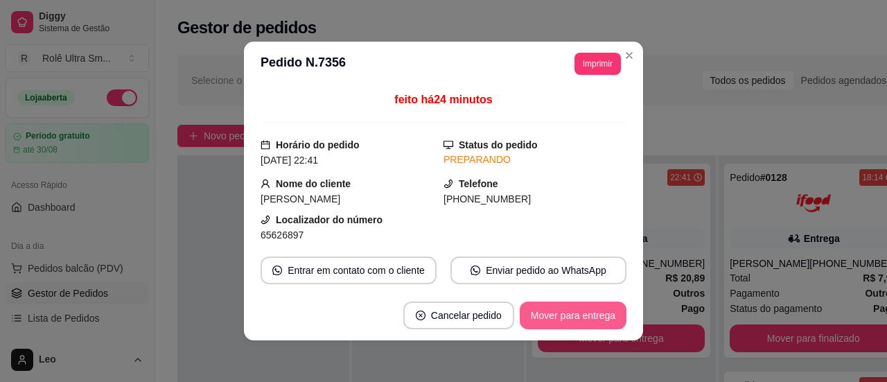
click at [570, 311] on button "Mover para entrega" at bounding box center [573, 316] width 107 height 28
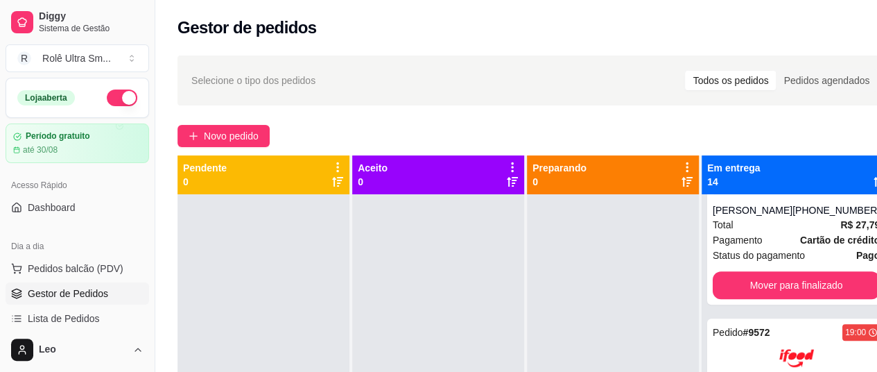
scroll to position [0, 0]
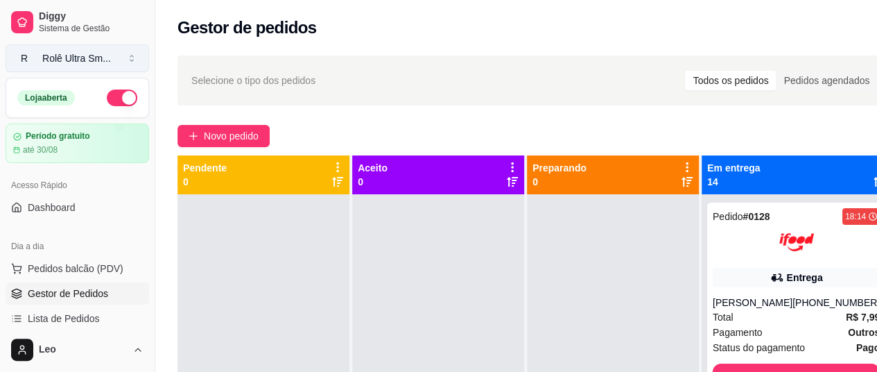
click at [85, 64] on div "Rolê Ultra Sm ..." at bounding box center [76, 58] width 69 height 14
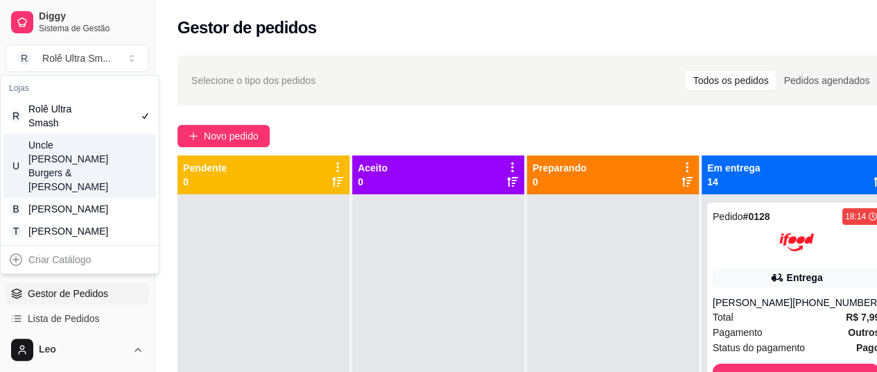
click at [73, 148] on div "Uncle [PERSON_NAME] Burgers & [PERSON_NAME]" at bounding box center [59, 165] width 62 height 55
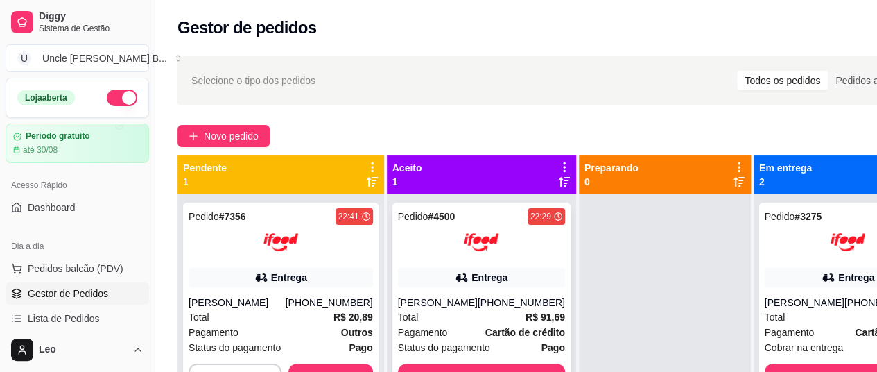
click at [415, 257] on div at bounding box center [481, 242] width 167 height 35
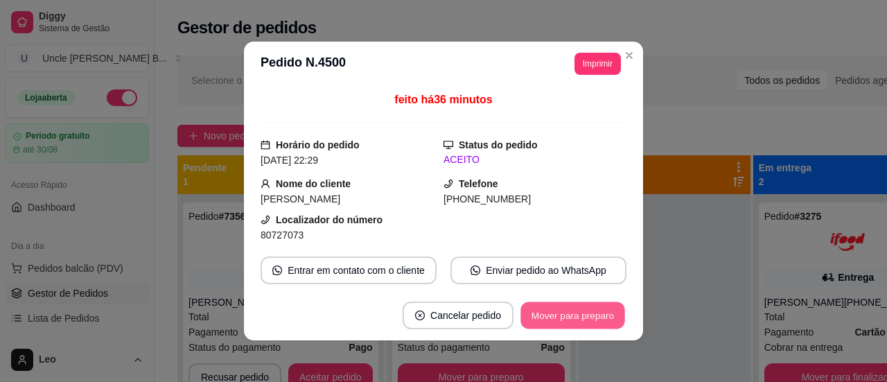
click at [580, 313] on button "Mover para preparo" at bounding box center [573, 315] width 104 height 27
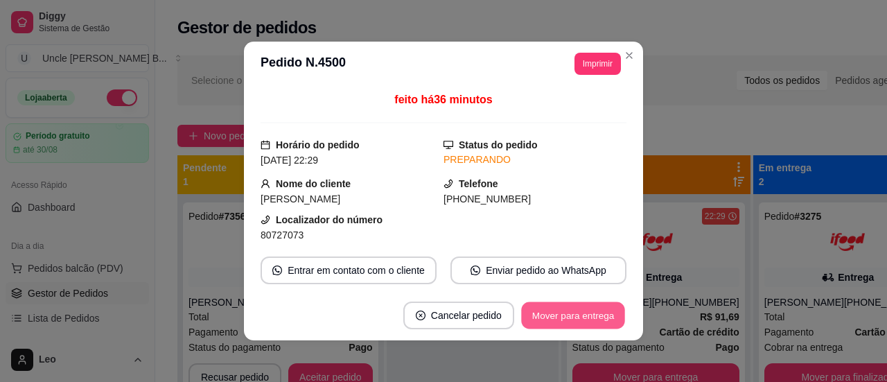
click at [593, 313] on button "Mover para entrega" at bounding box center [573, 315] width 104 height 27
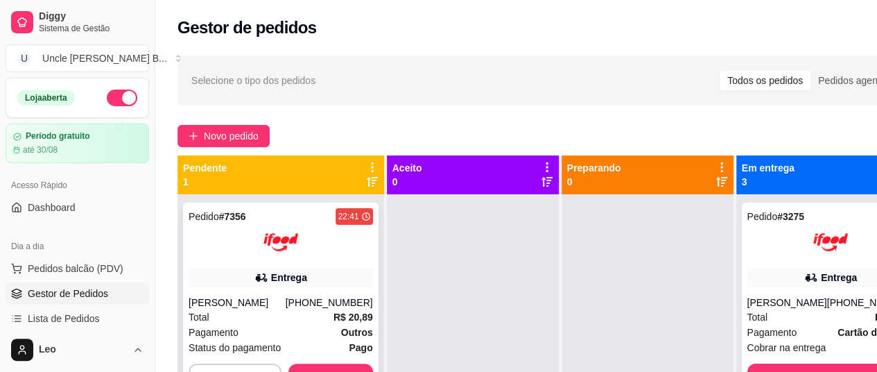
click at [341, 247] on div at bounding box center [281, 242] width 184 height 35
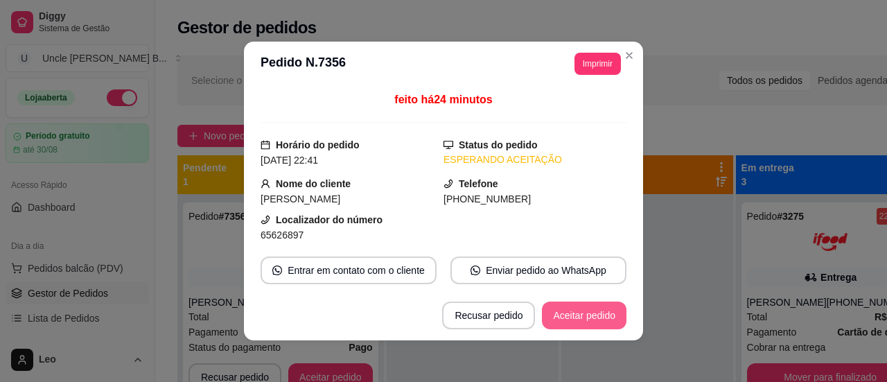
click at [577, 315] on button "Aceitar pedido" at bounding box center [584, 316] width 85 height 28
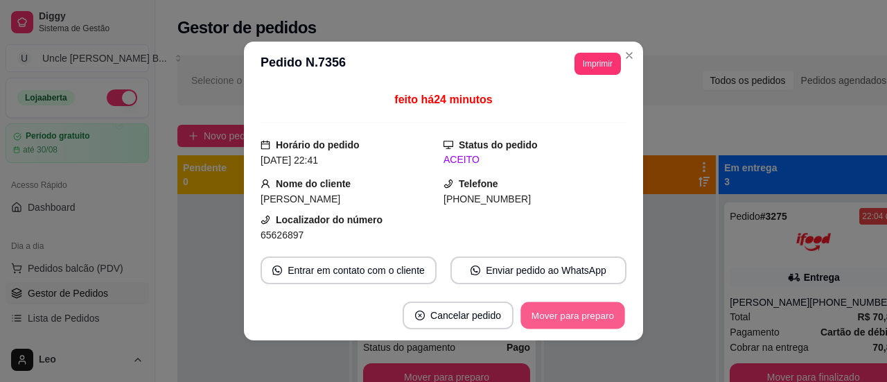
click at [555, 317] on button "Mover para preparo" at bounding box center [573, 315] width 104 height 27
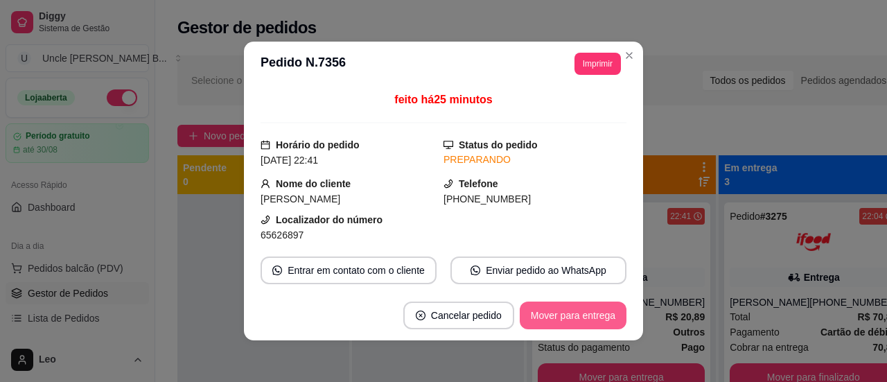
click at [567, 320] on button "Mover para entrega" at bounding box center [573, 316] width 107 height 28
